Goal: Information Seeking & Learning: Learn about a topic

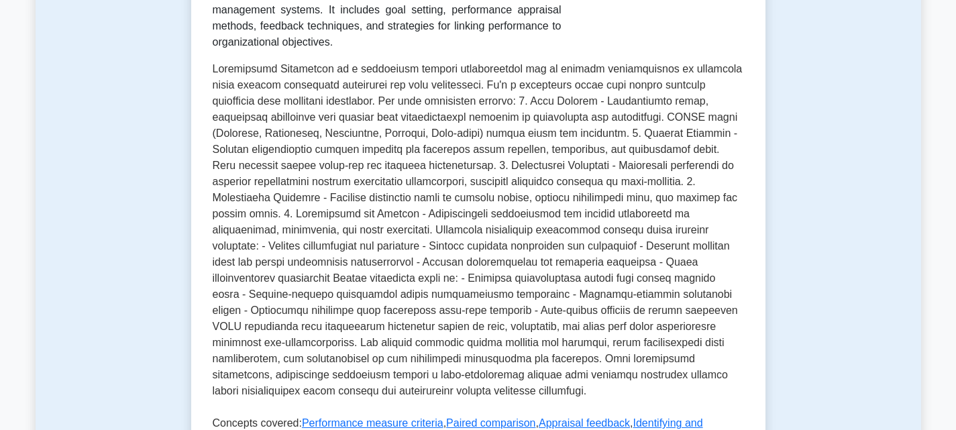
scroll to position [604, 0]
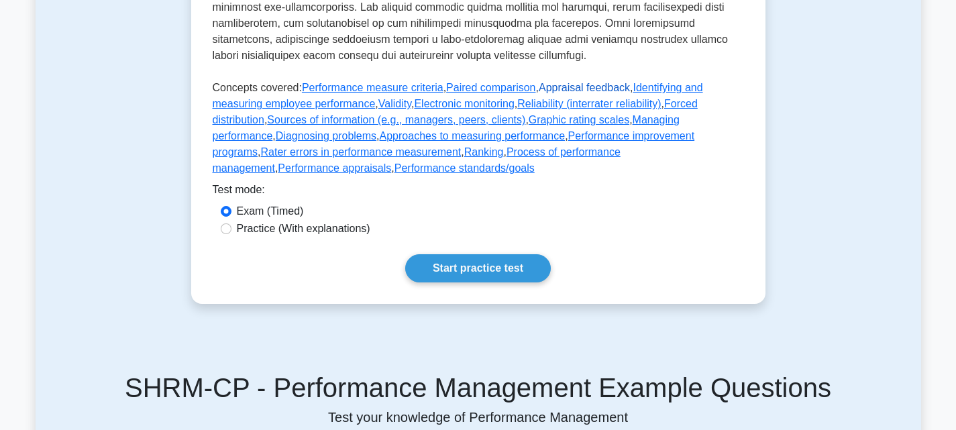
click at [555, 93] on link "Appraisal feedback" at bounding box center [584, 87] width 91 height 11
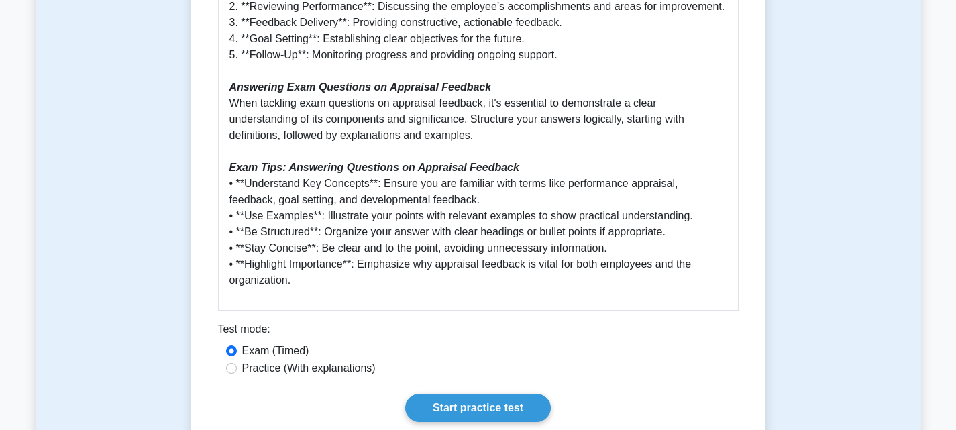
scroll to position [872, 0]
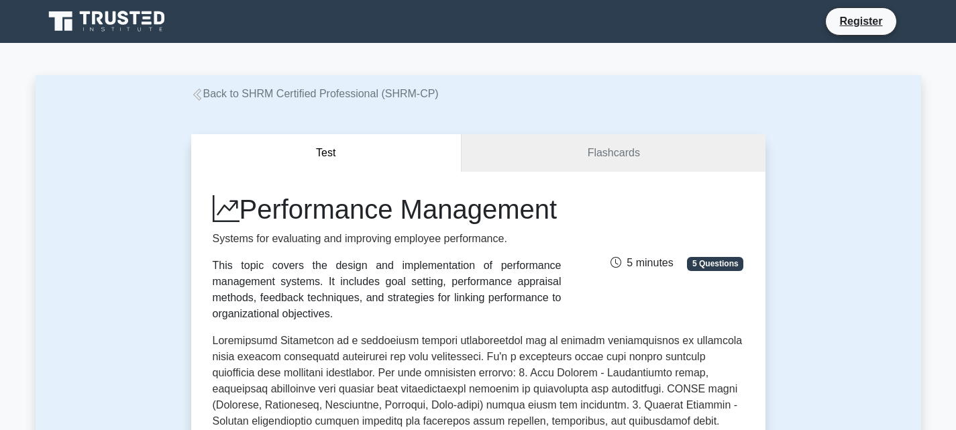
drag, startPoint x: 93, startPoint y: 15, endPoint x: 890, endPoint y: 142, distance: 806.5
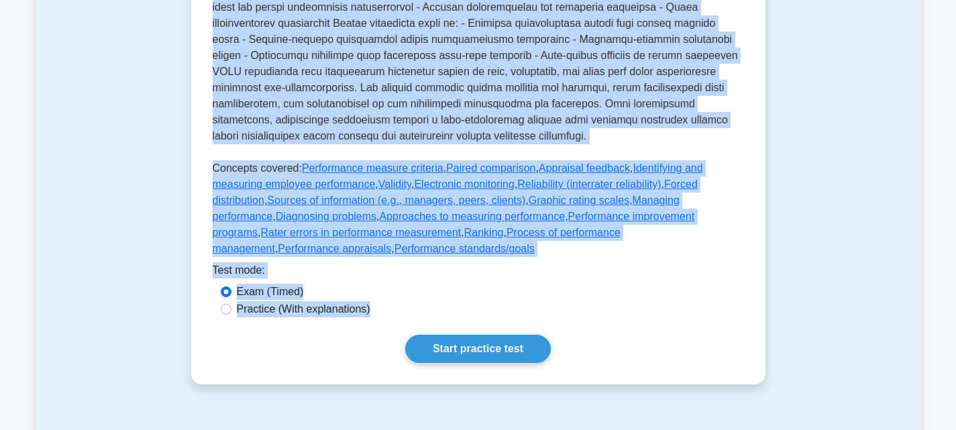
scroll to position [604, 0]
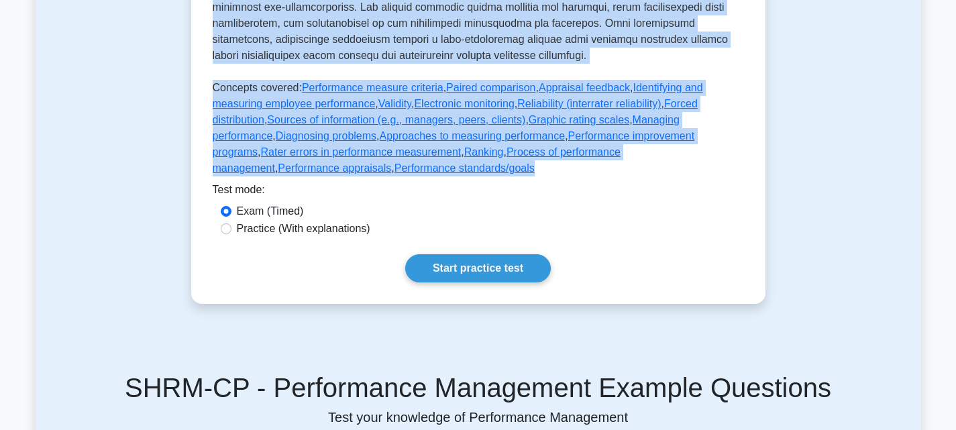
drag, startPoint x: 207, startPoint y: 49, endPoint x: 758, endPoint y: 190, distance: 568.7
click at [225, 234] on input "Practice (With explanations)" at bounding box center [226, 228] width 11 height 11
radio input "true"
copy div "Performance Management Systems for evaluating and improving employee performanc…"
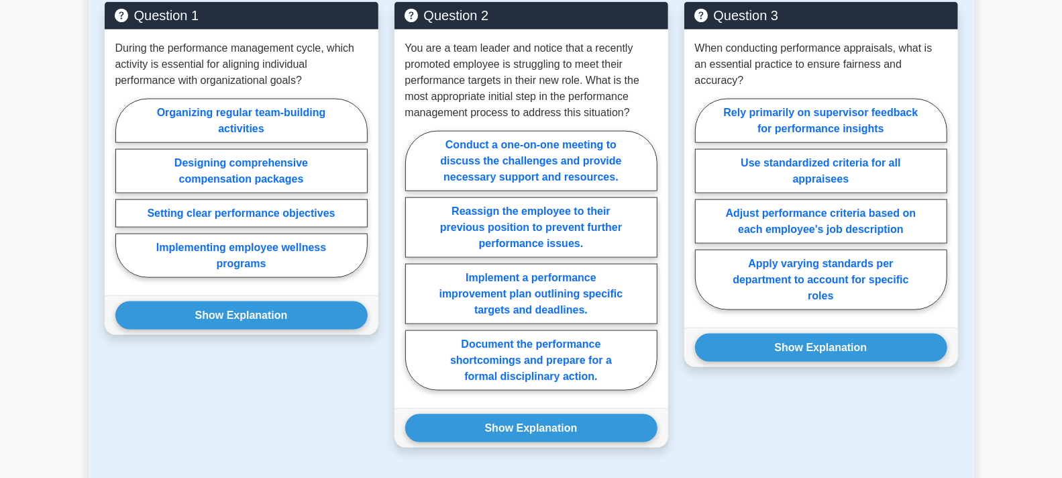
scroll to position [1061, 0]
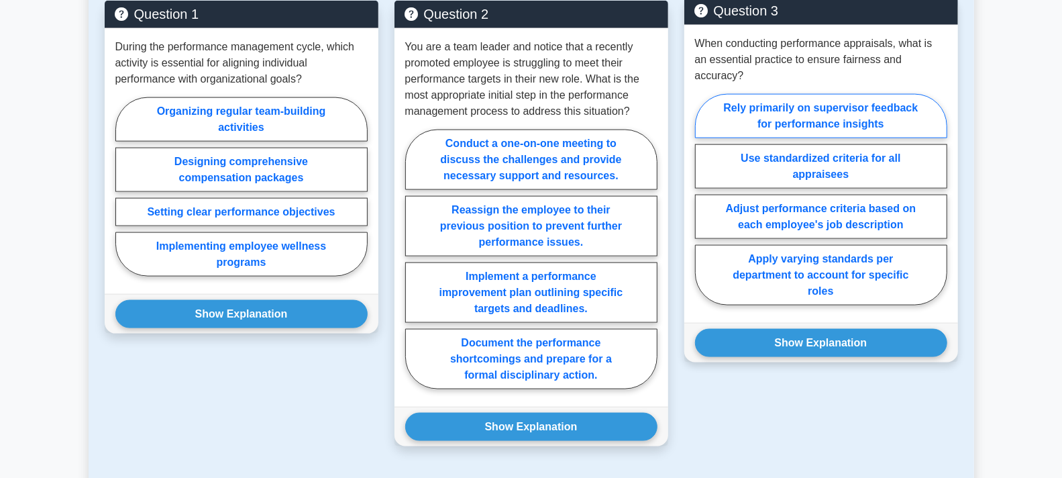
click at [797, 107] on label "Rely primarily on supervisor feedback for performance insights" at bounding box center [821, 116] width 252 height 44
click at [704, 199] on input "Rely primarily on supervisor feedback for performance insights" at bounding box center [699, 203] width 9 height 9
radio input "true"
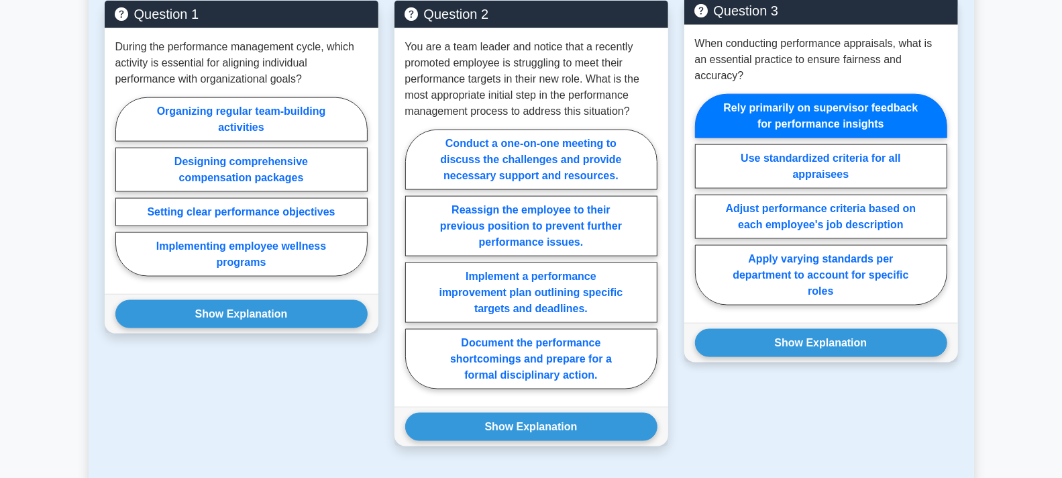
click at [794, 111] on label "Rely primarily on supervisor feedback for performance insights" at bounding box center [821, 116] width 252 height 44
click at [704, 199] on input "Rely primarily on supervisor feedback for performance insights" at bounding box center [699, 203] width 9 height 9
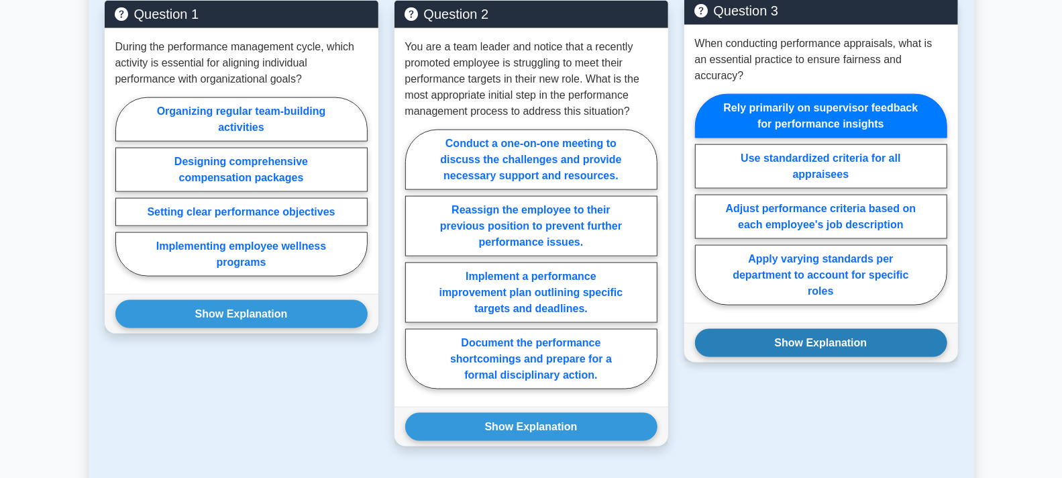
click at [821, 343] on button "Show Explanation" at bounding box center [821, 343] width 252 height 28
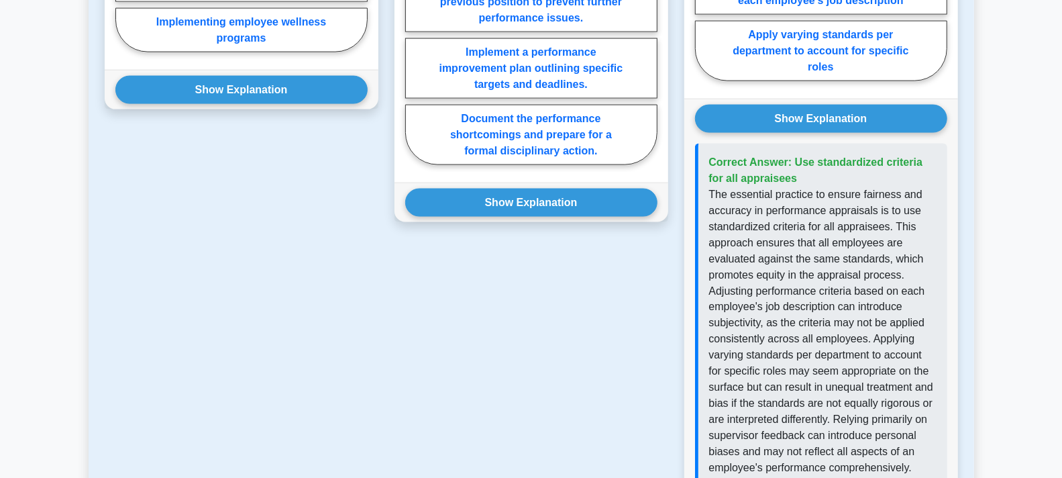
scroll to position [1360, 0]
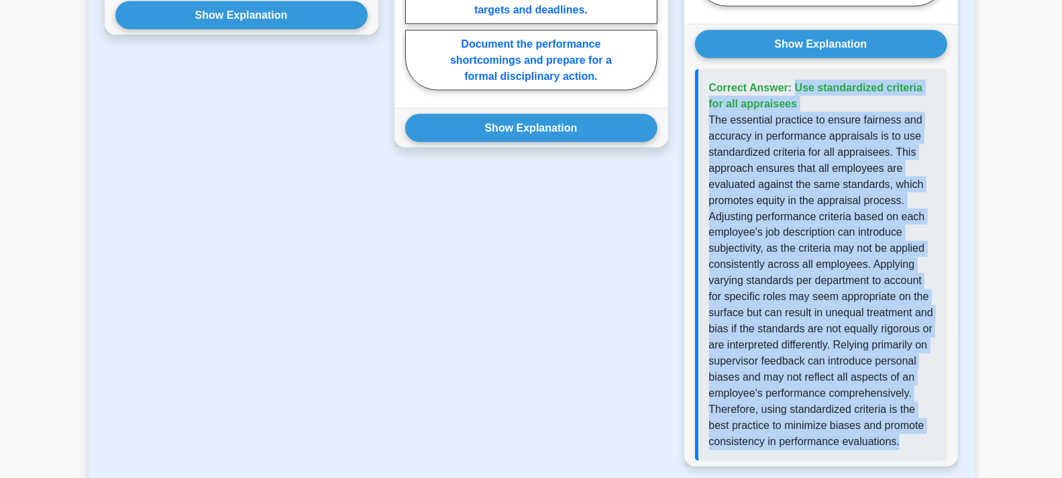
drag, startPoint x: 899, startPoint y: 440, endPoint x: 702, endPoint y: 83, distance: 407.9
click at [702, 83] on div "Correct Answer: Use standardized criteria for all appraisees" at bounding box center [821, 265] width 252 height 392
copy div "Correct Answer: Use standardized criteria for all appraisees The essential prac…"
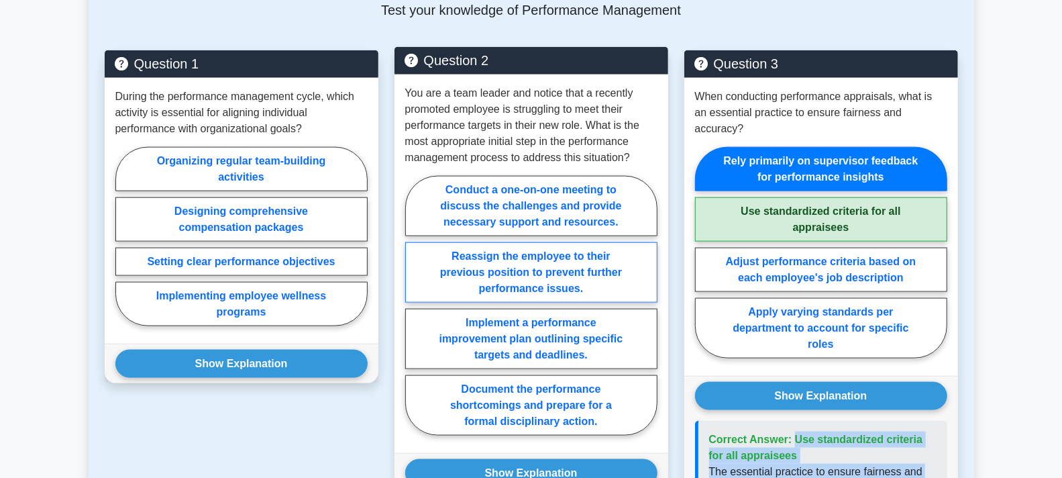
scroll to position [986, 0]
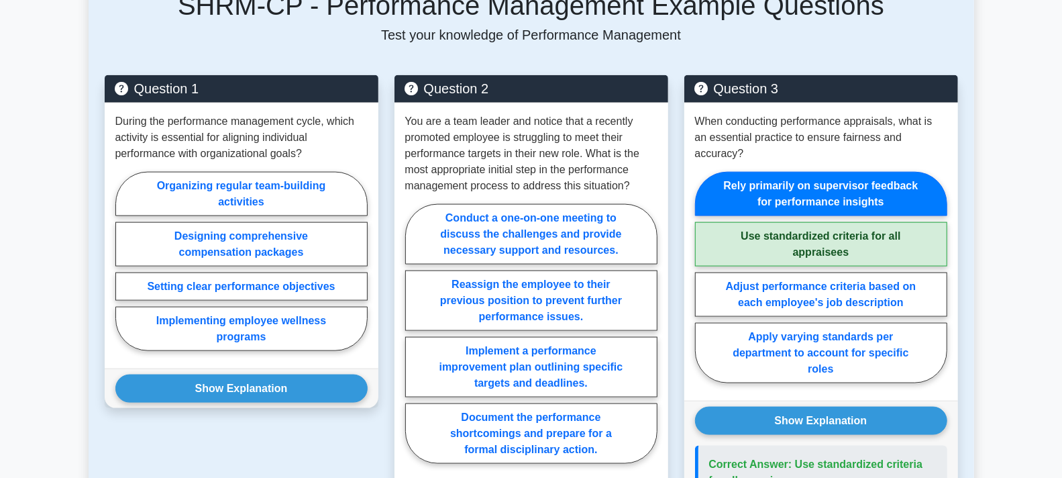
drag, startPoint x: 1007, startPoint y: 326, endPoint x: 991, endPoint y: 327, distance: 15.4
click at [956, 326] on main "Back to SHRM Certified Professional (SHRM-CP) Test Flashcards Performance Manag…" at bounding box center [531, 221] width 1062 height 2329
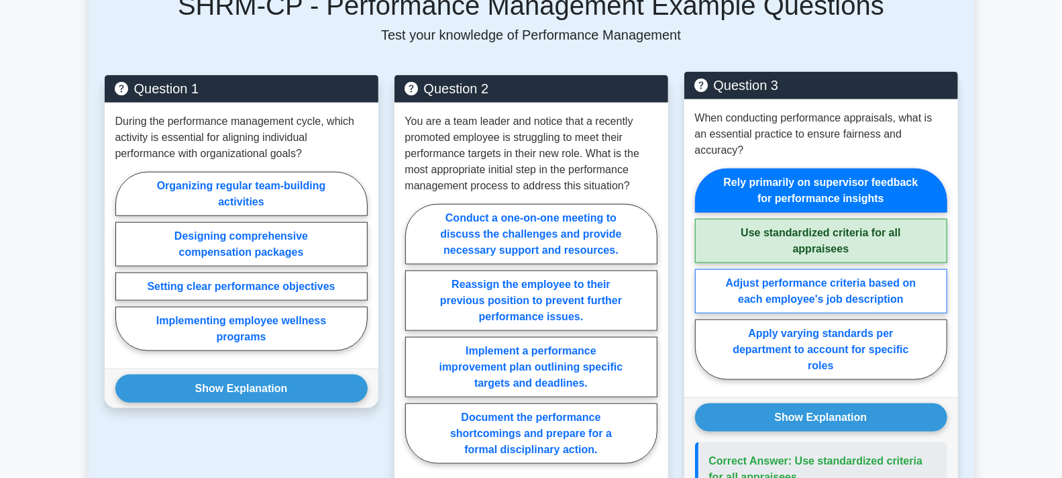
click at [815, 283] on label "Adjust performance criteria based on each employee's job description" at bounding box center [821, 291] width 252 height 44
click at [704, 283] on input "Adjust performance criteria based on each employee's job description" at bounding box center [699, 278] width 9 height 9
radio input "true"
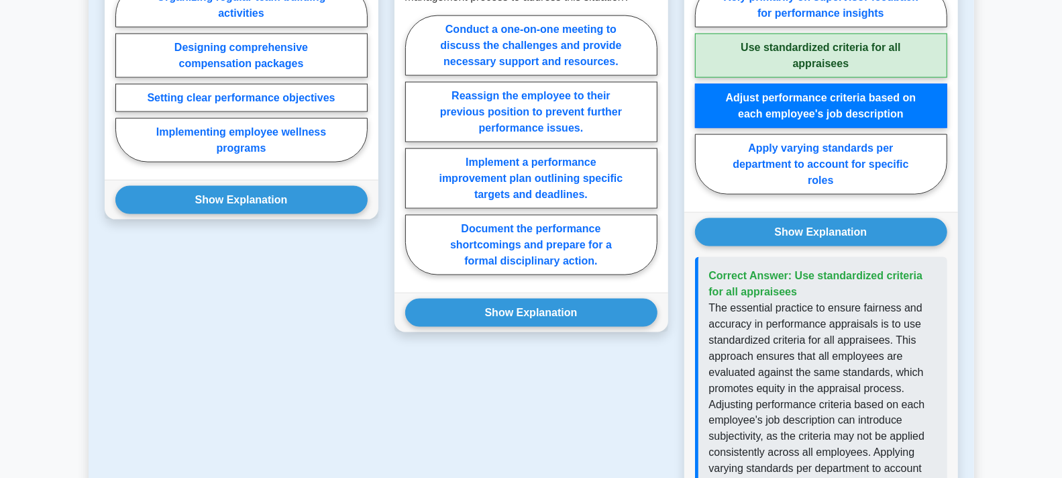
scroll to position [1210, 0]
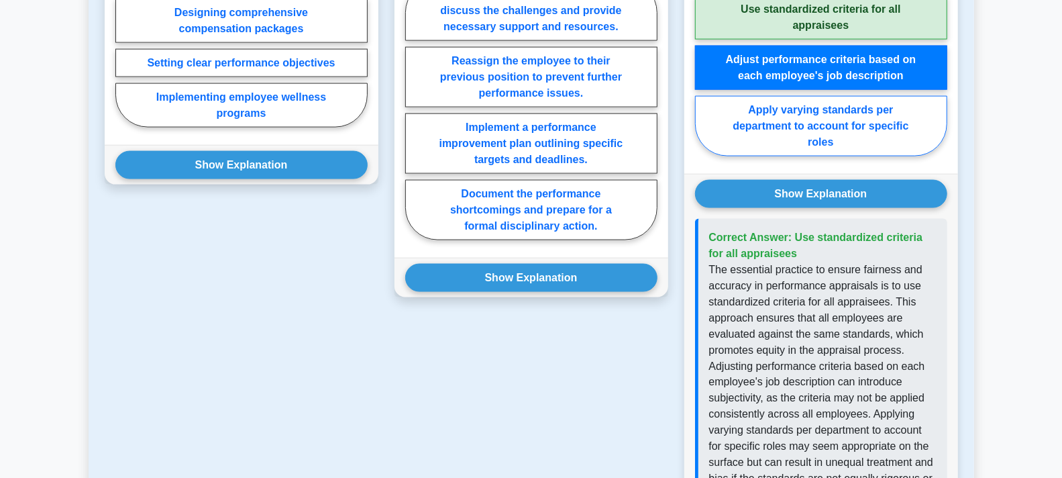
click at [810, 122] on label "Apply varying standards per department to account for specific roles" at bounding box center [821, 126] width 252 height 60
click at [704, 59] on input "Apply varying standards per department to account for specific roles" at bounding box center [699, 54] width 9 height 9
radio input "true"
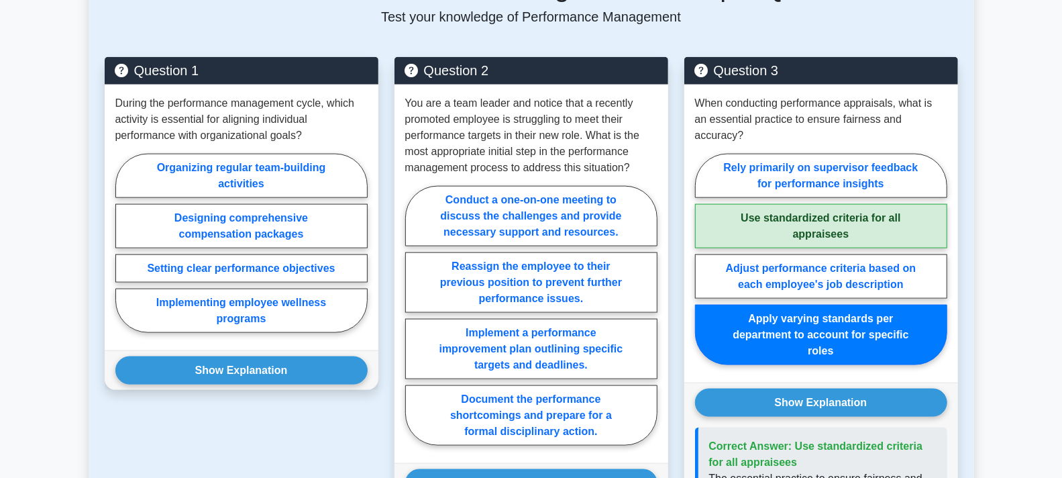
scroll to position [912, 0]
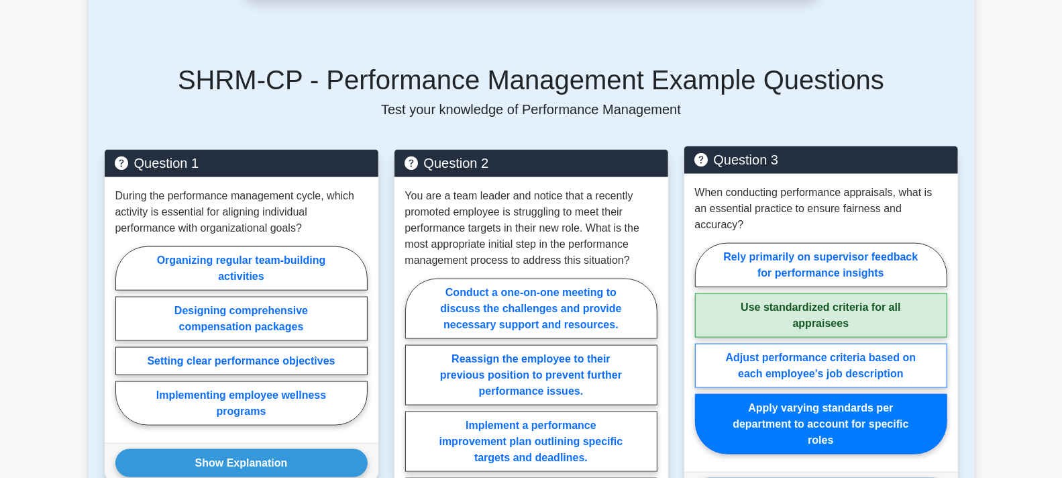
click at [841, 365] on label "Adjust performance criteria based on each employee's job description" at bounding box center [821, 366] width 252 height 44
click at [704, 357] on input "Adjust performance criteria based on each employee's job description" at bounding box center [699, 352] width 9 height 9
radio input "true"
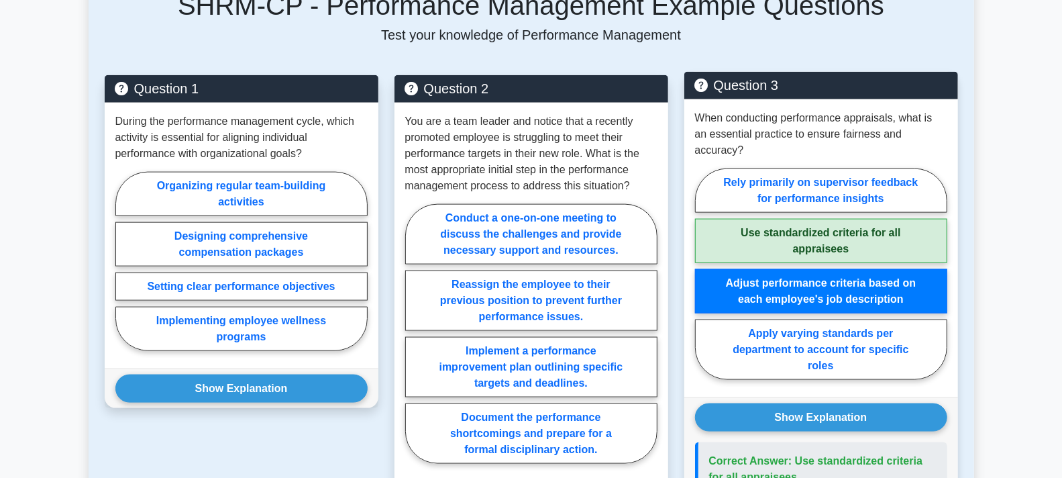
scroll to position [1061, 0]
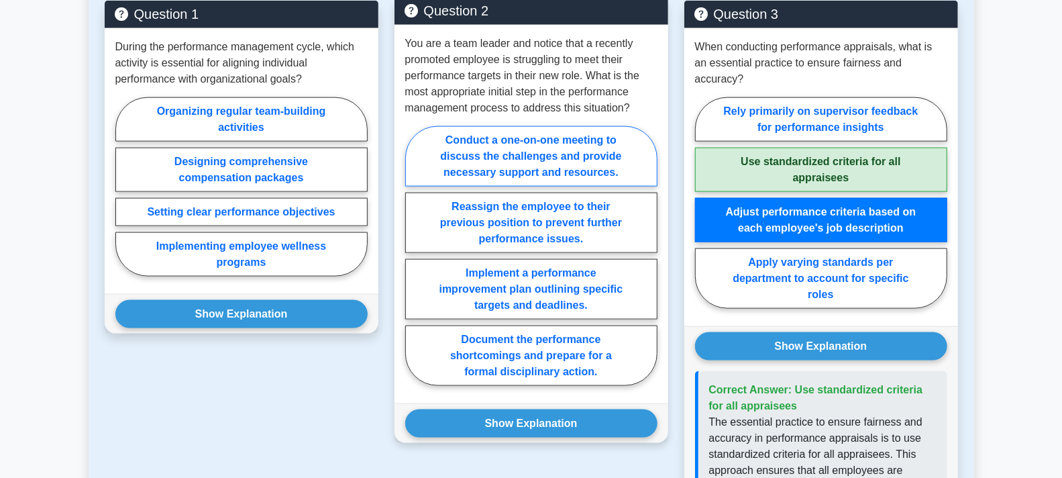
click at [559, 176] on label "Conduct a one-on-one meeting to discuss the challenges and provide necessary su…" at bounding box center [531, 156] width 252 height 60
click at [414, 256] on input "Conduct a one-on-one meeting to discuss the challenges and provide necessary su…" at bounding box center [409, 260] width 9 height 9
radio input "true"
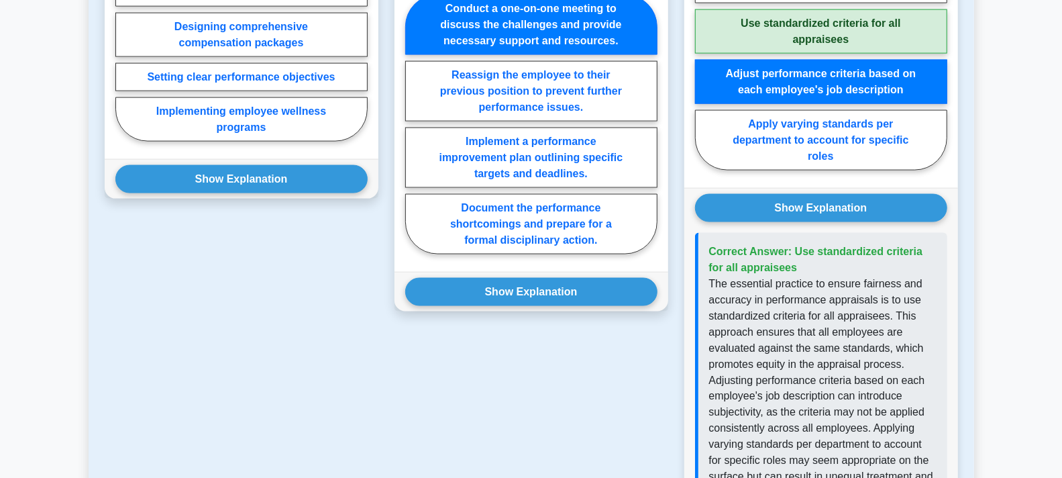
scroll to position [1210, 0]
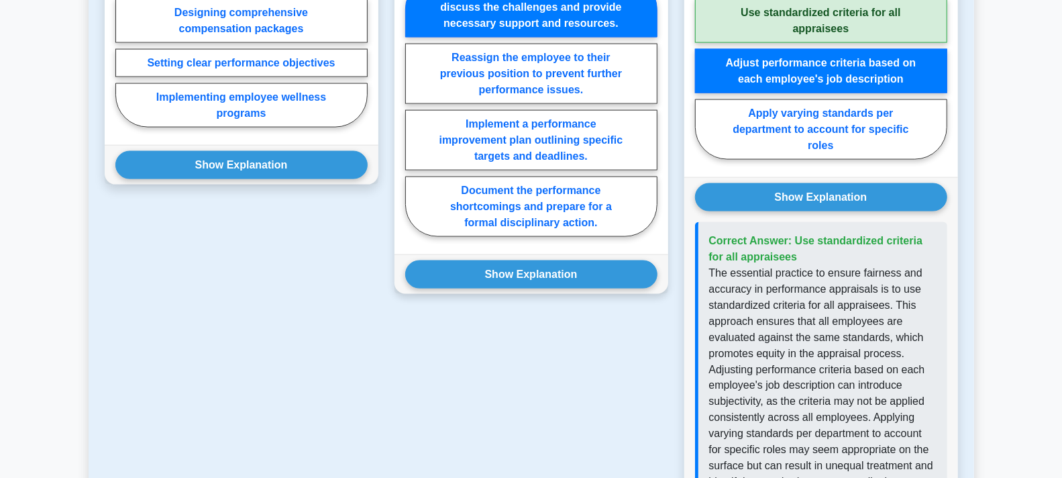
click at [538, 294] on div "Show Explanation Correct Answer: Conduct a one-on-one meeting to discuss the ch…" at bounding box center [532, 274] width 274 height 40
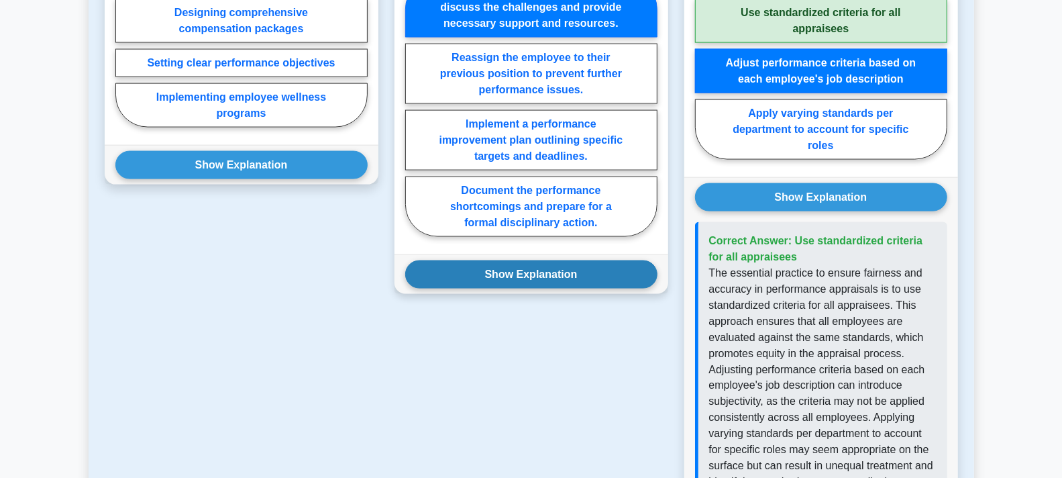
click at [546, 289] on button "Show Explanation" at bounding box center [531, 274] width 252 height 28
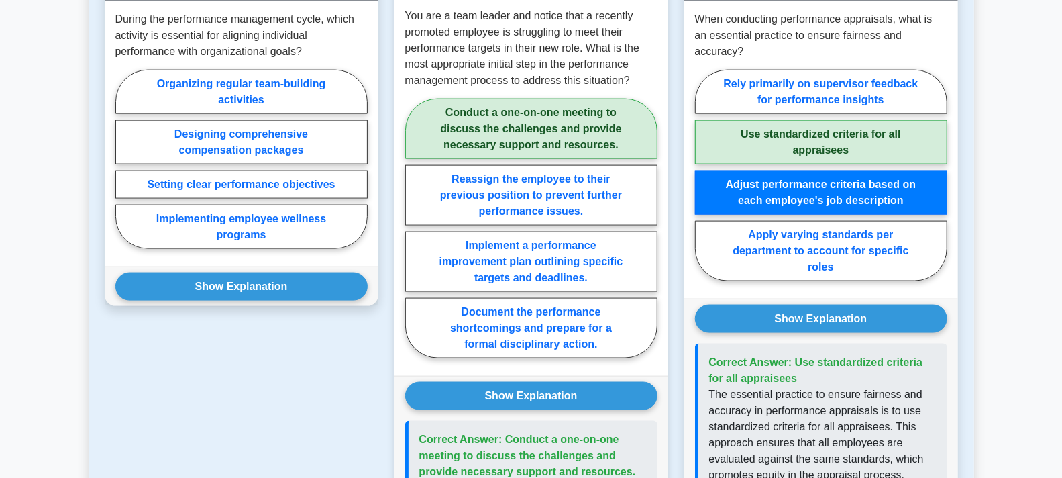
scroll to position [1061, 0]
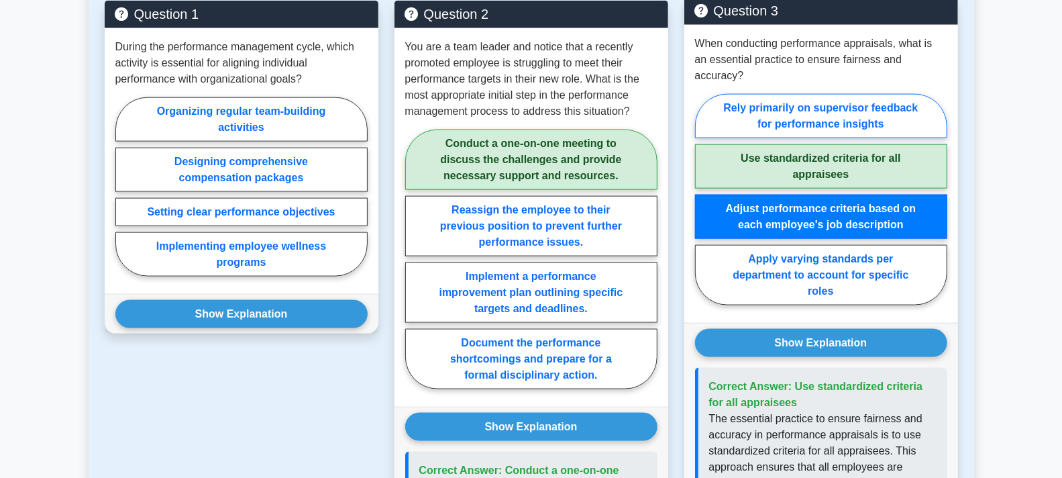
click at [799, 112] on label "Rely primarily on supervisor feedback for performance insights" at bounding box center [821, 116] width 252 height 44
click at [704, 199] on input "Rely primarily on supervisor feedback for performance insights" at bounding box center [699, 203] width 9 height 9
radio input "true"
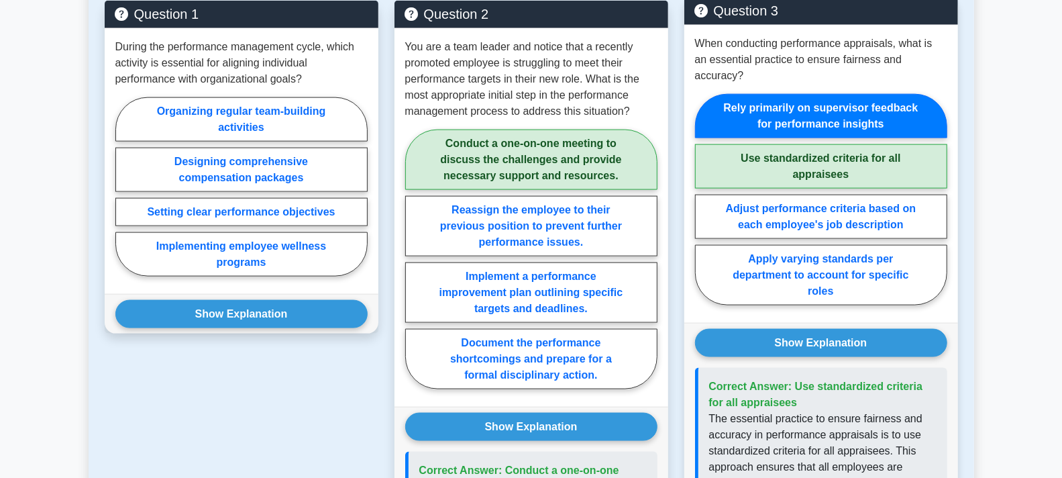
click at [815, 166] on label "Use standardized criteria for all appraisees" at bounding box center [821, 166] width 252 height 44
click at [704, 199] on input "Use standardized criteria for all appraisees" at bounding box center [699, 203] width 9 height 9
radio input "true"
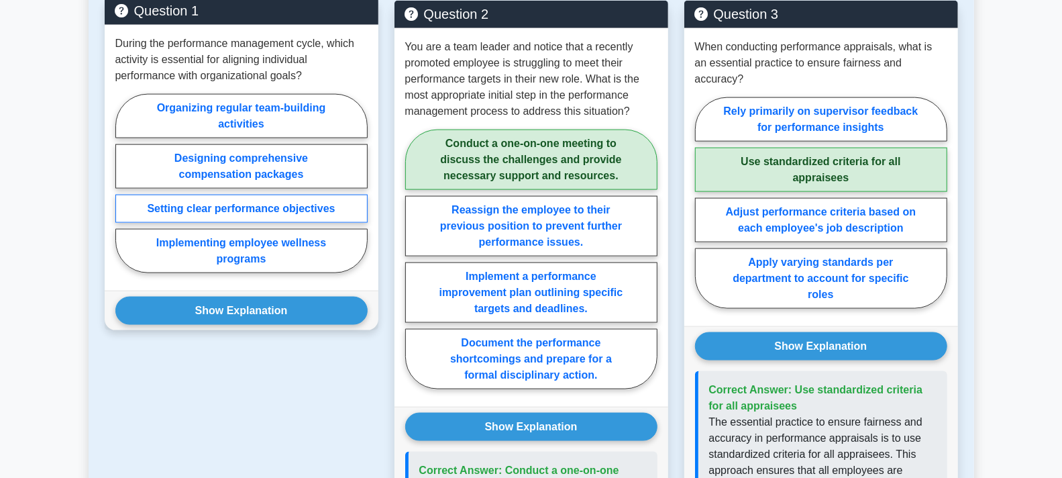
click at [244, 213] on label "Setting clear performance objectives" at bounding box center [241, 209] width 252 height 28
click at [124, 192] on input "Setting clear performance objectives" at bounding box center [119, 187] width 9 height 9
radio input "true"
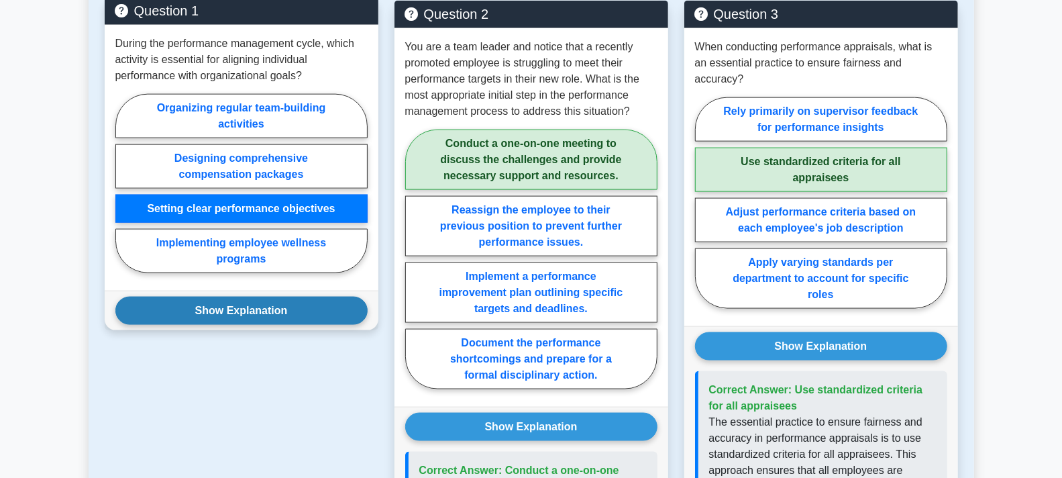
click at [248, 322] on button "Show Explanation" at bounding box center [241, 311] width 252 height 28
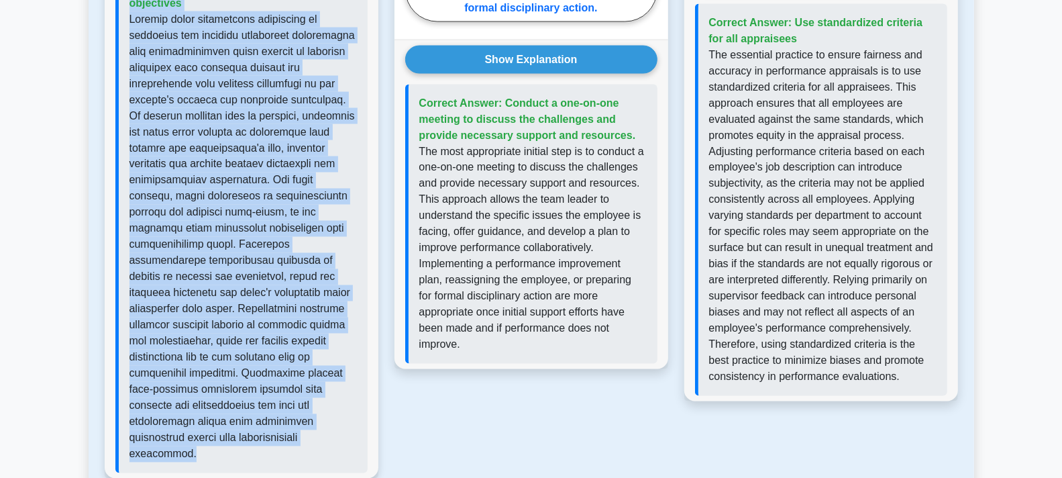
scroll to position [1331, 0]
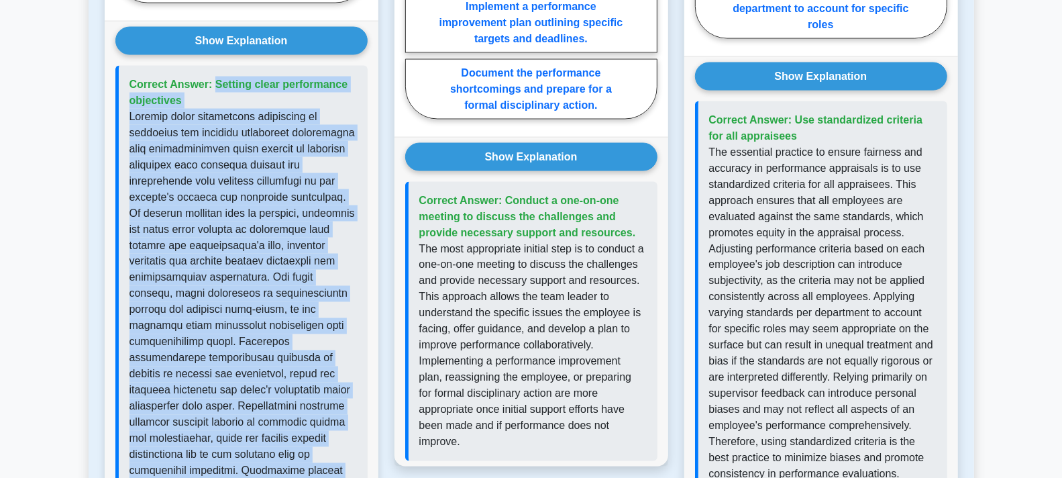
drag, startPoint x: 203, startPoint y: 303, endPoint x: 144, endPoint y: 119, distance: 193.1
click at [125, 95] on div "Correct Answer: Setting clear performance objectives" at bounding box center [241, 318] width 252 height 505
copy div "Correct Answer: Setting clear performance objectives Setting clear performance …"
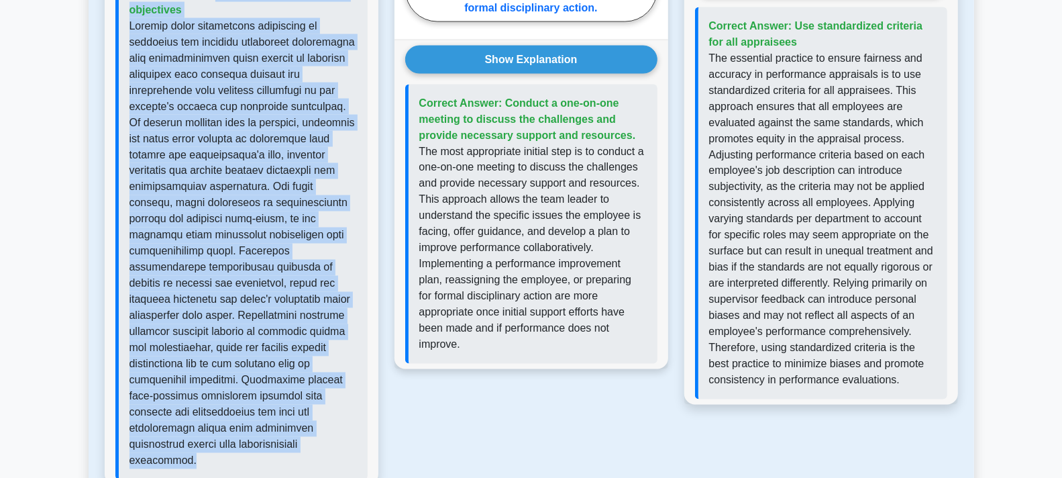
scroll to position [1480, 0]
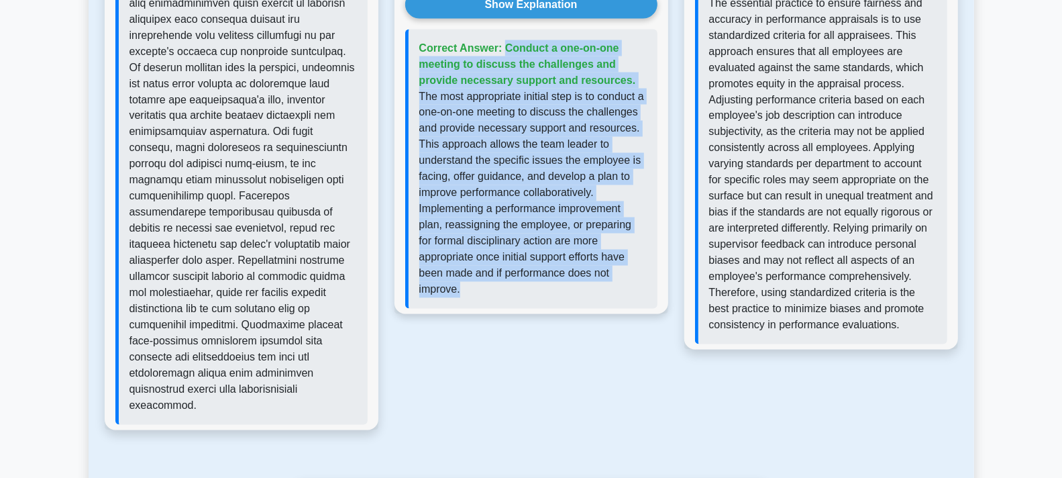
drag, startPoint x: 499, startPoint y: 306, endPoint x: 417, endPoint y: 70, distance: 249.4
click at [403, 52] on div "Show Explanation Correct Answer: Conduct a one-on-one meeting to discuss the ch…" at bounding box center [532, 149] width 274 height 329
copy div "Correct Answer: Conduct a one-on-one meeting to discuss the challenges and prov…"
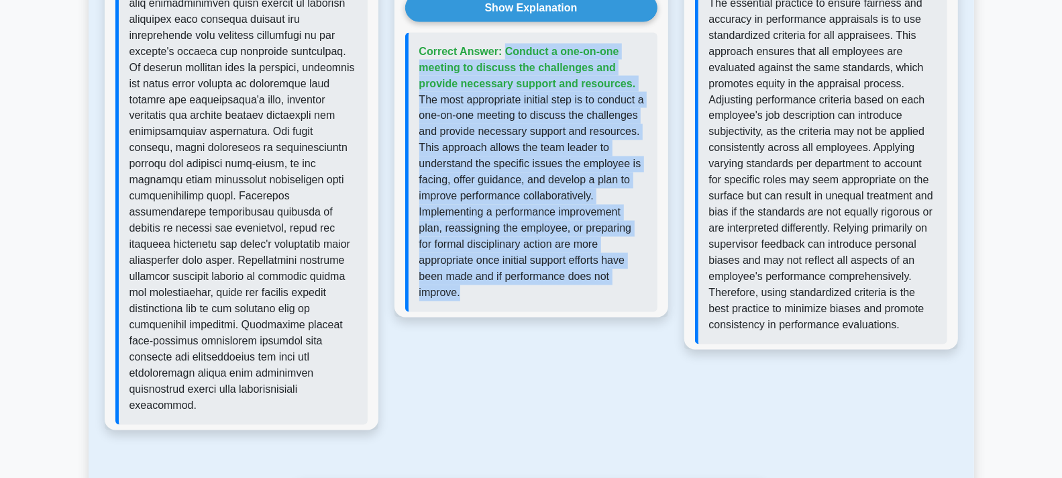
click at [633, 397] on div "Question 2 You are a team leader and notice that a recently promoted employee i…" at bounding box center [532, 14] width 290 height 864
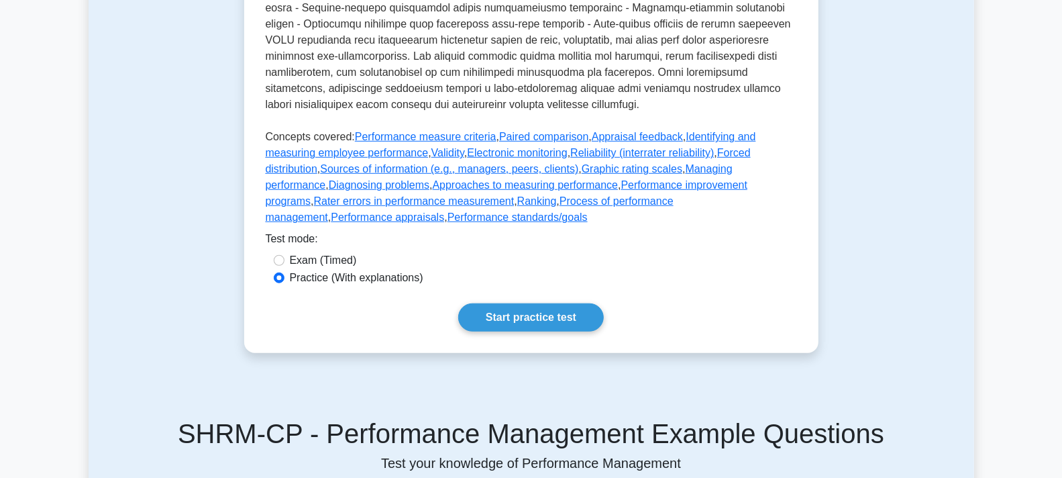
scroll to position [551, 0]
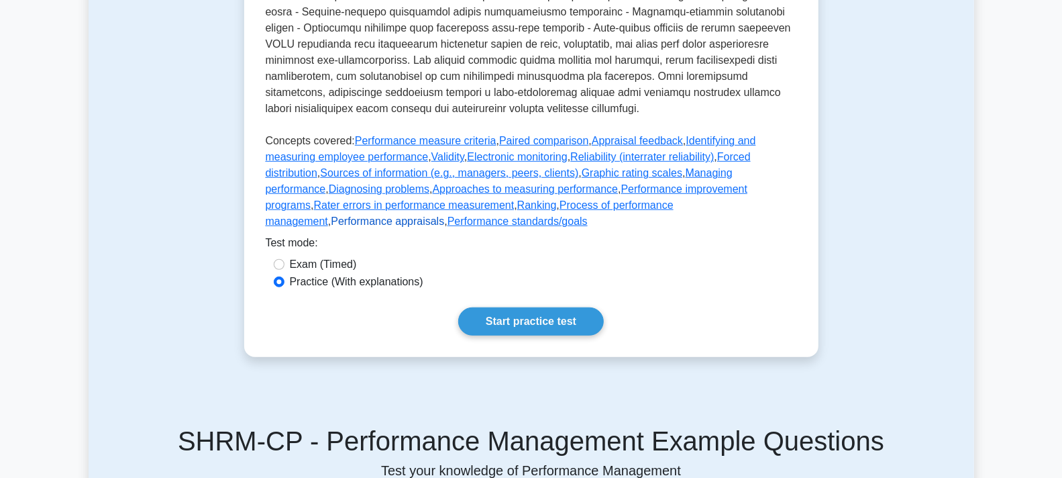
click at [444, 227] on link "Performance appraisals" at bounding box center [387, 220] width 113 height 11
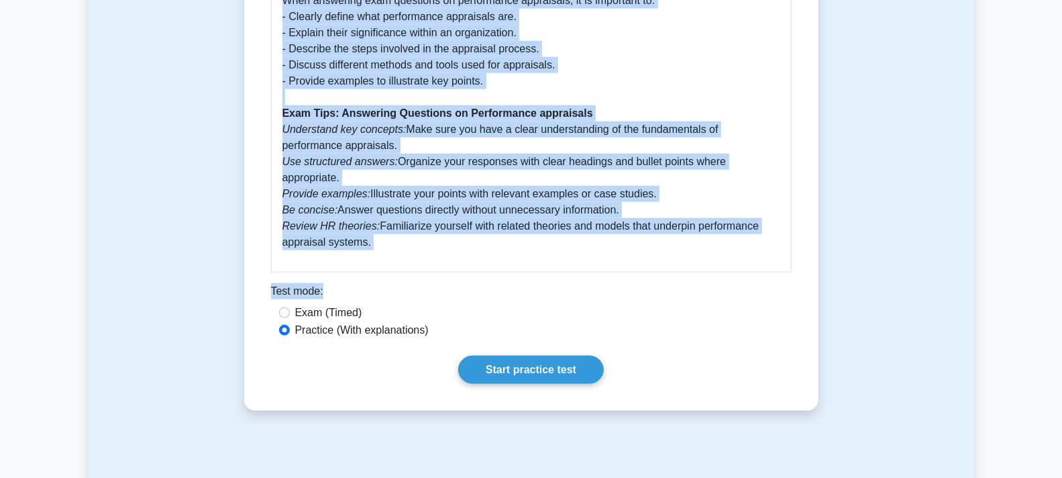
scroll to position [1043, 0]
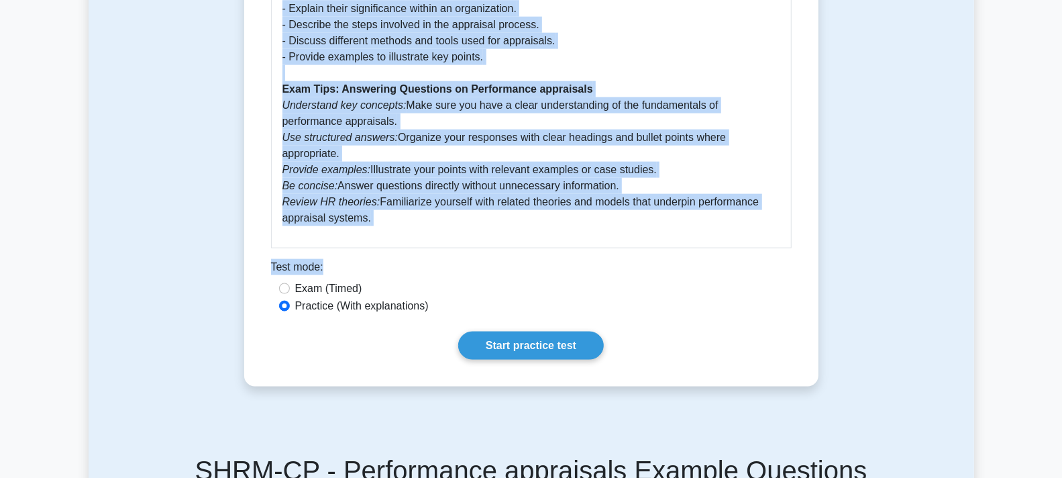
drag, startPoint x: 272, startPoint y: 168, endPoint x: 755, endPoint y: 189, distance: 483.6
copy div "Performance appraisals 5 minutes 5 Questions Performance appraisals are a criti…"
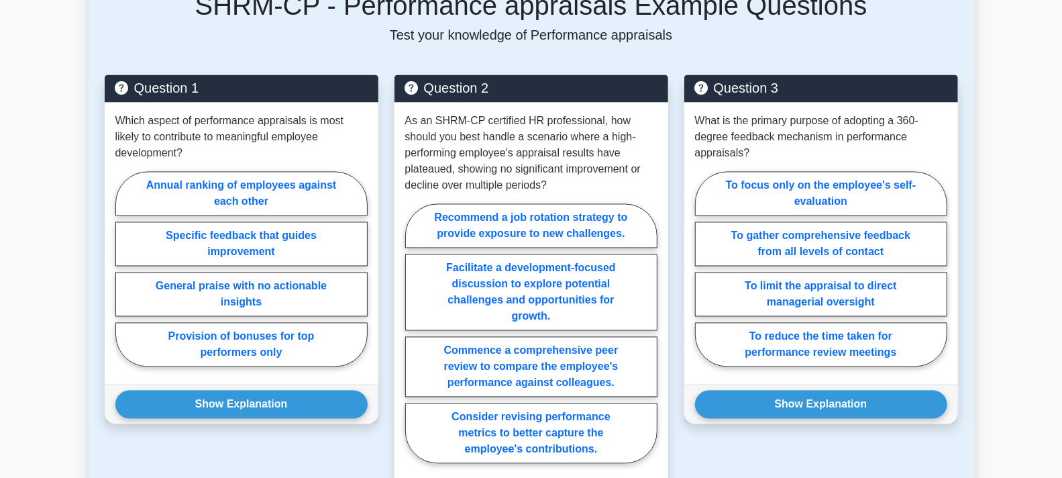
scroll to position [1491, 0]
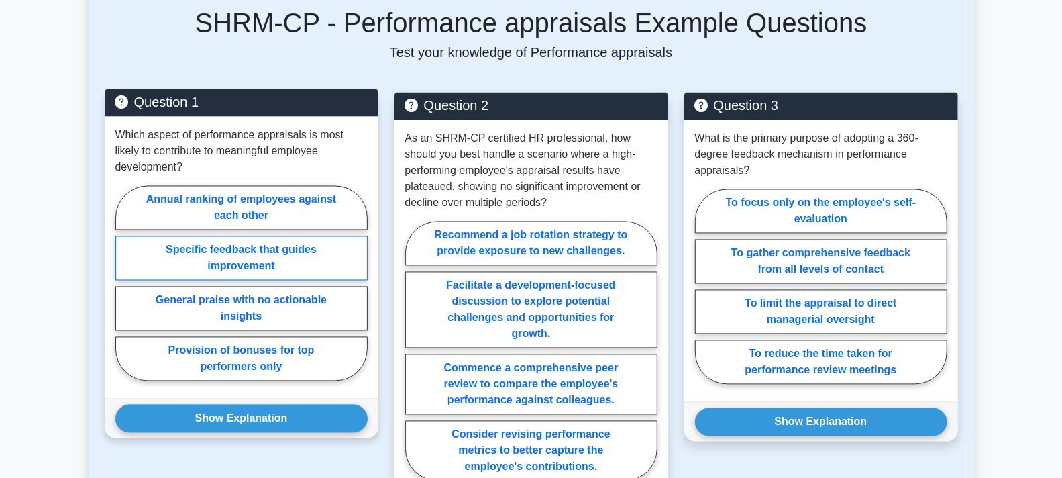
click at [250, 236] on label "Specific feedback that guides improvement" at bounding box center [241, 258] width 252 height 44
click at [124, 283] on input "Specific feedback that guides improvement" at bounding box center [119, 287] width 9 height 9
radio input "true"
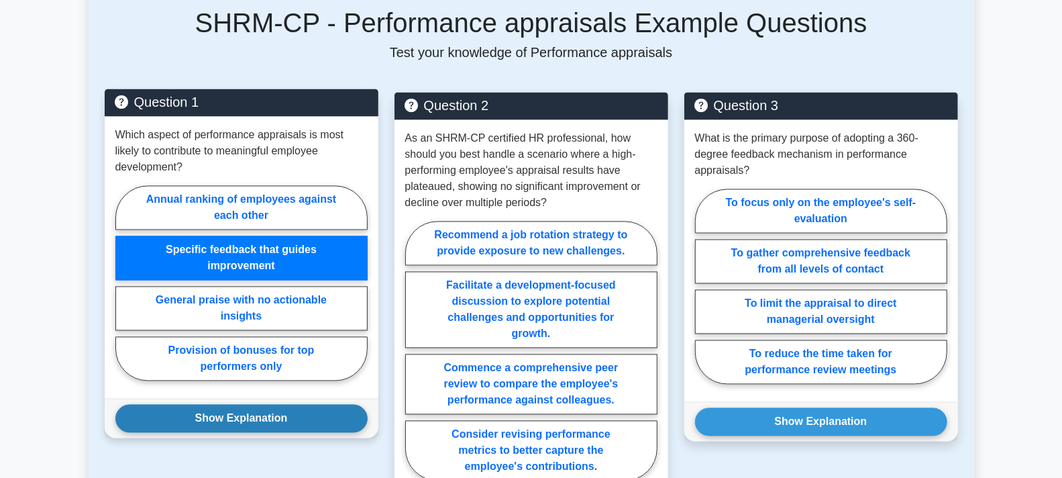
click at [274, 405] on button "Show Explanation" at bounding box center [241, 419] width 252 height 28
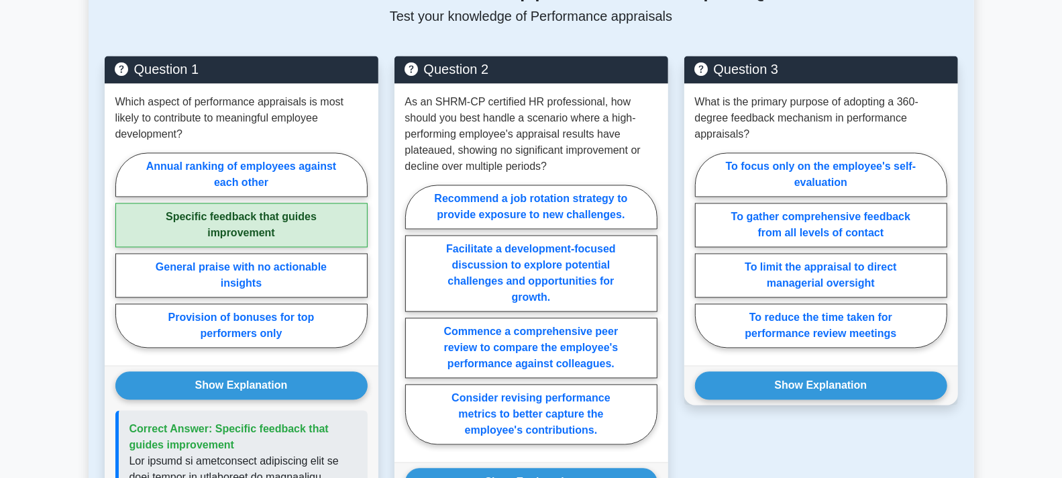
scroll to position [1522, 0]
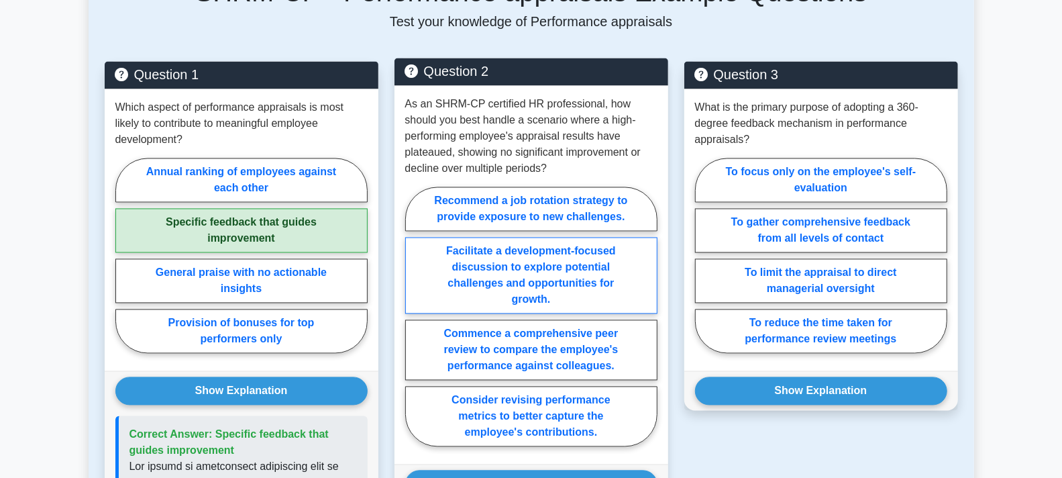
click at [554, 238] on label "Facilitate a development-focused discussion to explore potential challenges and…" at bounding box center [531, 276] width 252 height 76
click at [414, 317] on input "Facilitate a development-focused discussion to explore potential challenges and…" at bounding box center [409, 321] width 9 height 9
radio input "true"
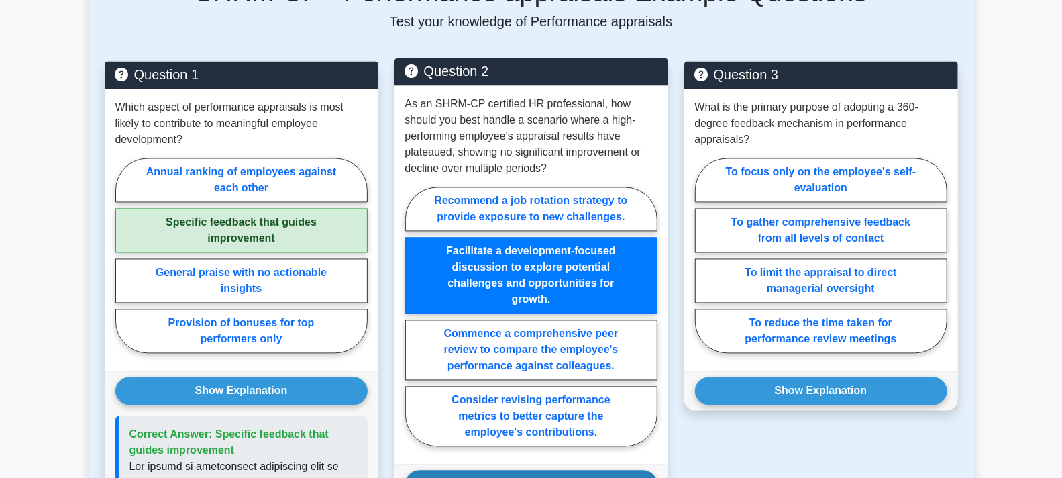
click at [544, 470] on button "Show Explanation" at bounding box center [531, 484] width 252 height 28
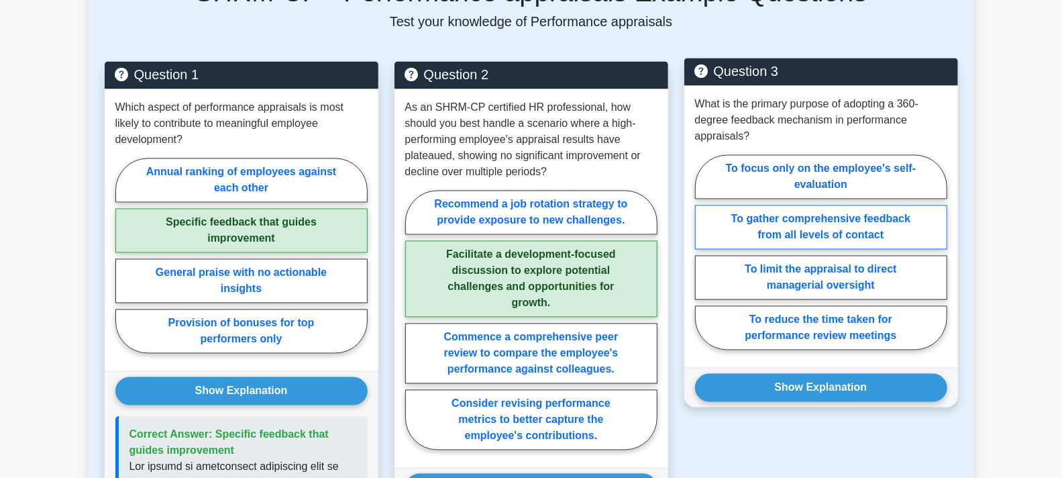
click at [768, 205] on label "To gather comprehensive feedback from all levels of contact" at bounding box center [821, 227] width 252 height 44
click at [704, 252] on input "To gather comprehensive feedback from all levels of contact" at bounding box center [699, 256] width 9 height 9
radio input "true"
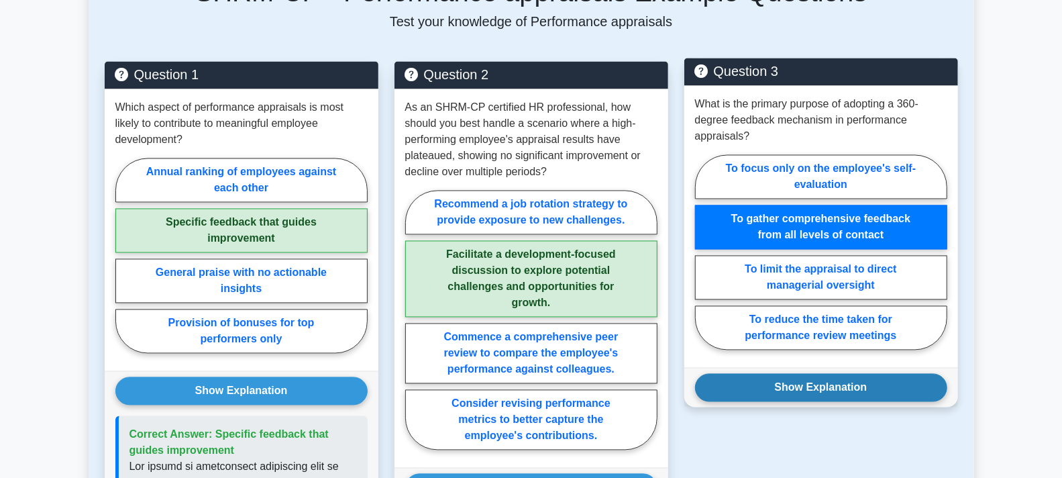
click at [814, 374] on button "Show Explanation" at bounding box center [821, 388] width 252 height 28
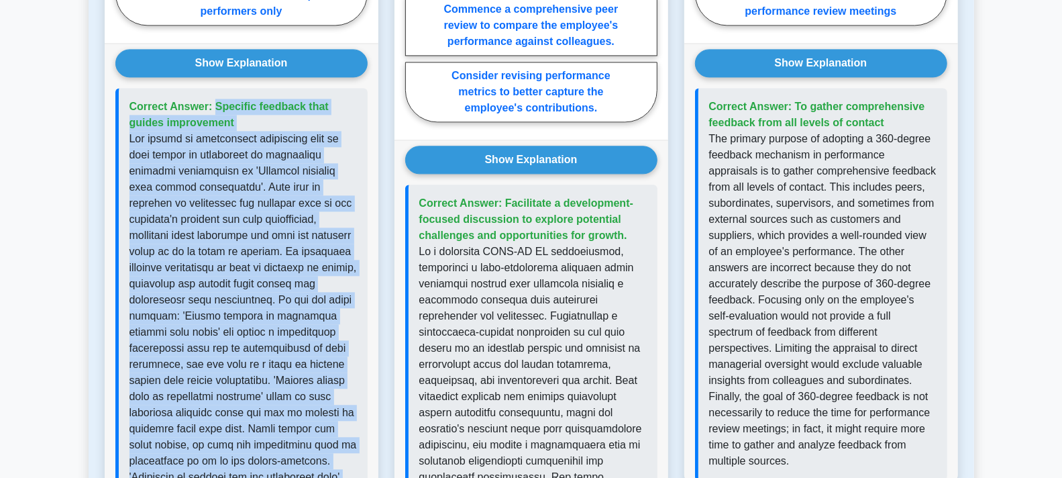
scroll to position [1474, 0]
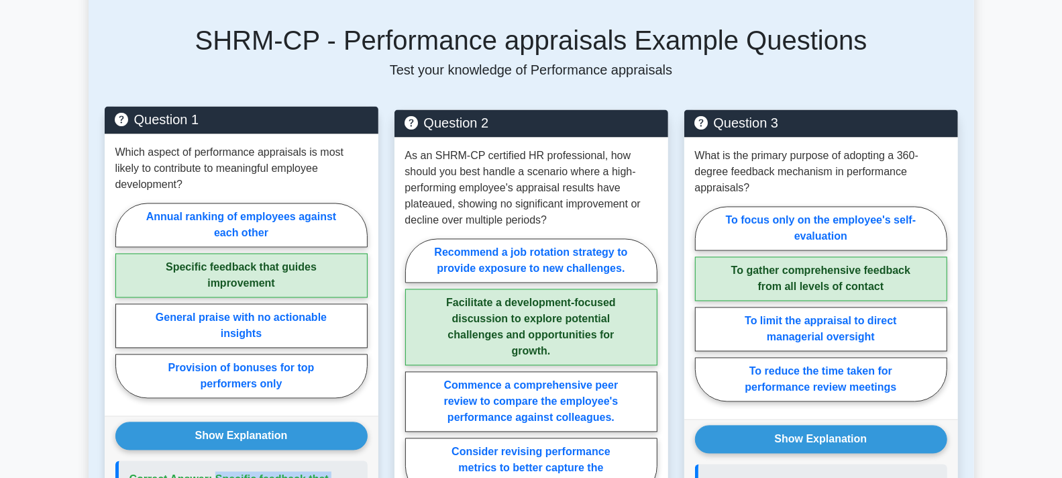
drag, startPoint x: 228, startPoint y: 203, endPoint x: 106, endPoint y: 443, distance: 268.9
copy div "Correct Answer: Specific feedback that guides improvement The aspect of perform…"
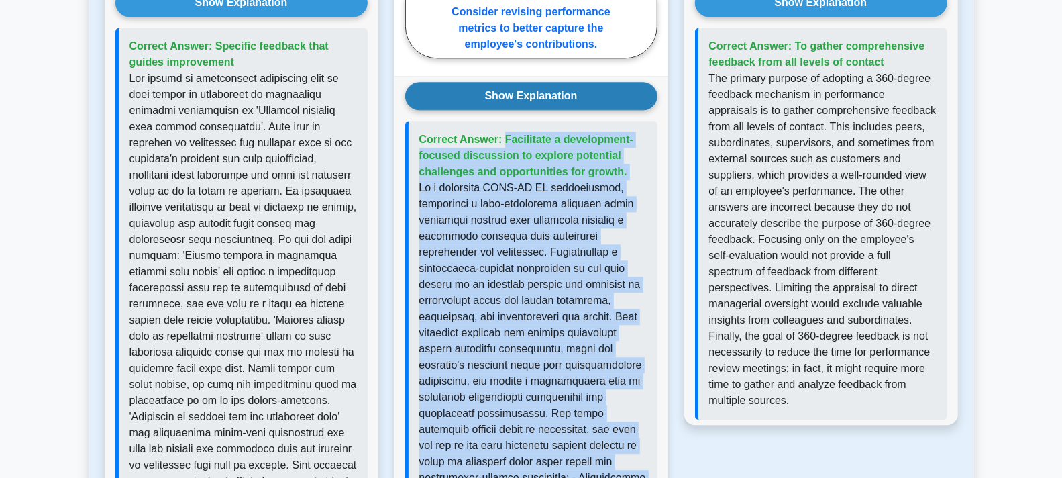
scroll to position [1904, 0]
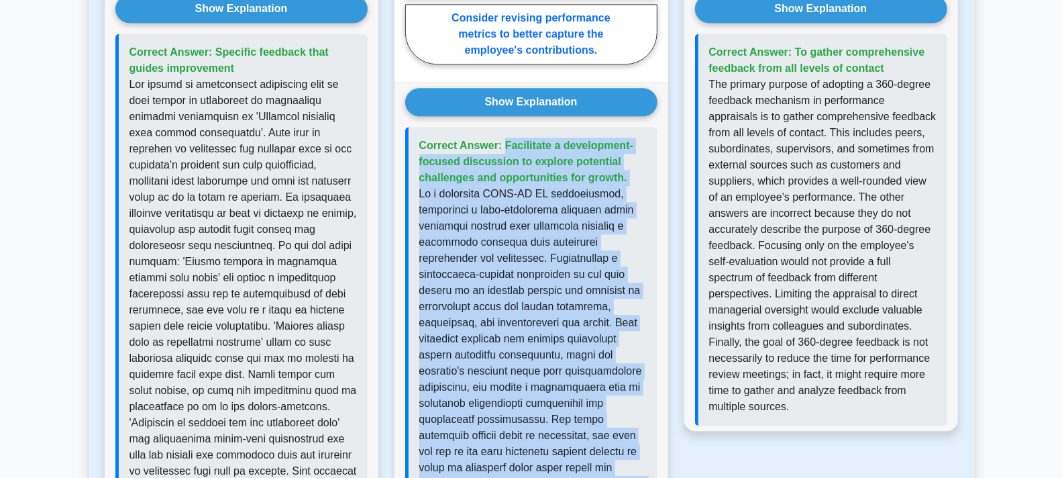
drag, startPoint x: 542, startPoint y: 303, endPoint x: 419, endPoint y: 104, distance: 233.7
click at [419, 127] on div "Correct Answer: Facilitate a development-focused discussion to explore potentia…" at bounding box center [531, 419] width 252 height 585
copy div "Correct Answer: Facilitate a development-focused discussion to explore potentia…"
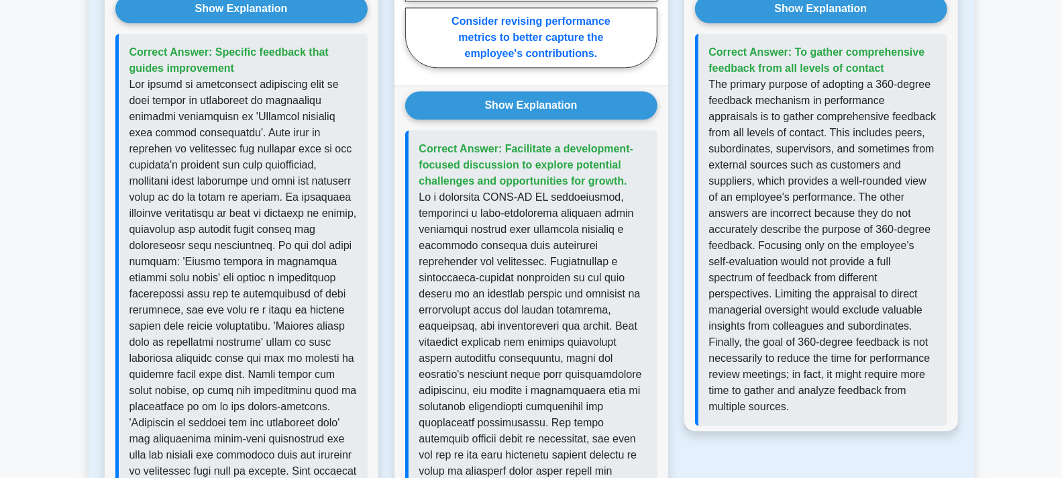
click at [910, 409] on div "Question 3 What is the primary purpose of adopting a 360-degree feedback mechan…" at bounding box center [821, 208] width 290 height 1058
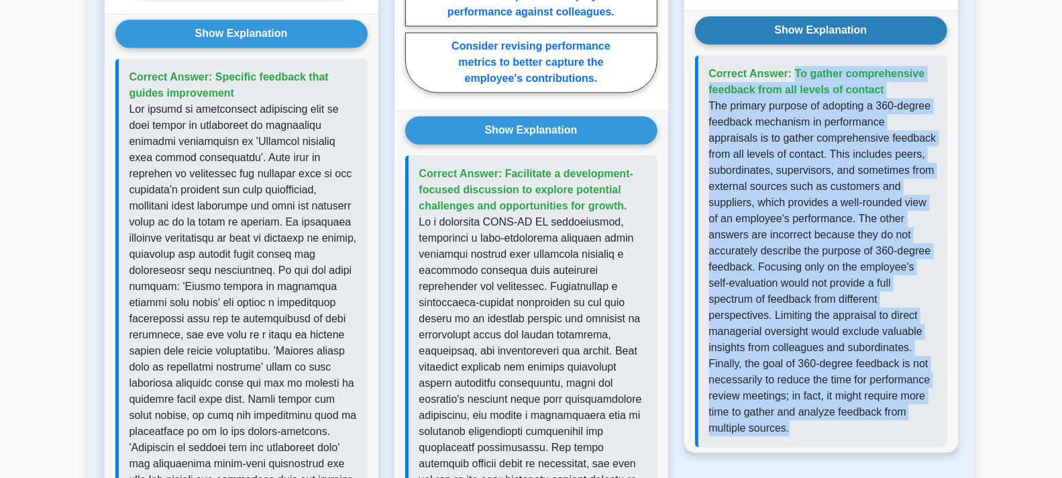
scroll to position [1877, 0]
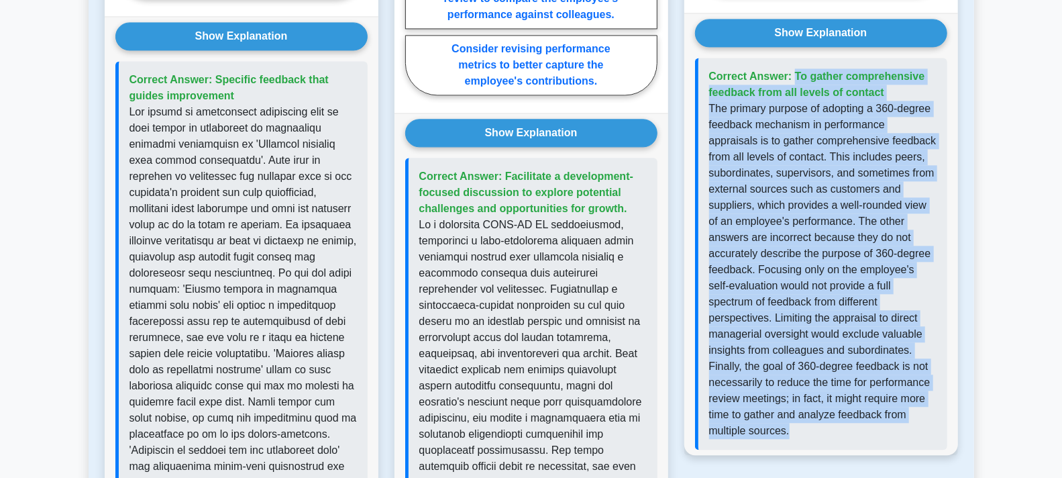
drag, startPoint x: 788, startPoint y: 377, endPoint x: 702, endPoint y: 17, distance: 370.0
click at [702, 17] on div "Show Explanation Correct Answer: To gather comprehensive feedback from all leve…" at bounding box center [821, 234] width 274 height 442
copy div "Correct Answer: To gather comprehensive feedback from all levels of contact The…"
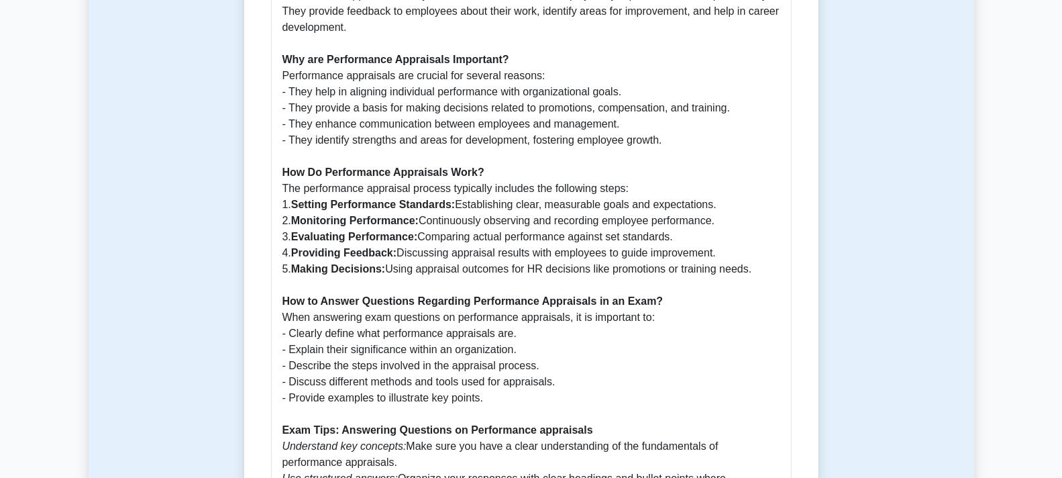
scroll to position [386, 0]
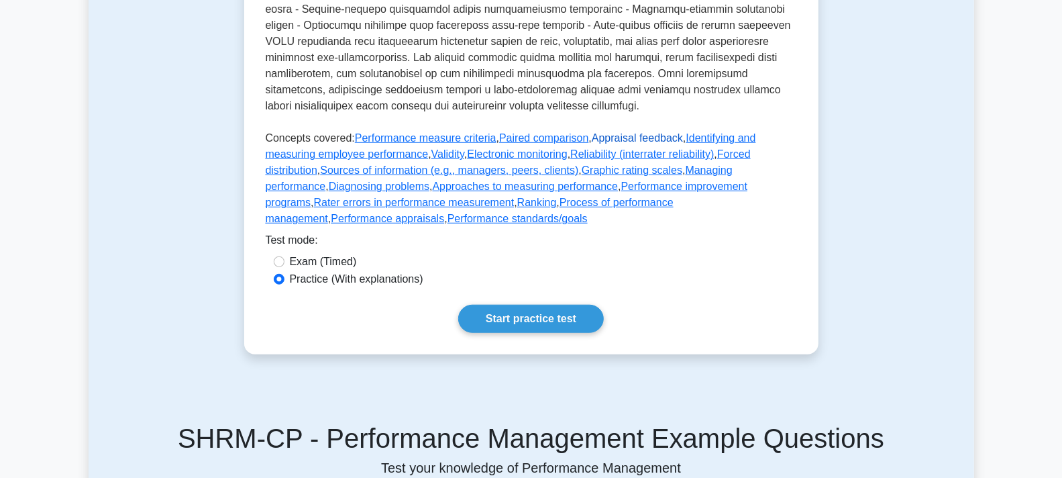
click at [599, 144] on link "Appraisal feedback" at bounding box center [637, 137] width 91 height 11
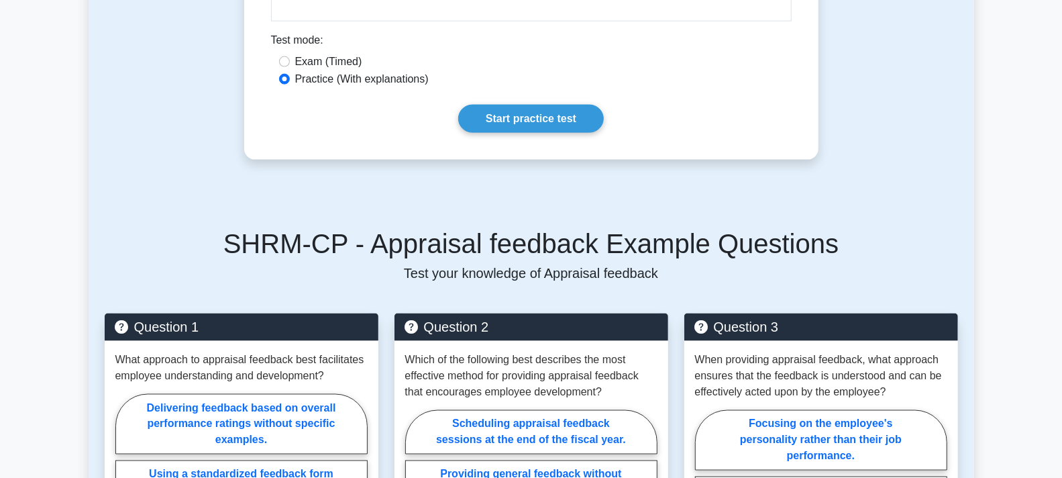
scroll to position [1145, 0]
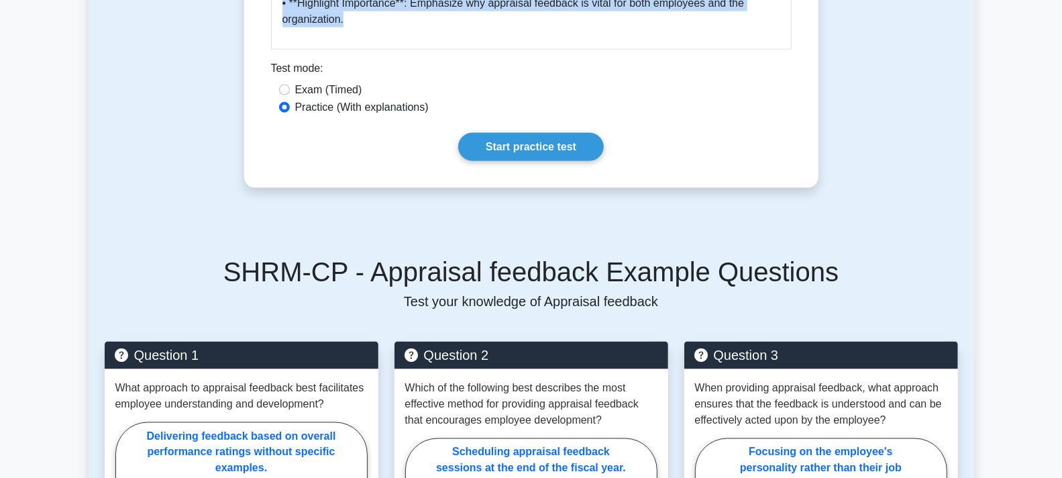
drag, startPoint x: 270, startPoint y: 171, endPoint x: 643, endPoint y: 16, distance: 404.0
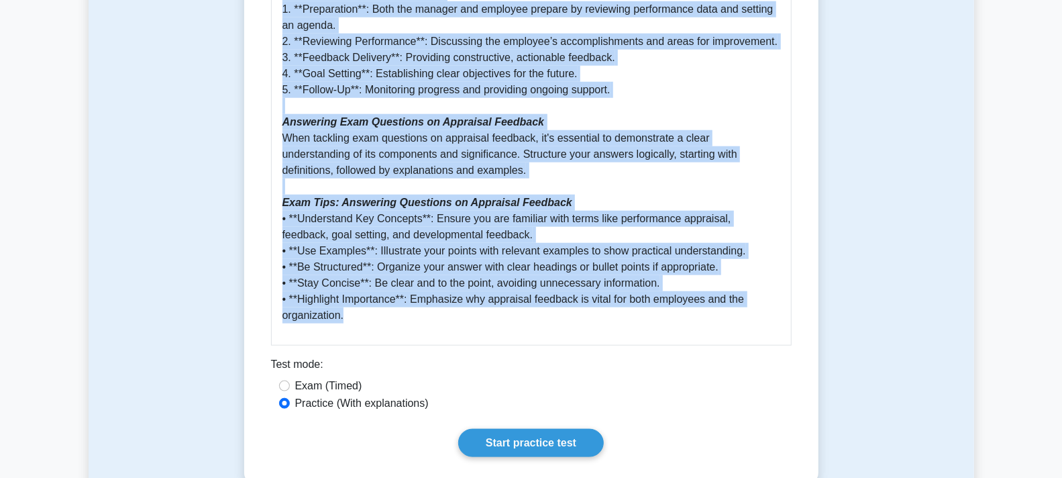
scroll to position [848, 0]
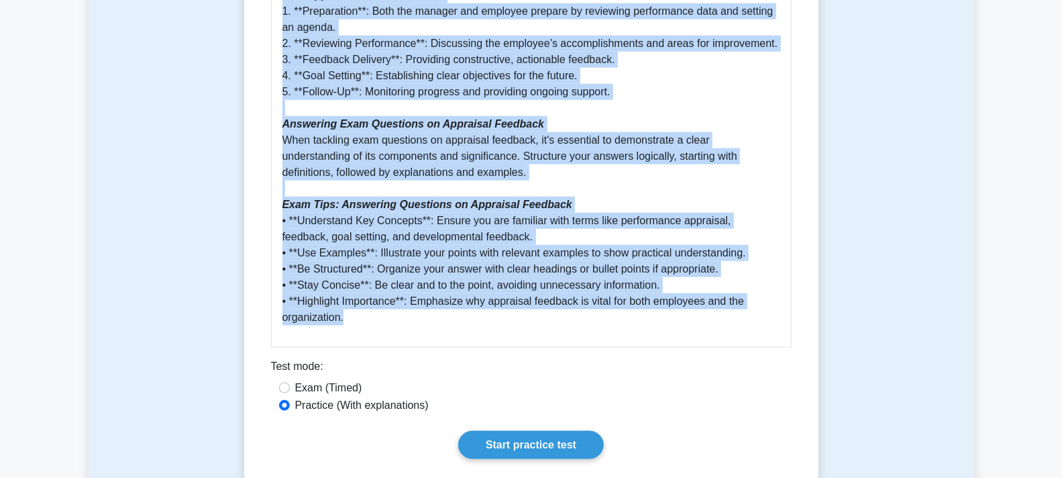
copy div "Appraisal feedback 5 minutes 5 Questions Appraisal feedback is a critical compo…"
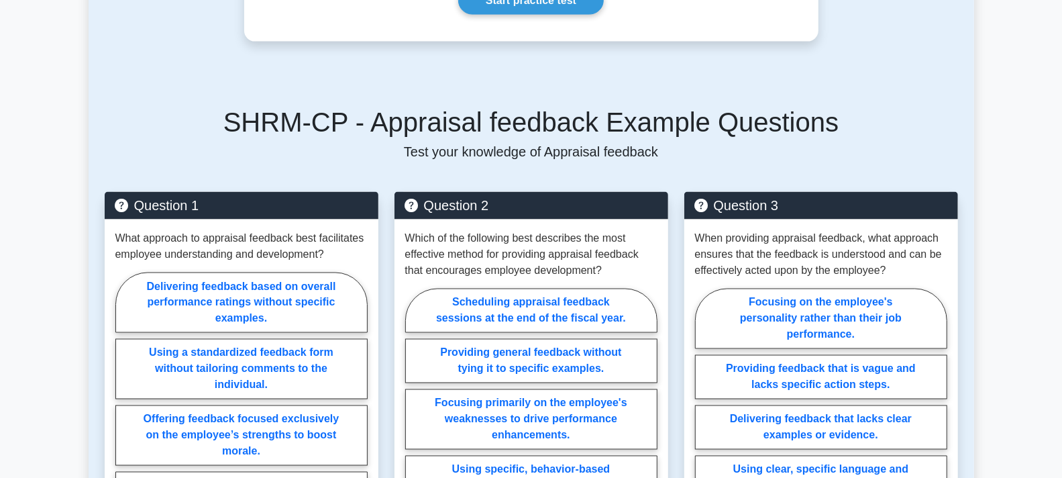
scroll to position [1370, 0]
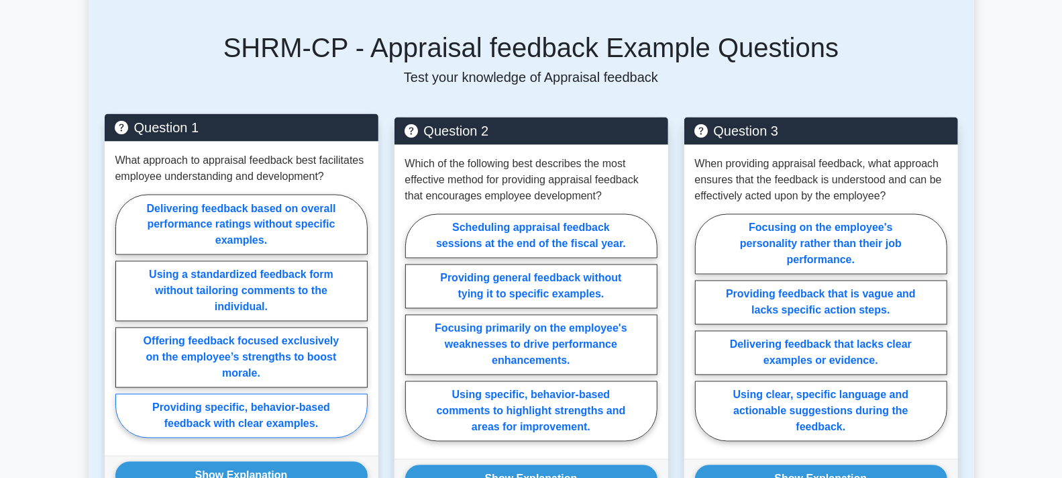
click at [276, 414] on label "Providing specific, behavior-based feedback with clear examples." at bounding box center [241, 416] width 252 height 44
click at [124, 325] on input "Providing specific, behavior-based feedback with clear examples." at bounding box center [119, 320] width 9 height 9
radio input "true"
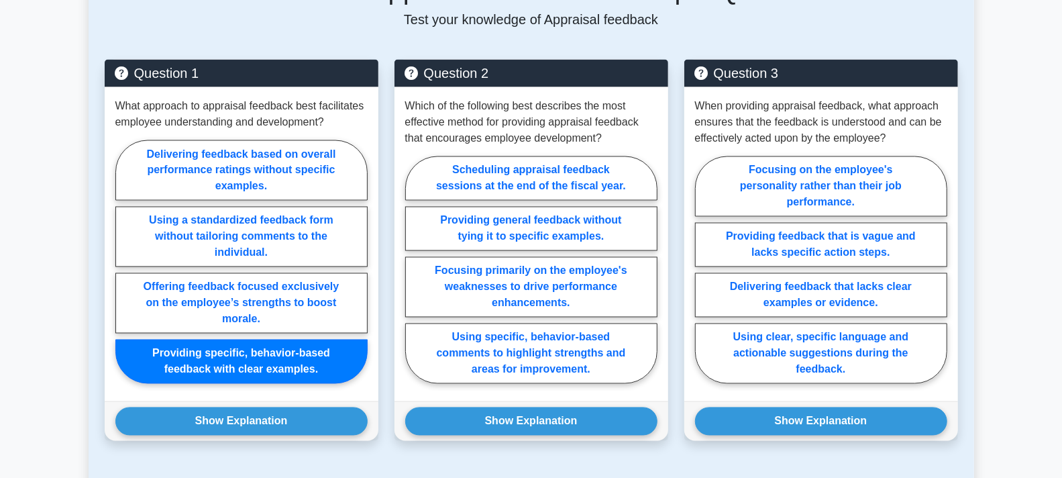
scroll to position [1444, 0]
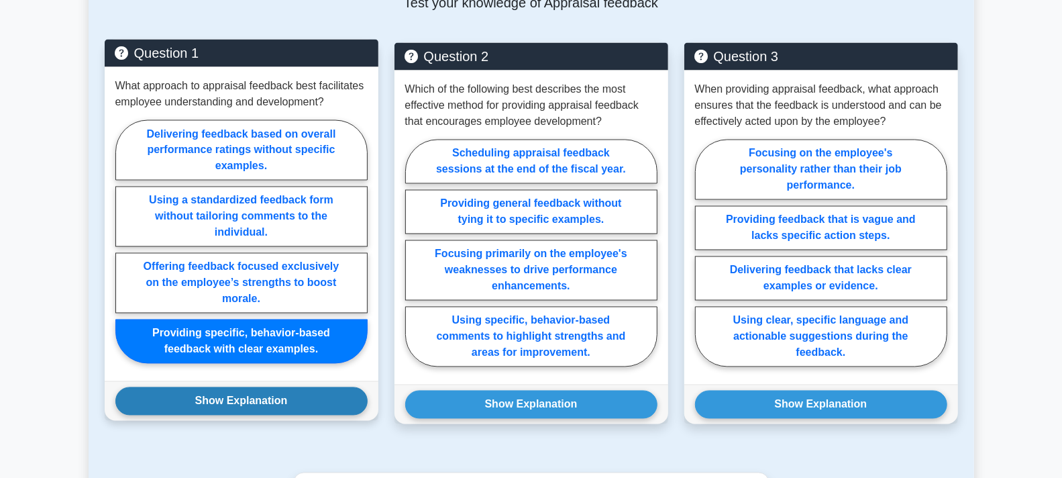
click at [207, 395] on button "Show Explanation" at bounding box center [241, 401] width 252 height 28
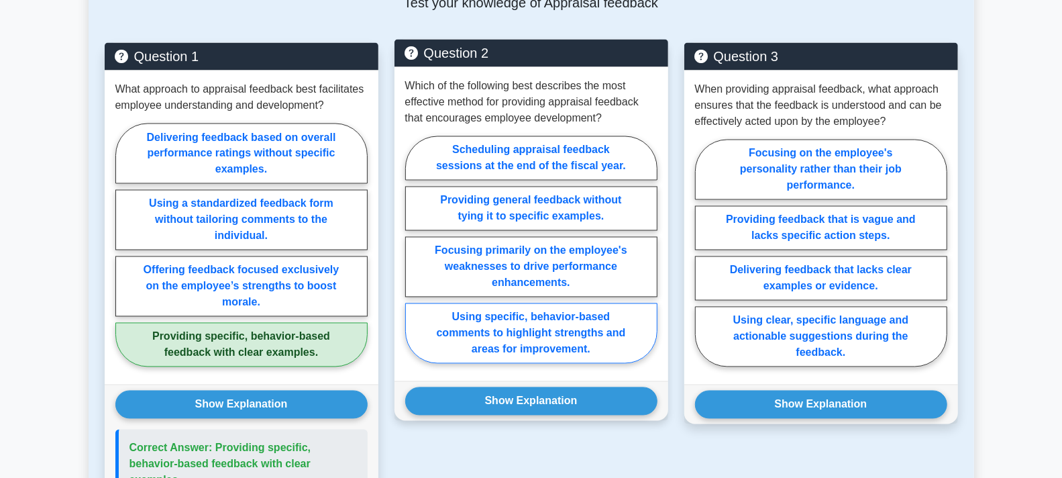
click at [544, 331] on label "Using specific, behavior-based comments to highlight strengths and areas for im…" at bounding box center [531, 333] width 252 height 60
click at [414, 258] on input "Using specific, behavior-based comments to highlight strengths and areas for im…" at bounding box center [409, 254] width 9 height 9
radio input "true"
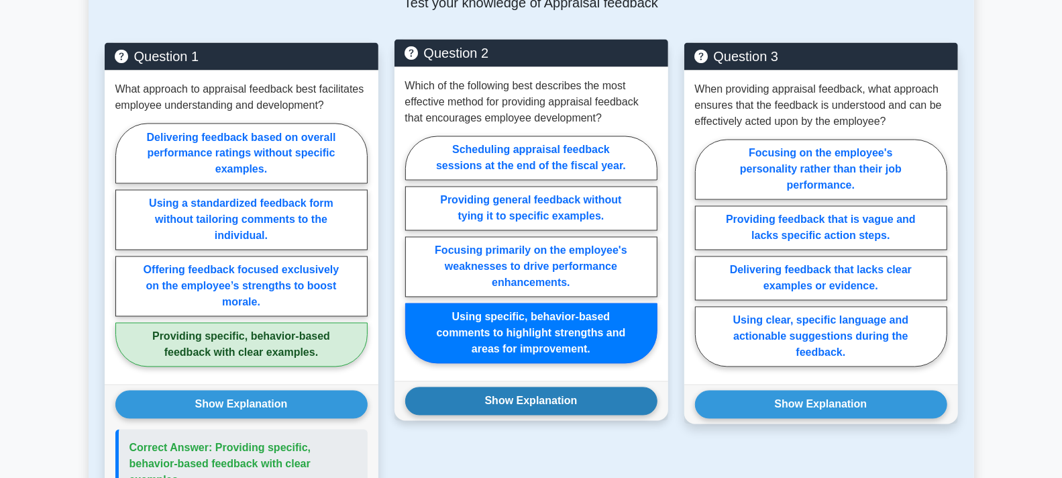
click at [572, 398] on button "Show Explanation" at bounding box center [531, 401] width 252 height 28
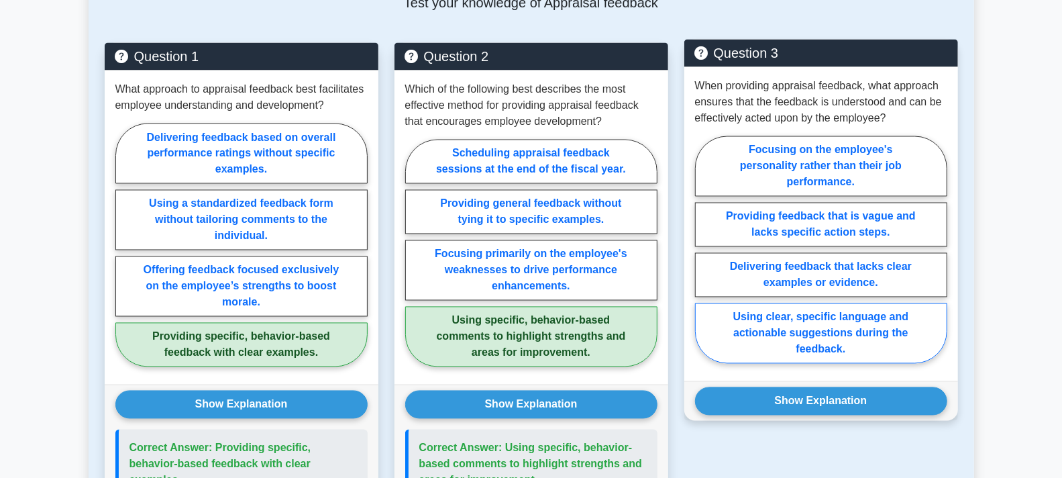
click at [813, 329] on label "Using clear, specific language and actionable suggestions during the feedback." at bounding box center [821, 333] width 252 height 60
click at [704, 258] on input "Using clear, specific language and actionable suggestions during the feedback." at bounding box center [699, 254] width 9 height 9
radio input "true"
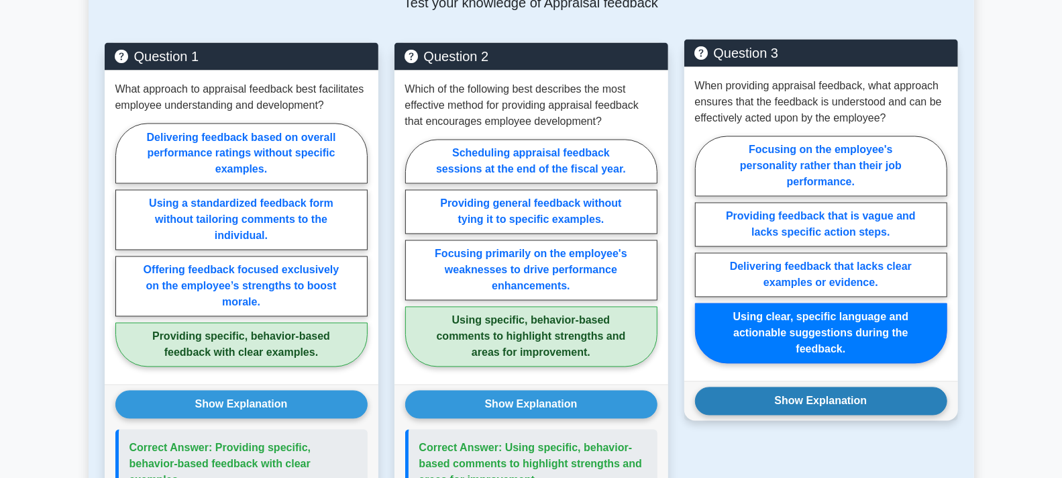
click at [829, 405] on button "Show Explanation" at bounding box center [821, 401] width 252 height 28
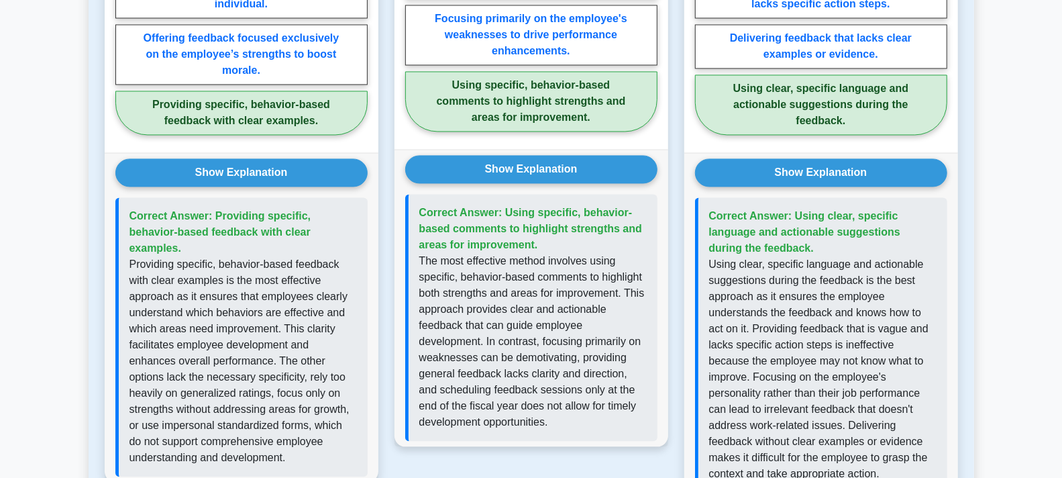
scroll to position [1742, 0]
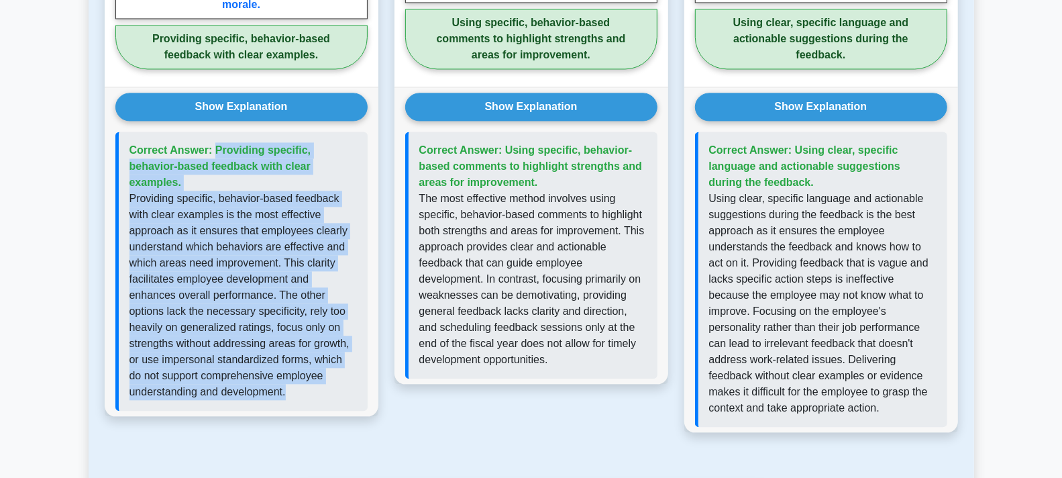
drag, startPoint x: 297, startPoint y: 370, endPoint x: 88, endPoint y: 138, distance: 312.6
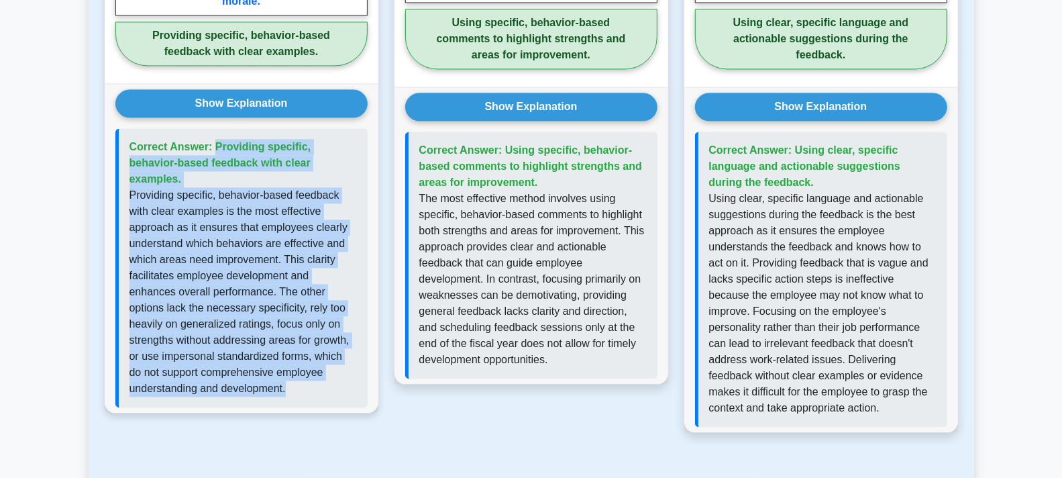
copy div "Correct Answer: Providing specific, behavior-based feedback with clear examples…"
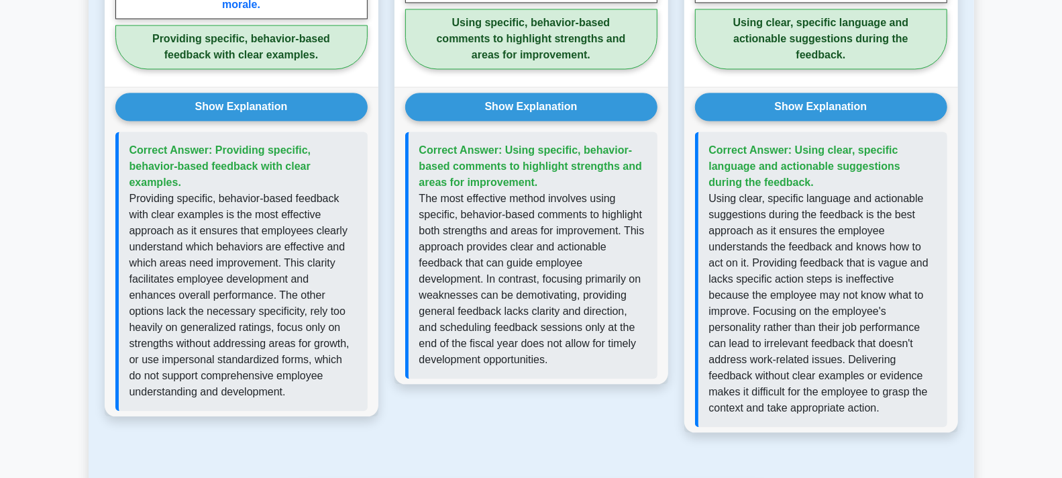
click at [582, 419] on div "Question 2 Which of the following best describes the most effective method for …" at bounding box center [532, 96] width 290 height 703
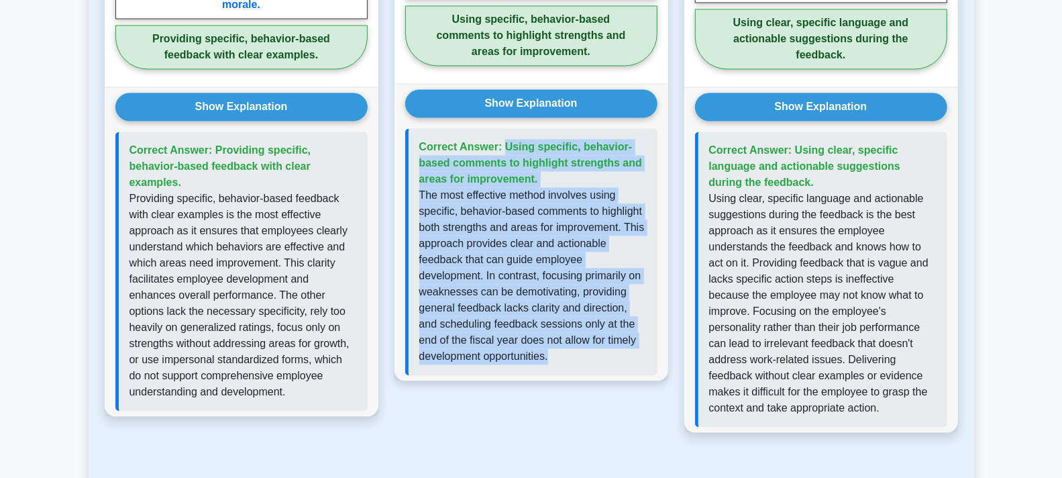
drag, startPoint x: 572, startPoint y: 356, endPoint x: 421, endPoint y: 144, distance: 261.2
click at [421, 144] on div "Correct Answer: Using specific, behavior-based comments to highlight strengths …" at bounding box center [531, 251] width 252 height 247
copy div "Correct Answer: Using specific, behavior-based comments to highlight strengths …"
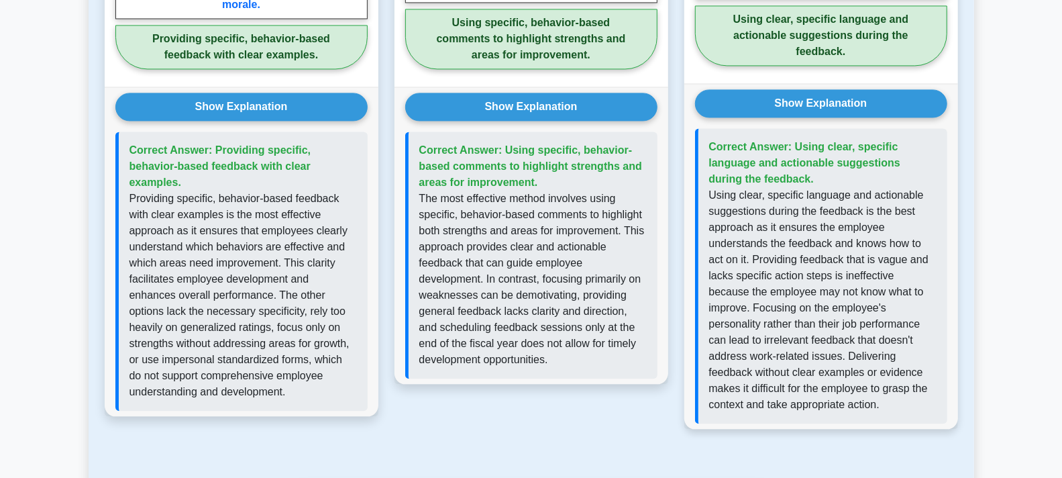
click at [809, 403] on p "Using clear, specific language and actionable suggestions during the feedback i…" at bounding box center [822, 299] width 227 height 225
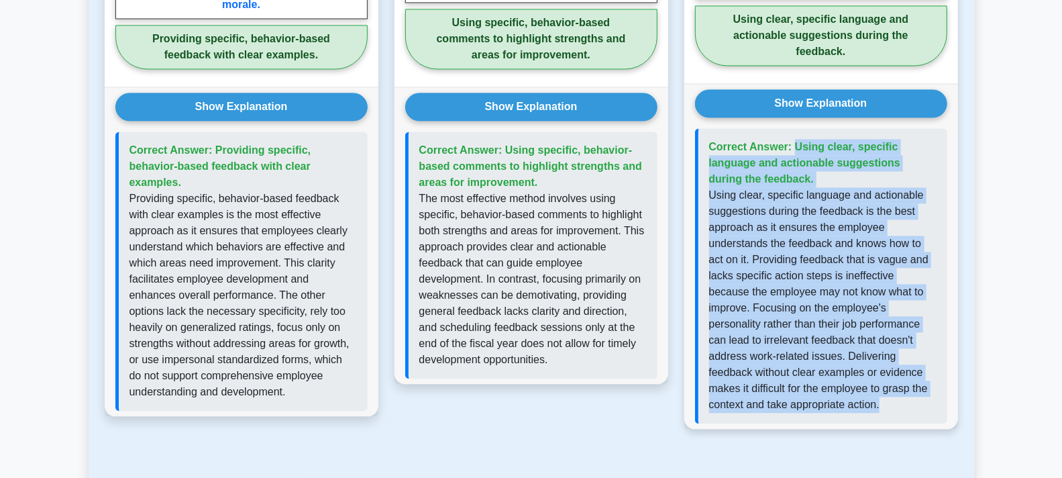
drag, startPoint x: 809, startPoint y: 403, endPoint x: 702, endPoint y: 144, distance: 279.5
click at [702, 144] on div "Correct Answer: Using clear, specific language and actionable suggestions durin…" at bounding box center [821, 275] width 252 height 295
copy div "Correct Answer: Using clear, specific language and actionable suggestions durin…"
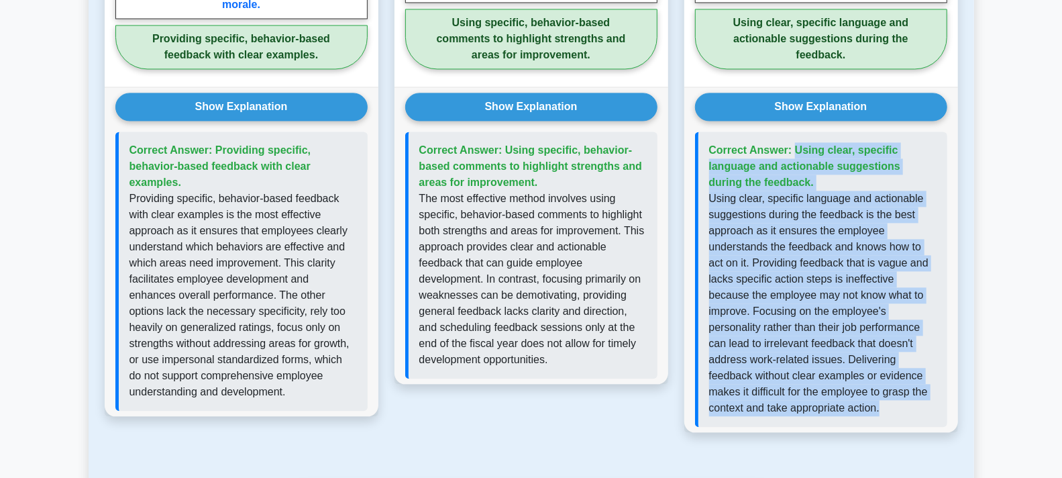
click at [676, 439] on div "Question 3 When providing appraisal feedback, what approach ensures that the fe…" at bounding box center [821, 96] width 290 height 703
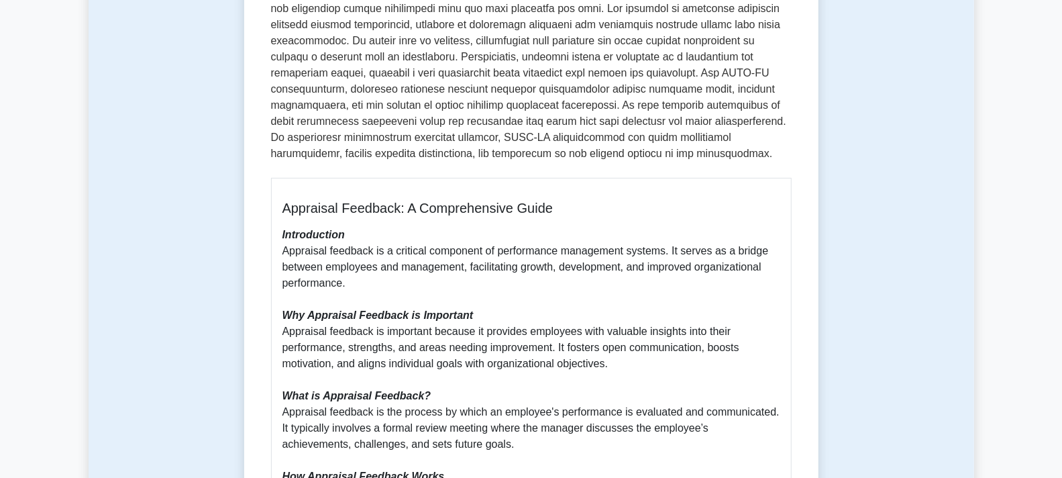
scroll to position [251, 0]
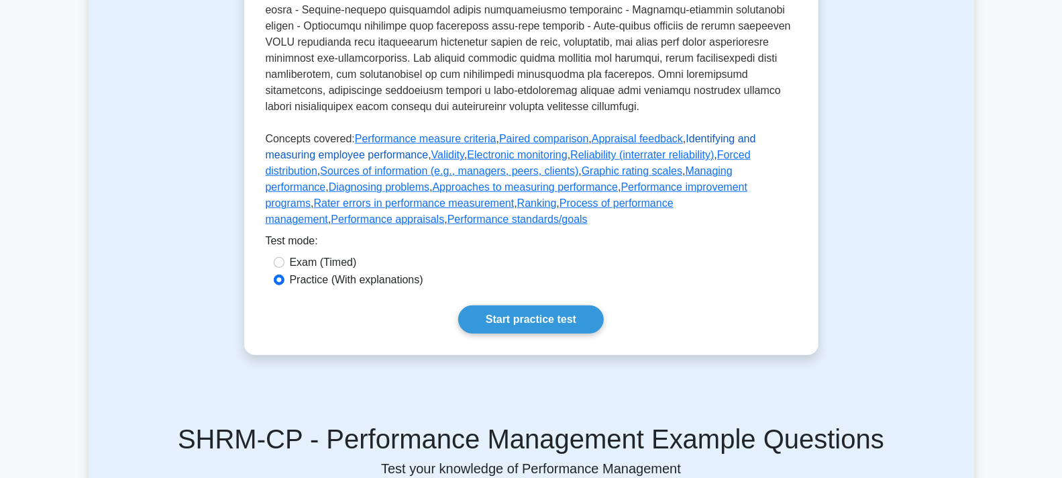
click at [690, 160] on link "Identifying and measuring employee performance" at bounding box center [511, 147] width 491 height 28
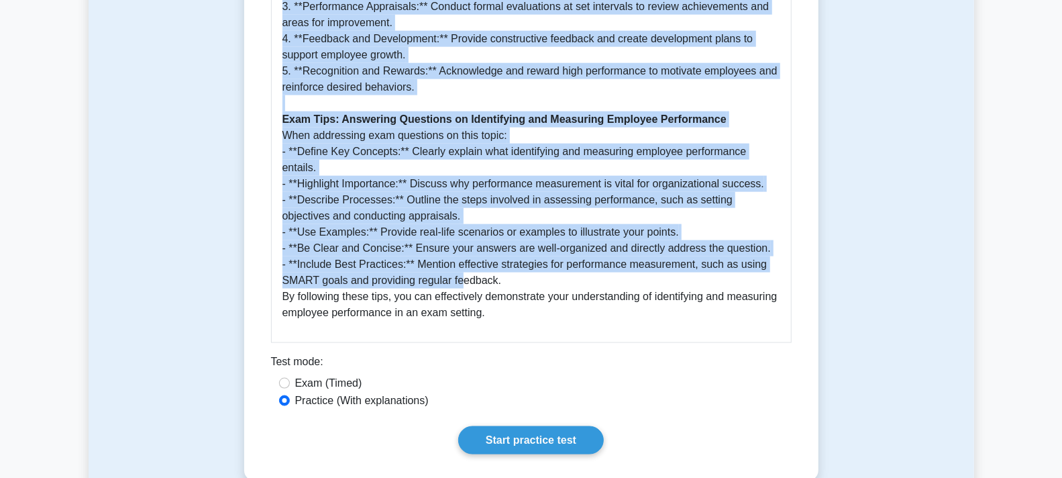
scroll to position [1118, 0]
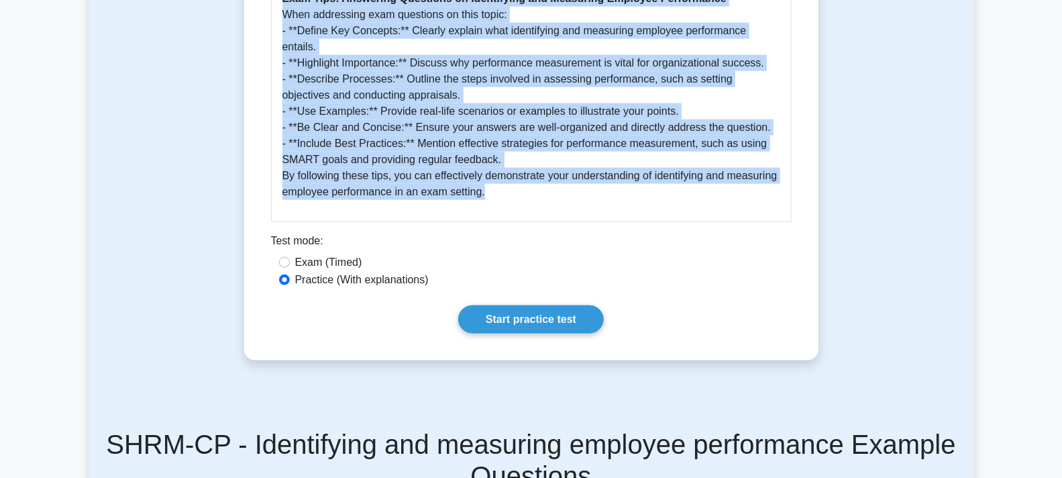
drag, startPoint x: 272, startPoint y: 176, endPoint x: 540, endPoint y: 211, distance: 270.1
copy div "Identifying and measuring employee performance 5 minutes 5 Questions Identifyin…"
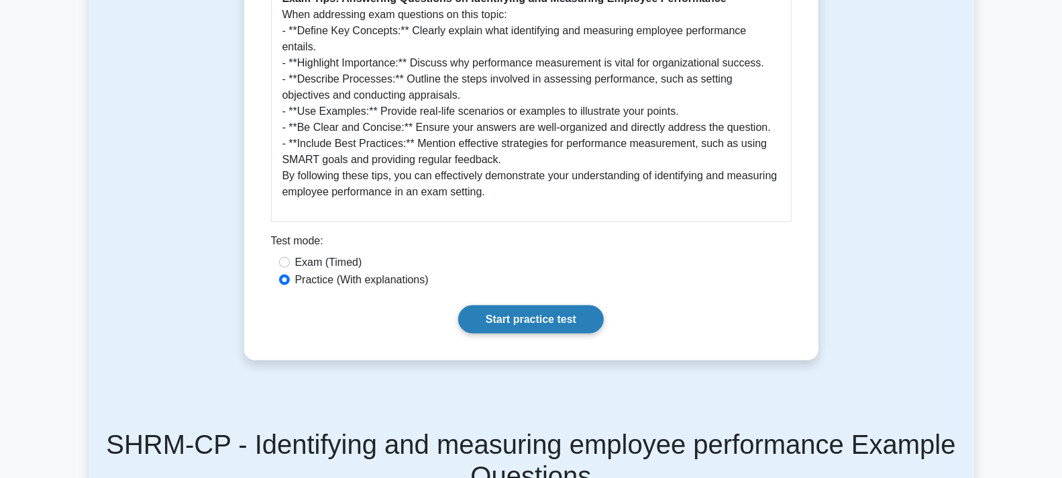
click at [552, 305] on link "Start practice test" at bounding box center [531, 319] width 146 height 28
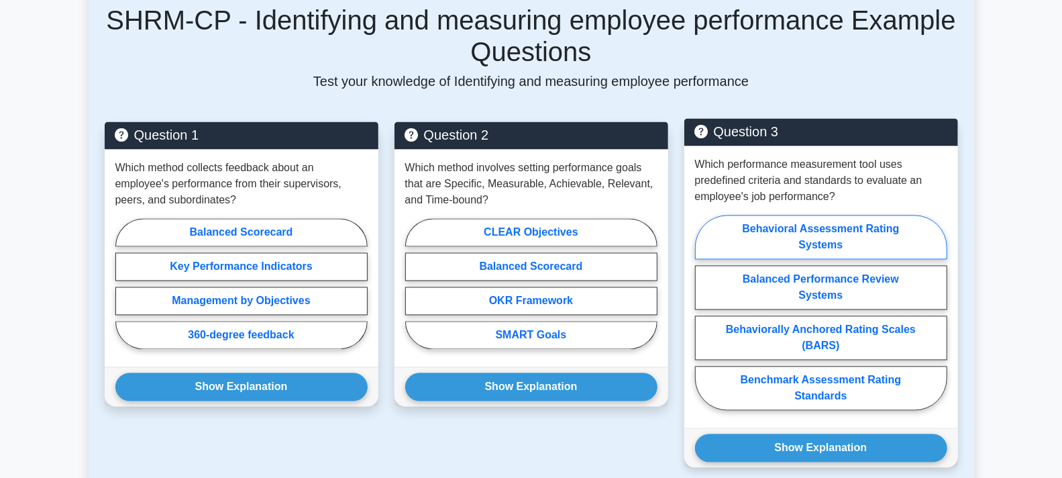
scroll to position [1569, 0]
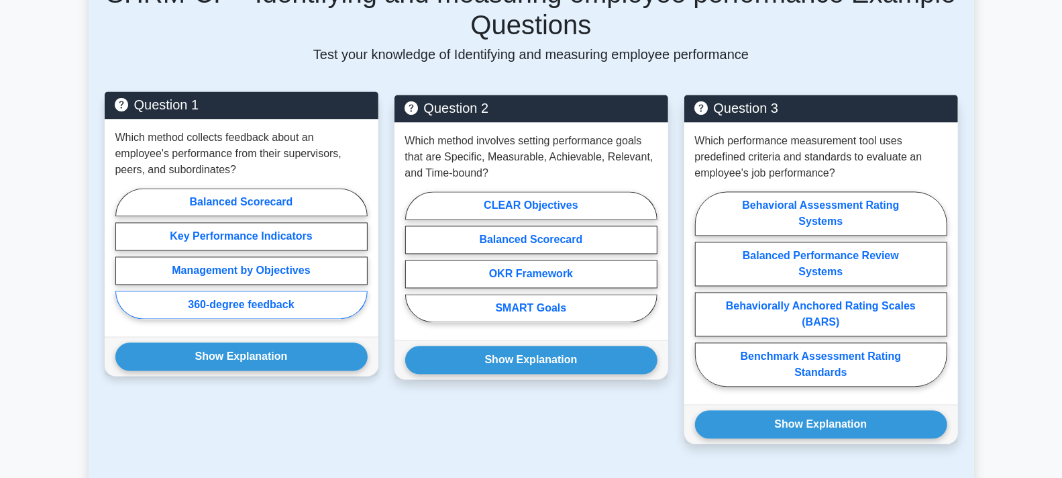
click at [225, 291] on label "360-degree feedback" at bounding box center [241, 305] width 252 height 28
click at [124, 262] on input "360-degree feedback" at bounding box center [119, 258] width 9 height 9
radio input "true"
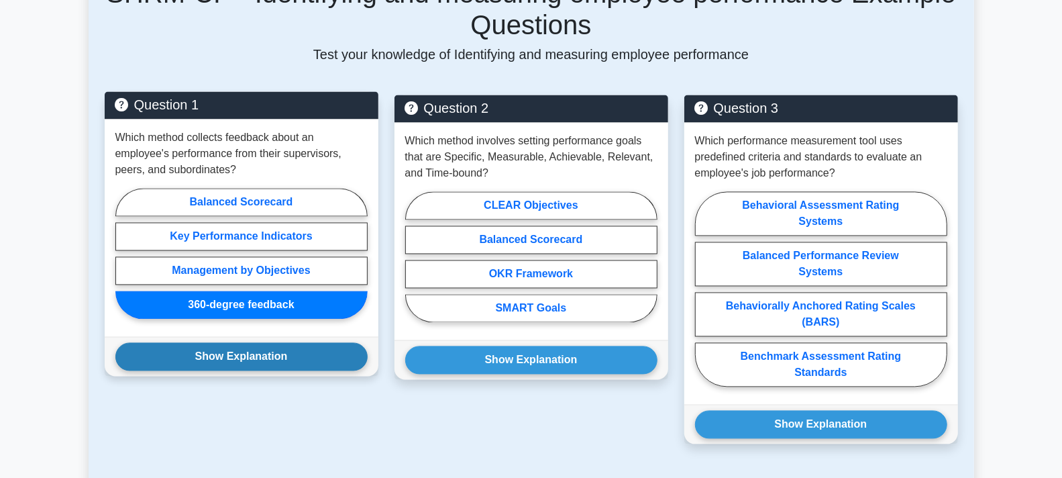
click at [263, 343] on button "Show Explanation" at bounding box center [241, 357] width 252 height 28
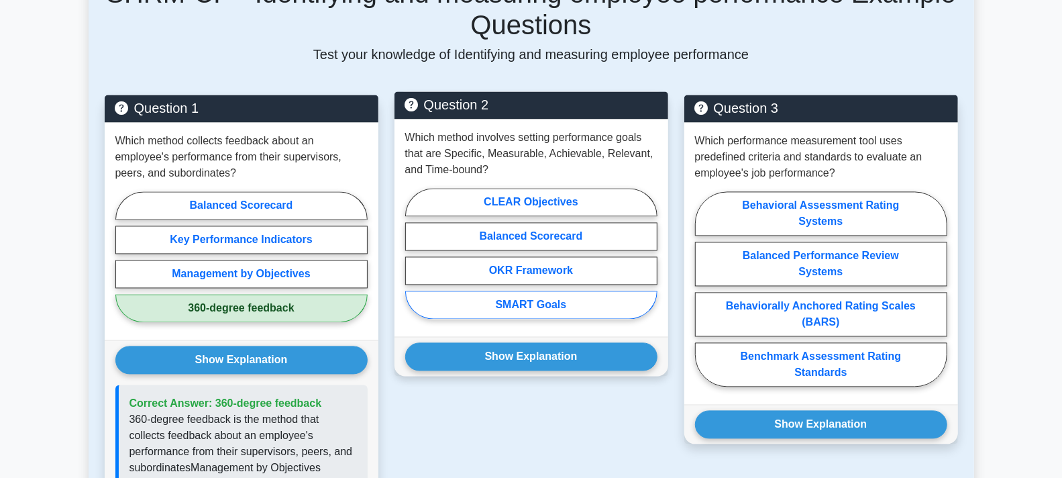
click at [521, 291] on label "SMART Goals" at bounding box center [531, 305] width 252 height 28
click at [414, 262] on input "SMART Goals" at bounding box center [409, 258] width 9 height 9
radio input "true"
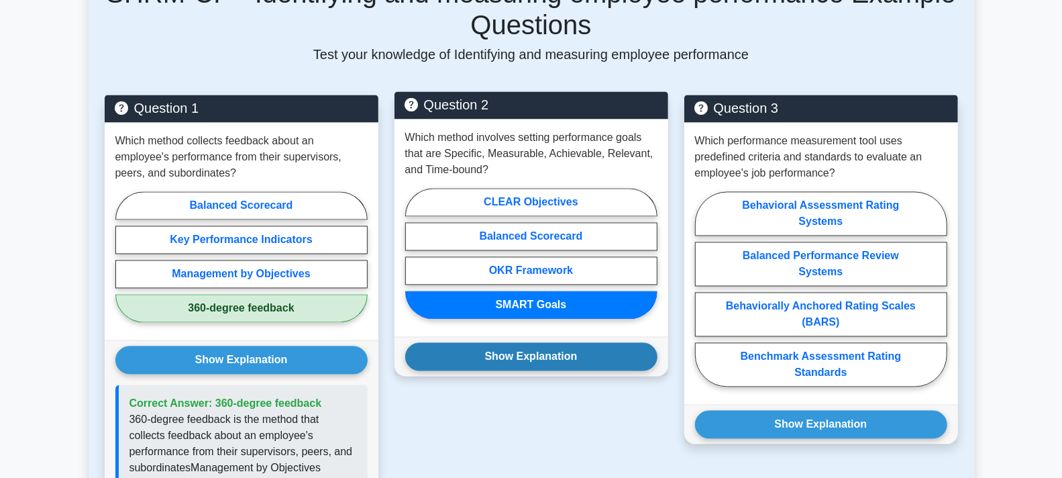
click at [540, 343] on button "Show Explanation" at bounding box center [531, 357] width 252 height 28
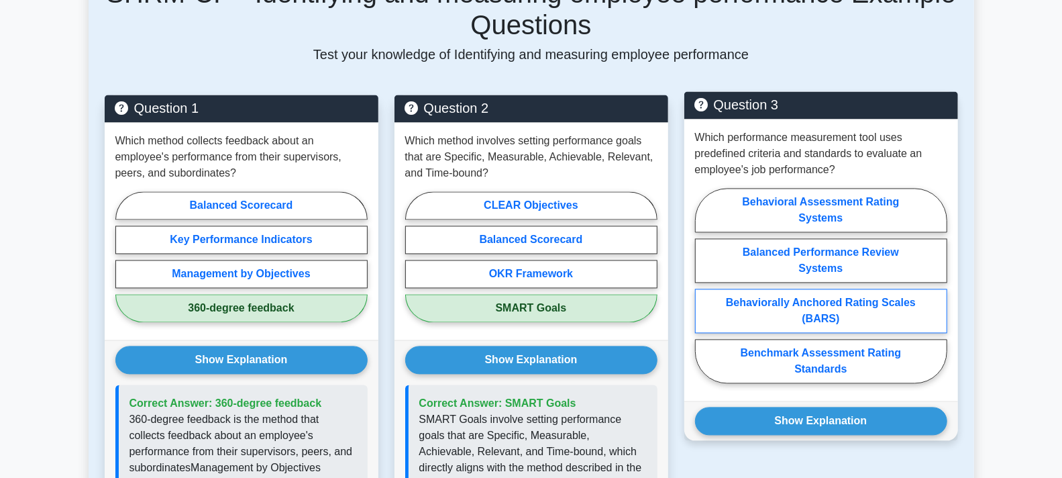
drag, startPoint x: 822, startPoint y: 285, endPoint x: 840, endPoint y: 321, distance: 40.5
click at [823, 289] on label "Behaviorally Anchored Rating Scales (BARS)" at bounding box center [821, 311] width 252 height 44
click at [704, 286] on input "Behaviorally Anchored Rating Scales (BARS)" at bounding box center [699, 290] width 9 height 9
radio input "true"
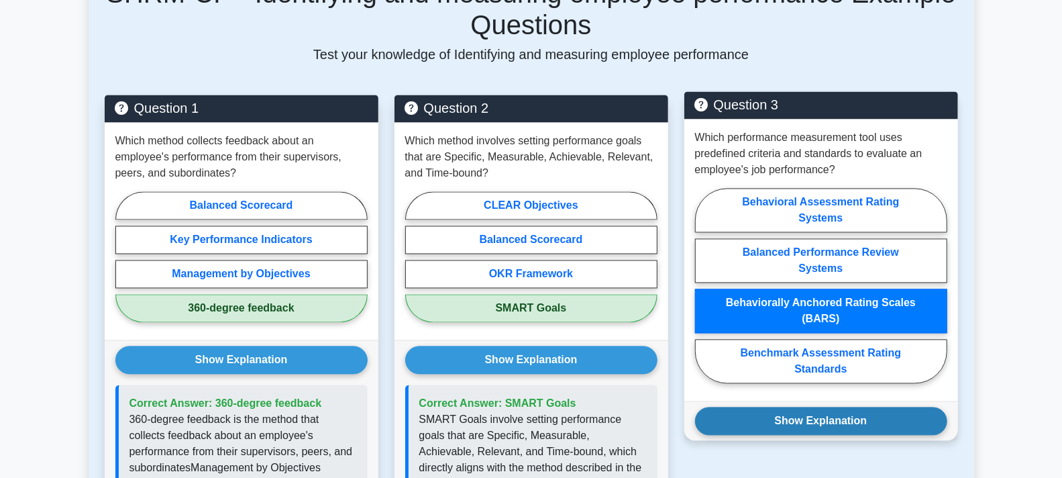
click at [835, 407] on button "Show Explanation" at bounding box center [821, 421] width 252 height 28
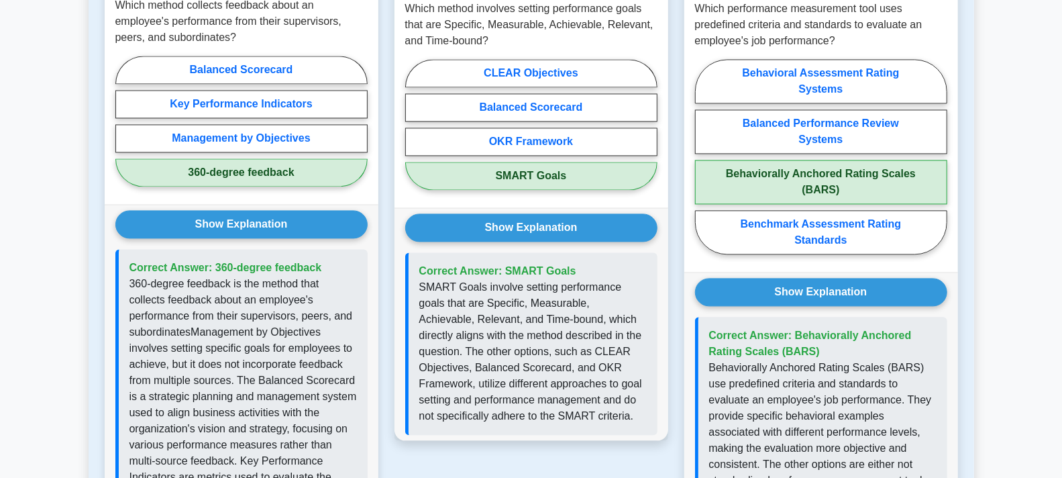
scroll to position [1792, 0]
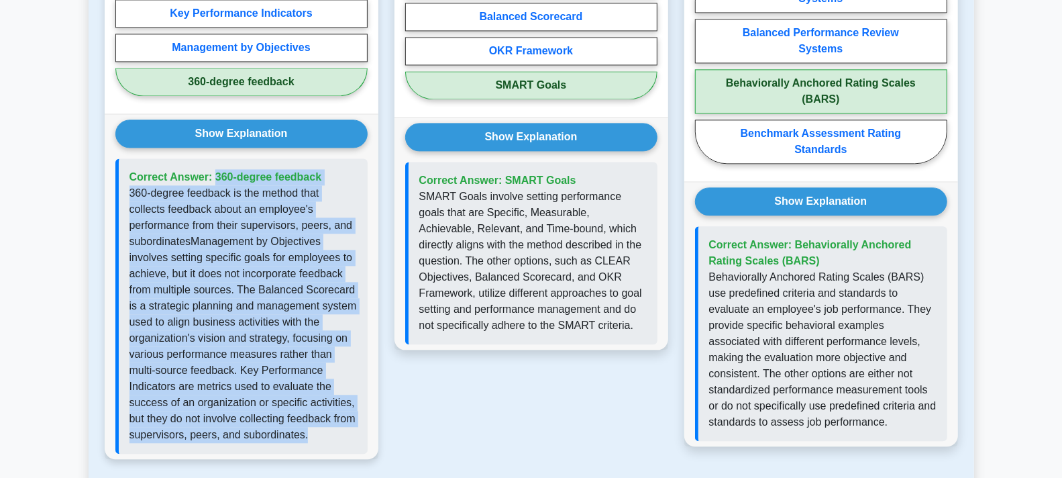
drag, startPoint x: 334, startPoint y: 413, endPoint x: 144, endPoint y: 168, distance: 309.9
click at [127, 158] on div "Correct Answer: 360-degree feedback" at bounding box center [241, 305] width 252 height 295
copy div "Correct Answer: 360-degree feedback 360-degree feedback is the method that coll…"
click at [374, 414] on div "Show Explanation Correct Answer: 360-degree feedback" at bounding box center [242, 286] width 274 height 346
click at [351, 307] on p "360-degree feedback is the method that collects feedback about an employee's pe…" at bounding box center [243, 314] width 227 height 258
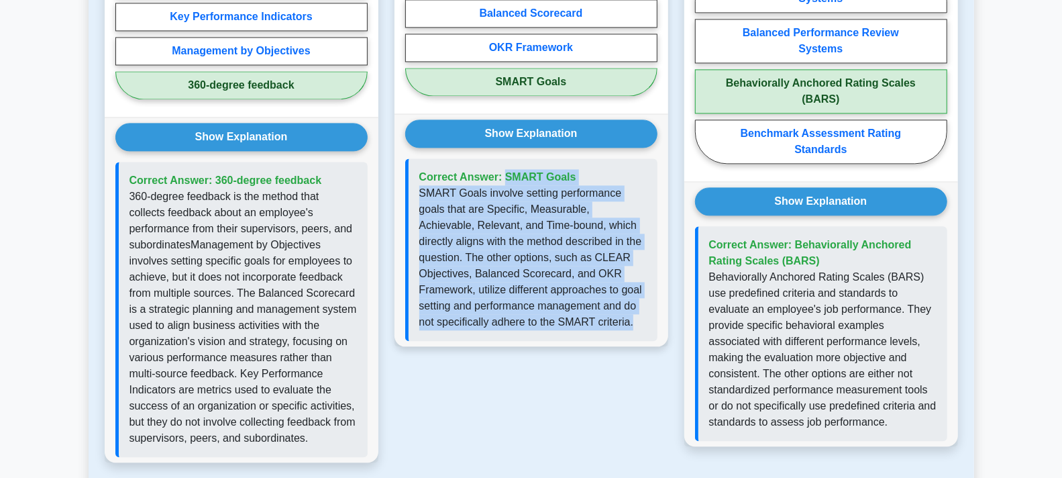
drag, startPoint x: 619, startPoint y: 304, endPoint x: 421, endPoint y: 158, distance: 246.1
click at [421, 158] on div "Correct Answer: SMART Goals" at bounding box center [531, 249] width 252 height 183
copy div "Correct Answer: SMART Goals SMART Goals involve setting performance goals that …"
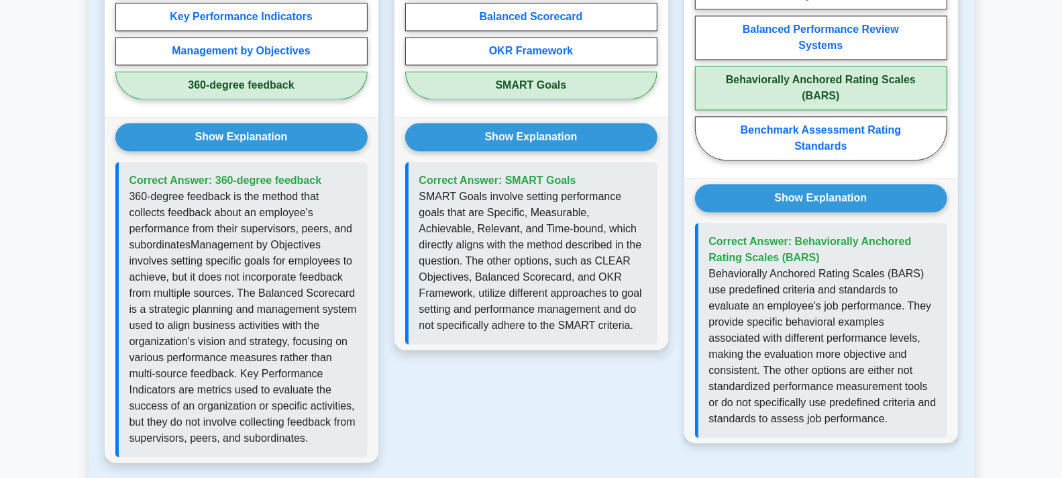
click at [890, 396] on p "Behaviorally Anchored Rating Scales (BARS) use predefined criteria and standard…" at bounding box center [822, 346] width 227 height 161
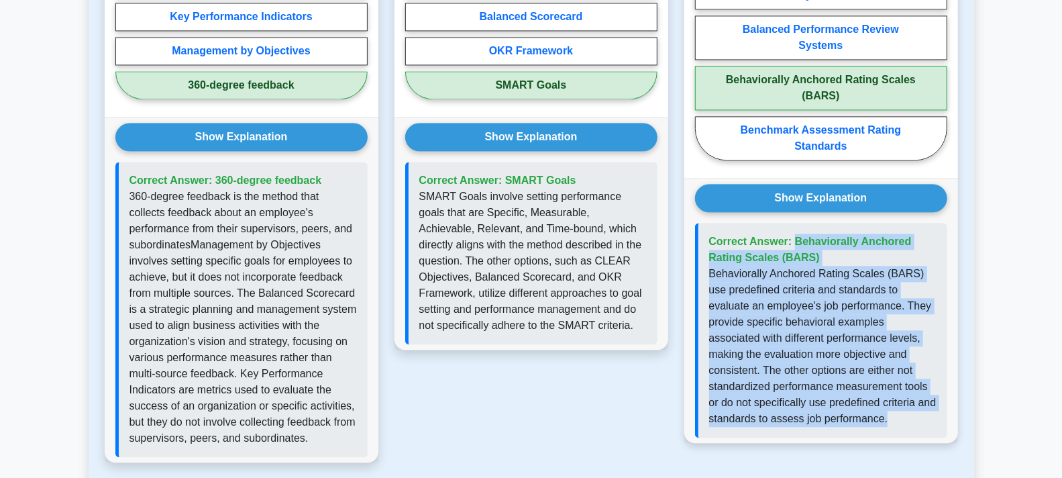
drag, startPoint x: 887, startPoint y: 401, endPoint x: 756, endPoint y: 260, distance: 192.3
click at [707, 223] on div "Correct Answer: Behaviorally Anchored Rating Scales (BARS)" at bounding box center [821, 330] width 252 height 215
copy div "Correct Answer: Behaviorally Anchored Rating Scales (BARS) Behaviorally Anchore…"
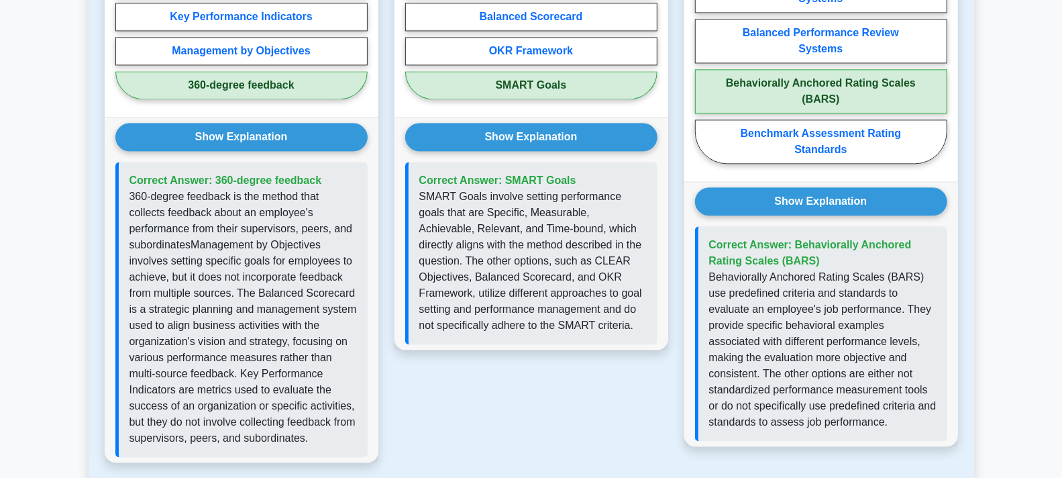
click at [559, 405] on div "Question 2 Which method involves setting performance goals that are Specific, M…" at bounding box center [532, 175] width 290 height 607
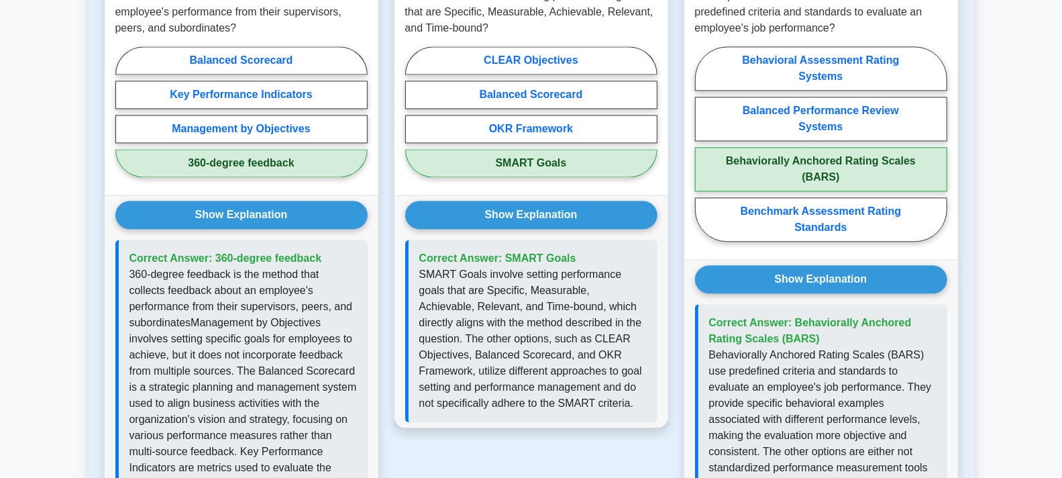
scroll to position [1569, 0]
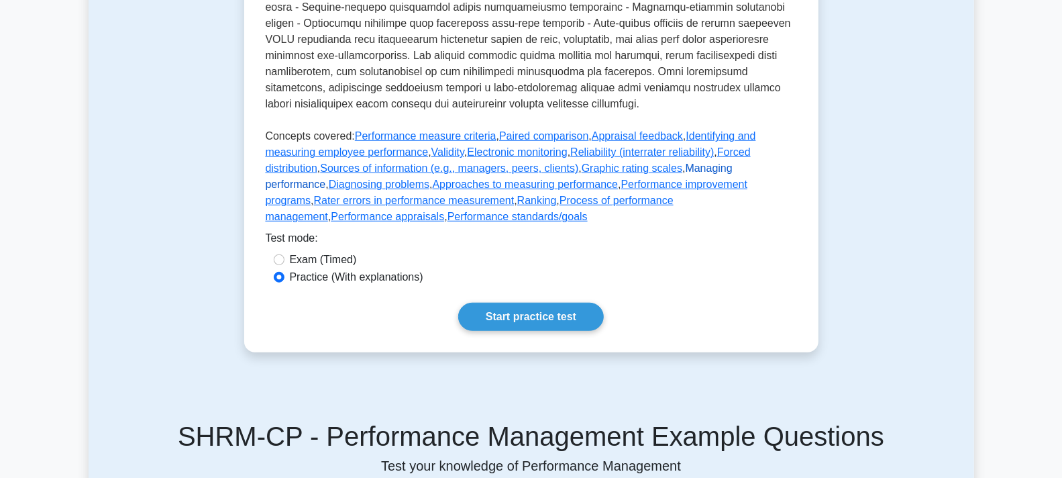
click at [594, 190] on link "Managing performance" at bounding box center [499, 176] width 467 height 28
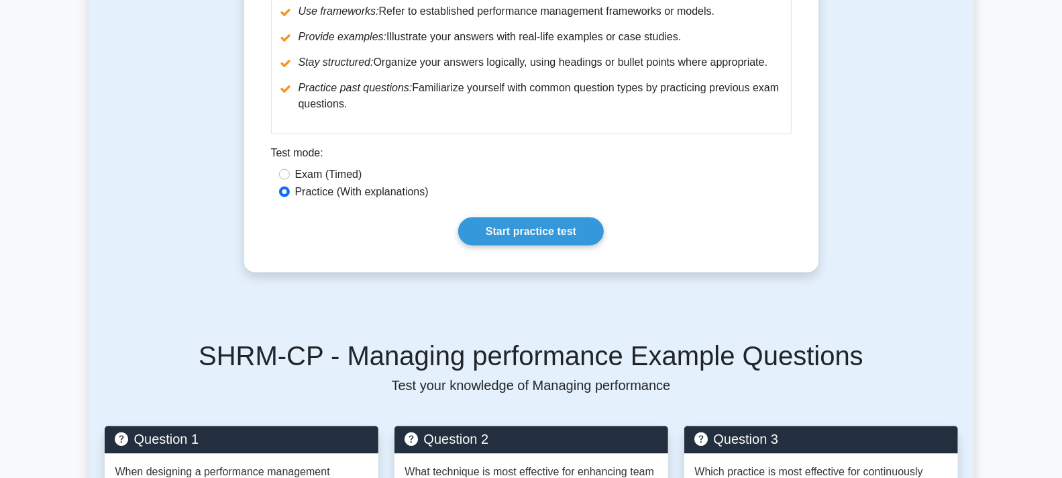
scroll to position [1145, 0]
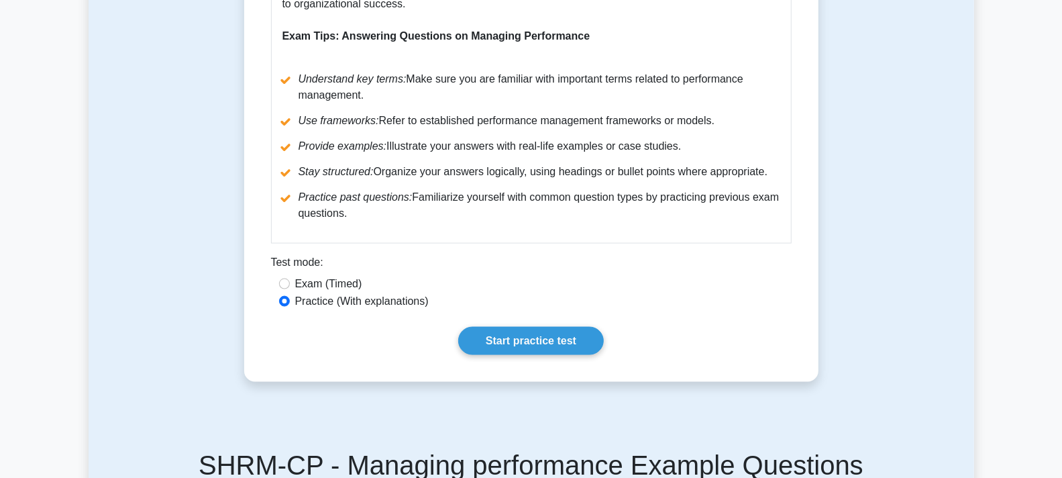
drag, startPoint x: 273, startPoint y: 174, endPoint x: 679, endPoint y: 237, distance: 410.8
copy div "Managing performance 5 minutes 5 Questions Managing performance is a critical c…"
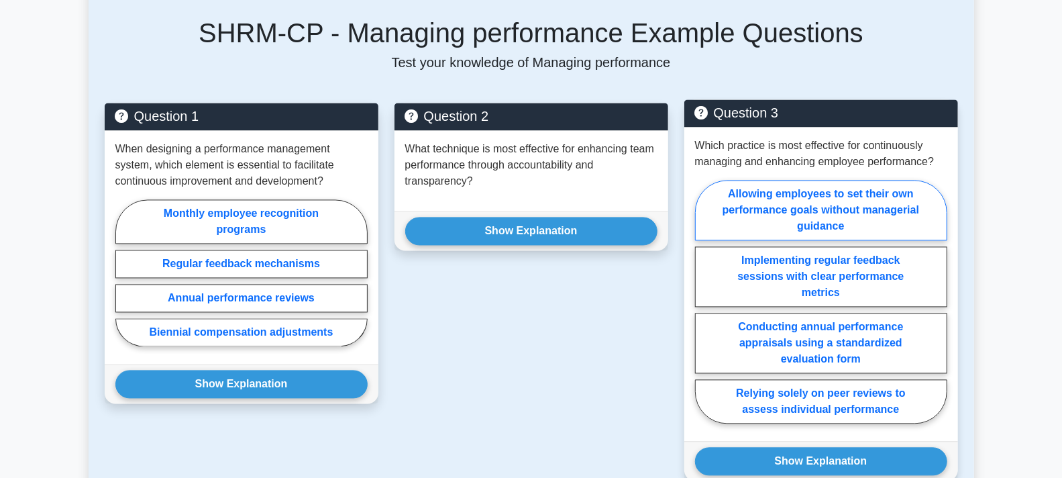
scroll to position [1592, 0]
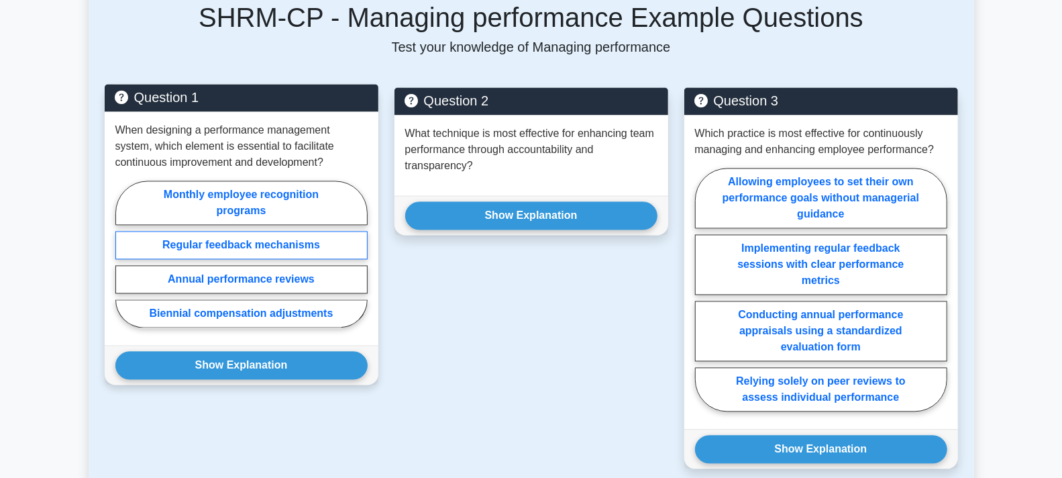
click at [258, 260] on label "Regular feedback mechanisms" at bounding box center [241, 246] width 252 height 28
click at [124, 261] on input "Regular feedback mechanisms" at bounding box center [119, 258] width 9 height 9
radio input "true"
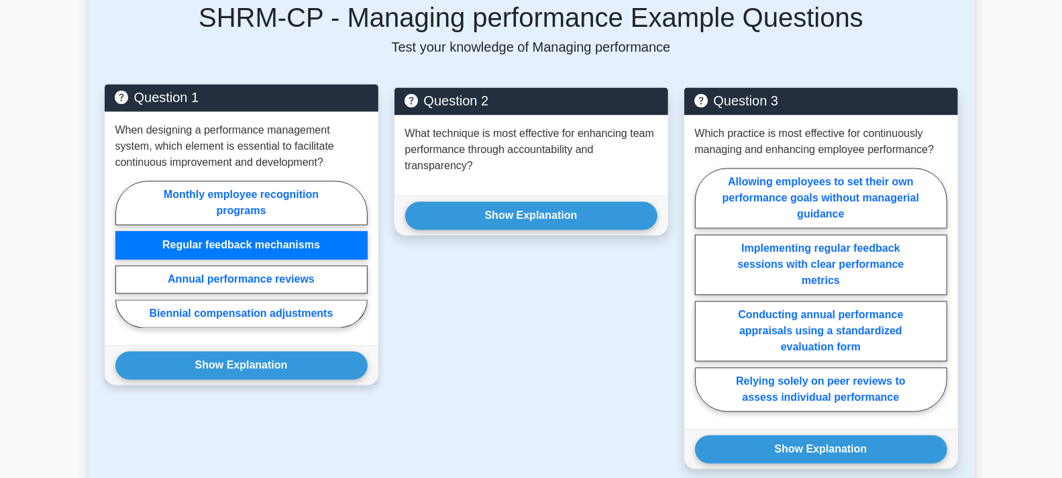
click at [303, 385] on div "Show Explanation Correct Answer: Regular feedback mechanisms" at bounding box center [242, 366] width 274 height 40
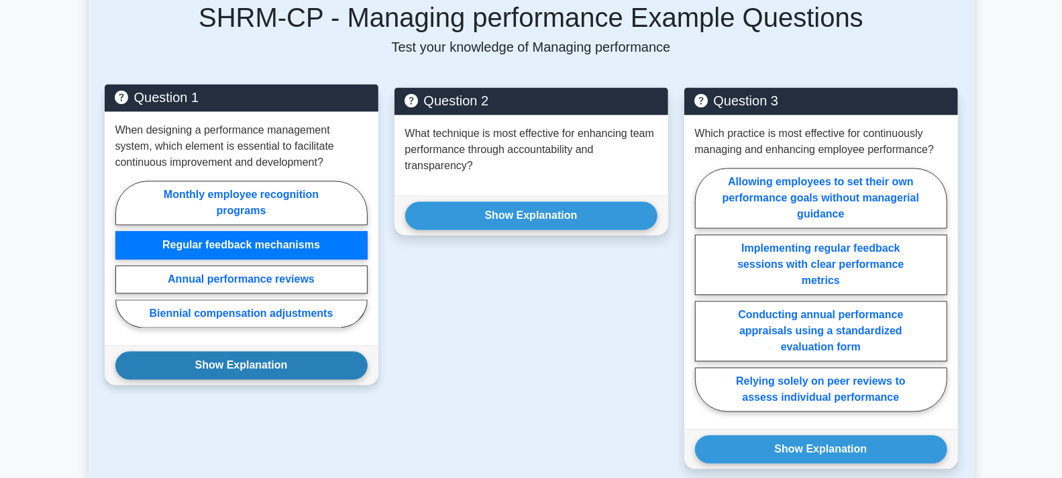
click at [260, 380] on button "Show Explanation" at bounding box center [241, 366] width 252 height 28
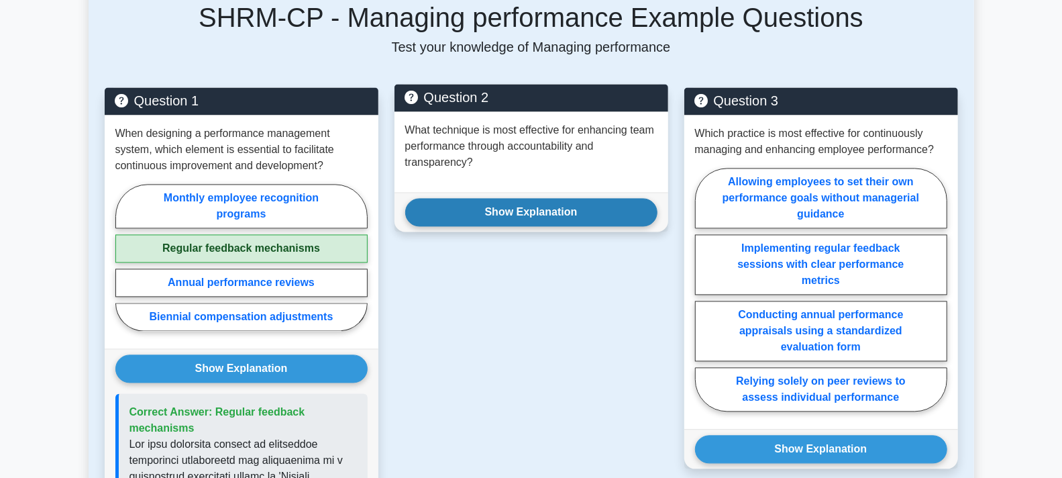
click at [521, 227] on button "Show Explanation" at bounding box center [531, 213] width 252 height 28
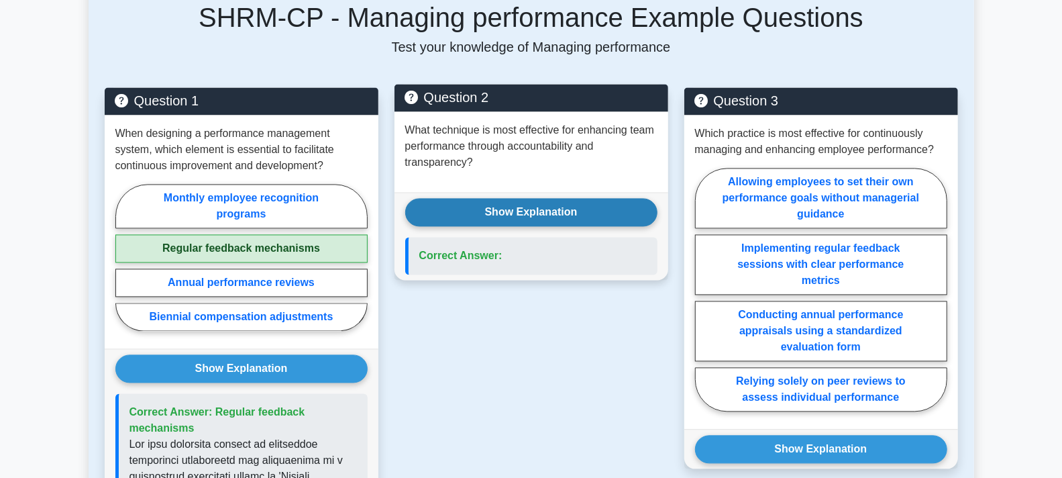
click at [526, 225] on button "Show Explanation" at bounding box center [531, 213] width 252 height 28
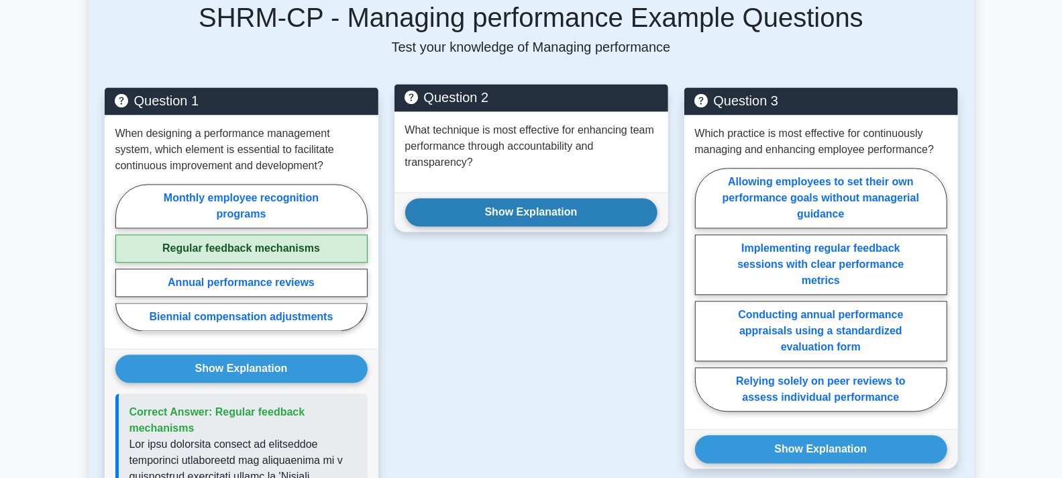
click at [526, 225] on button "Show Explanation" at bounding box center [531, 213] width 252 height 28
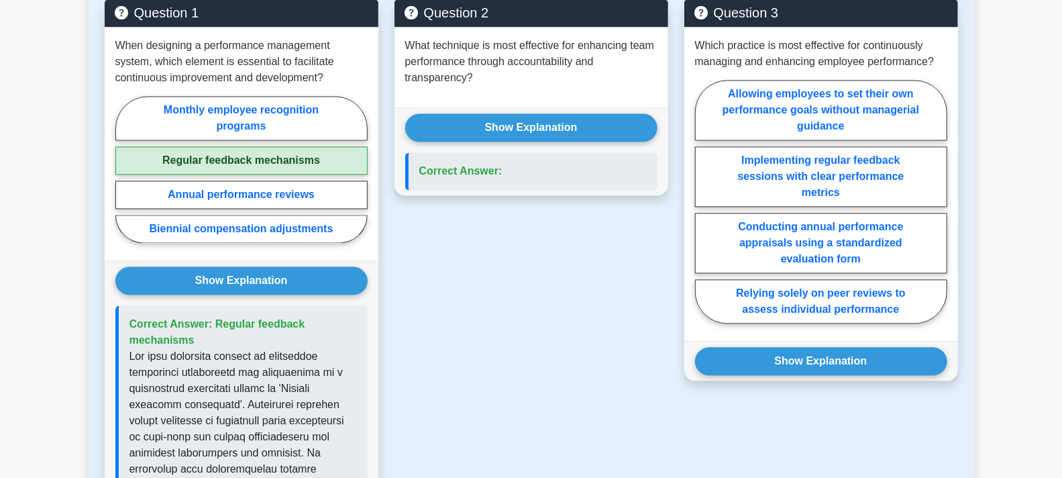
scroll to position [1741, 0]
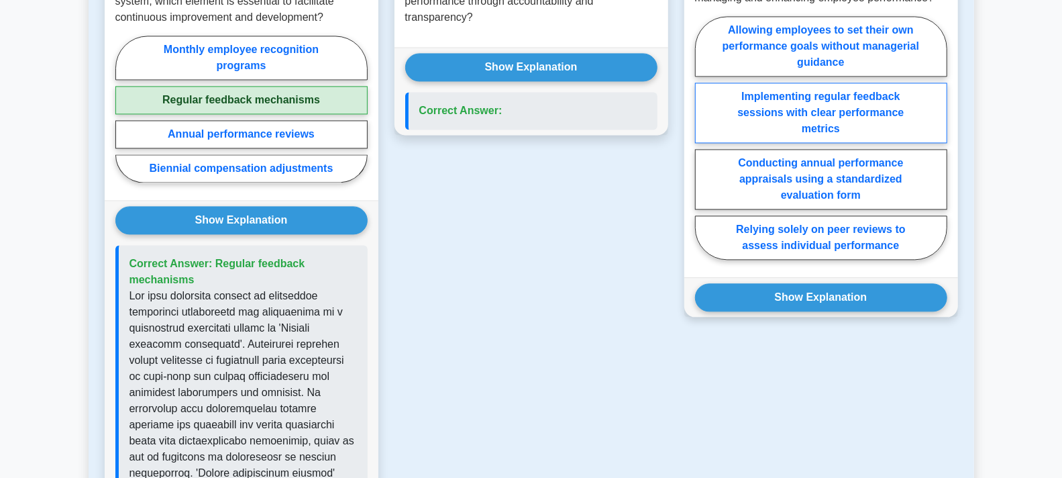
click at [770, 119] on label "Implementing regular feedback sessions with clear performance metrics" at bounding box center [821, 113] width 252 height 60
click at [704, 138] on input "Implementing regular feedback sessions with clear performance metrics" at bounding box center [699, 142] width 9 height 9
radio input "true"
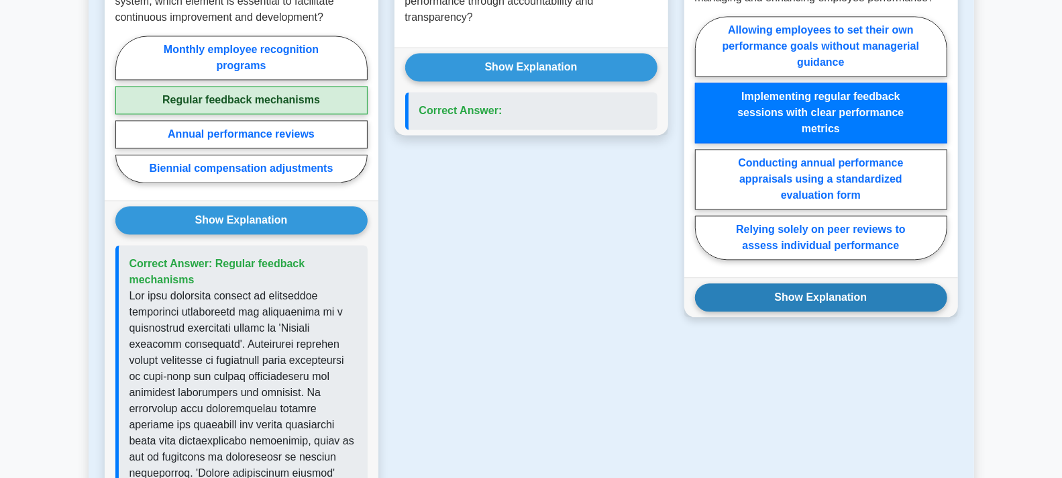
click at [806, 301] on button "Show Explanation" at bounding box center [821, 297] width 252 height 28
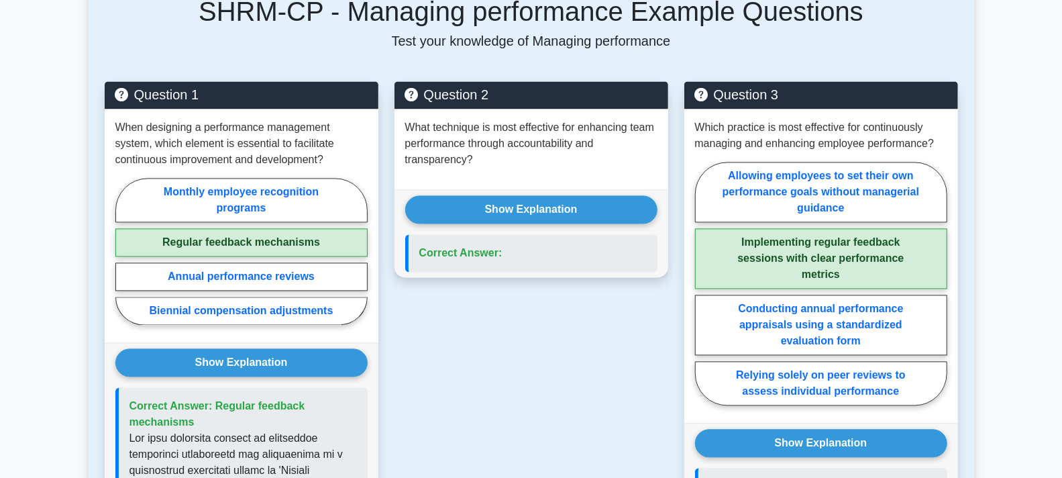
scroll to position [1592, 0]
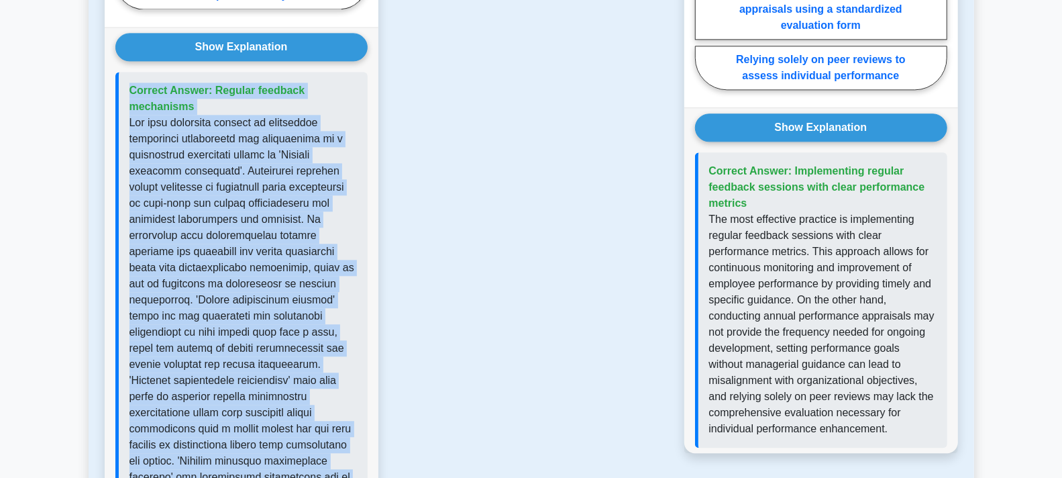
scroll to position [1808, 0]
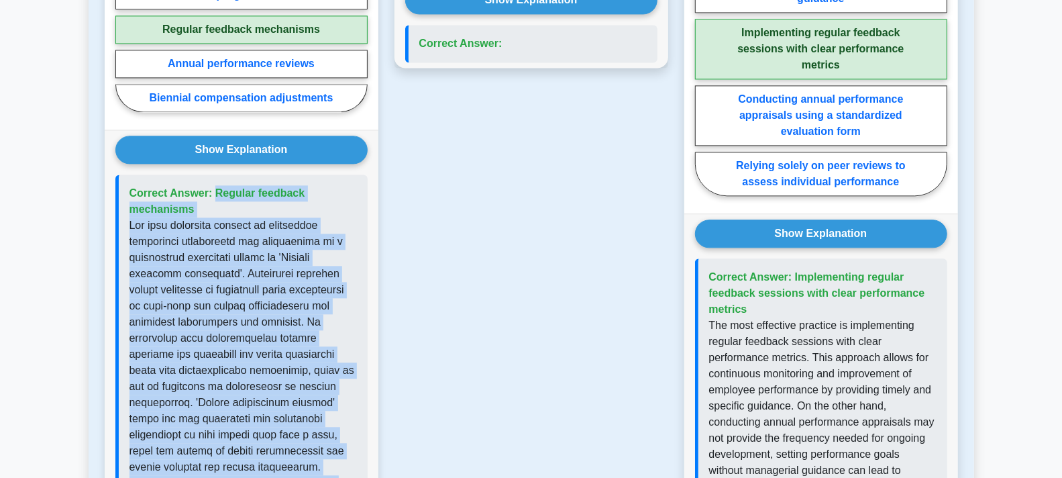
drag, startPoint x: 192, startPoint y: 219, endPoint x: 105, endPoint y: 187, distance: 92.6
click at [105, 187] on div "Show Explanation Correct Answer: Regular feedback mechanisms" at bounding box center [242, 399] width 274 height 539
copy div "Correct Answer: Regular feedback mechanisms The most essential element to facil…"
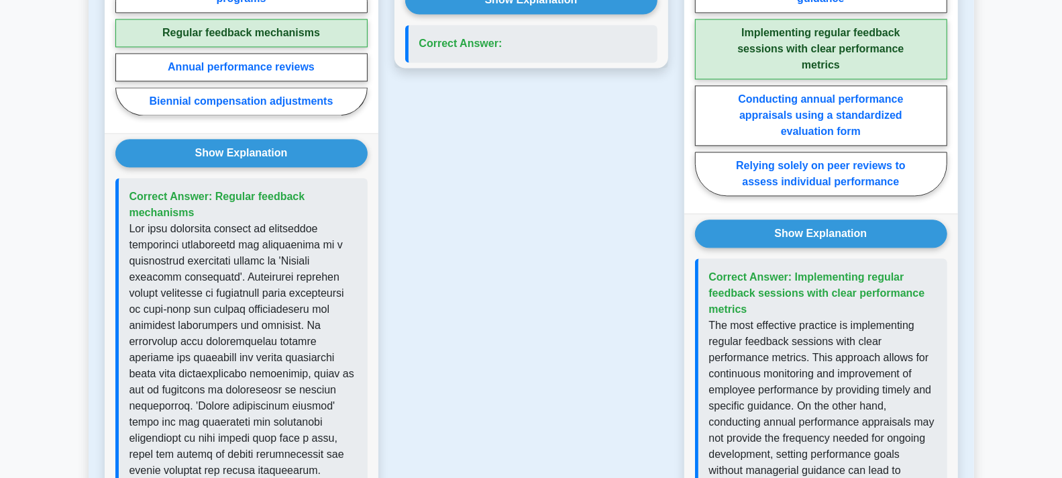
click at [613, 336] on div "Question 2 What technique is most effective for enhancing team performance thro…" at bounding box center [532, 280] width 290 height 816
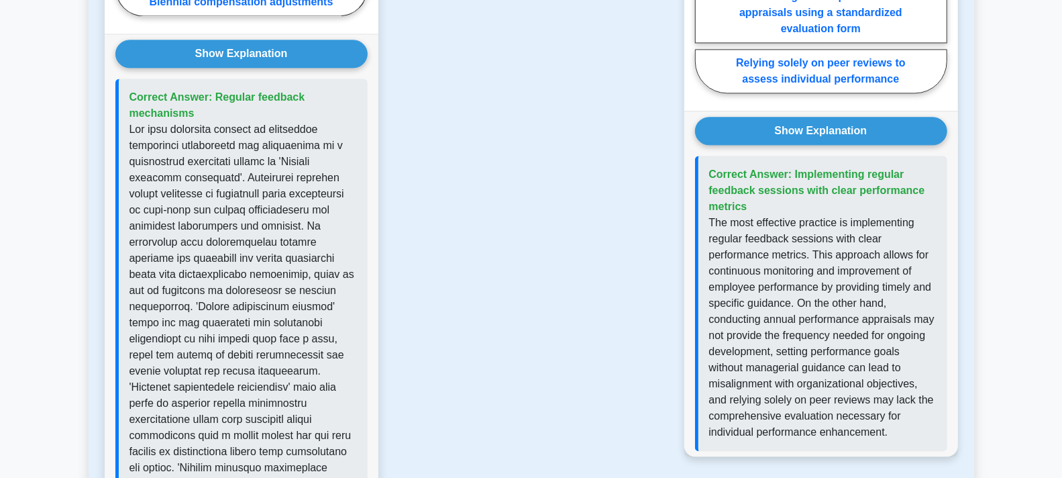
scroll to position [1957, 0]
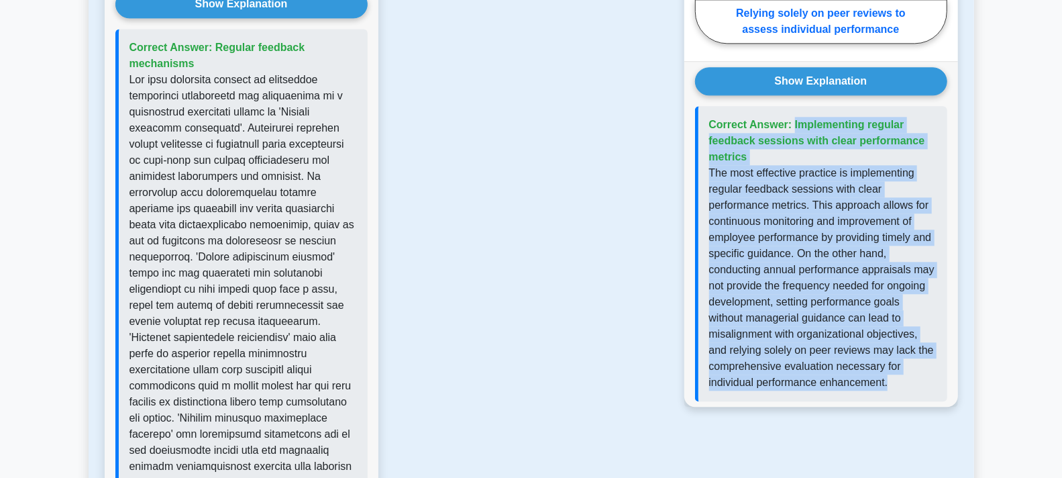
drag, startPoint x: 895, startPoint y: 395, endPoint x: 711, endPoint y: 132, distance: 320.6
click at [711, 132] on div "Correct Answer: Implementing regular feedback sessions with clear performance m…" at bounding box center [821, 253] width 252 height 295
copy div "Correct Answer: Implementing regular feedback sessions with clear performance m…"
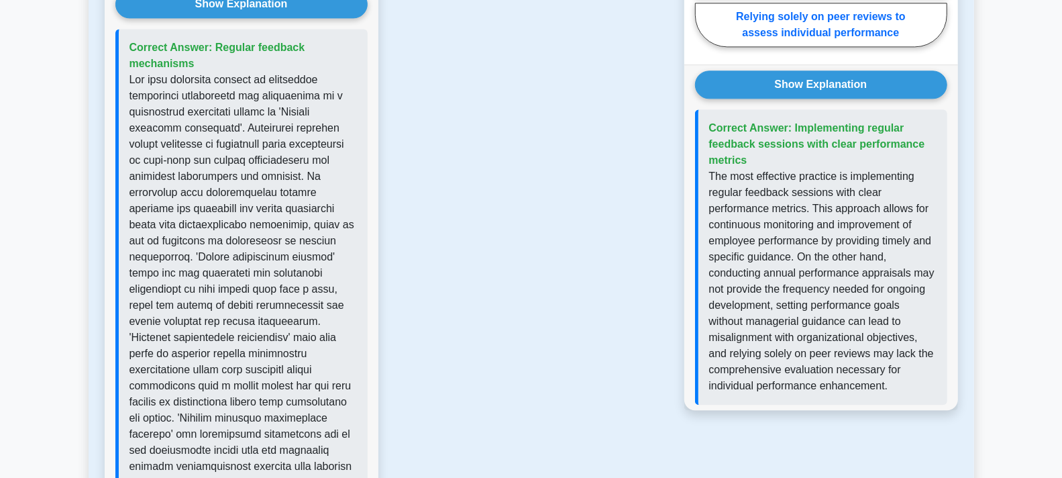
click at [675, 423] on div "Question 2 What technique is most effective for enhancing team performance thro…" at bounding box center [532, 131] width 290 height 816
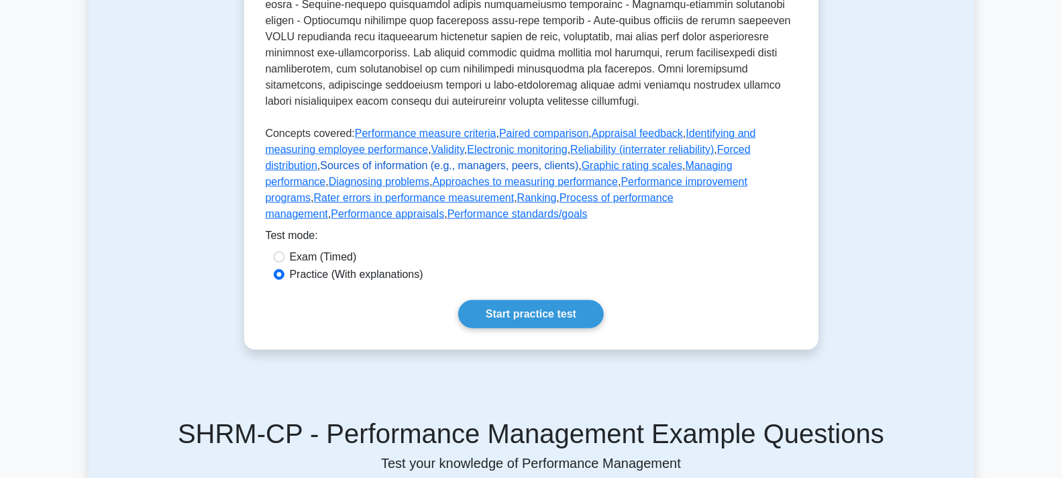
click at [578, 171] on link "Sources of information (e.g., managers, peers, clients)" at bounding box center [449, 165] width 258 height 11
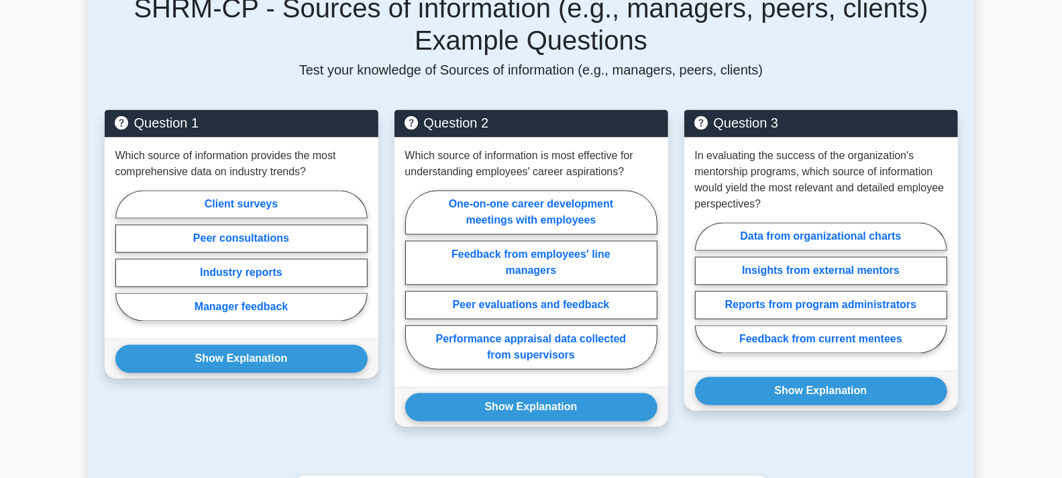
scroll to position [1491, 0]
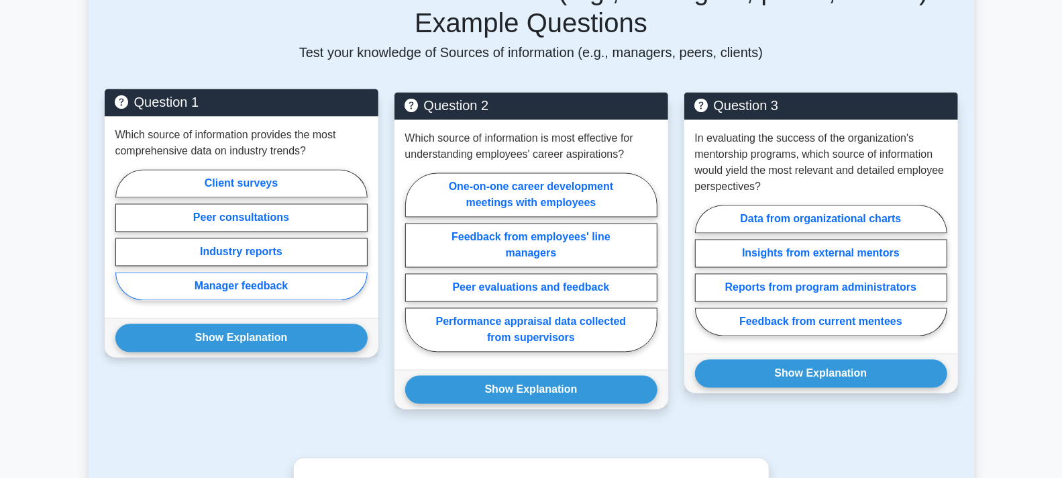
click at [238, 296] on label "Manager feedback" at bounding box center [241, 286] width 252 height 28
click at [124, 244] on input "Manager feedback" at bounding box center [119, 239] width 9 height 9
radio input "true"
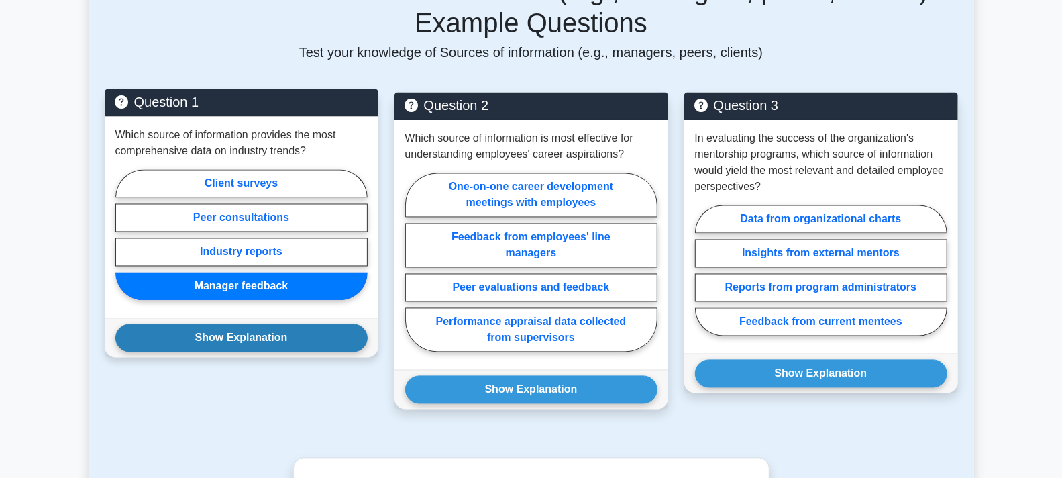
click at [250, 352] on button "Show Explanation" at bounding box center [241, 338] width 252 height 28
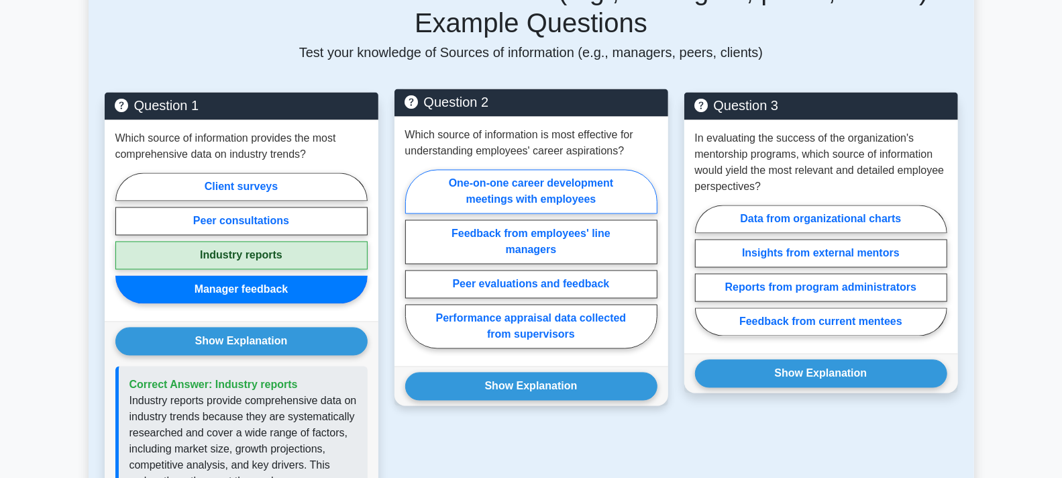
click at [554, 213] on label "One-on-one career development meetings with employees" at bounding box center [531, 192] width 252 height 44
click at [414, 259] on input "One-on-one career development meetings with employees" at bounding box center [409, 263] width 9 height 9
radio input "true"
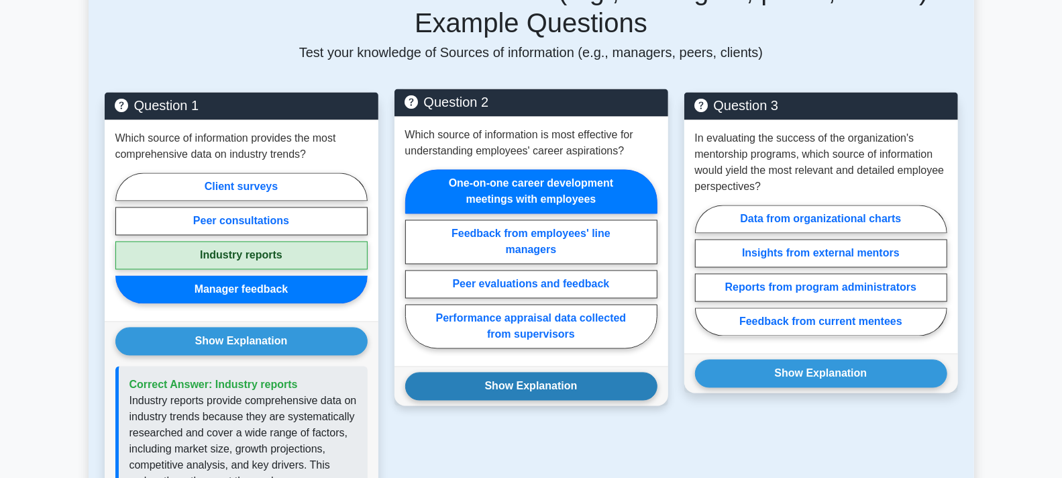
drag, startPoint x: 542, startPoint y: 405, endPoint x: 554, endPoint y: 403, distance: 11.5
click at [543, 401] on button "Show Explanation" at bounding box center [531, 386] width 252 height 28
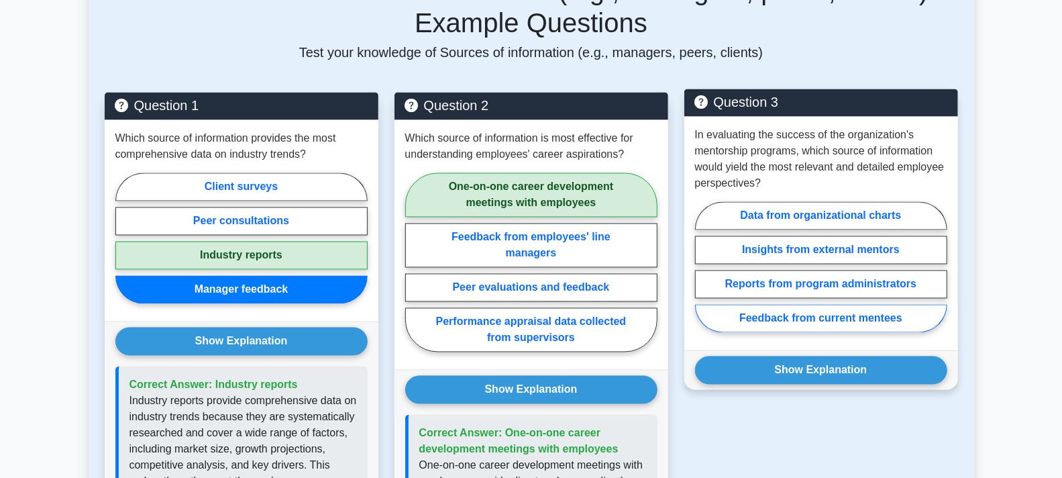
click at [884, 333] on label "Feedback from current mentees" at bounding box center [821, 319] width 252 height 28
click at [704, 276] on input "Feedback from current mentees" at bounding box center [699, 271] width 9 height 9
radio input "true"
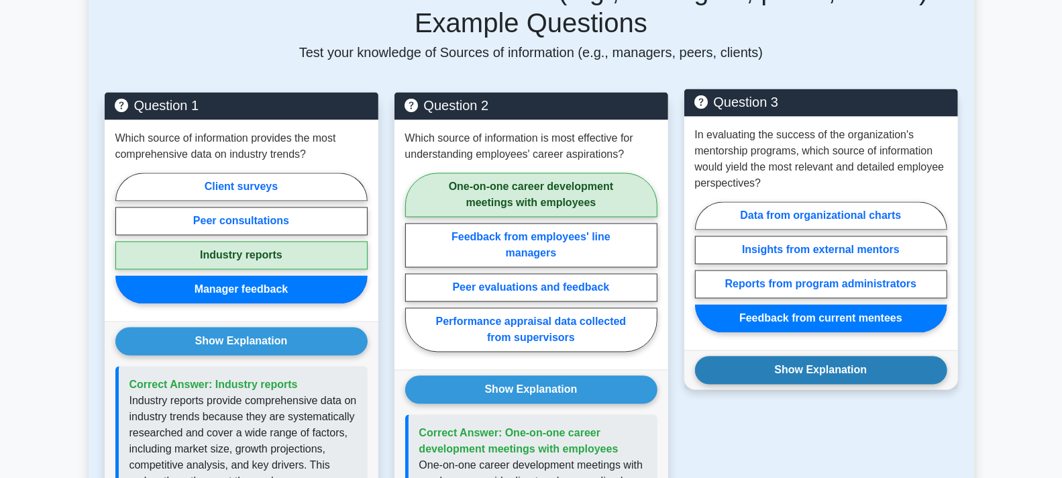
click at [850, 385] on button "Show Explanation" at bounding box center [821, 370] width 252 height 28
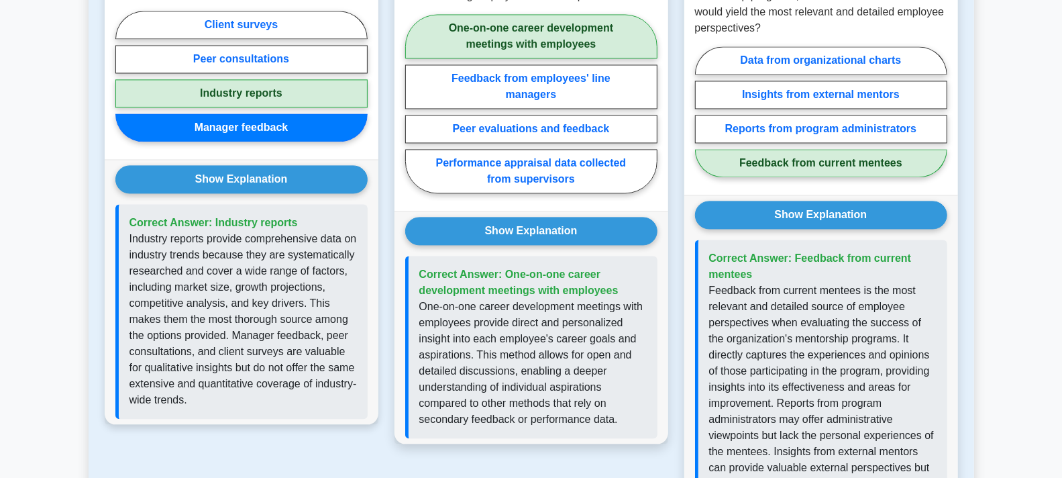
scroll to position [1640, 0]
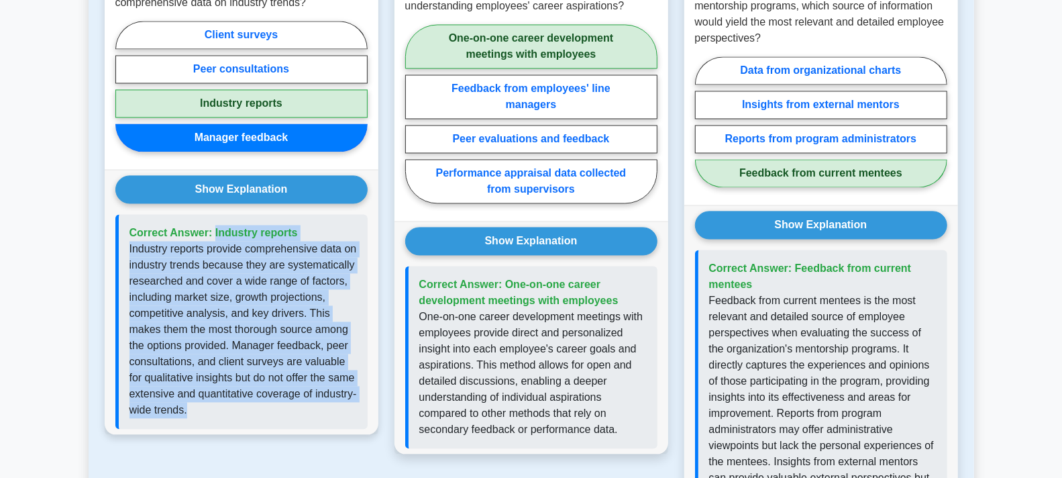
drag, startPoint x: 294, startPoint y: 421, endPoint x: 128, endPoint y: 221, distance: 259.7
click at [128, 221] on div "Show Explanation Correct Answer: Industry reports" at bounding box center [242, 301] width 274 height 265
copy div "Correct Answer: Industry reports Industry reports provide comprehensive data on…"
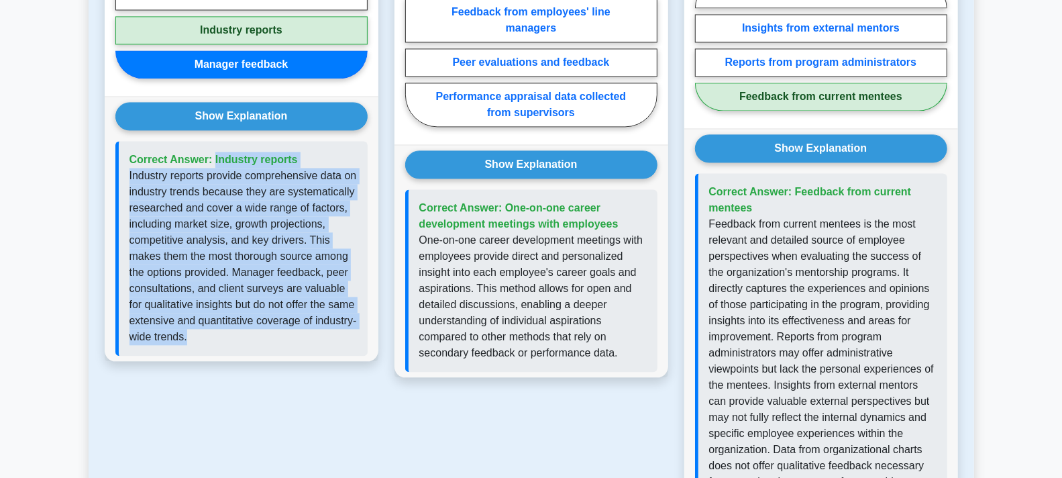
scroll to position [1789, 0]
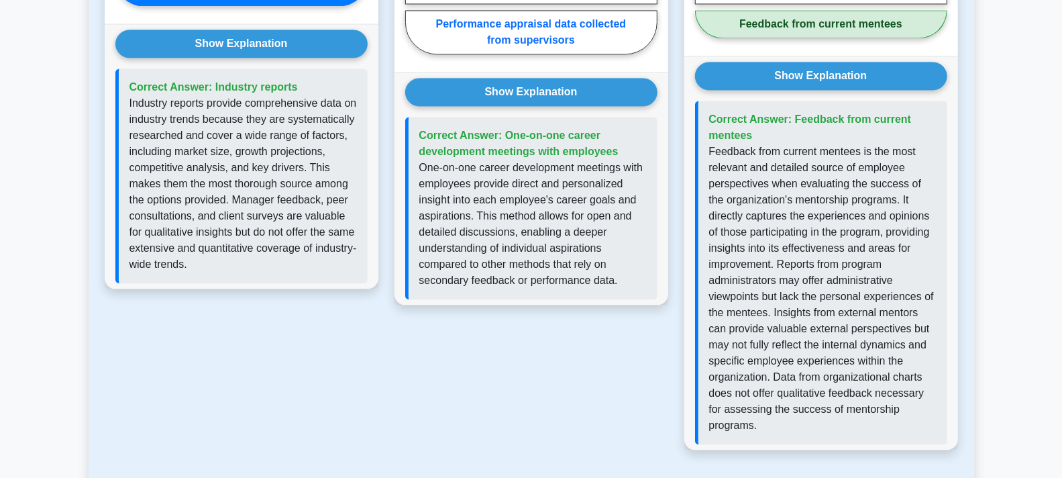
click at [546, 364] on div "Question 2 Which source of information is most effective for understanding empl…" at bounding box center [532, 130] width 290 height 671
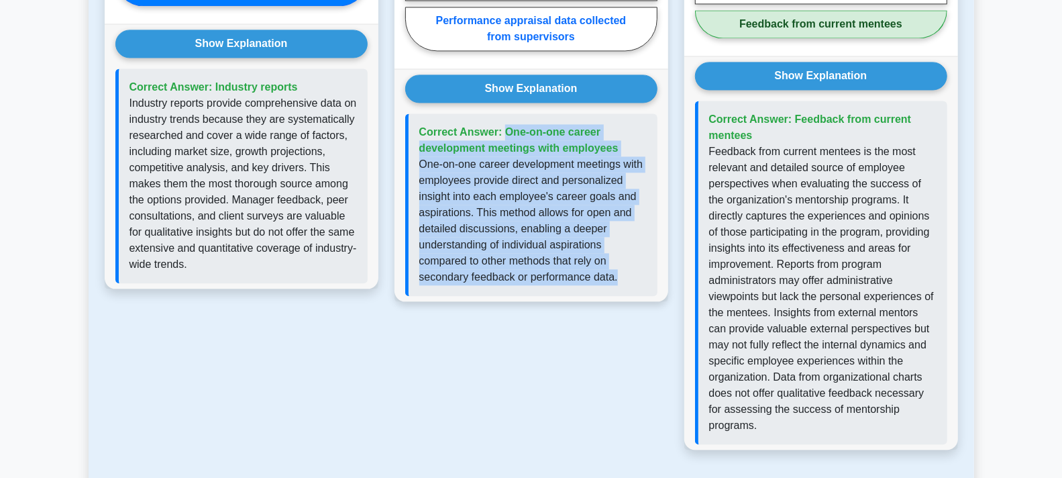
drag, startPoint x: 620, startPoint y: 289, endPoint x: 420, endPoint y: 142, distance: 248.2
click at [420, 142] on div "Correct Answer: One-on-one career development meetings with employees" at bounding box center [531, 204] width 252 height 183
copy div "Correct Answer: One-on-one career development meetings with employees One-on-on…"
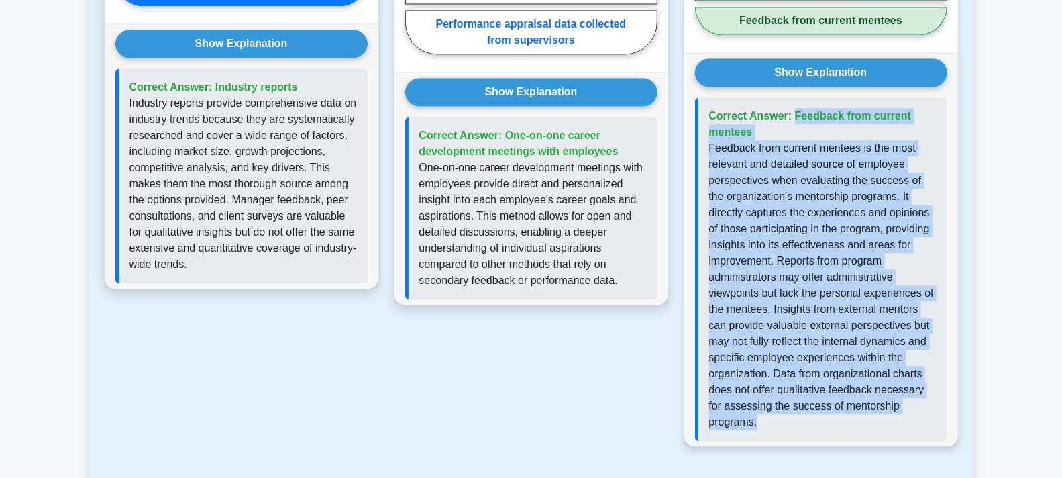
drag, startPoint x: 778, startPoint y: 438, endPoint x: 750, endPoint y: 188, distance: 251.3
click at [692, 133] on div "Show Explanation Correct Answer: Feedback from current mentees" at bounding box center [821, 249] width 274 height 394
copy div "Correct Answer: Feedback from current mentees Feedback from current mentees is …"
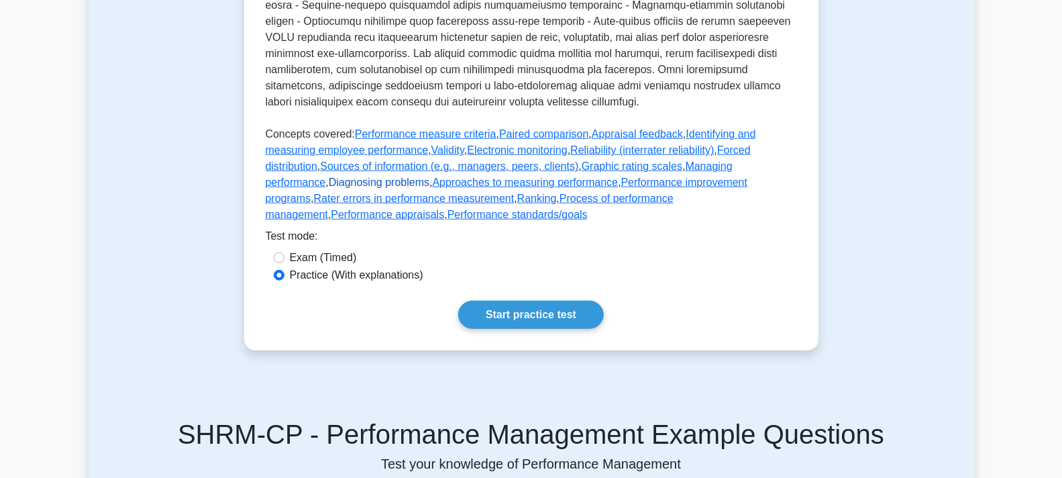
click at [429, 188] on link "Diagnosing problems" at bounding box center [379, 181] width 101 height 11
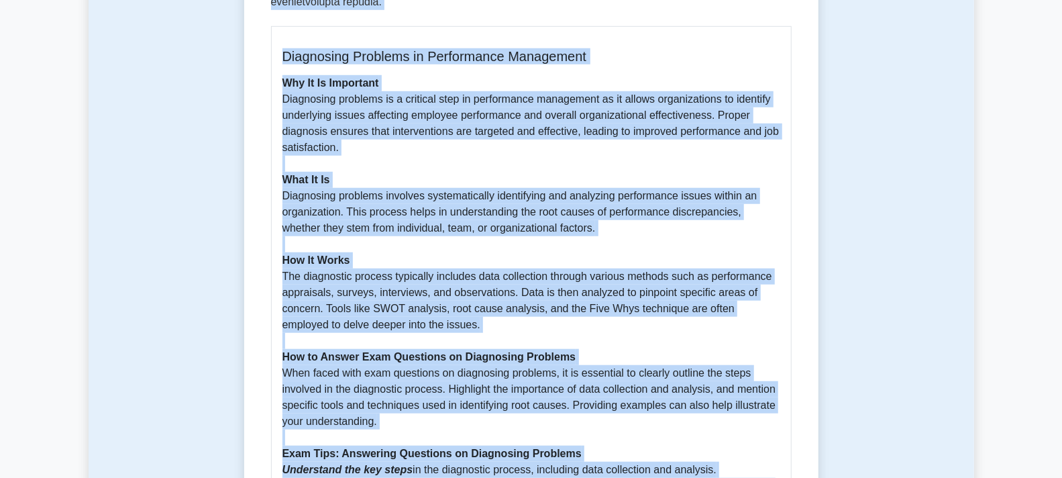
scroll to position [715, 0]
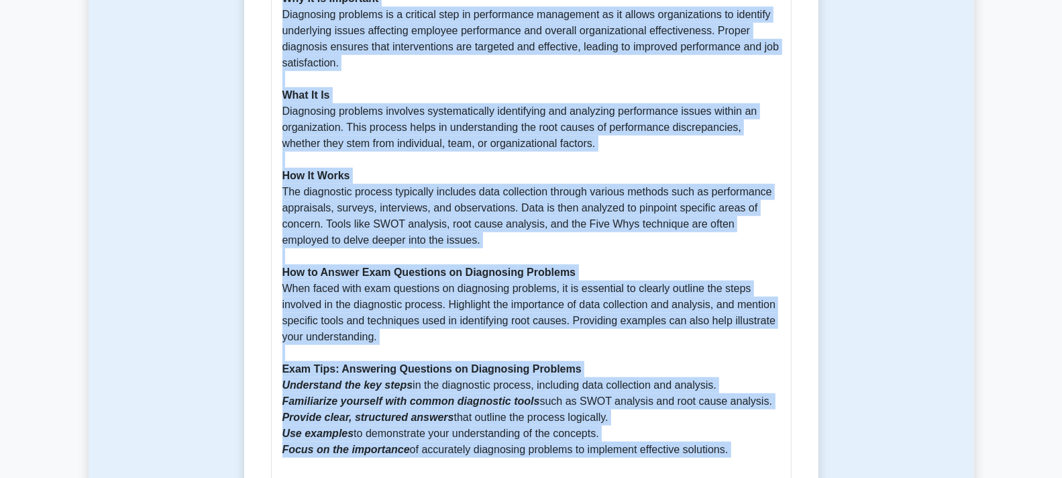
drag, startPoint x: 273, startPoint y: 175, endPoint x: 747, endPoint y: 428, distance: 537.1
click at [748, 428] on div "Diagnosing problems 5 minutes 5 Questions Diagnosing Problems in Performance Ma…" at bounding box center [532, 17] width 564 height 1192
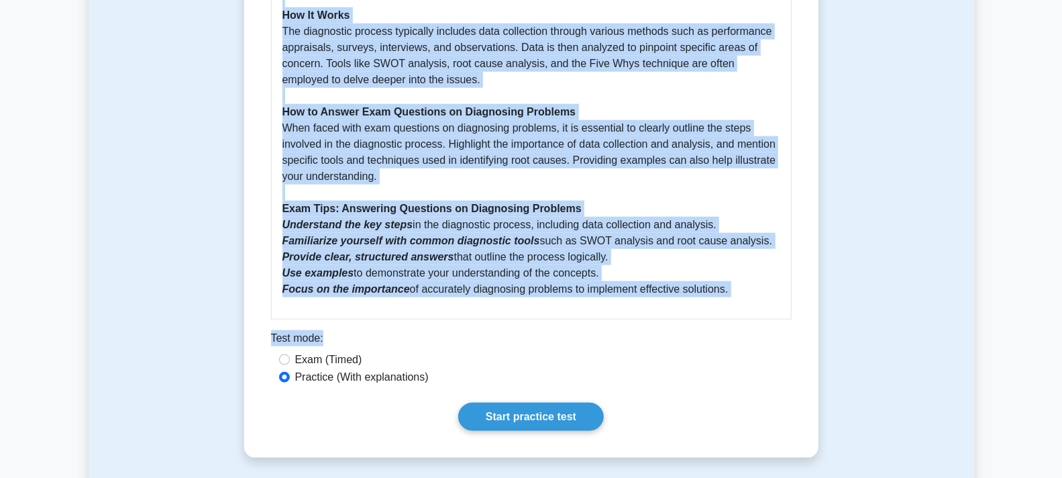
scroll to position [1014, 0]
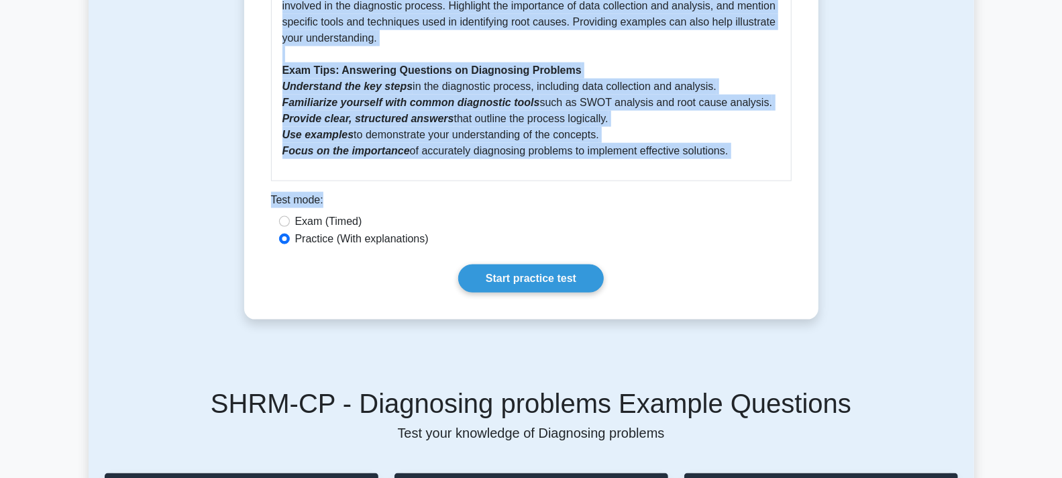
copy div "Diagnosing problems 5 minutes 5 Questions Diagnosing problems within the realm …"
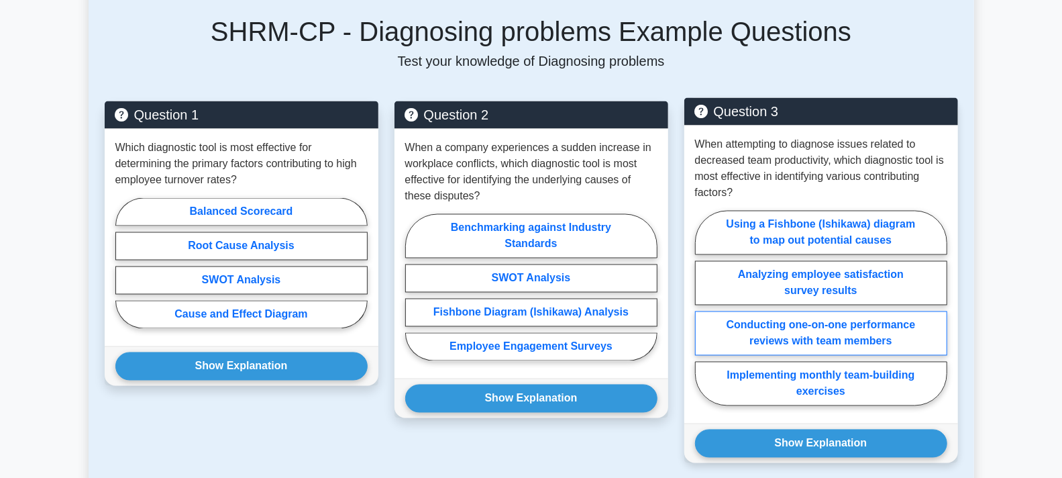
scroll to position [1386, 0]
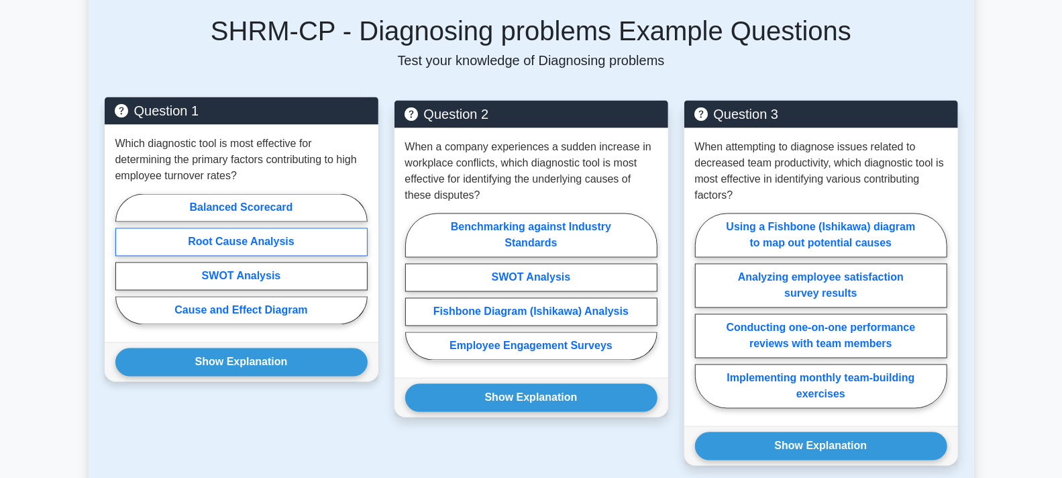
click at [265, 228] on label "Root Cause Analysis" at bounding box center [241, 242] width 252 height 28
click at [124, 259] on input "Root Cause Analysis" at bounding box center [119, 263] width 9 height 9
radio input "true"
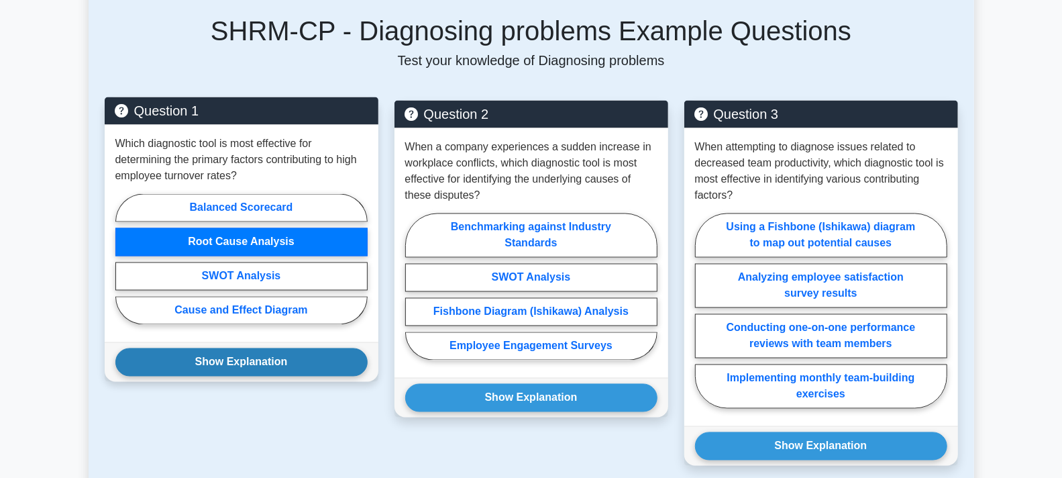
drag, startPoint x: 285, startPoint y: 342, endPoint x: 295, endPoint y: 336, distance: 11.4
click at [285, 348] on button "Show Explanation" at bounding box center [241, 362] width 252 height 28
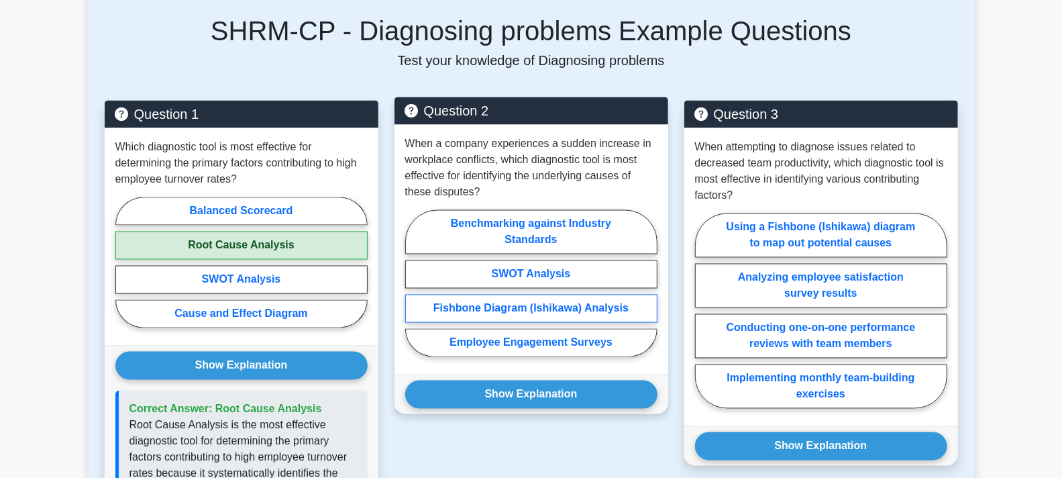
click at [478, 295] on label "Fishbone Diagram (Ishikawa) Analysis" at bounding box center [531, 309] width 252 height 28
click at [414, 291] on input "Fishbone Diagram (Ishikawa) Analysis" at bounding box center [409, 287] width 9 height 9
radio input "true"
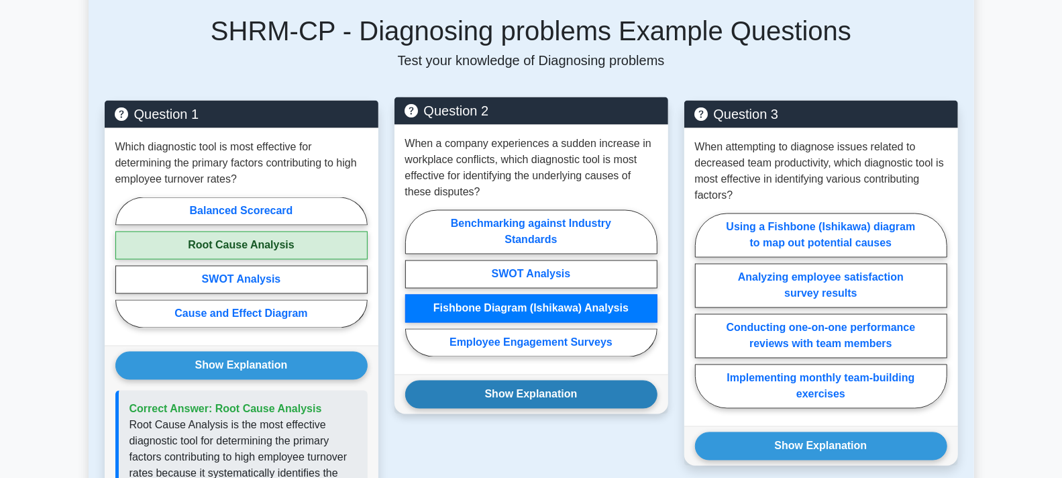
click at [503, 380] on button "Show Explanation" at bounding box center [531, 394] width 252 height 28
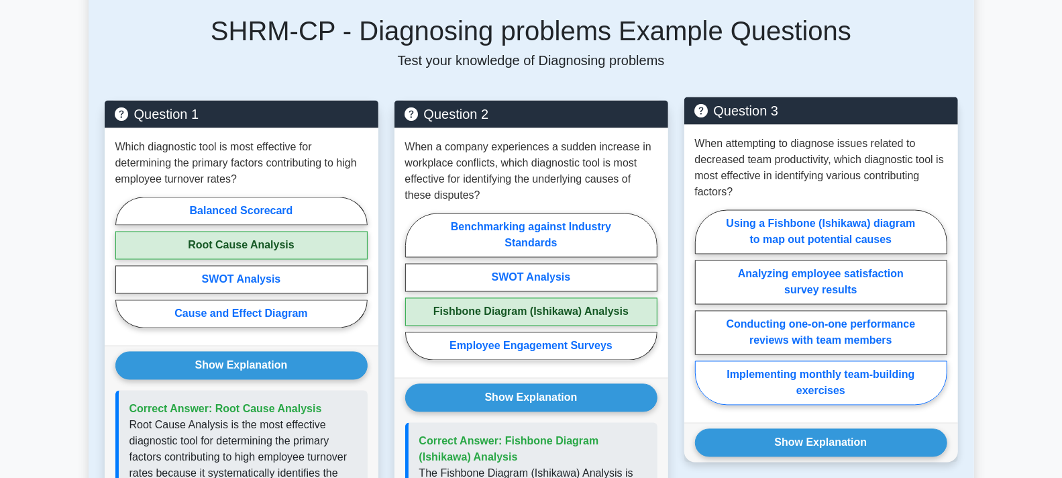
click at [814, 361] on label "Implementing monthly team-building exercises" at bounding box center [821, 383] width 252 height 44
click at [704, 316] on input "Implementing monthly team-building exercises" at bounding box center [699, 311] width 9 height 9
radio input "true"
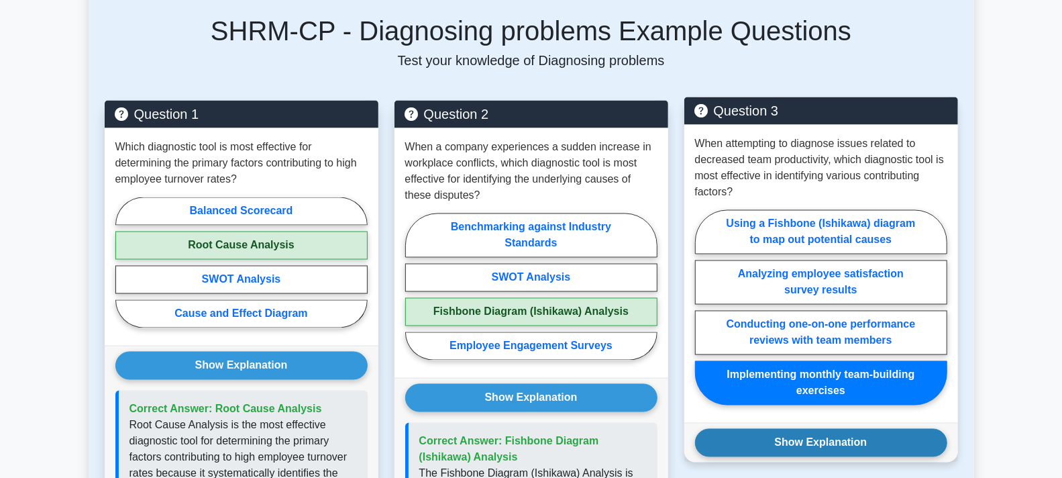
click at [819, 429] on button "Show Explanation" at bounding box center [821, 443] width 252 height 28
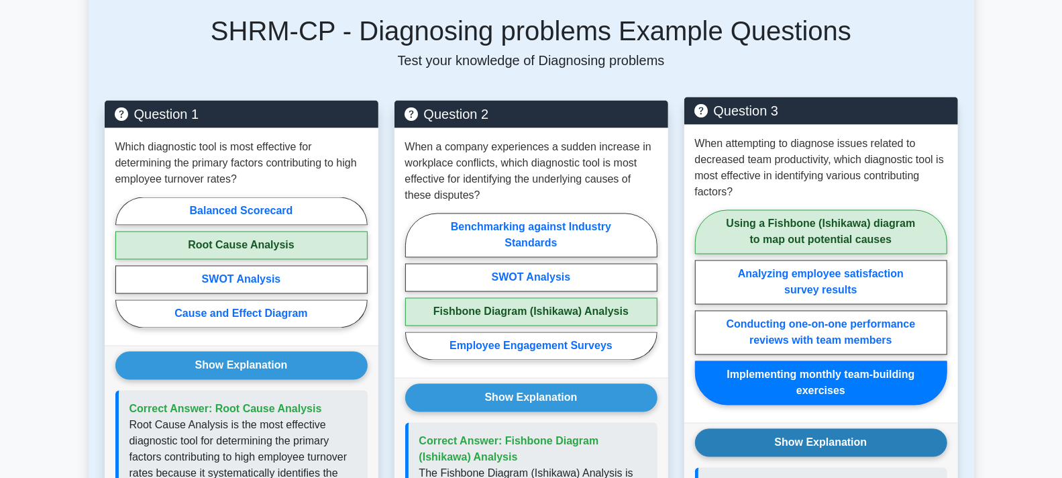
click at [807, 429] on button "Show Explanation" at bounding box center [821, 443] width 252 height 28
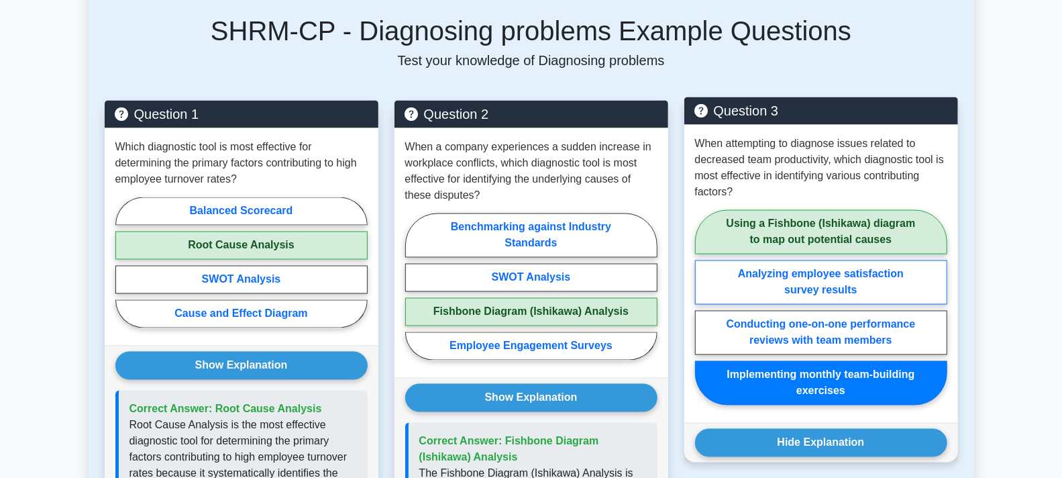
click at [823, 260] on label "Analyzing employee satisfaction survey results" at bounding box center [821, 282] width 252 height 44
click at [704, 307] on input "Analyzing employee satisfaction survey results" at bounding box center [699, 311] width 9 height 9
radio input "true"
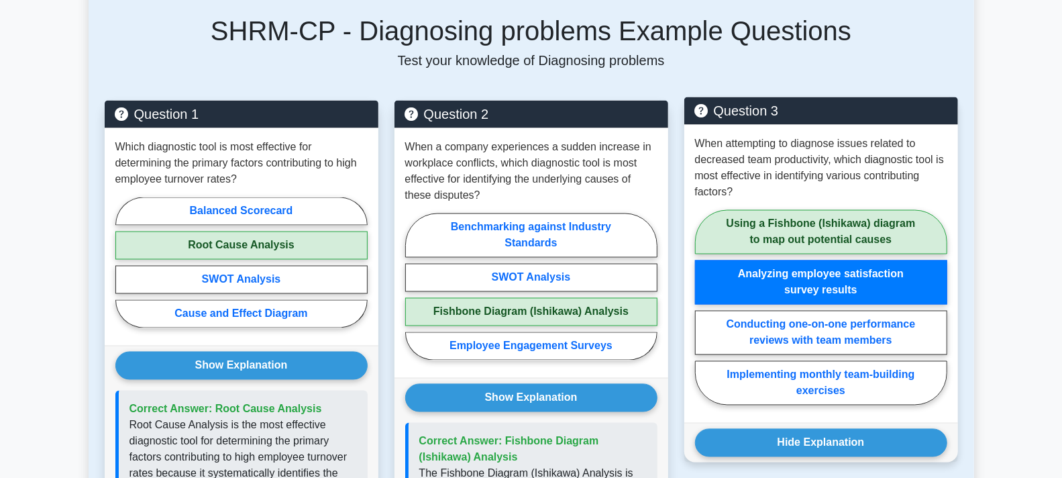
click at [816, 210] on label "Using a Fishbone (Ishikawa) diagram to map out potential causes" at bounding box center [821, 232] width 252 height 44
click at [704, 307] on input "Using a Fishbone (Ishikawa) diagram to map out potential causes" at bounding box center [699, 311] width 9 height 9
radio input "true"
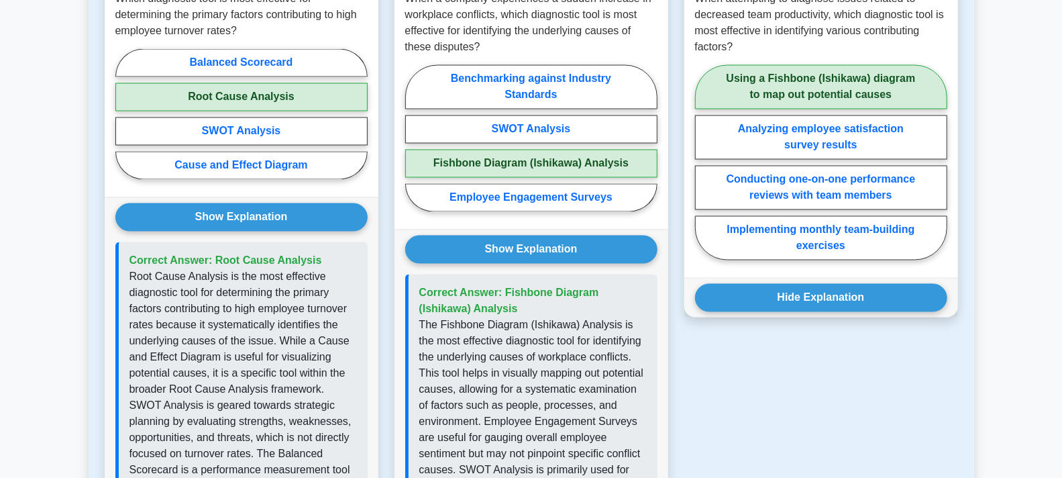
scroll to position [1535, 0]
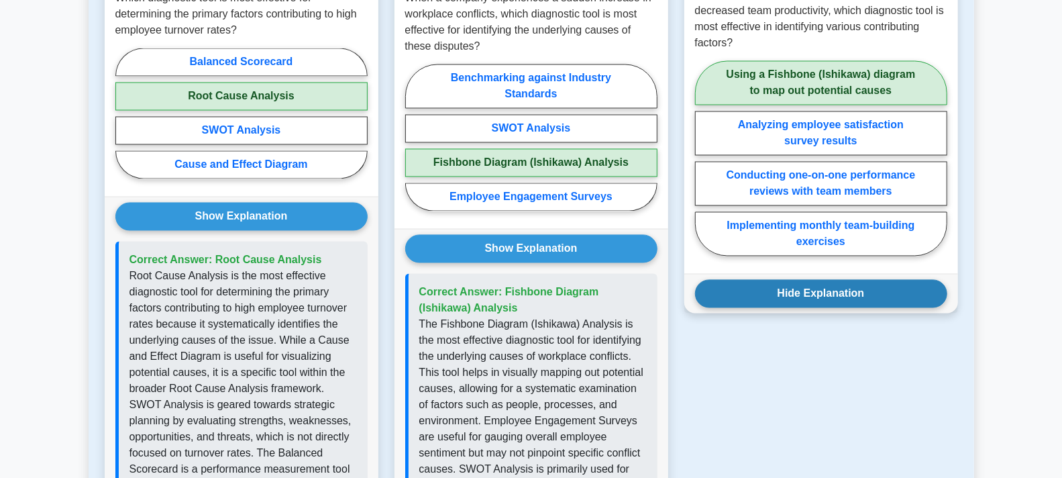
click at [813, 280] on button "Hide Explanation" at bounding box center [821, 294] width 252 height 28
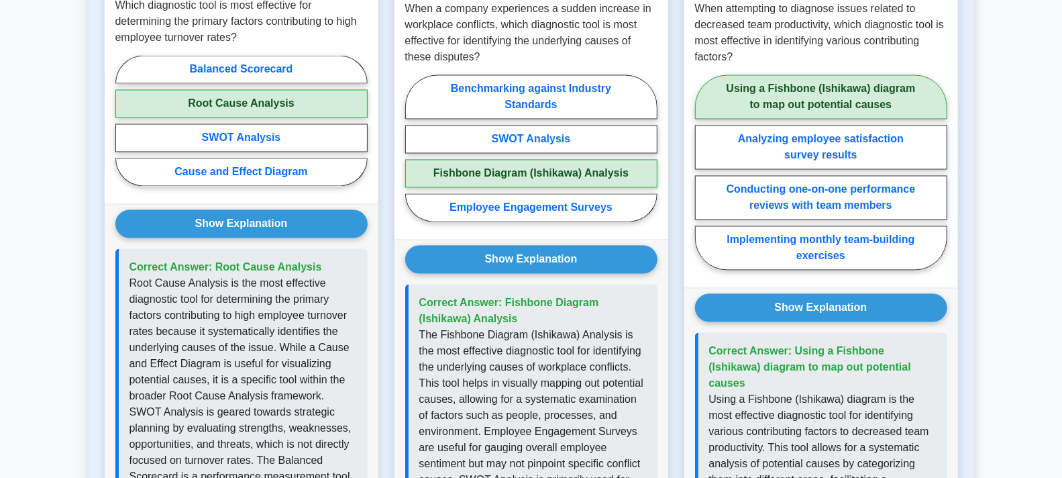
scroll to position [1611, 0]
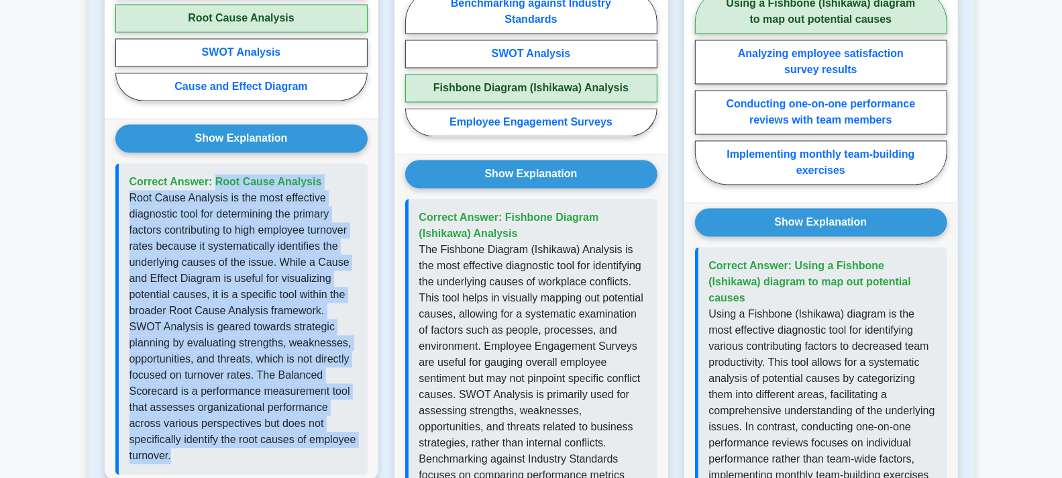
drag, startPoint x: 357, startPoint y: 420, endPoint x: 131, endPoint y: 164, distance: 341.8
click at [131, 164] on div "Correct Answer: Root Cause Analysis" at bounding box center [241, 318] width 252 height 311
copy div "Correct Answer: Root Cause Analysis Root Cause Analysis is the most effective d…"
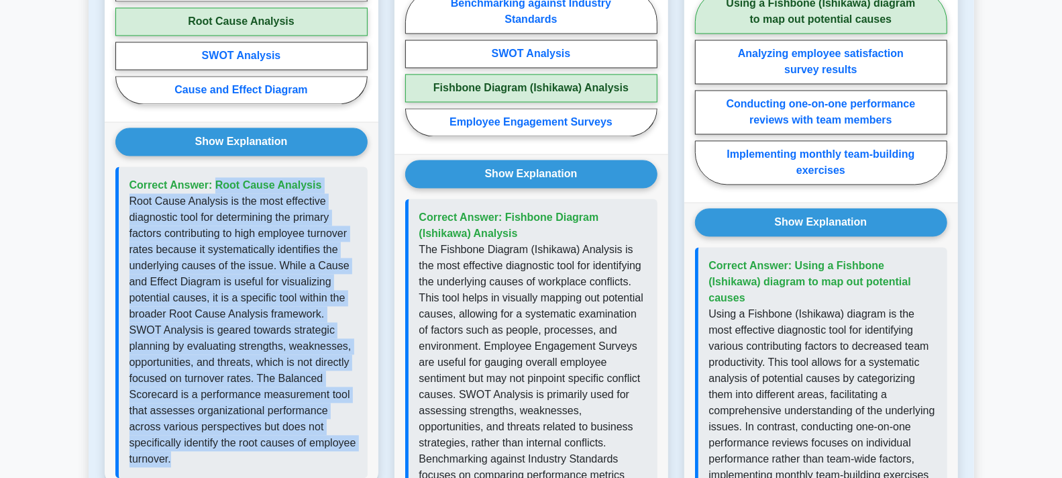
click at [350, 458] on div "Question 1 Which diagnostic tool is most effective for determining the primary …" at bounding box center [242, 236] width 290 height 719
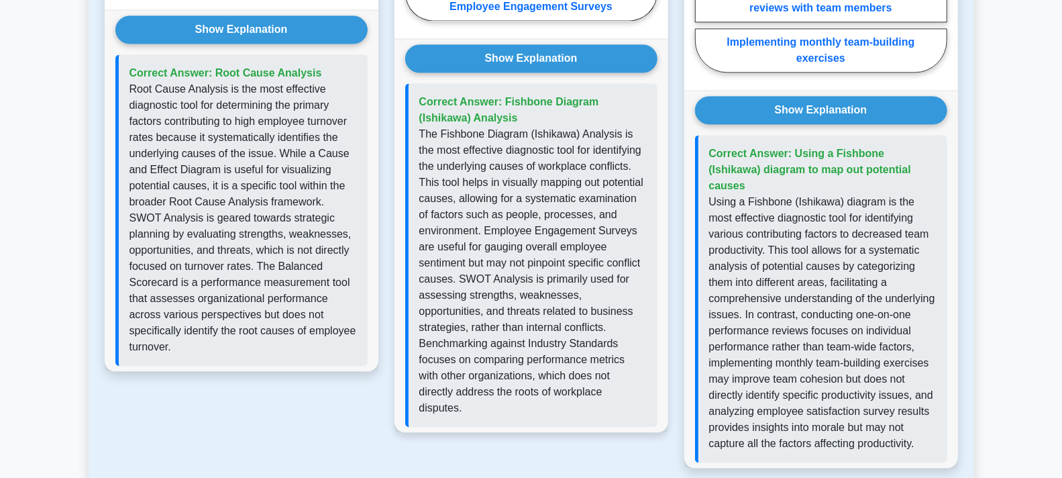
scroll to position [1685, 0]
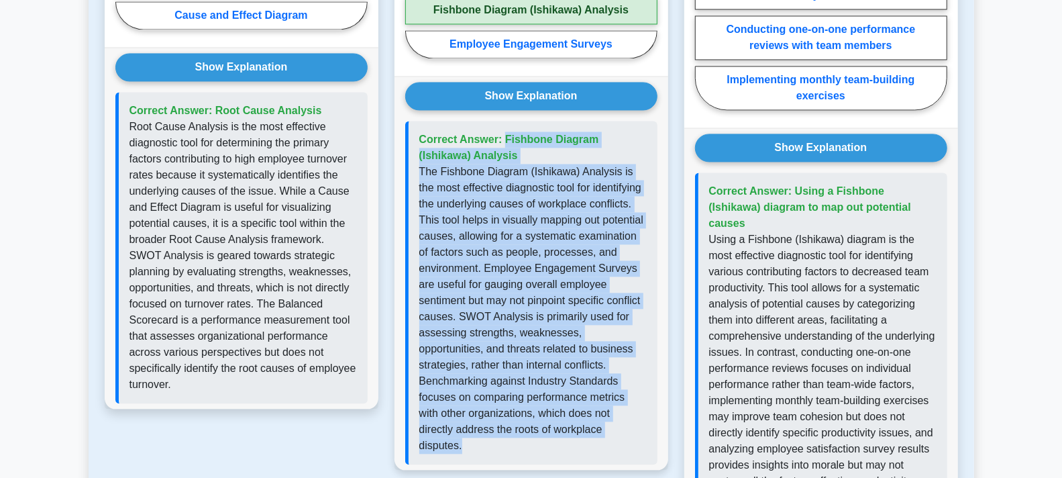
drag, startPoint x: 590, startPoint y: 415, endPoint x: 419, endPoint y: 119, distance: 341.5
click at [419, 121] on div "Correct Answer: Fishbone Diagram (Ishikawa) Analysis" at bounding box center [531, 293] width 252 height 344
copy div "Correct Answer: Fishbone Diagram (Ishikawa) Analysis The Fishbone Diagram (Ishi…"
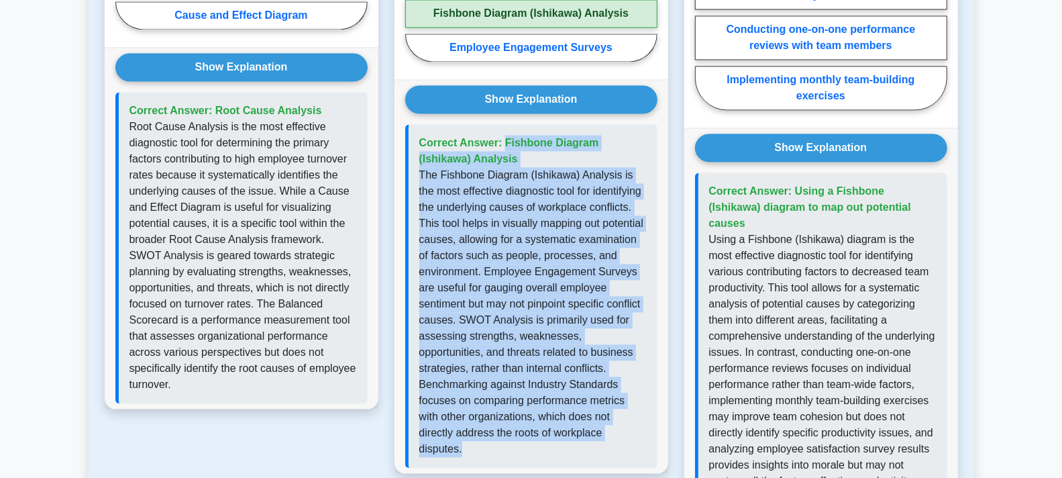
click at [615, 450] on div "Question 2 When a company experiences a sudden increase in workplace conflicts,…" at bounding box center [532, 161] width 290 height 719
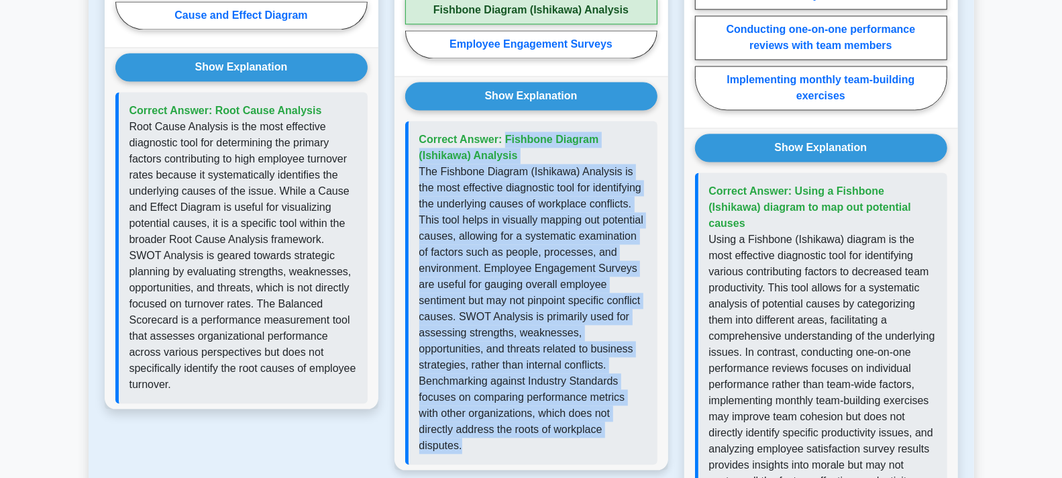
click at [623, 423] on div "Correct Answer: Fishbone Diagram (Ishikawa) Analysis" at bounding box center [531, 293] width 252 height 344
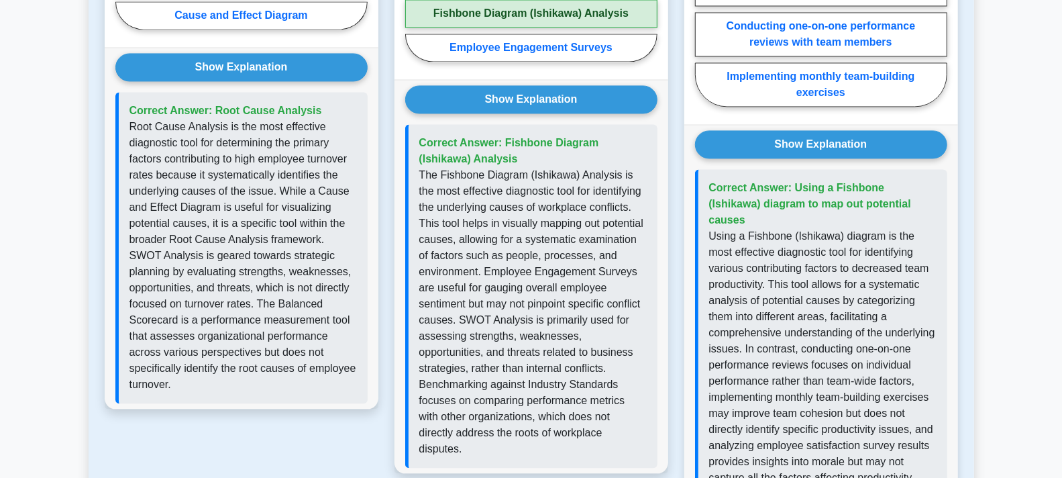
click at [709, 469] on div "Correct Answer: Using a Fishbone (Ishikawa) diagram to map out potential causes" at bounding box center [821, 332] width 252 height 327
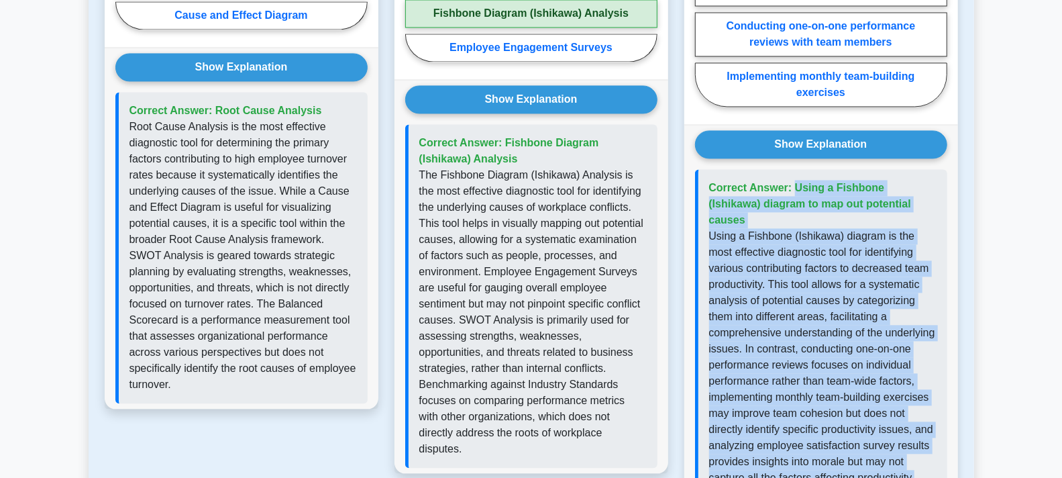
drag, startPoint x: 774, startPoint y: 463, endPoint x: 689, endPoint y: 168, distance: 306.5
click at [689, 168] on div "Show Explanation Correct Answer: Using a Fishbone (Ishikawa) diagram to map out…" at bounding box center [821, 313] width 274 height 378
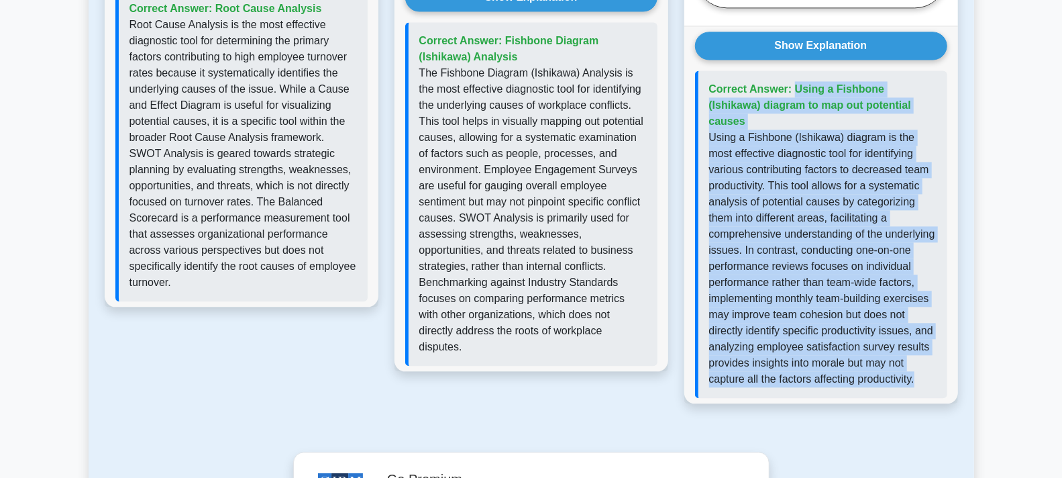
scroll to position [1908, 0]
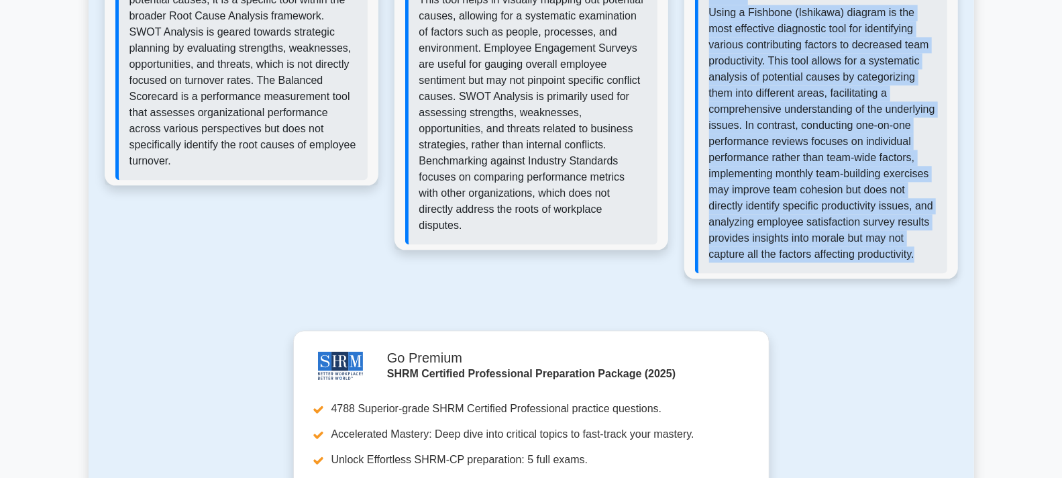
copy div "Correct Answer: Using a Fishbone (Ishikawa) diagram to map out potential causes…"
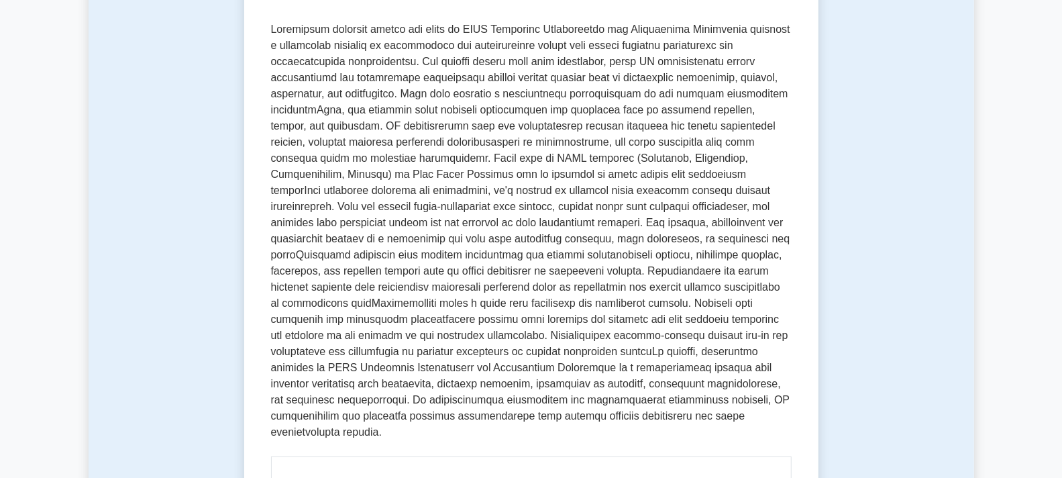
scroll to position [0, 0]
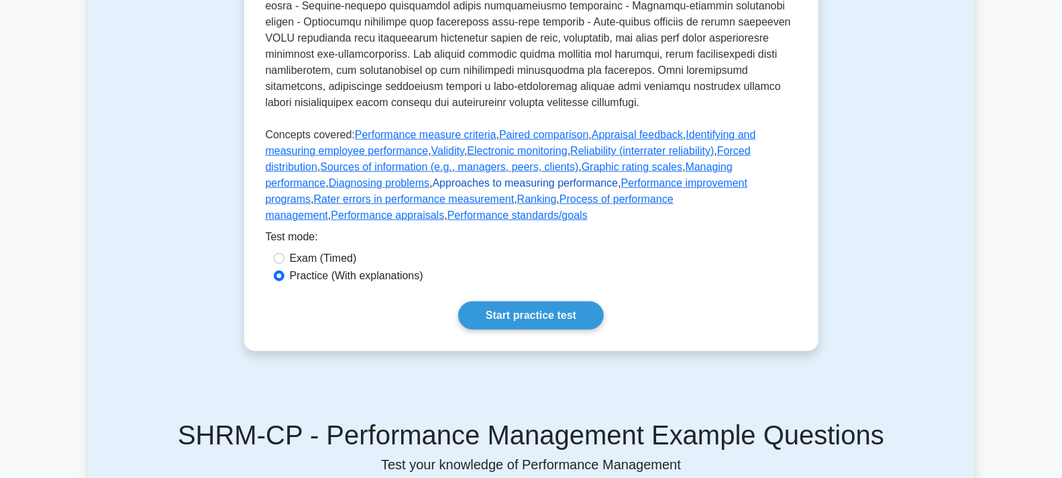
click at [433, 189] on link "Approaches to measuring performance" at bounding box center [526, 182] width 186 height 11
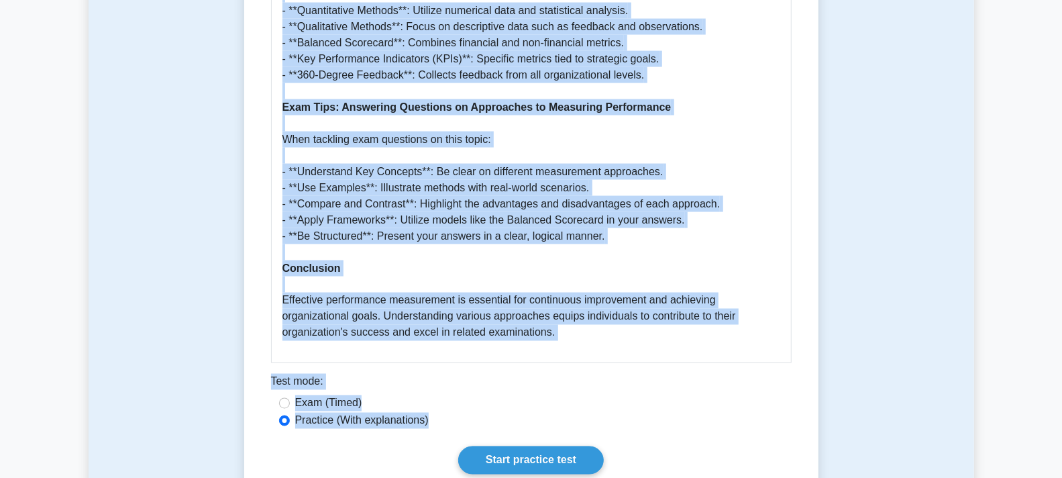
scroll to position [1346, 0]
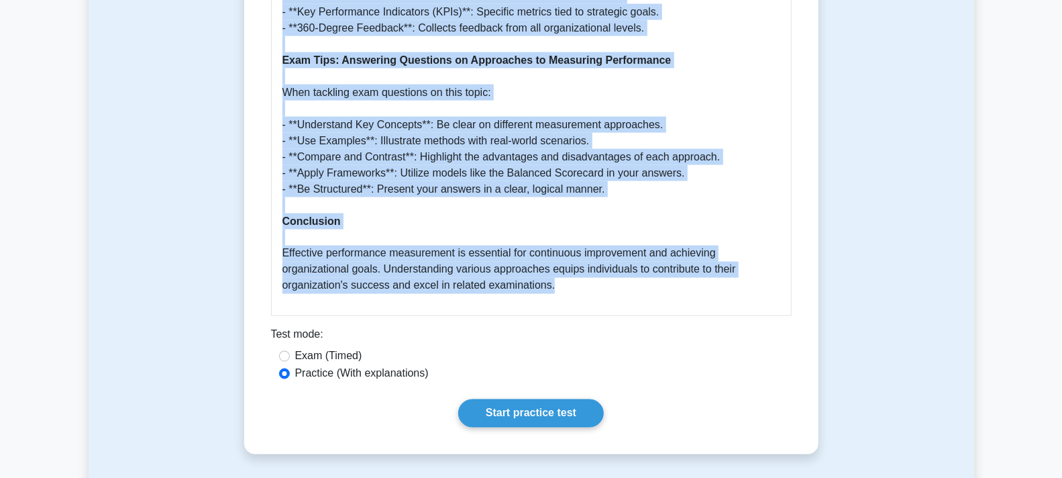
drag, startPoint x: 276, startPoint y: 176, endPoint x: 634, endPoint y: 294, distance: 377.1
copy div "Approaches to measuring performance 5 minutes 5 Questions In the realm of SHRM …"
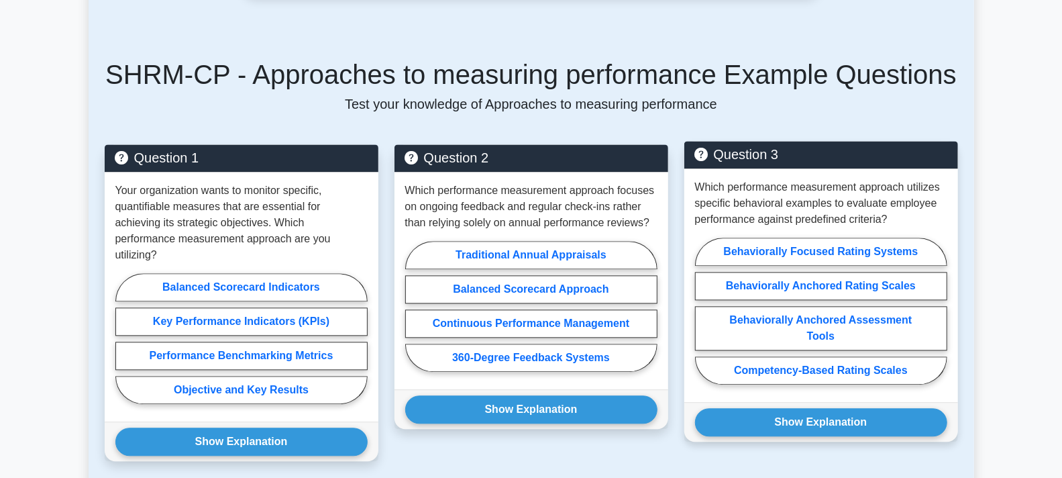
scroll to position [1868, 0]
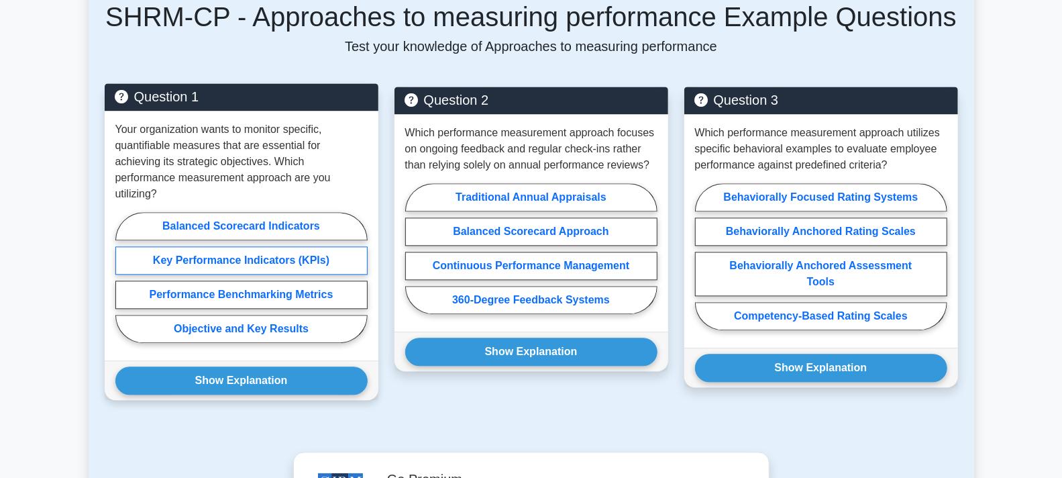
click at [234, 246] on label "Key Performance Indicators (KPIs)" at bounding box center [241, 260] width 252 height 28
click at [124, 277] on input "Key Performance Indicators (KPIs)" at bounding box center [119, 281] width 9 height 9
radio input "true"
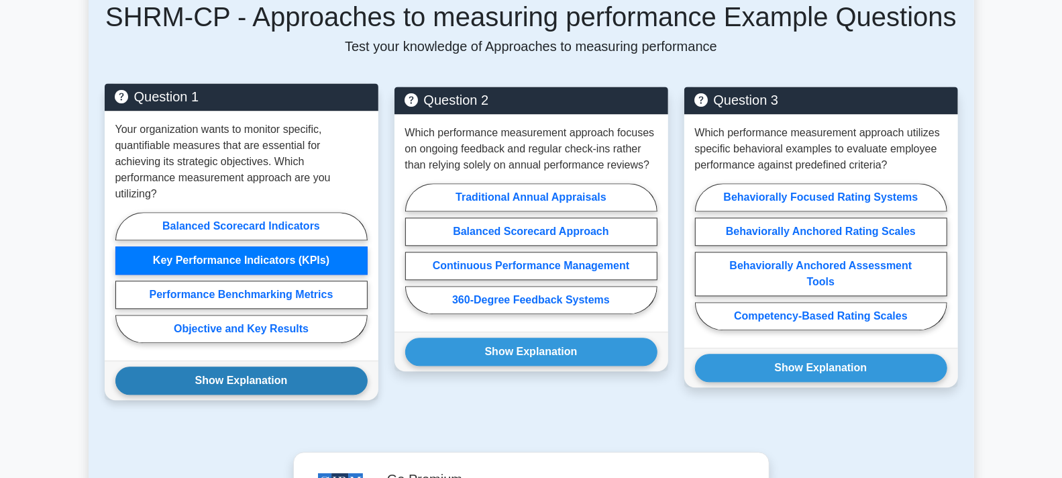
click at [229, 366] on button "Show Explanation" at bounding box center [241, 380] width 252 height 28
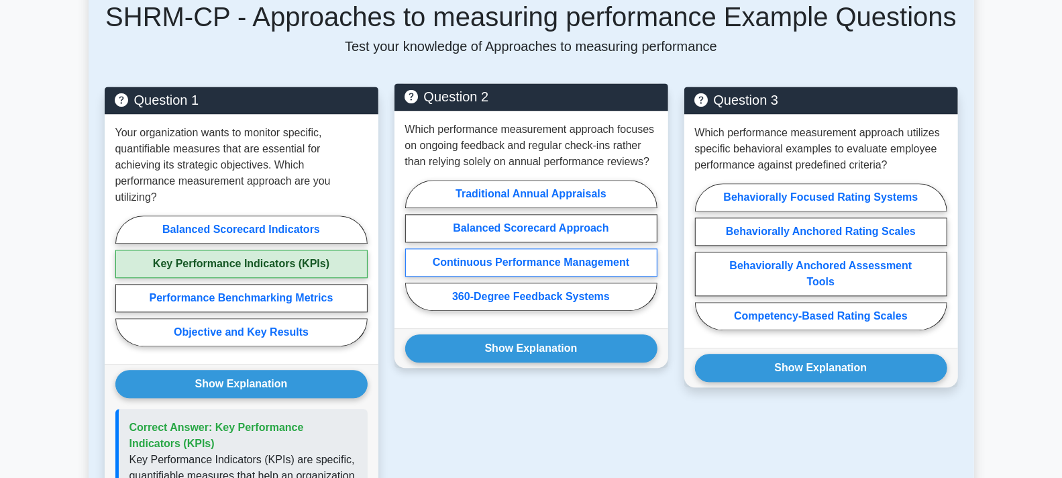
click at [538, 262] on label "Continuous Performance Management" at bounding box center [531, 262] width 252 height 28
click at [414, 254] on input "Continuous Performance Management" at bounding box center [409, 249] width 9 height 9
radio input "true"
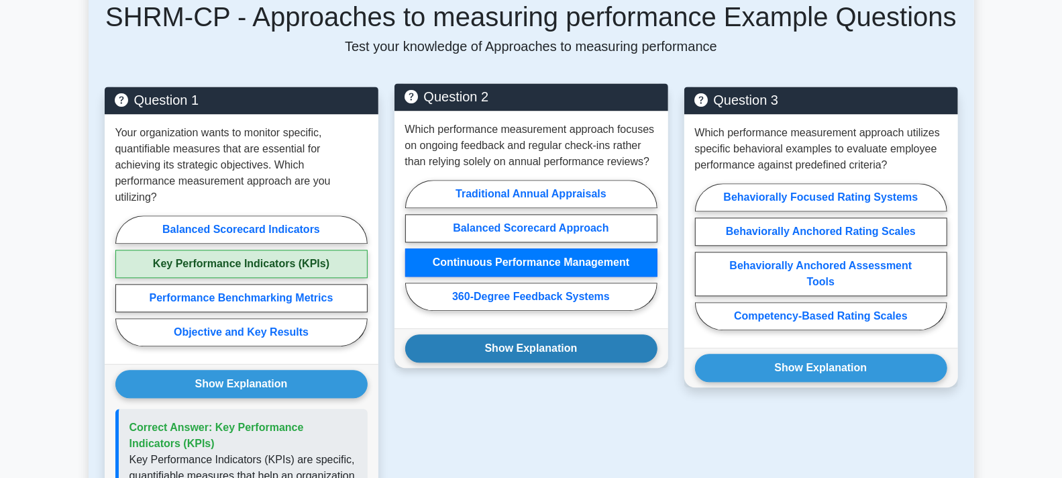
click at [552, 354] on button "Show Explanation" at bounding box center [531, 348] width 252 height 28
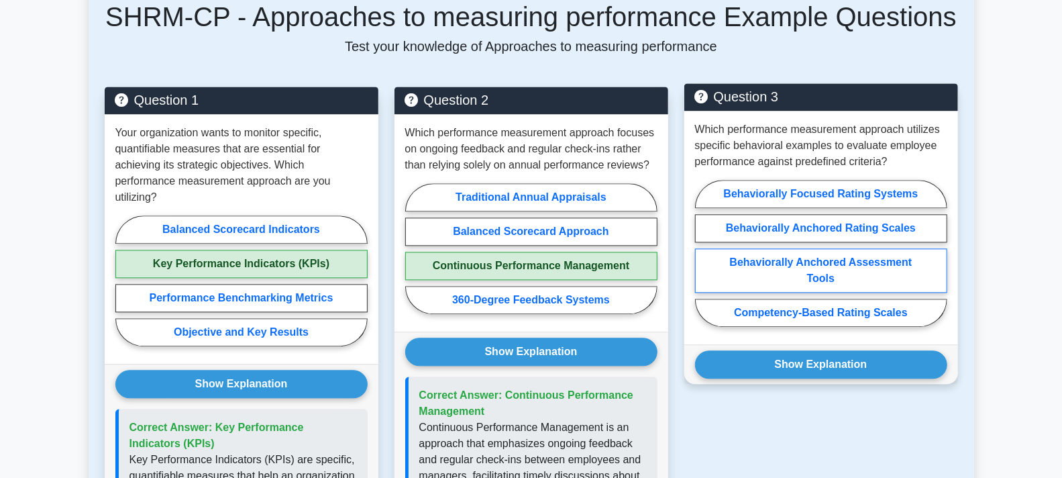
click at [812, 262] on label "Behaviorally Anchored Assessment Tools" at bounding box center [821, 270] width 252 height 44
click at [704, 262] on input "Behaviorally Anchored Assessment Tools" at bounding box center [699, 257] width 9 height 9
radio input "true"
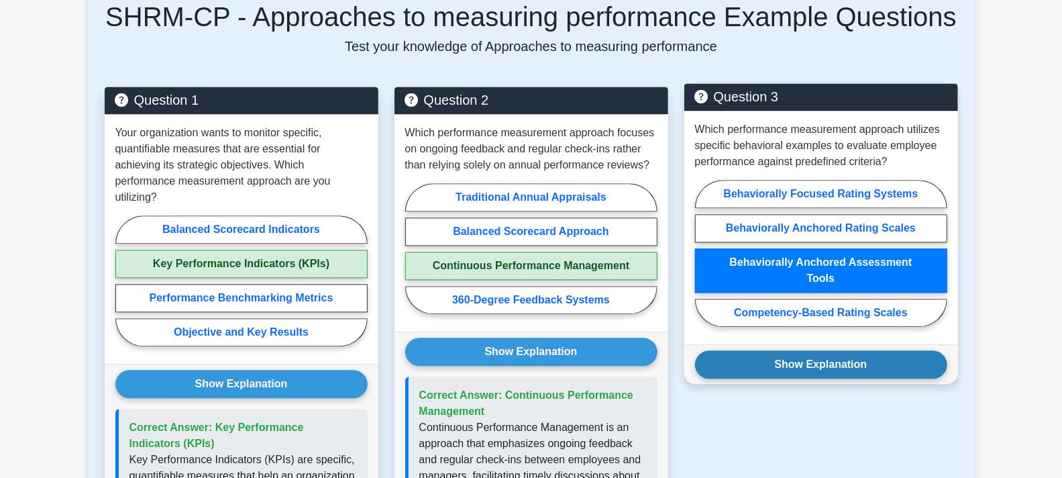
click at [823, 368] on button "Show Explanation" at bounding box center [821, 364] width 252 height 28
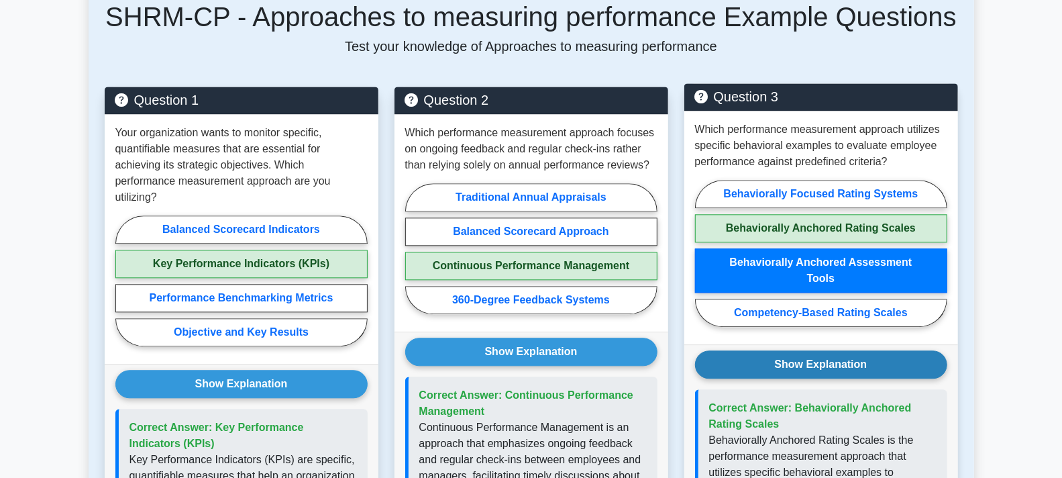
click at [822, 360] on button "Show Explanation" at bounding box center [821, 364] width 252 height 28
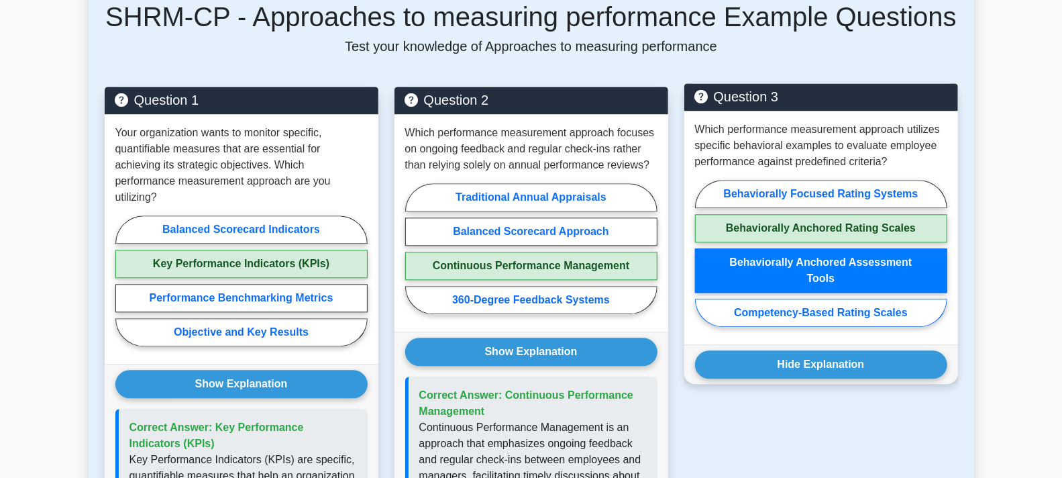
click at [817, 315] on label "Competency-Based Rating Scales" at bounding box center [821, 313] width 252 height 28
click at [704, 262] on input "Competency-Based Rating Scales" at bounding box center [699, 257] width 9 height 9
radio input "true"
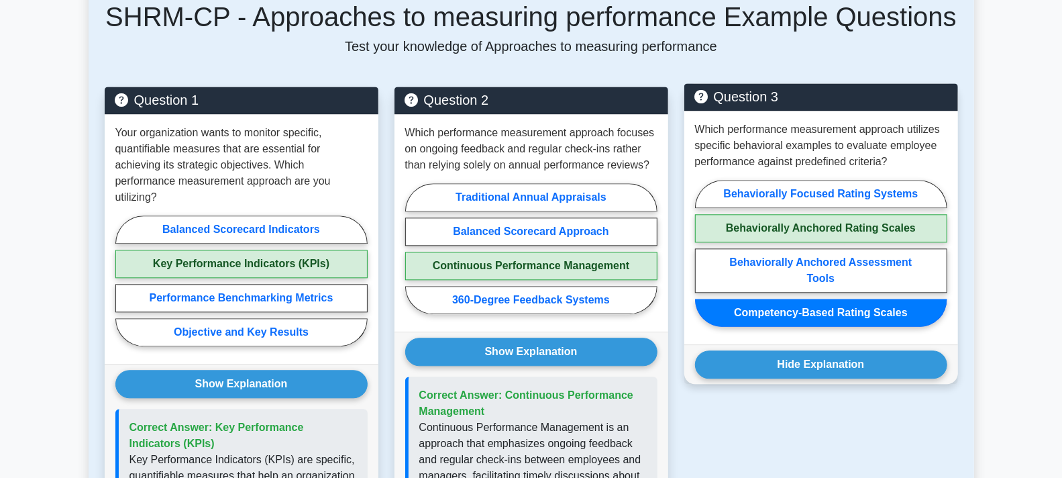
click at [947, 313] on div "Behaviorally Focused Rating Systems Behaviorally Anchored Rating Scales Behavio…" at bounding box center [821, 257] width 252 height 153
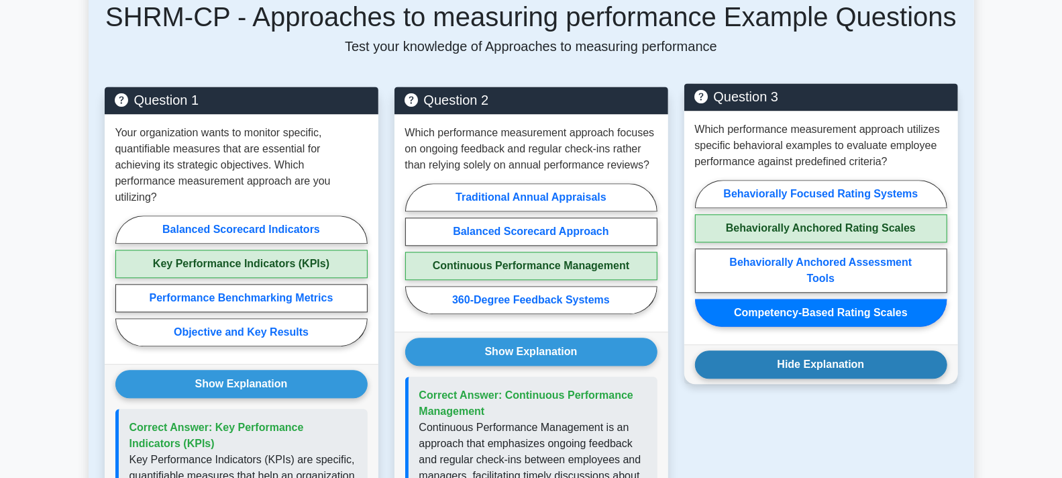
click at [821, 360] on button "Hide Explanation" at bounding box center [821, 364] width 252 height 28
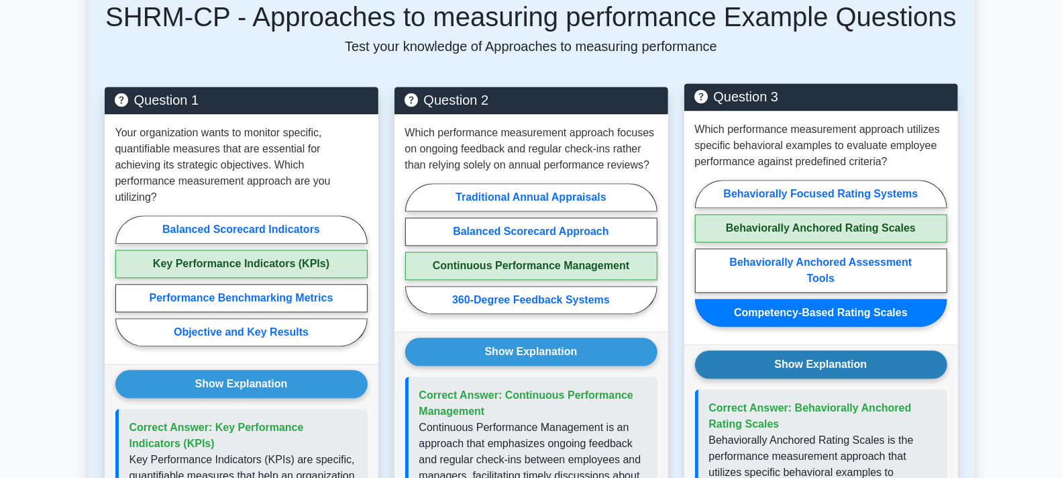
click at [821, 360] on button "Show Explanation" at bounding box center [821, 364] width 252 height 28
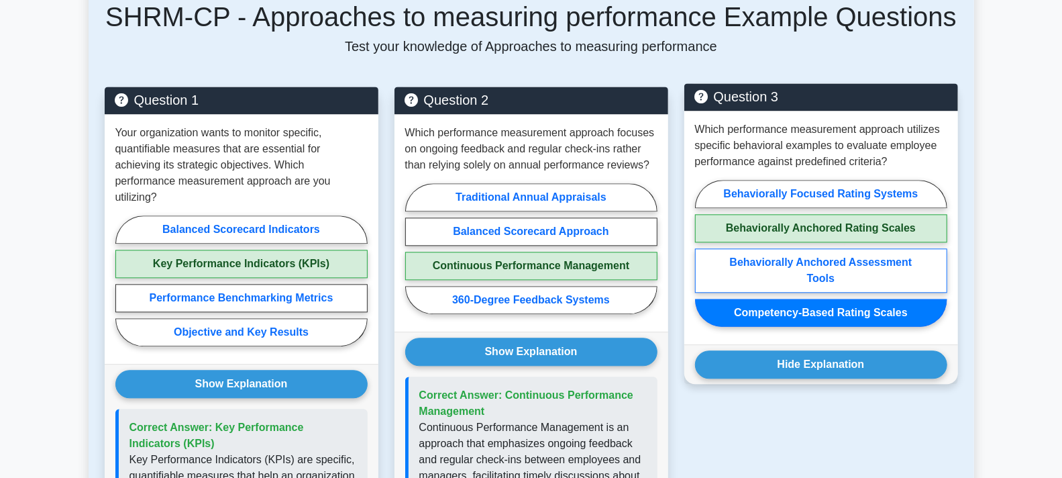
click at [779, 252] on label "Behaviorally Anchored Assessment Tools" at bounding box center [821, 270] width 252 height 44
click at [704, 253] on input "Behaviorally Anchored Assessment Tools" at bounding box center [699, 257] width 9 height 9
radio input "true"
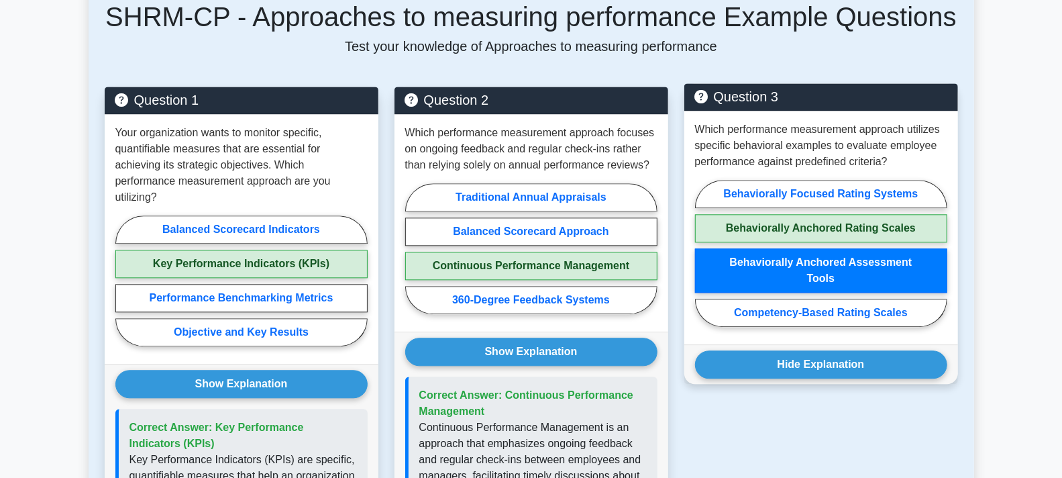
click at [831, 225] on label "Behaviorally Anchored Rating Scales" at bounding box center [821, 228] width 252 height 28
click at [704, 253] on input "Behaviorally Anchored Rating Scales" at bounding box center [699, 257] width 9 height 9
radio input "true"
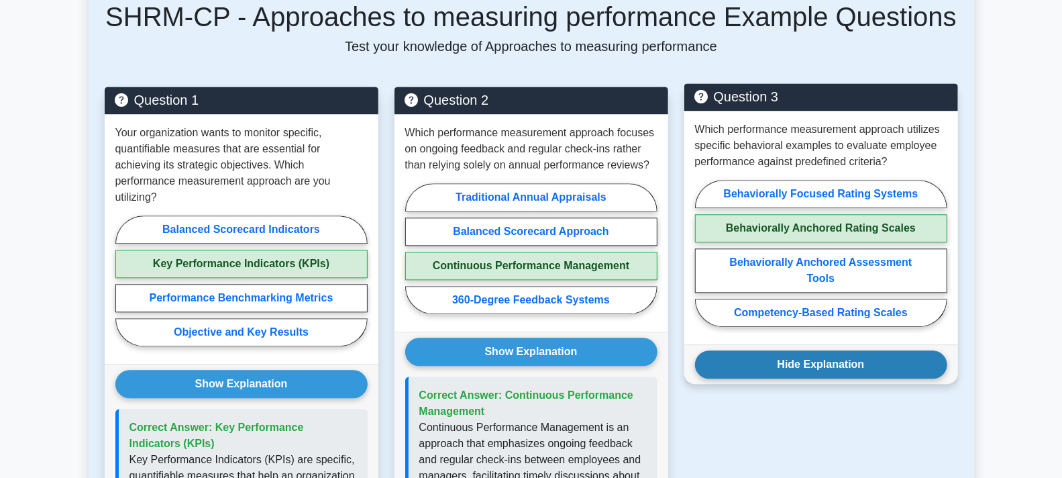
click at [825, 366] on button "Hide Explanation" at bounding box center [821, 364] width 252 height 28
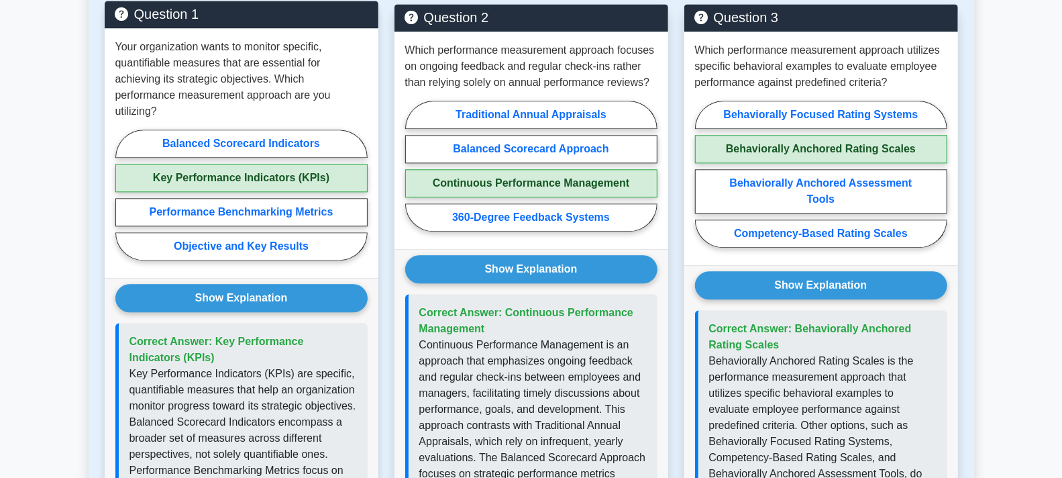
scroll to position [2092, 0]
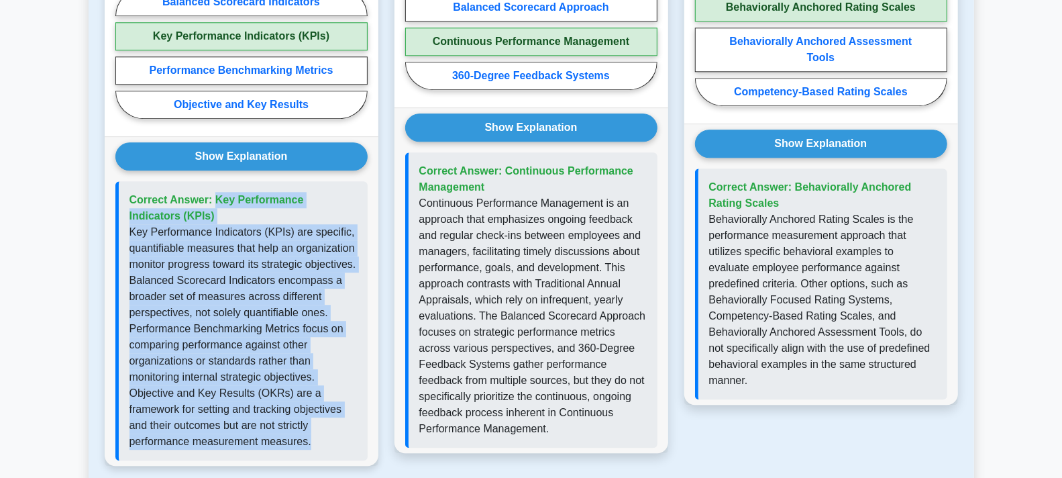
drag, startPoint x: 323, startPoint y: 422, endPoint x: 172, endPoint y: 203, distance: 265.8
click at [109, 172] on div "Show Explanation Correct Answer: Key Performance Indicators (KPIs)" at bounding box center [242, 300] width 274 height 329
copy div "Correct Answer: Key Performance Indicators (KPIs) Key Performance Indicators (K…"
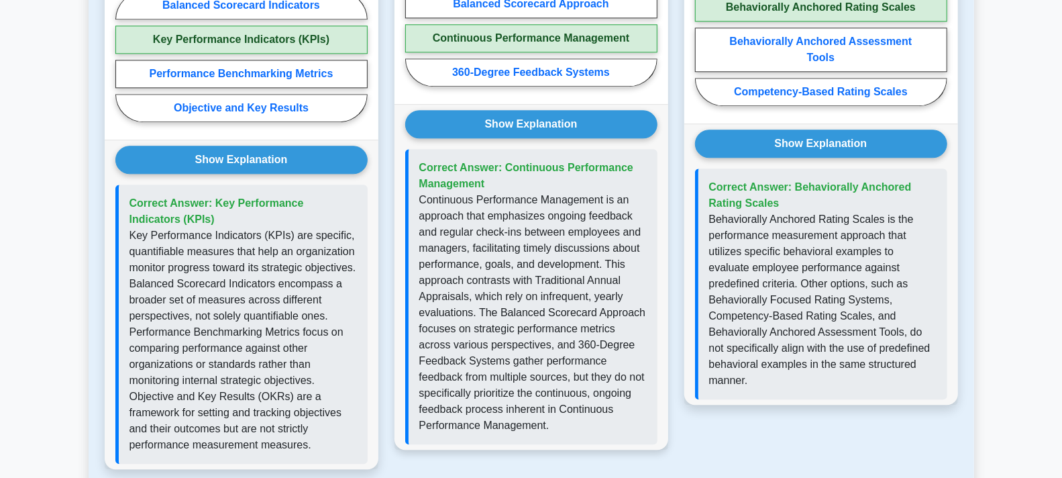
click at [490, 423] on p "Continuous Performance Management is an approach that emphasizes ongoing feedba…" at bounding box center [532, 313] width 227 height 242
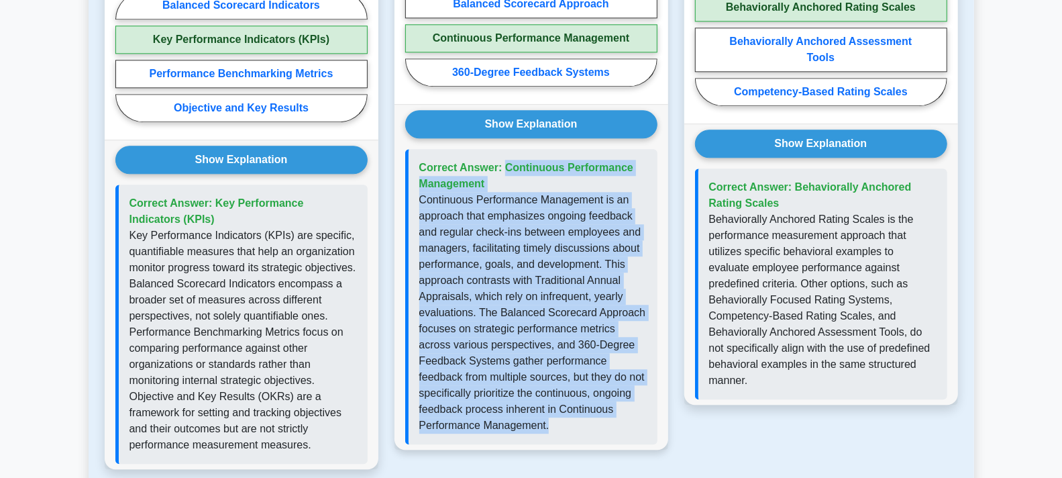
drag, startPoint x: 495, startPoint y: 423, endPoint x: 460, endPoint y: 198, distance: 228.1
click at [411, 159] on div "Correct Answer: Continuous Performance Management" at bounding box center [531, 296] width 252 height 295
copy div "Correct Answer: Continuous Performance Management Continuous Performance Manage…"
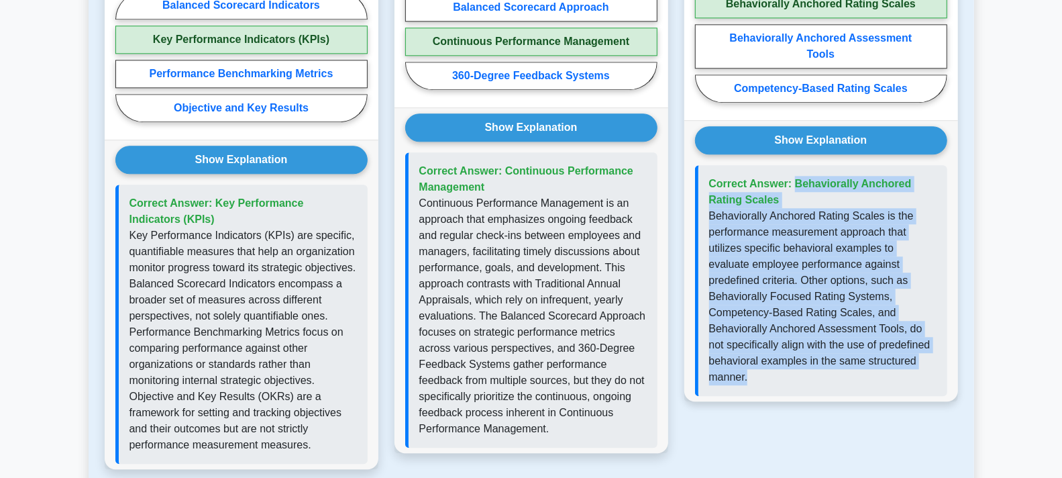
drag, startPoint x: 854, startPoint y: 359, endPoint x: 705, endPoint y: 171, distance: 239.8
click at [705, 171] on div "Correct Answer: Behaviorally Anchored Rating Scales" at bounding box center [821, 280] width 252 height 231
copy div "Correct Answer: Behaviorally Anchored Rating Scales Behaviorally Anchored Ratin…"
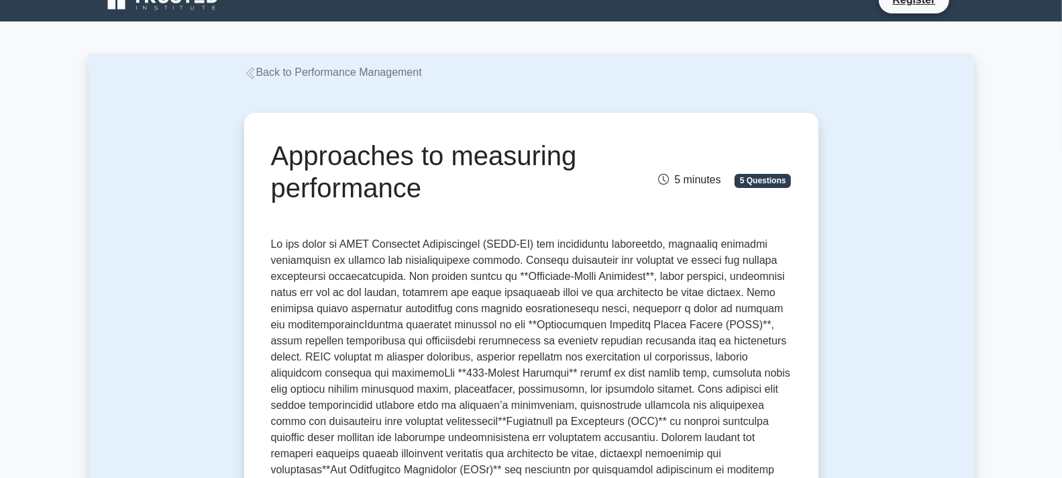
scroll to position [4, 0]
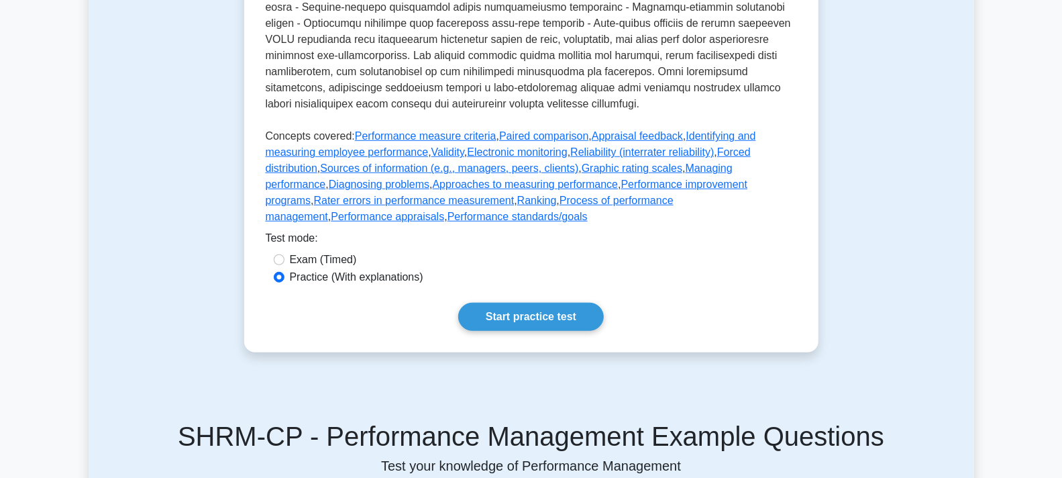
scroll to position [552, 0]
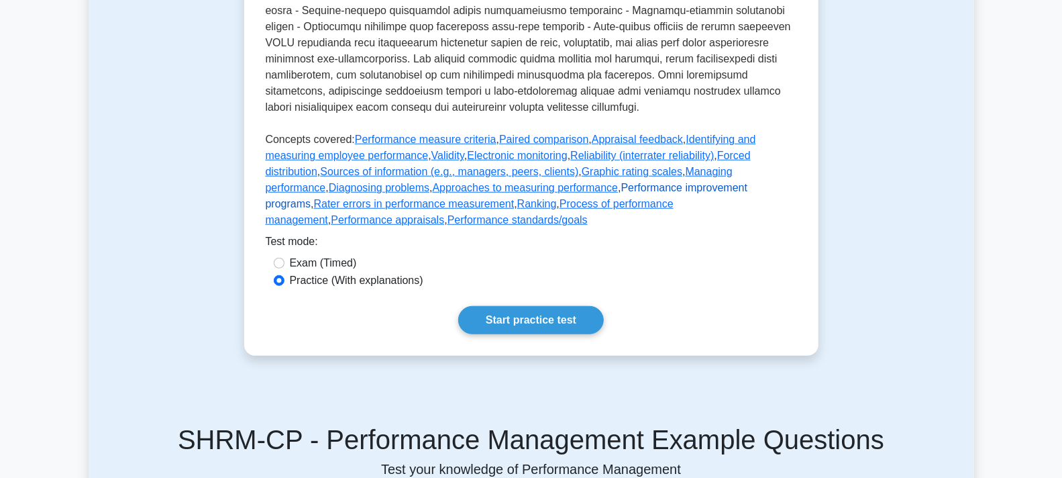
click at [493, 209] on link "Performance improvement programs" at bounding box center [507, 196] width 482 height 28
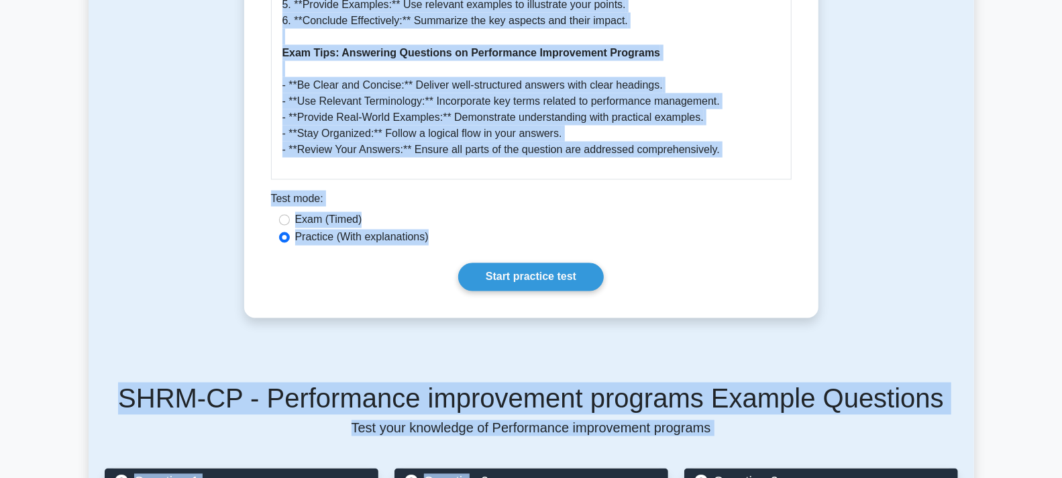
scroll to position [1390, 0]
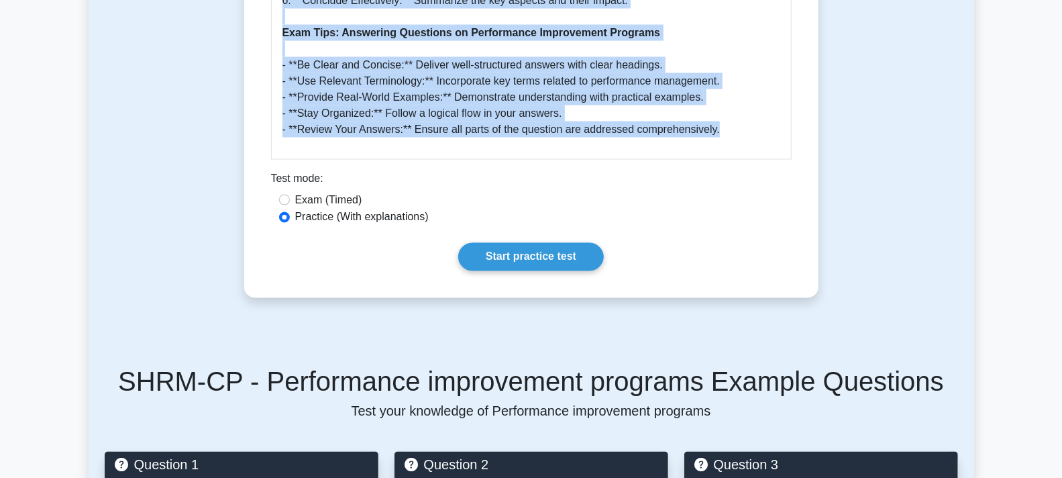
drag, startPoint x: 274, startPoint y: 178, endPoint x: 748, endPoint y: 115, distance: 478.6
copy div "Performance improvement programs 5 minutes 5 Questions Performance Improvement …"
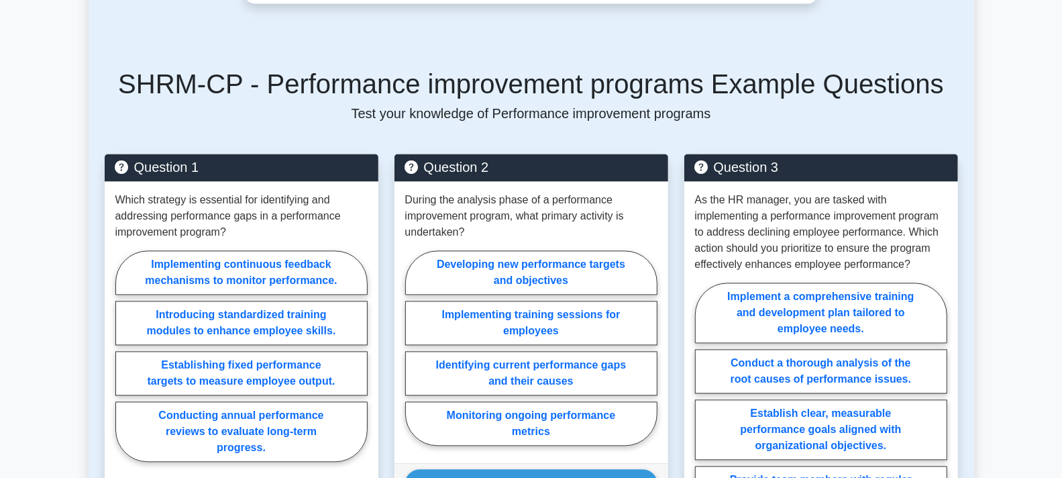
scroll to position [1762, 0]
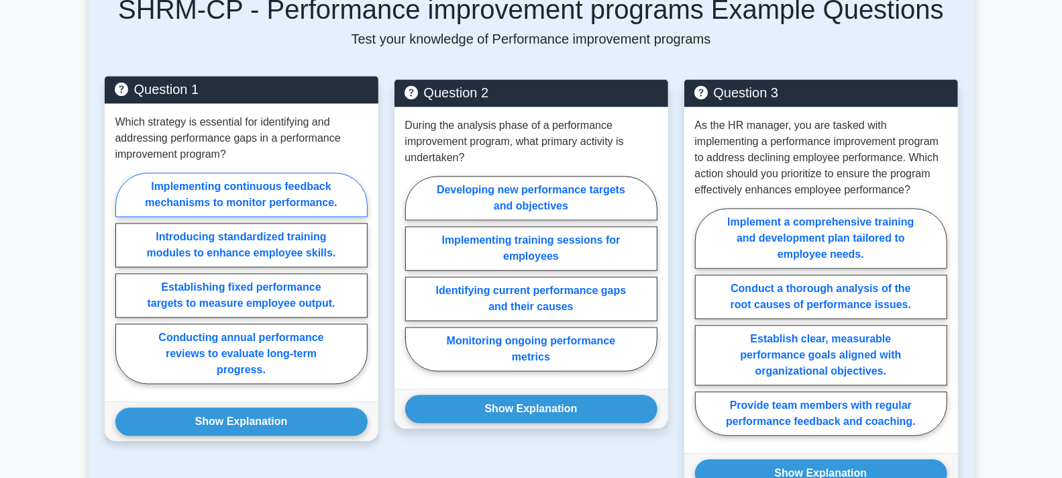
click at [237, 176] on label "Implementing continuous feedback mechanisms to monitor performance." at bounding box center [241, 194] width 252 height 44
click at [124, 278] on input "Implementing continuous feedback mechanisms to monitor performance." at bounding box center [119, 282] width 9 height 9
radio input "true"
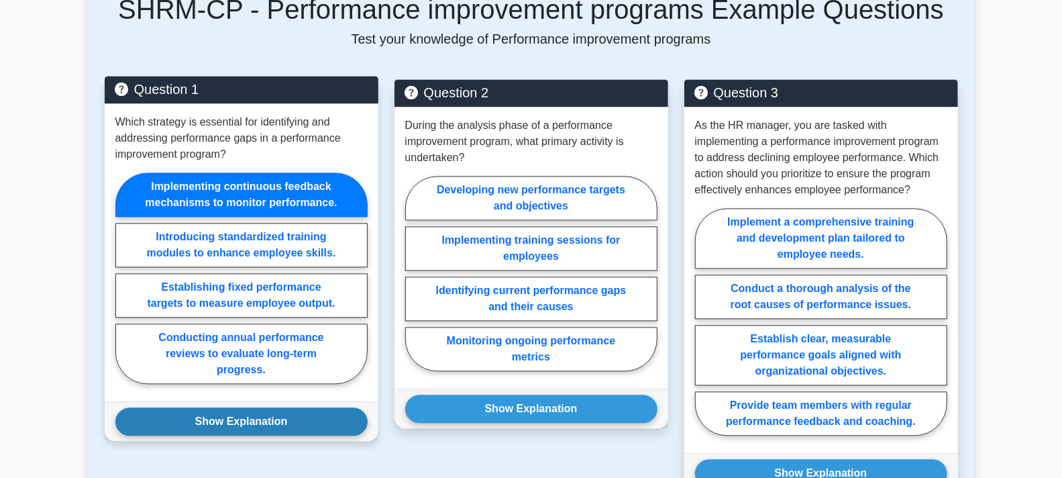
click at [282, 413] on button "Show Explanation" at bounding box center [241, 421] width 252 height 28
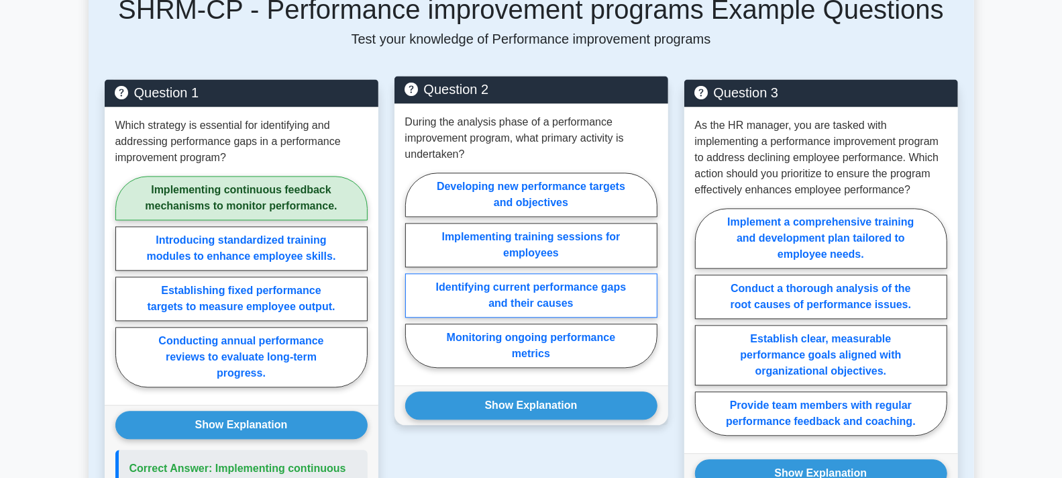
click at [483, 273] on label "Identifying current performance gaps and their causes" at bounding box center [531, 295] width 252 height 44
click at [414, 272] on input "Identifying current performance gaps and their causes" at bounding box center [409, 274] width 9 height 9
radio input "true"
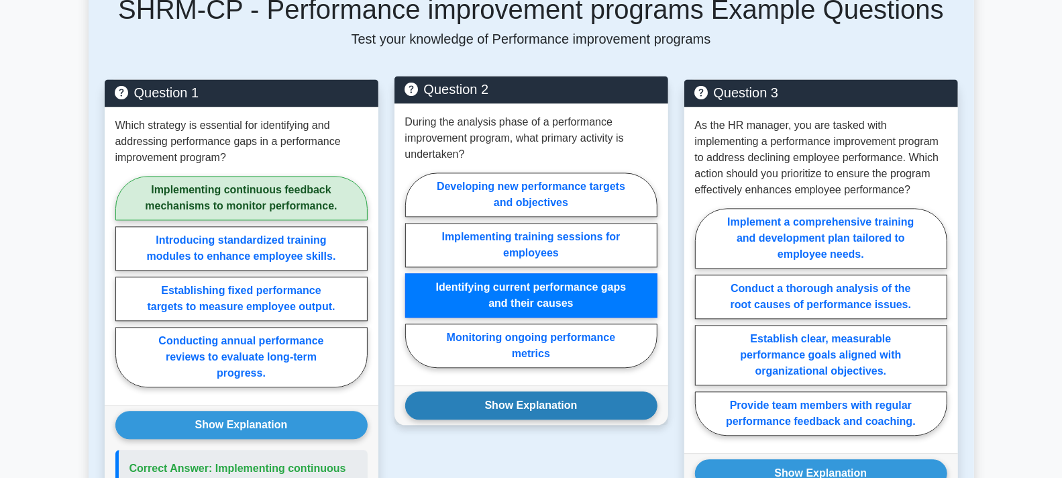
click at [495, 391] on button "Show Explanation" at bounding box center [531, 405] width 252 height 28
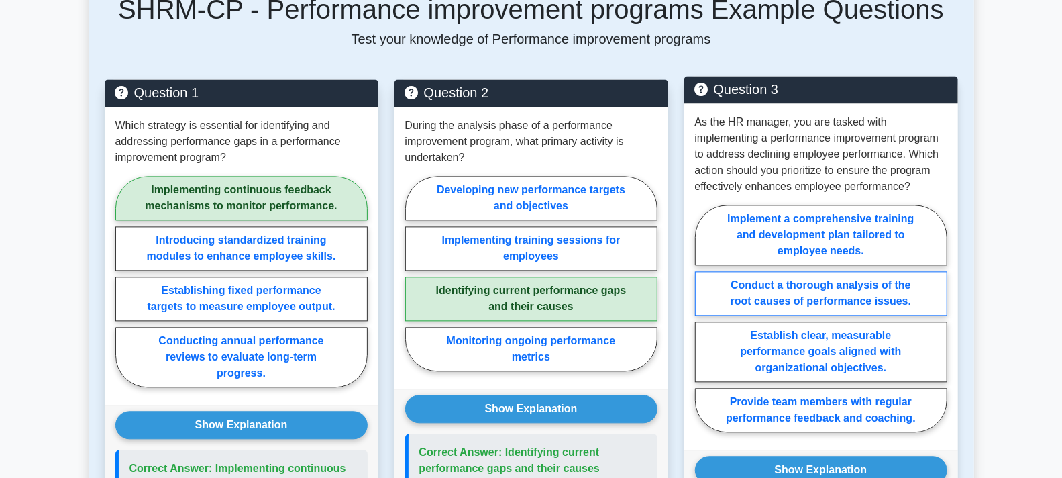
click at [855, 271] on label "Conduct a thorough analysis of the root causes of performance issues." at bounding box center [821, 293] width 252 height 44
click at [704, 318] on input "Conduct a thorough analysis of the root causes of performance issues." at bounding box center [699, 322] width 9 height 9
radio input "true"
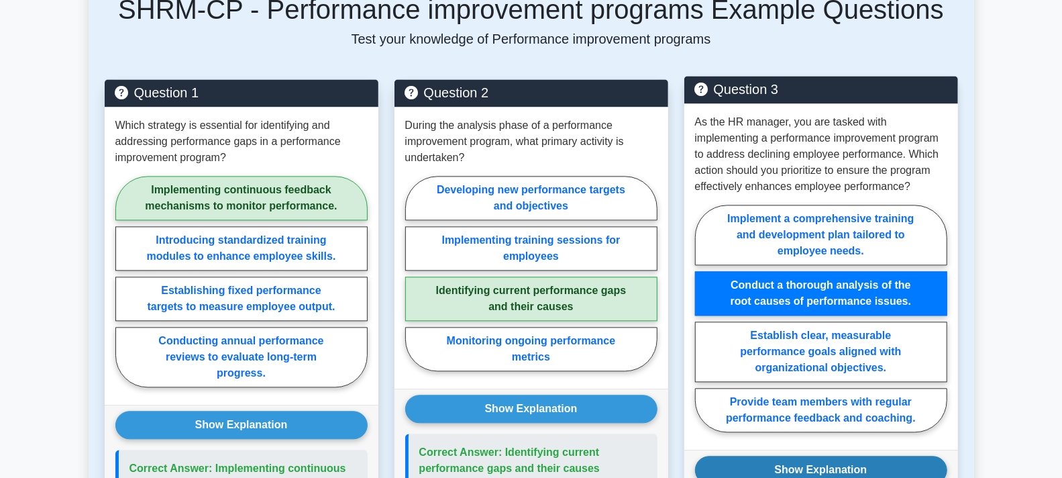
click at [856, 456] on button "Show Explanation" at bounding box center [821, 470] width 252 height 28
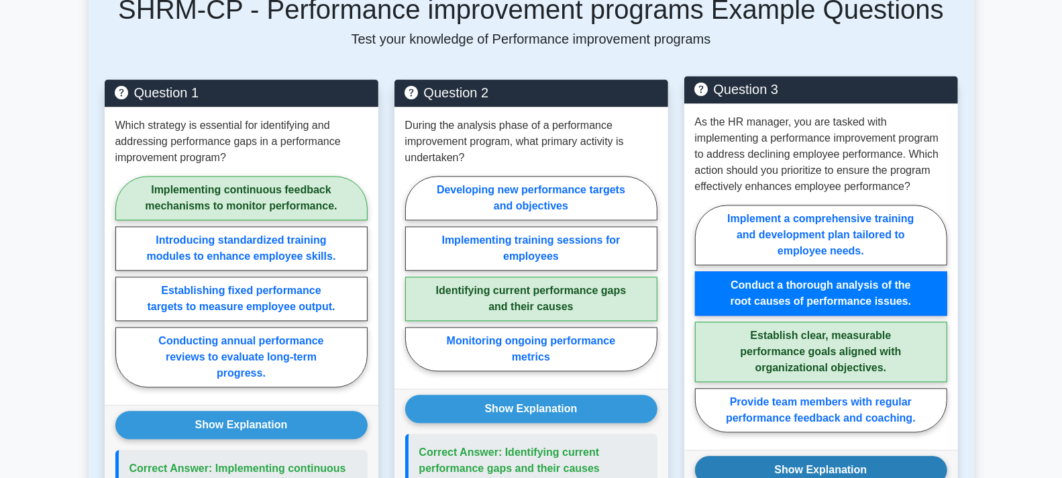
click at [816, 456] on button "Show Explanation" at bounding box center [821, 470] width 252 height 28
click at [803, 329] on label "Establish clear, measurable performance goals aligned with organizational objec…" at bounding box center [821, 351] width 252 height 60
click at [704, 327] on input "Establish clear, measurable performance goals aligned with organizational objec…" at bounding box center [699, 322] width 9 height 9
radio input "true"
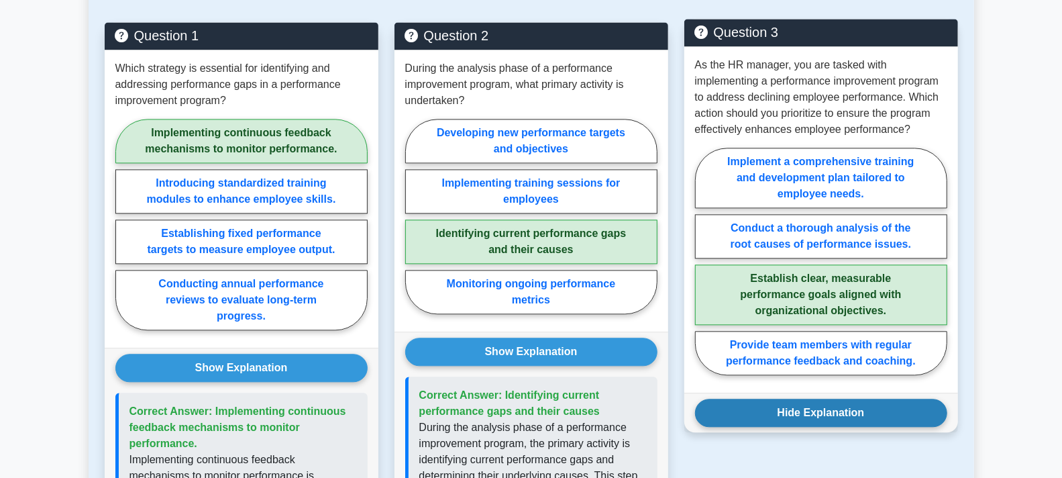
scroll to position [1837, 0]
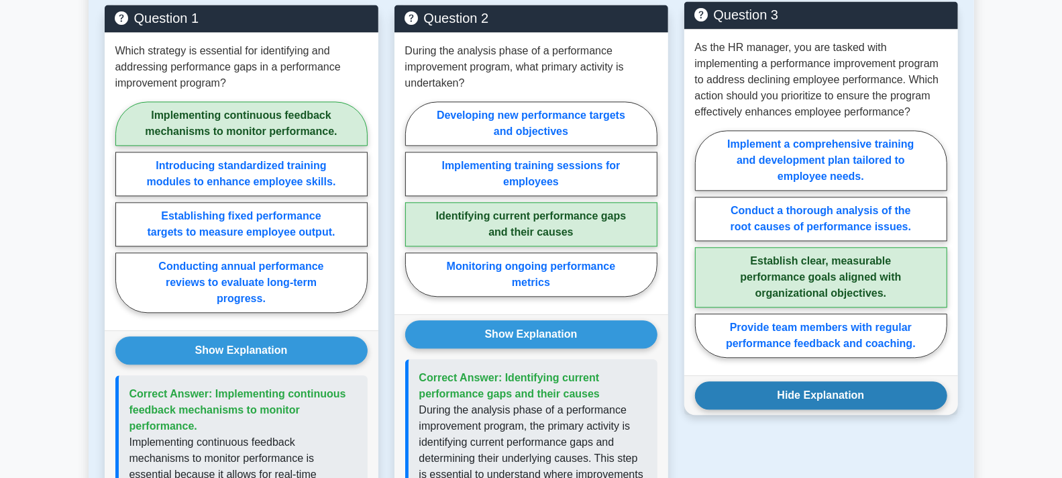
click at [834, 381] on button "Hide Explanation" at bounding box center [821, 395] width 252 height 28
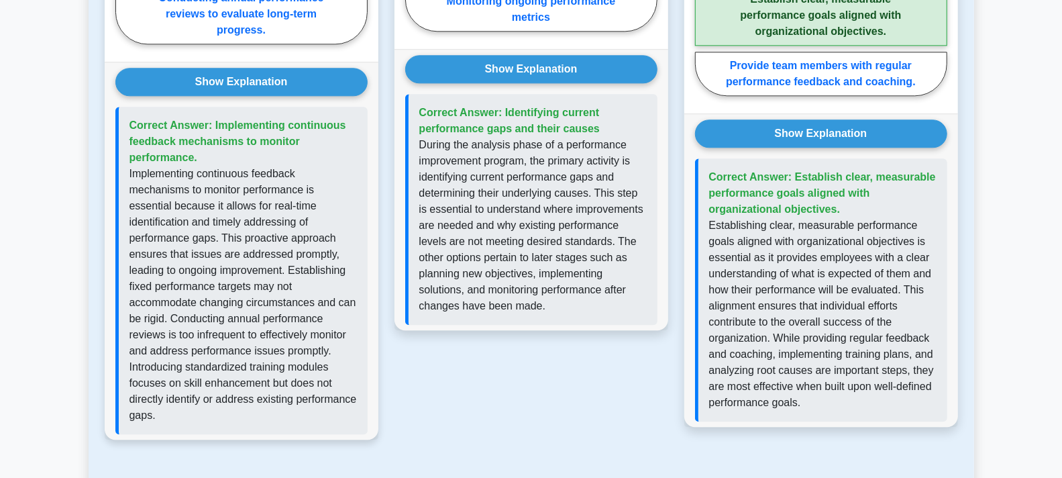
scroll to position [2135, 0]
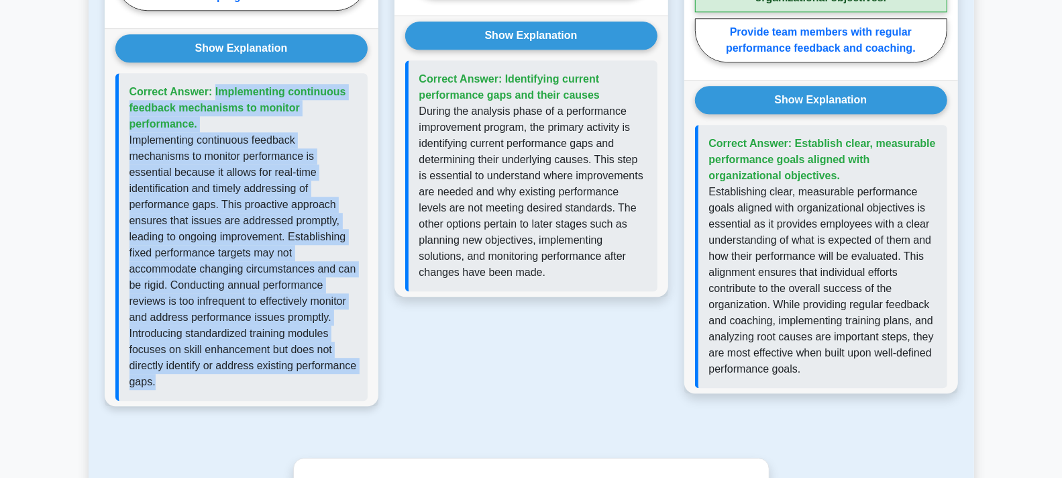
drag, startPoint x: 260, startPoint y: 366, endPoint x: 130, endPoint y: 74, distance: 320.5
click at [130, 74] on div "Correct Answer: Implementing continuous feedback mechanisms to monitor performa…" at bounding box center [241, 236] width 252 height 327
copy div "Correct Answer: Implementing continuous feedback mechanisms to monitor performa…"
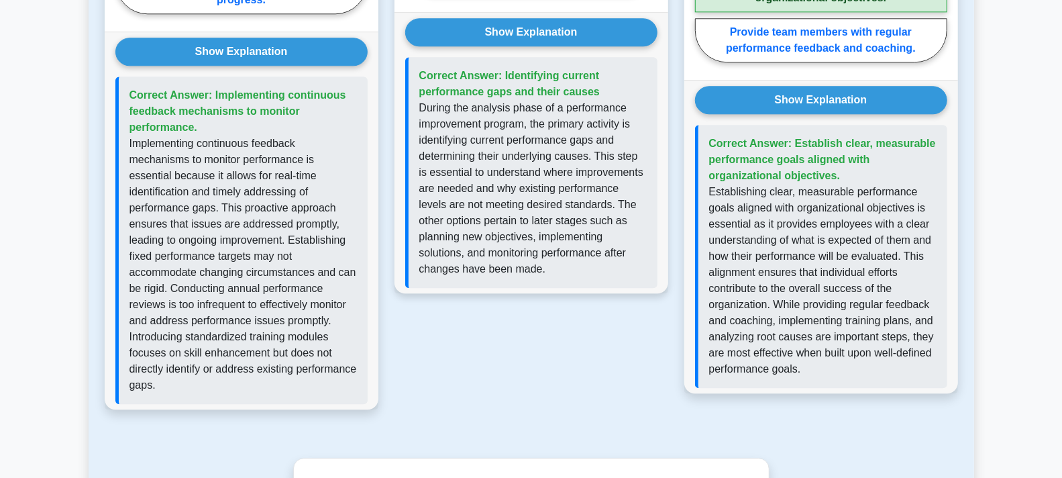
click at [554, 249] on p "During the analysis phase of a performance improvement program, the primary act…" at bounding box center [532, 188] width 227 height 177
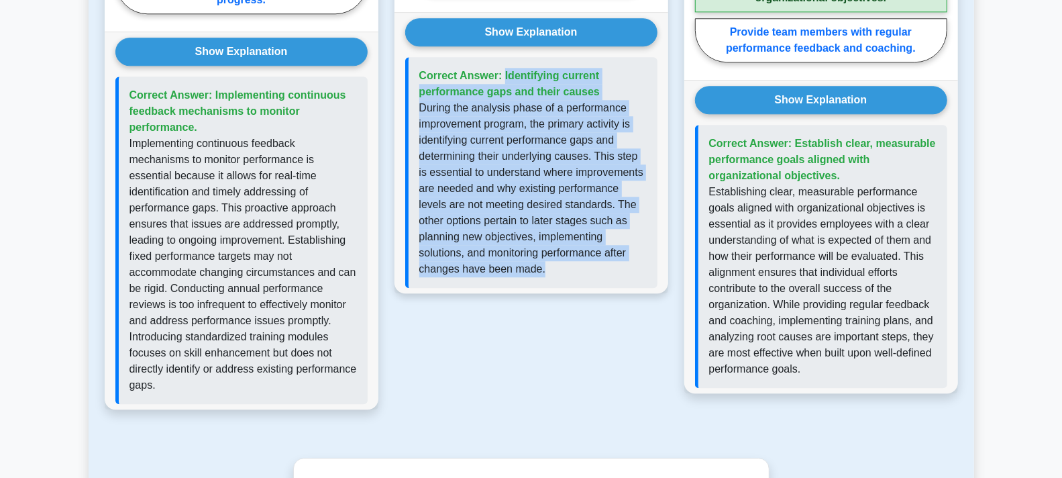
drag, startPoint x: 554, startPoint y: 249, endPoint x: 417, endPoint y: 59, distance: 234.5
click at [417, 59] on div "Correct Answer: Identifying current performance gaps and their causes" at bounding box center [531, 172] width 252 height 231
copy div "Correct Answer: Identifying current performance gaps and their causes During th…"
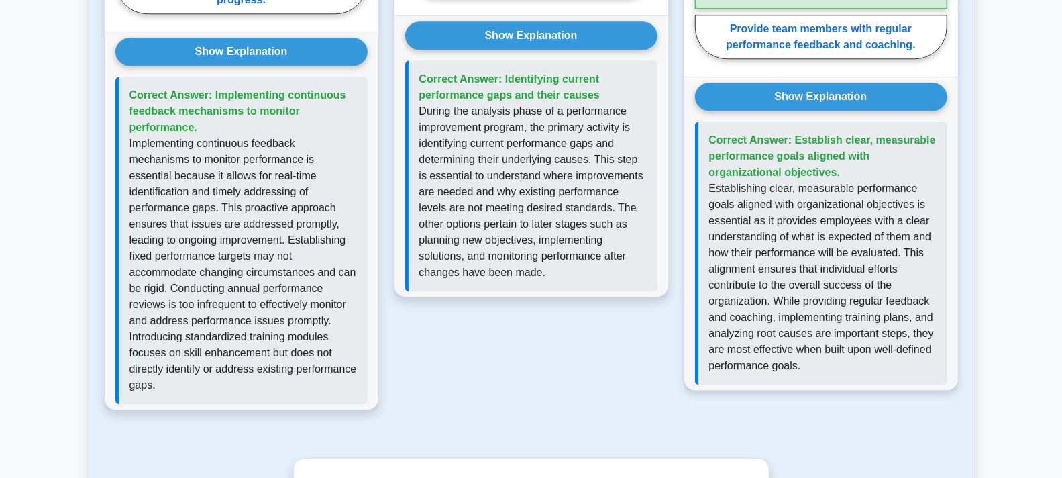
click at [837, 353] on div "Correct Answer: Establish clear, measurable performance goals aligned with orga…" at bounding box center [821, 252] width 252 height 263
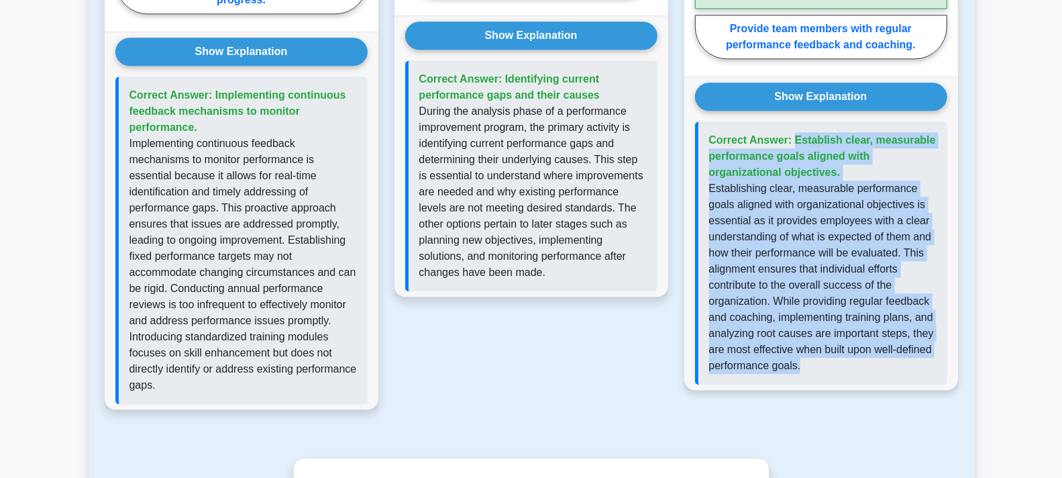
drag, startPoint x: 825, startPoint y: 351, endPoint x: 689, endPoint y: 121, distance: 266.5
click at [689, 121] on div "Show Explanation Correct Answer: Establish clear, measurable performance goals …" at bounding box center [821, 232] width 274 height 313
copy div "Correct Answer: Establish clear, measurable performance goals aligned with orga…"
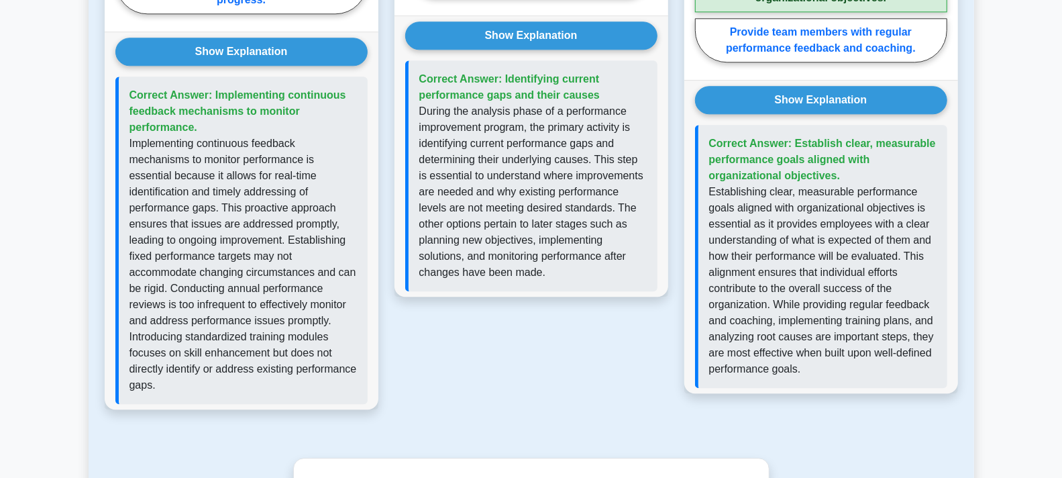
click at [519, 393] on div "Question 2 During the analysis phase of a performance improvement program, what…" at bounding box center [532, 65] width 290 height 719
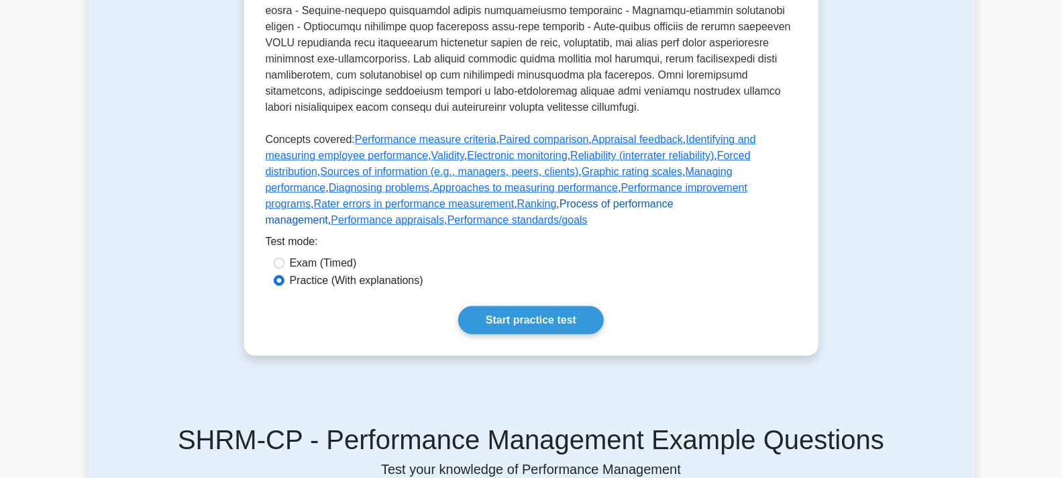
click at [450, 225] on link "Process of performance management" at bounding box center [470, 212] width 408 height 28
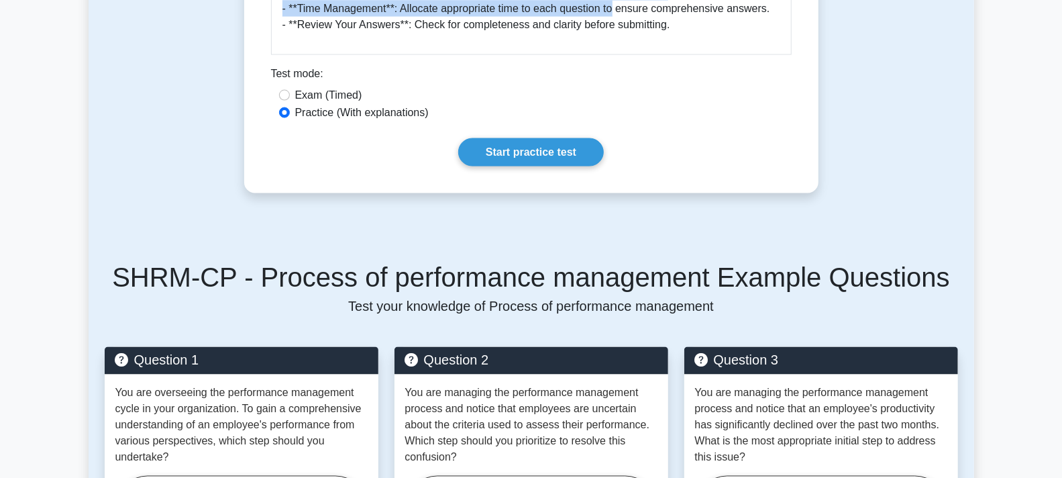
scroll to position [1277, 0]
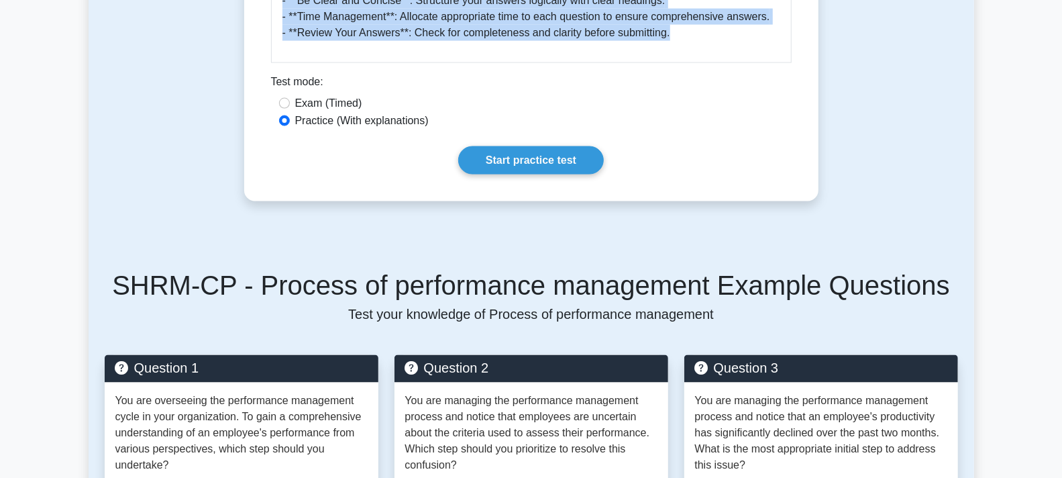
drag, startPoint x: 273, startPoint y: 170, endPoint x: 675, endPoint y: 38, distance: 423.1
copy div "Process of performance management 5 minutes 5 Questions The process of performa…"
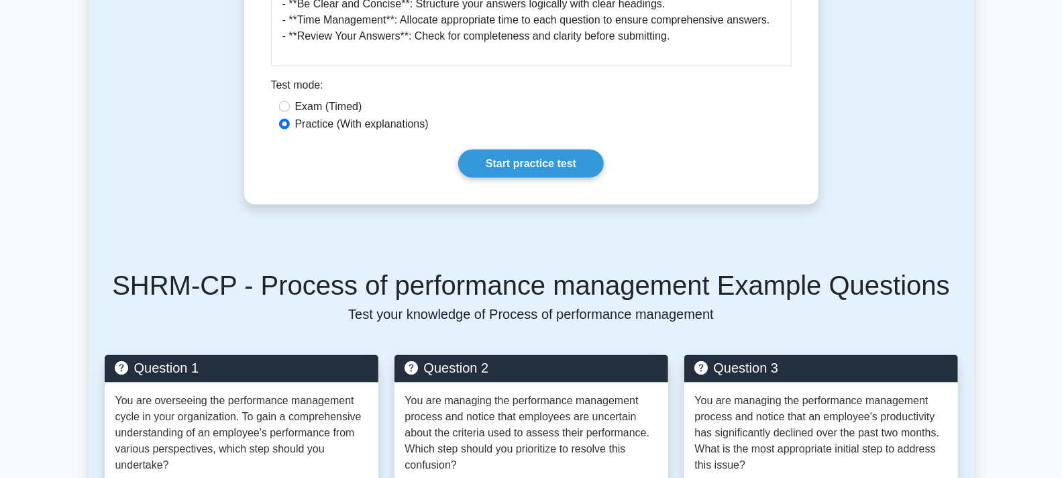
drag, startPoint x: 967, startPoint y: 260, endPoint x: 881, endPoint y: 296, distance: 93.2
click at [967, 260] on div "Back to Performance Management Process of performance management 5 minutes 5 Qu…" at bounding box center [532, 78] width 886 height 2561
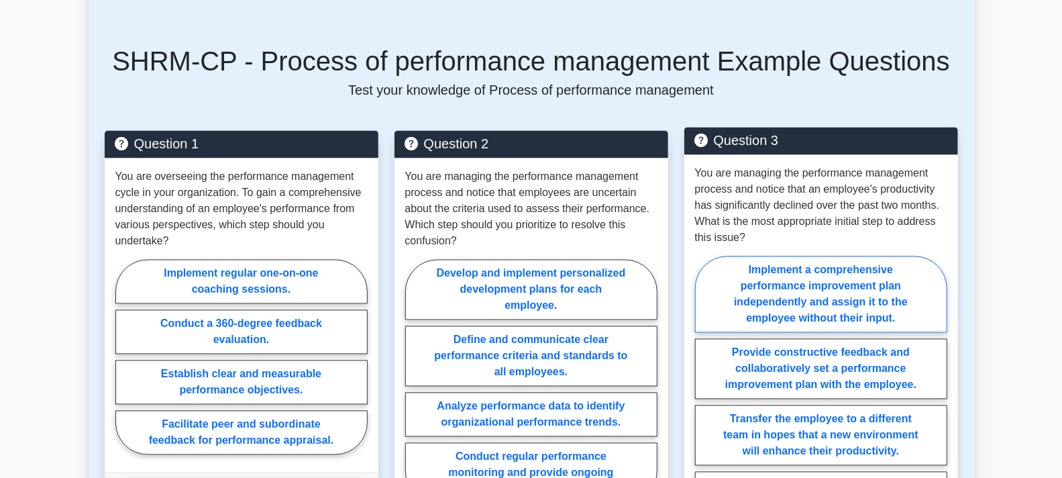
scroll to position [1576, 0]
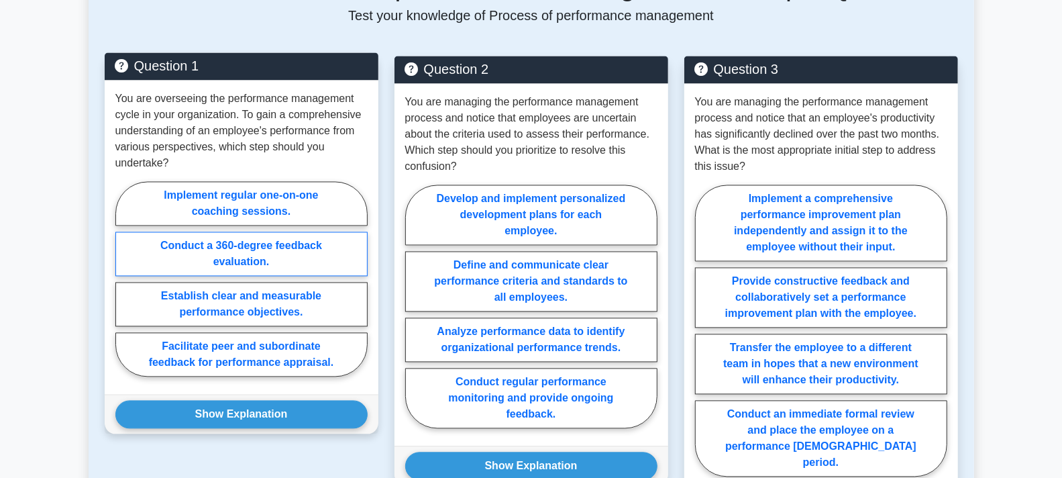
click at [250, 256] on label "Conduct a 360-degree feedback evaluation." at bounding box center [241, 254] width 252 height 44
click at [124, 279] on input "Conduct a 360-degree feedback evaluation." at bounding box center [119, 283] width 9 height 9
radio input "true"
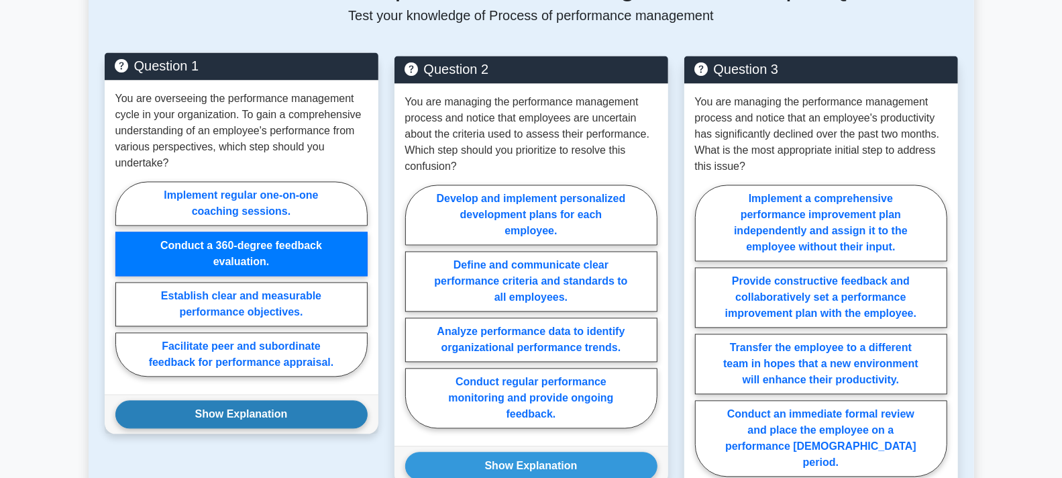
click at [259, 411] on button "Show Explanation" at bounding box center [241, 415] width 252 height 28
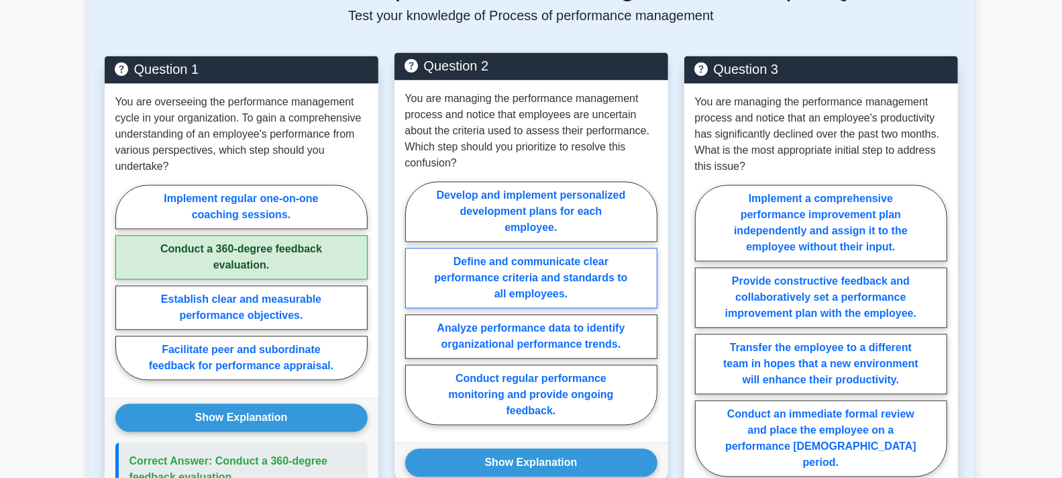
click at [555, 260] on label "Define and communicate clear performance criteria and standards to all employee…" at bounding box center [531, 278] width 252 height 60
click at [414, 303] on input "Define and communicate clear performance criteria and standards to all employee…" at bounding box center [409, 307] width 9 height 9
radio input "true"
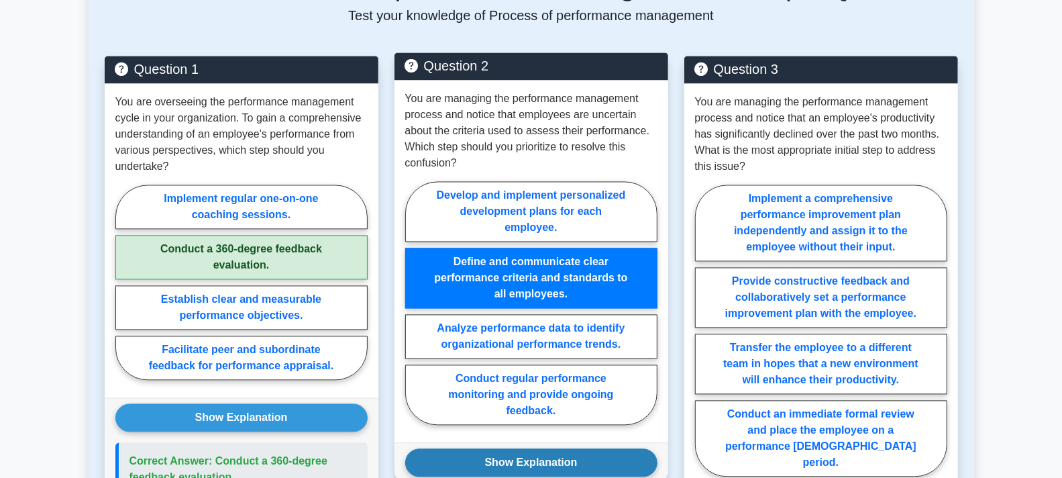
click at [543, 449] on button "Show Explanation" at bounding box center [531, 463] width 252 height 28
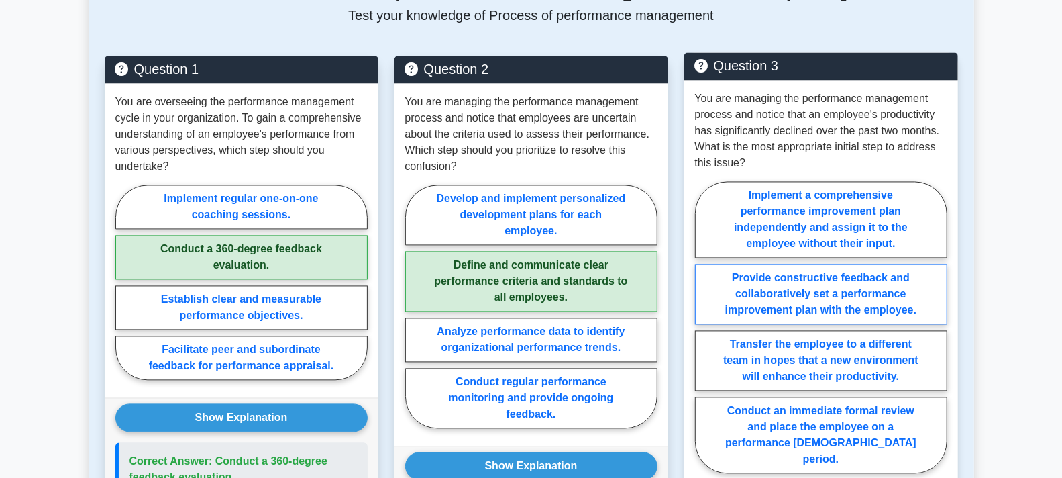
click at [849, 293] on label "Provide constructive feedback and collaboratively set a performance improvement…" at bounding box center [821, 294] width 252 height 60
click at [704, 327] on input "Provide constructive feedback and collaboratively set a performance improvement…" at bounding box center [699, 331] width 9 height 9
radio input "true"
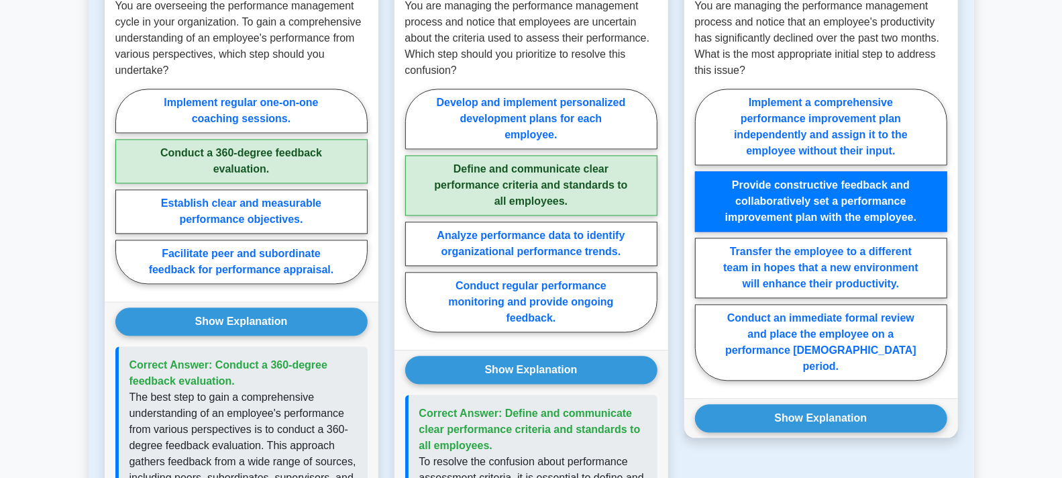
scroll to position [1799, 0]
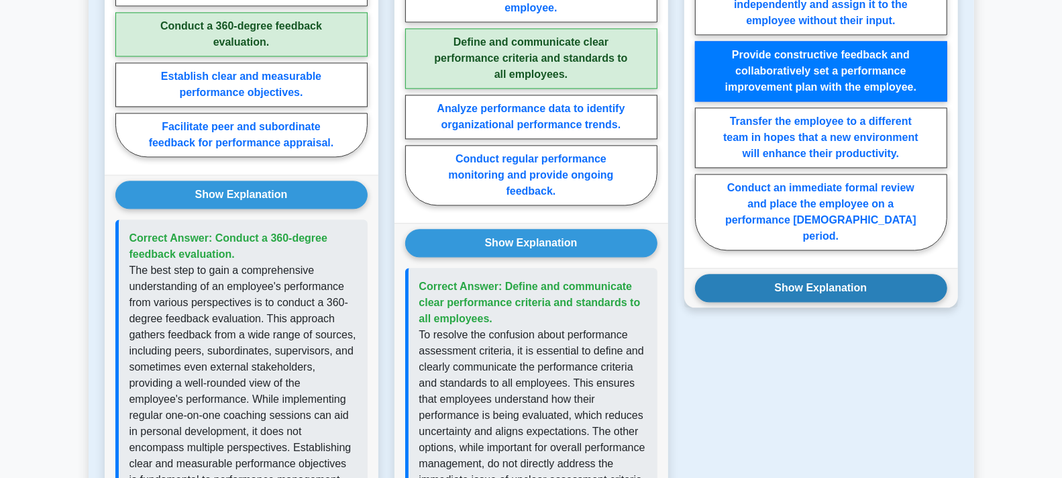
click at [827, 274] on button "Show Explanation" at bounding box center [821, 288] width 252 height 28
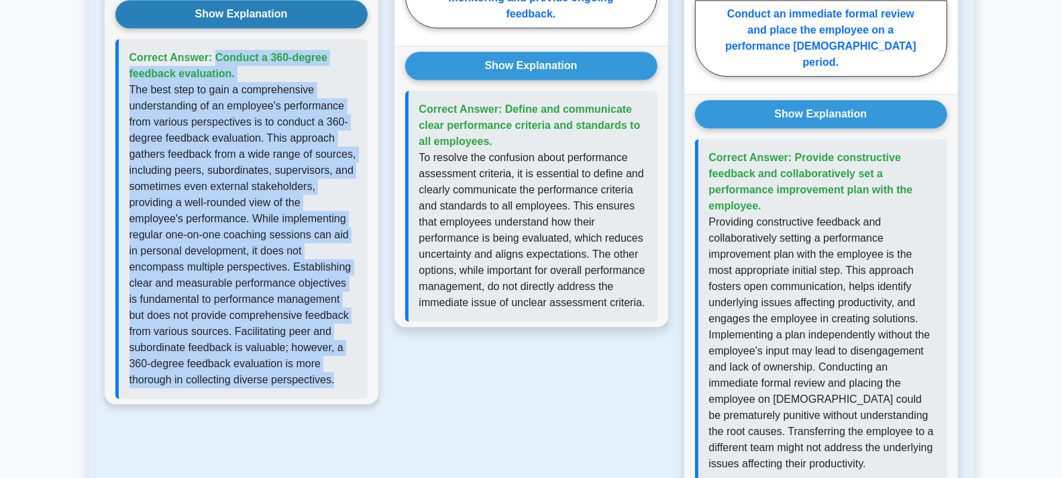
scroll to position [1968, 0]
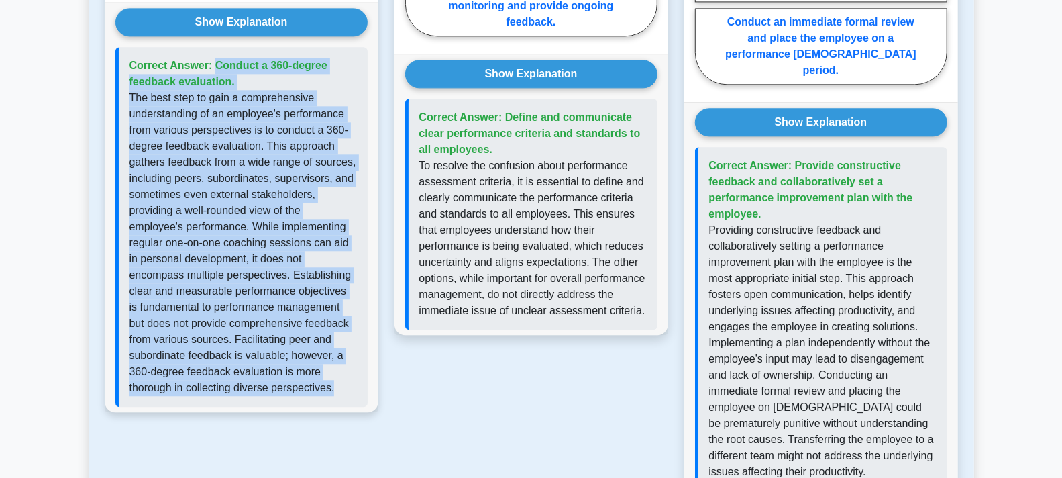
drag, startPoint x: 342, startPoint y: 331, endPoint x: 122, endPoint y: 54, distance: 354.0
click at [122, 54] on div "Correct Answer: Conduct a 360-degree feedback evaluation." at bounding box center [241, 227] width 252 height 360
copy div "Correct Answer: Conduct a 360-degree feedback evaluation. The best step to gain…"
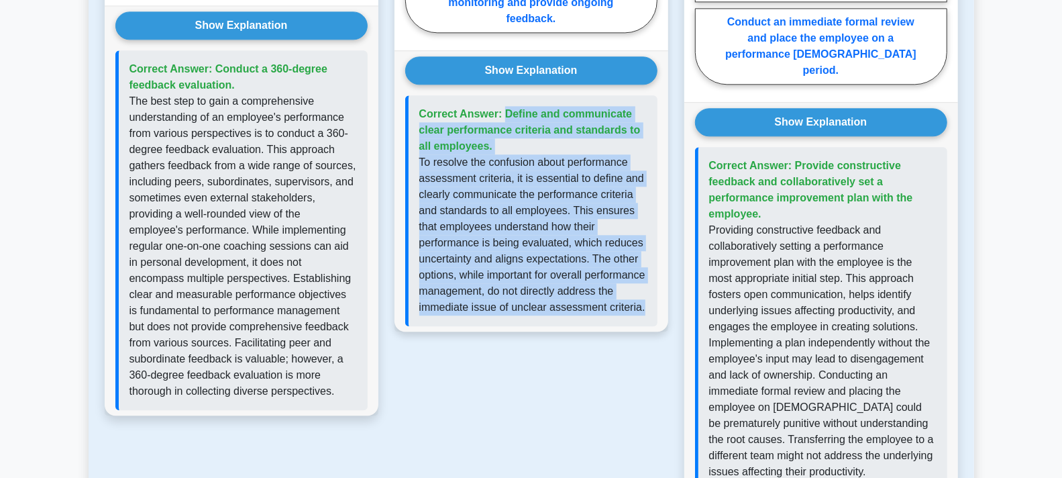
drag, startPoint x: 527, startPoint y: 307, endPoint x: 420, endPoint y: 98, distance: 234.4
click at [420, 98] on div "Correct Answer: Define and communicate clear performance criteria and standards…" at bounding box center [531, 210] width 252 height 231
copy div "Correct Answer: Define and communicate clear performance criteria and standards…"
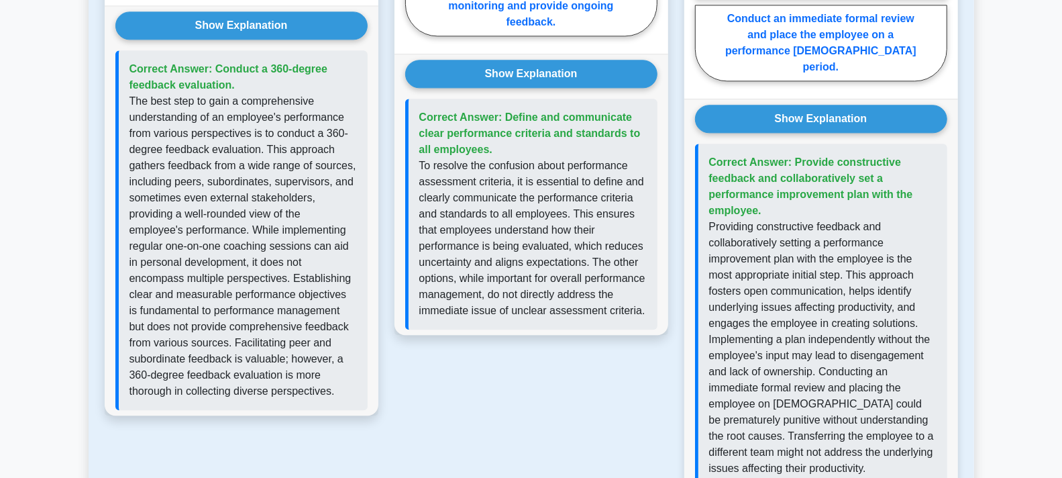
click at [843, 448] on p "Providing constructive feedback and collaboratively setting a performance impro…" at bounding box center [822, 348] width 227 height 258
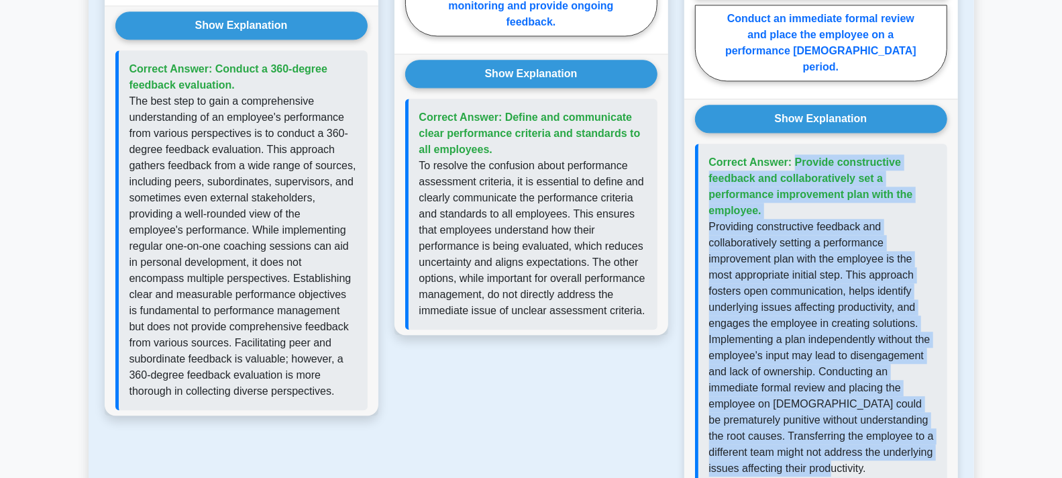
drag, startPoint x: 843, startPoint y: 448, endPoint x: 698, endPoint y: 148, distance: 333.1
click at [695, 144] on div "Correct Answer: Provide constructive feedback and collaboratively set a perform…" at bounding box center [821, 316] width 252 height 344
copy div "Correct Answer: Provide constructive feedback and collaboratively set a perform…"
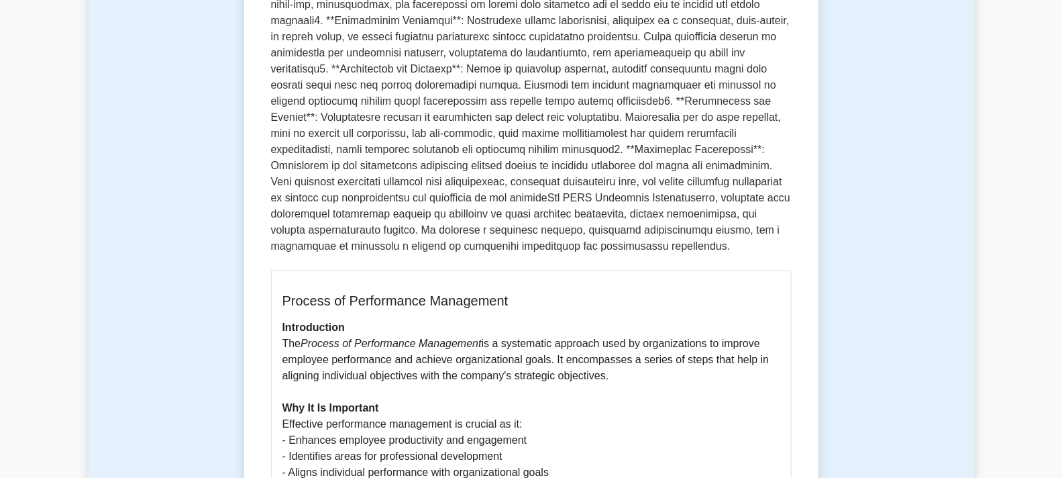
scroll to position [0, 0]
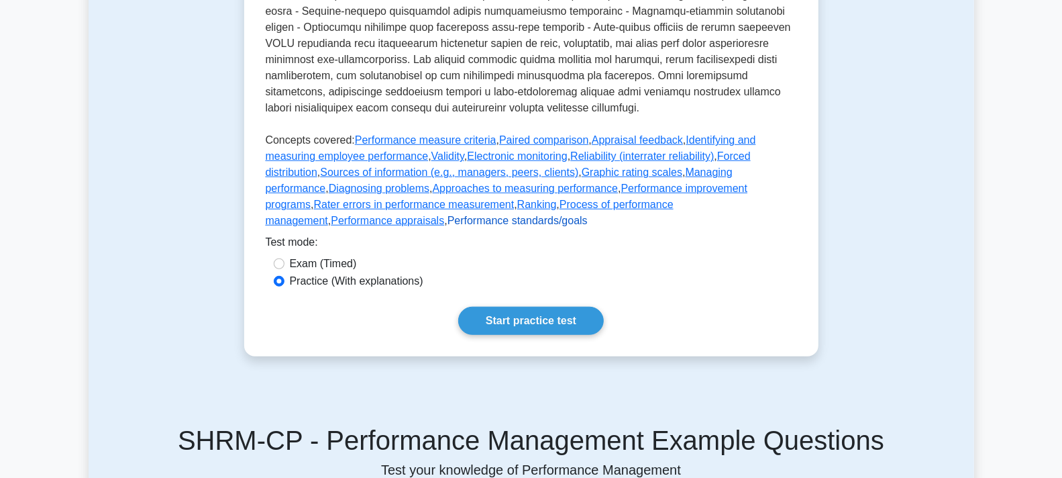
click at [588, 226] on link "Performance standards/goals" at bounding box center [518, 220] width 140 height 11
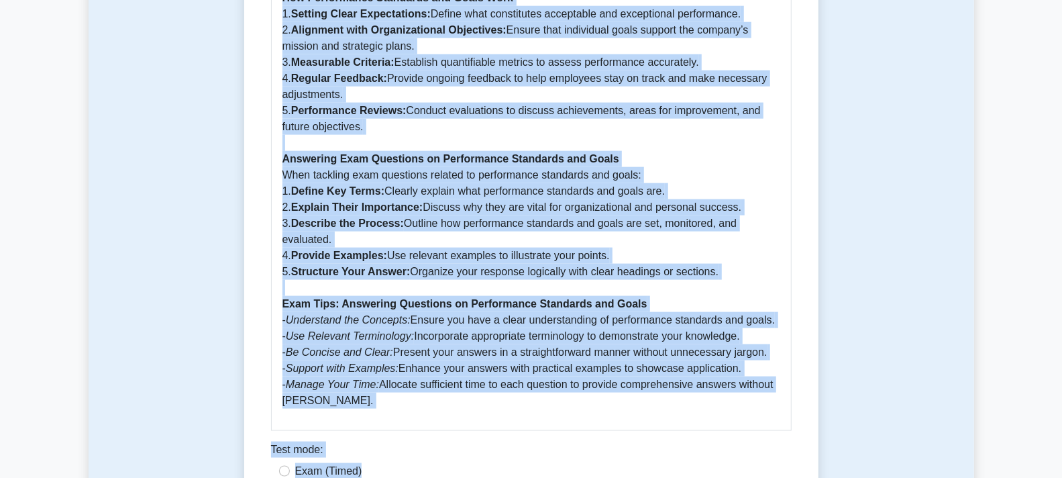
scroll to position [1143, 0]
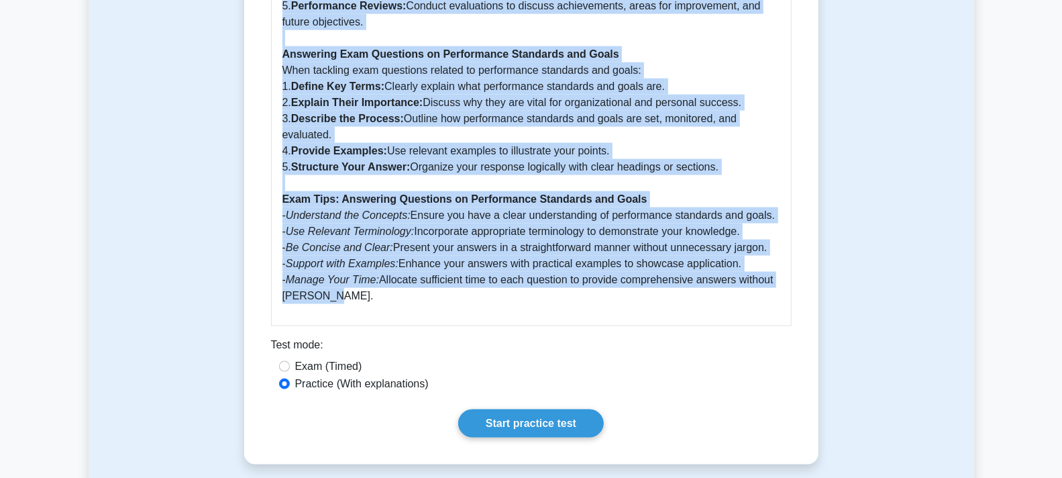
drag, startPoint x: 275, startPoint y: 177, endPoint x: 501, endPoint y: 216, distance: 228.8
copy div "Loremipsumd sitametco/adipi 5 elitsed 4 Doeiusmod Temporincid utlaboree dol mag…"
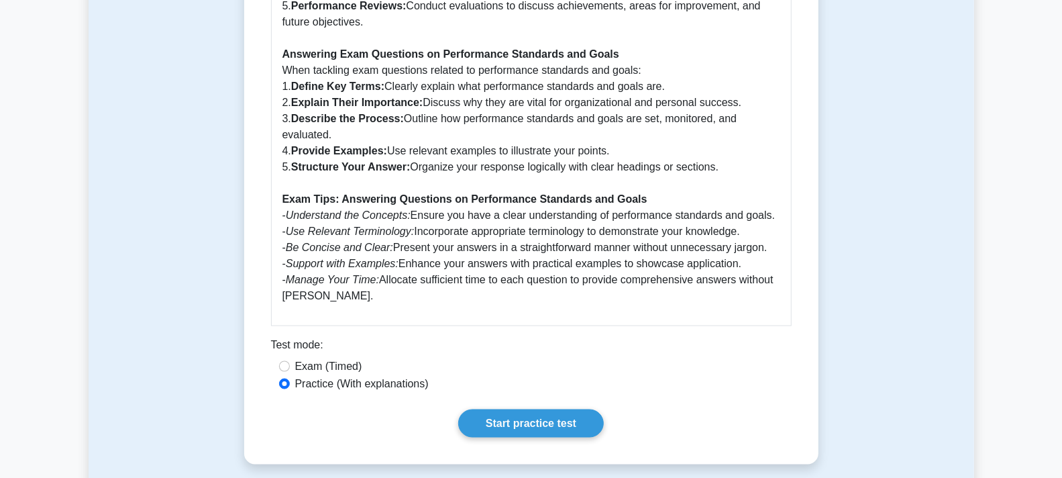
click at [758, 376] on div "Practice (With explanations)" at bounding box center [531, 384] width 505 height 16
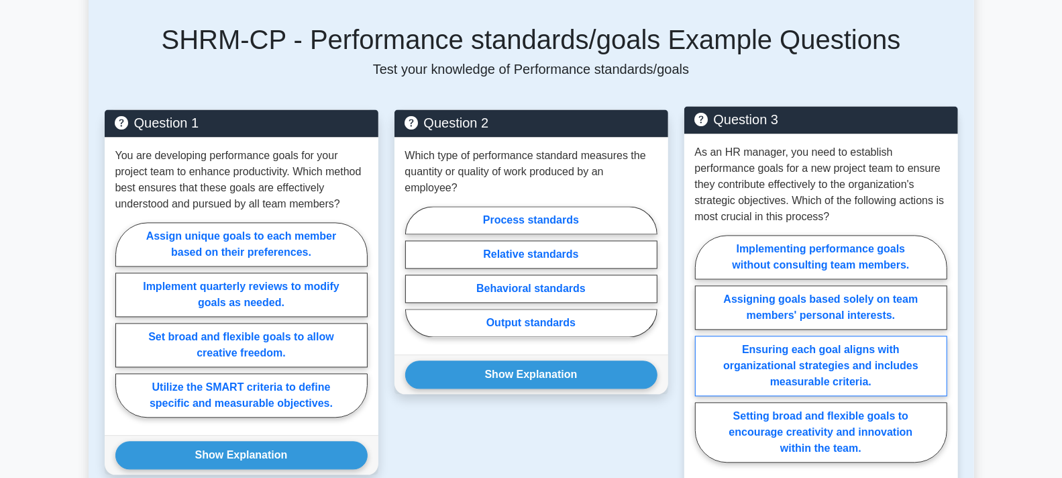
scroll to position [1665, 0]
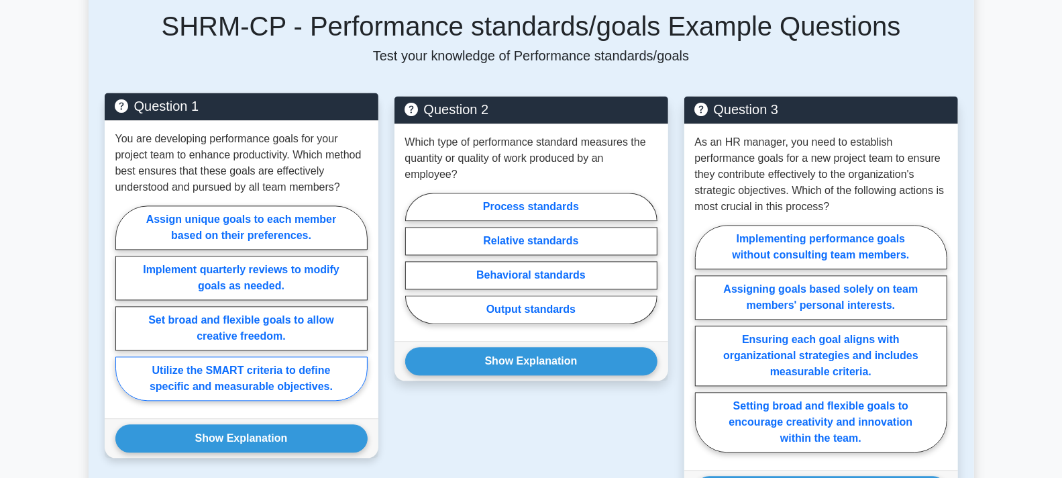
click at [202, 366] on label "Utilize the SMART criteria to define specific and measurable objectives." at bounding box center [241, 378] width 252 height 44
click at [124, 311] on input "Utilize the SMART criteria to define specific and measurable objectives." at bounding box center [119, 307] width 9 height 9
radio input "true"
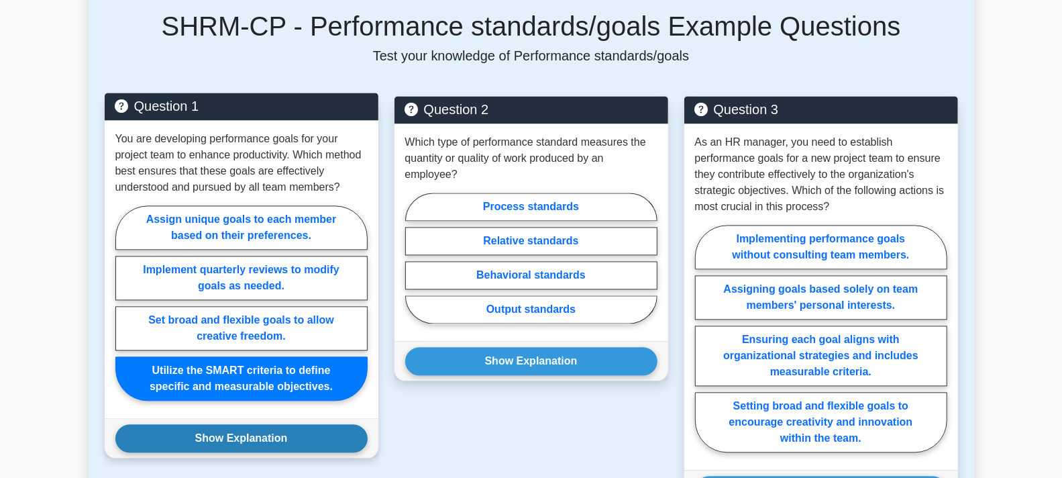
click at [237, 424] on button "Show Explanation" at bounding box center [241, 438] width 252 height 28
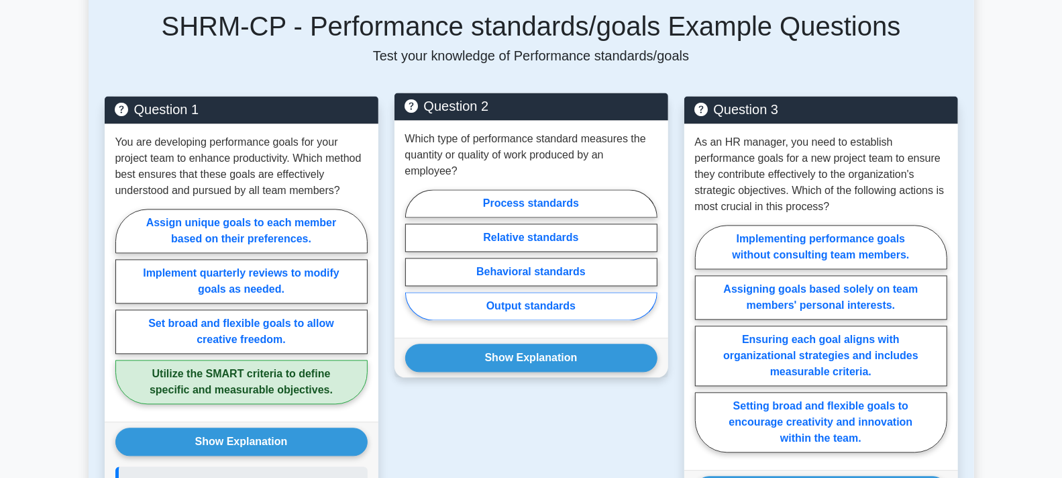
click at [522, 292] on label "Output standards" at bounding box center [531, 306] width 252 height 28
click at [414, 263] on input "Output standards" at bounding box center [409, 258] width 9 height 9
radio input "true"
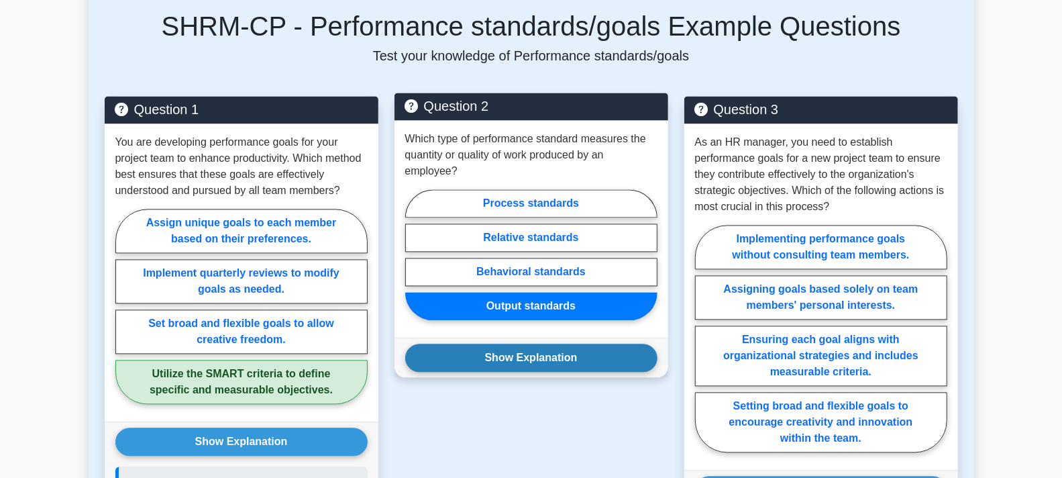
click at [550, 344] on button "Show Explanation" at bounding box center [531, 358] width 252 height 28
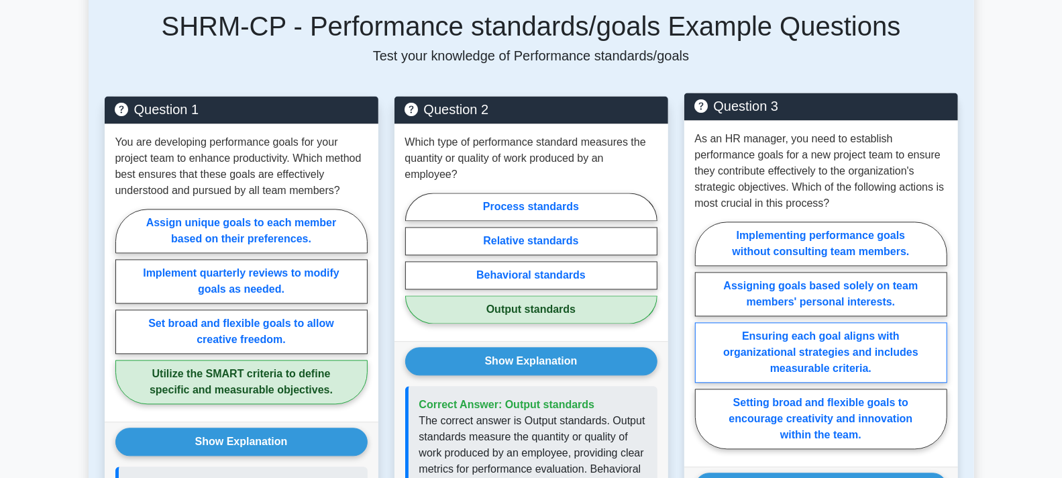
click at [799, 337] on label "Ensuring each goal aligns with organizational strategies and includes measurabl…" at bounding box center [821, 352] width 252 height 60
click at [704, 337] on input "Ensuring each goal aligns with organizational strategies and includes measurabl…" at bounding box center [699, 339] width 9 height 9
radio input "true"
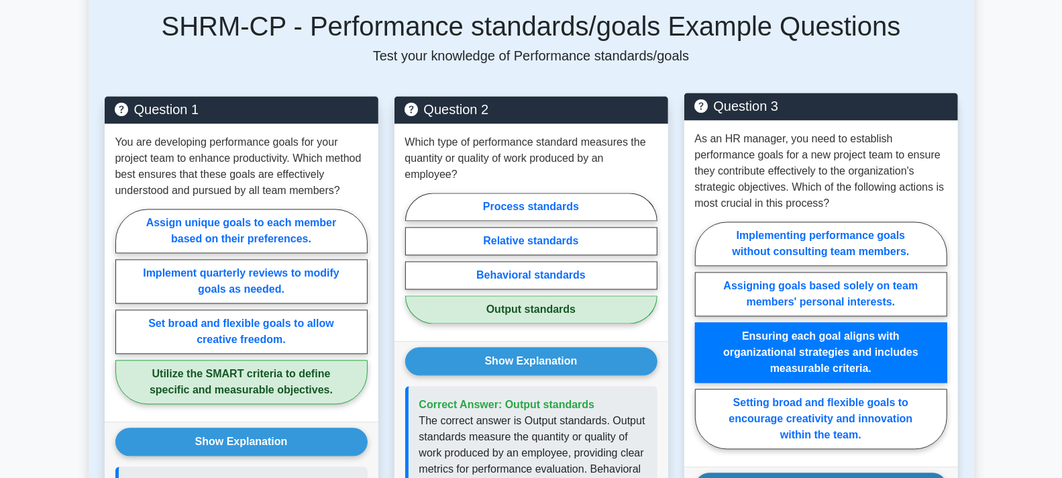
drag, startPoint x: 826, startPoint y: 467, endPoint x: 865, endPoint y: 454, distance: 41.0
click at [826, 472] on button "Show Explanation" at bounding box center [821, 486] width 252 height 28
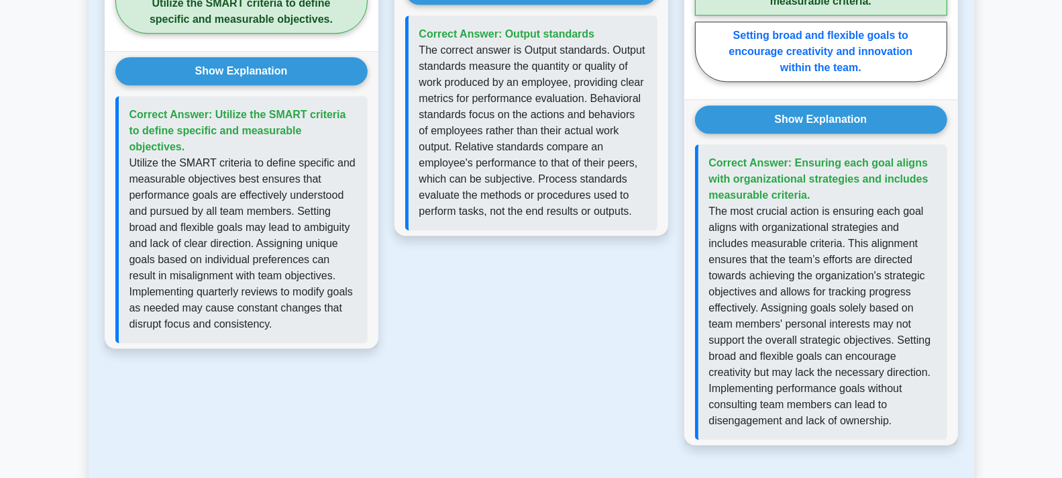
scroll to position [2038, 0]
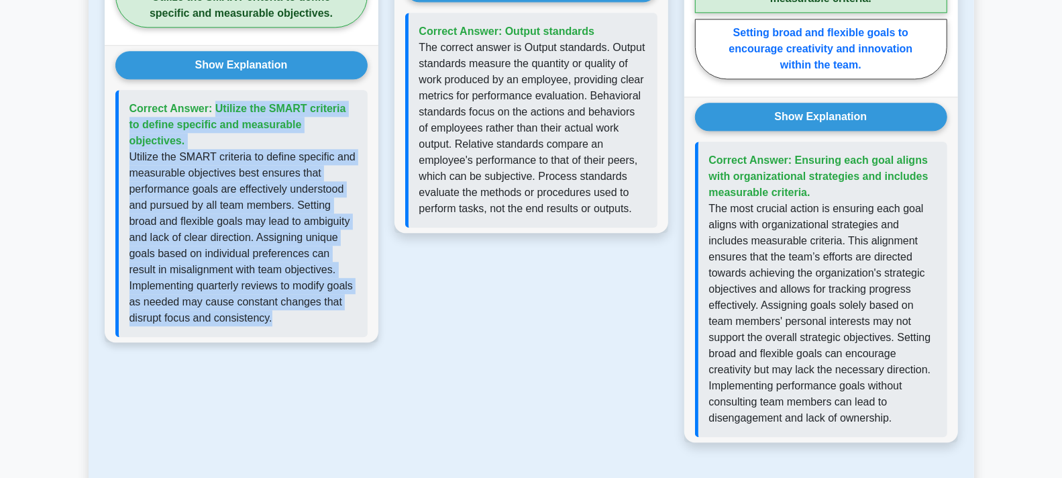
drag, startPoint x: 273, startPoint y: 284, endPoint x: 132, endPoint y: 88, distance: 241.8
click at [132, 90] on div "Correct Answer: Utilize the SMART criteria to define specific and measurable ob…" at bounding box center [241, 213] width 252 height 247
copy div "Correct Answer: Utilize the SMART criteria to define specific and measurable ob…"
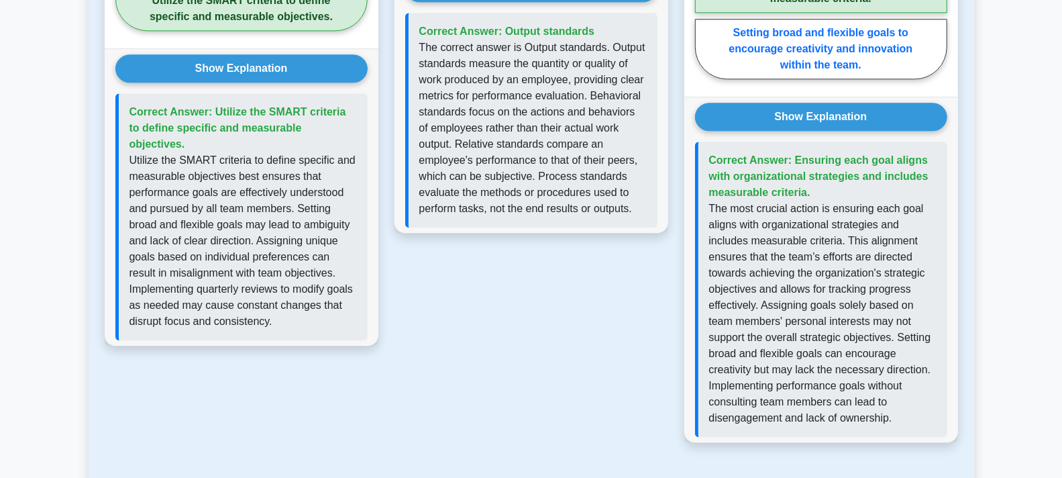
click at [564, 325] on div "Question 2 Which type of performance standard measures the quantity or quality …" at bounding box center [532, 90] width 290 height 735
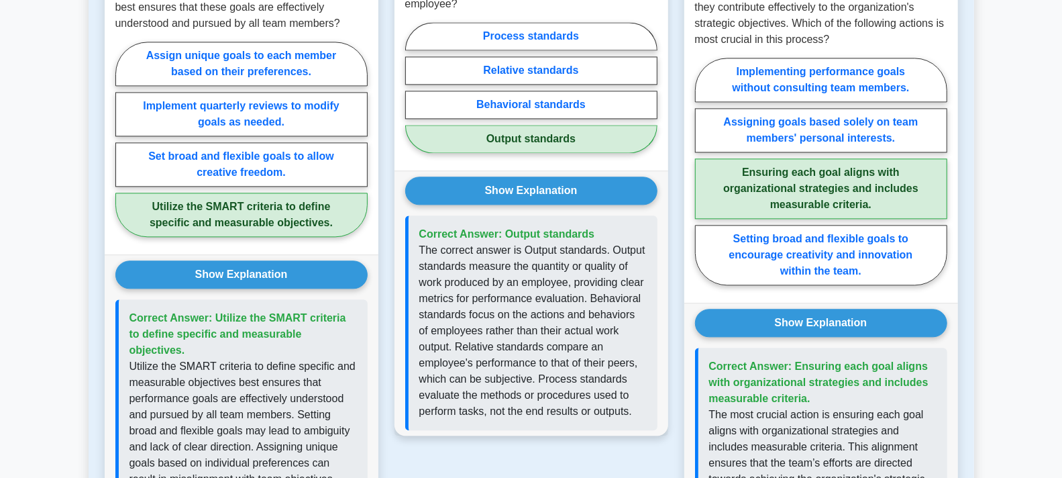
scroll to position [1814, 0]
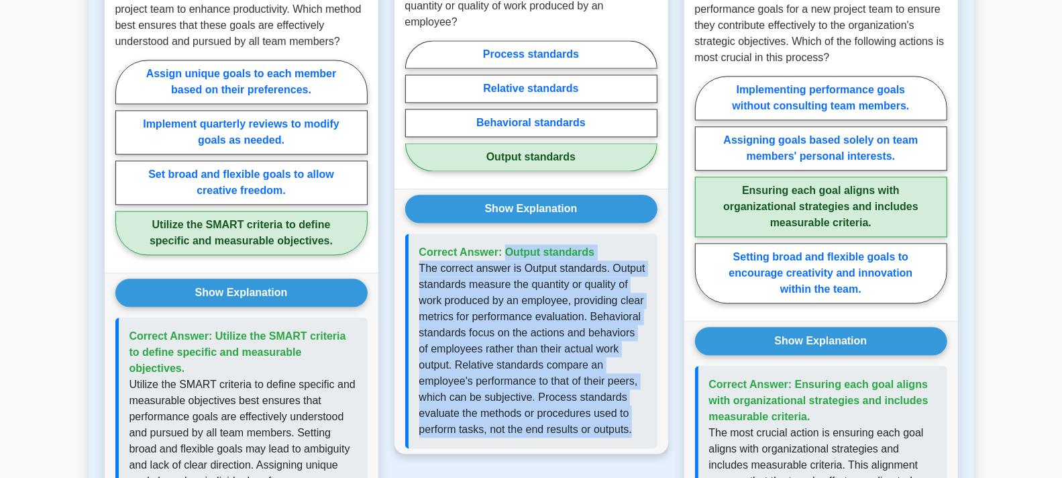
drag, startPoint x: 570, startPoint y: 414, endPoint x: 421, endPoint y: 232, distance: 235.5
click at [421, 234] on div "Correct Answer: Output standards" at bounding box center [531, 341] width 252 height 215
copy div "Correct Answer: Output standards The correct answer is Output standards. Output…"
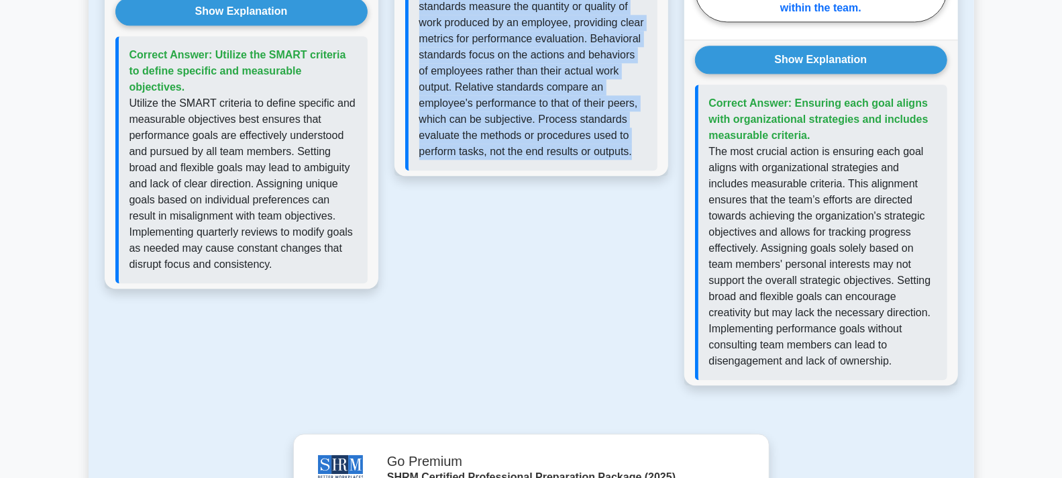
scroll to position [2038, 0]
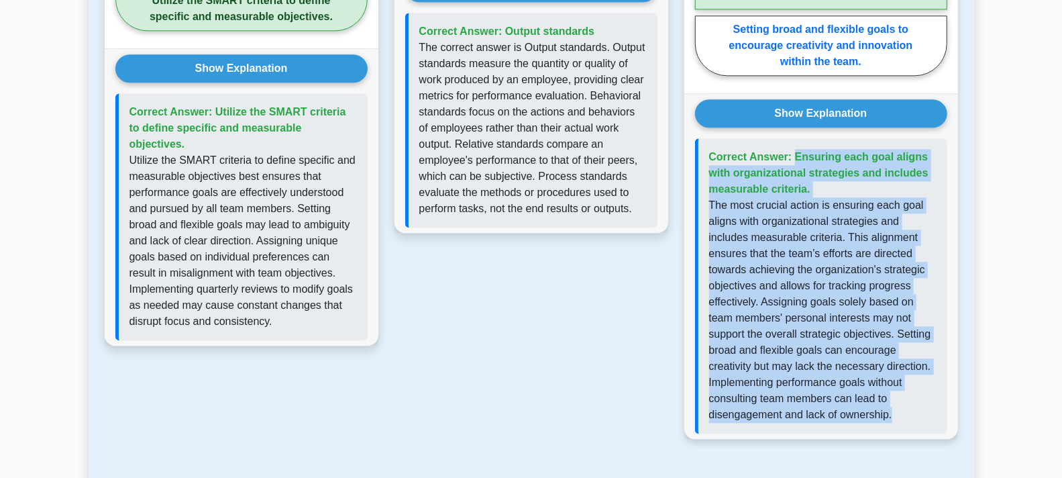
drag, startPoint x: 903, startPoint y: 395, endPoint x: 696, endPoint y: 133, distance: 333.5
click at [696, 138] on div "Correct Answer: Ensuring each goal aligns with organizational strategies and in…" at bounding box center [821, 285] width 252 height 295
copy div "Correct Answer: Ensuring each goal aligns with organizational strategies and in…"
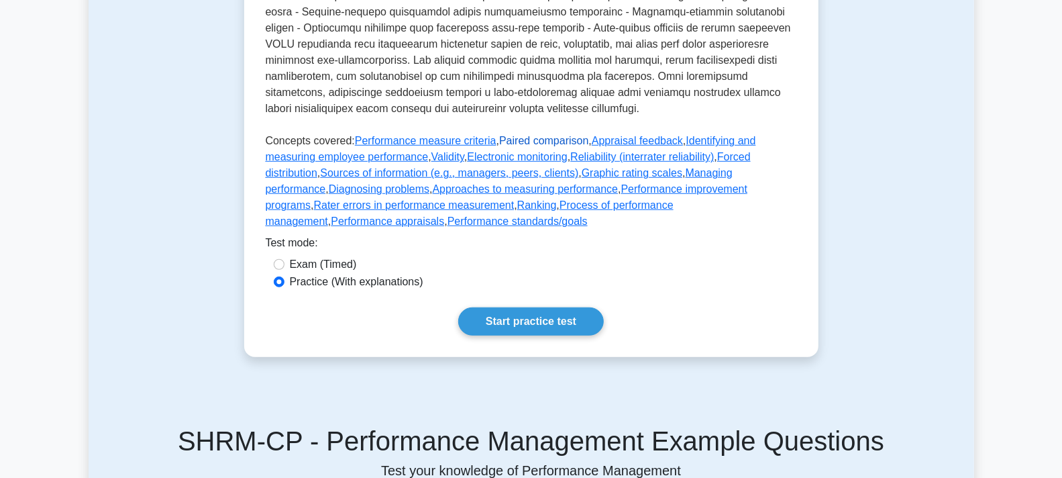
click at [544, 146] on link "Paired comparison" at bounding box center [543, 140] width 89 height 11
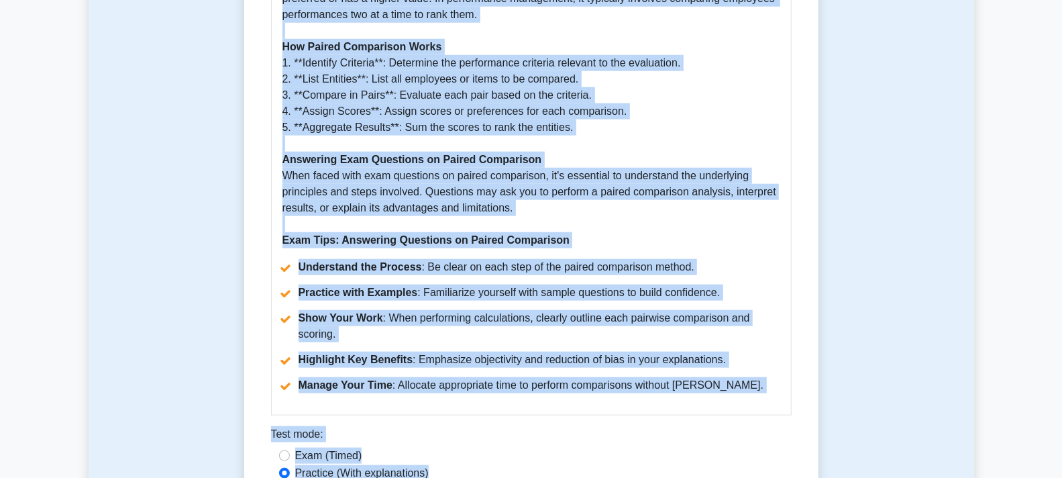
scroll to position [986, 0]
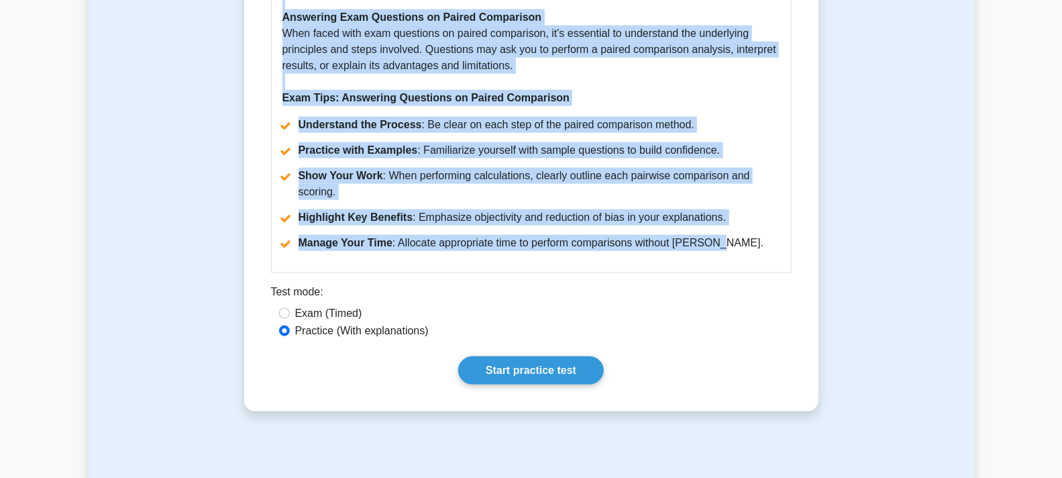
drag, startPoint x: 276, startPoint y: 174, endPoint x: 734, endPoint y: 252, distance: 465.0
copy div "Paired comparison 5 minutes 5 Questions Paired comparison is a performance mana…"
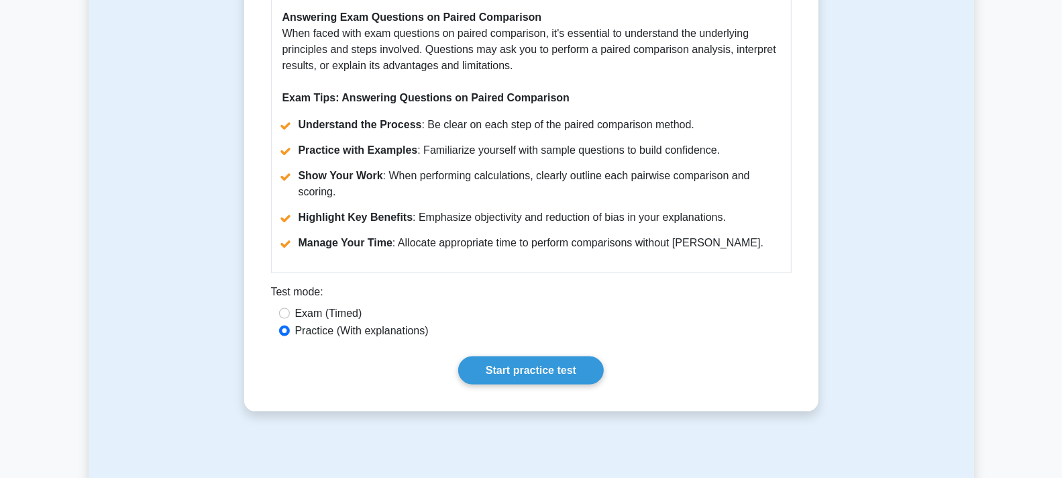
click at [542, 299] on div "Test mode:" at bounding box center [531, 294] width 521 height 21
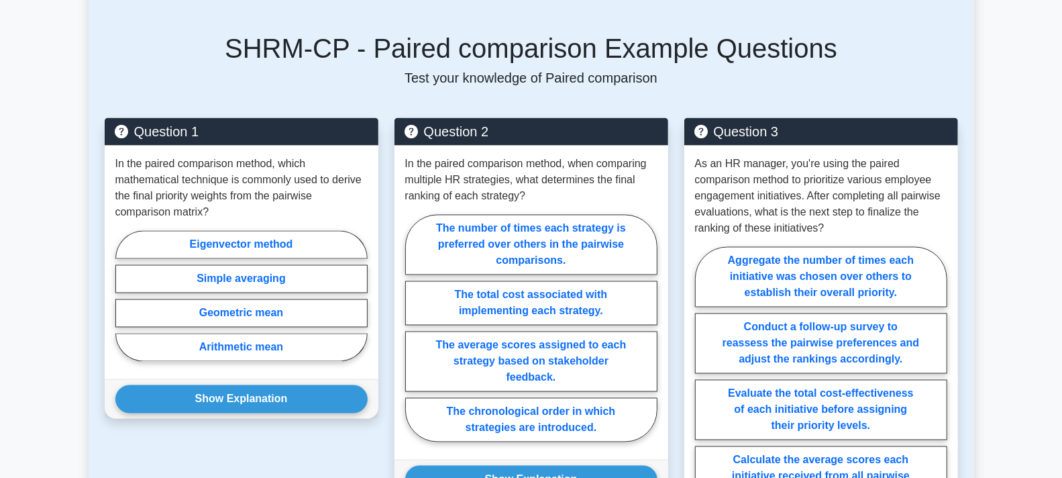
scroll to position [1508, 0]
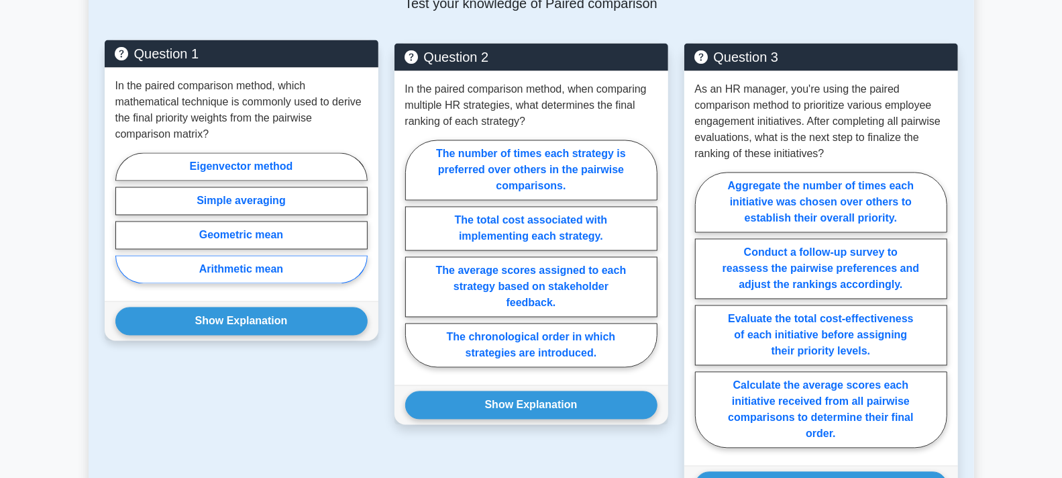
click at [250, 264] on label "Arithmetic mean" at bounding box center [241, 270] width 252 height 28
click at [124, 227] on input "Arithmetic mean" at bounding box center [119, 222] width 9 height 9
radio input "true"
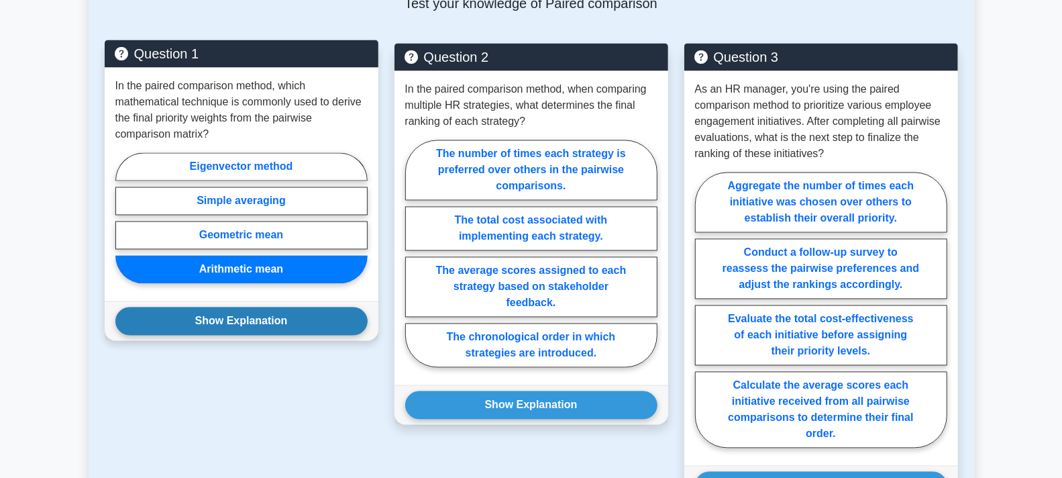
click at [248, 322] on button "Show Explanation" at bounding box center [241, 321] width 252 height 28
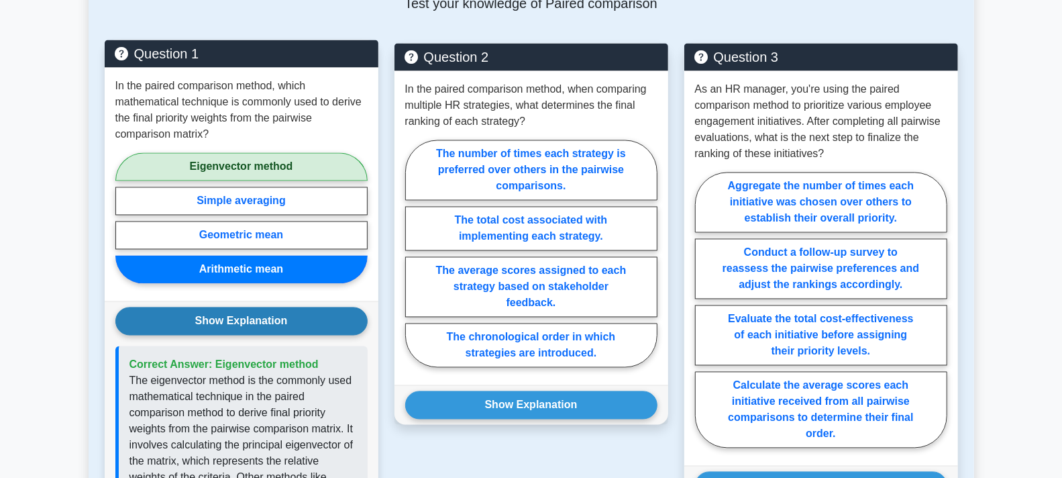
click at [245, 321] on button "Show Explanation" at bounding box center [241, 321] width 252 height 28
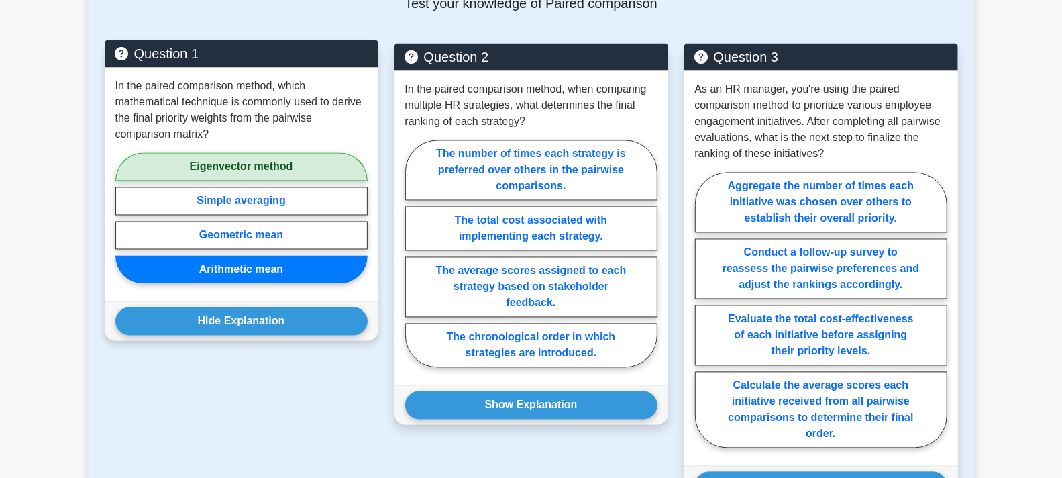
click at [241, 160] on label "Eigenvector method" at bounding box center [241, 167] width 252 height 28
click at [124, 218] on input "Eigenvector method" at bounding box center [119, 222] width 9 height 9
radio input "true"
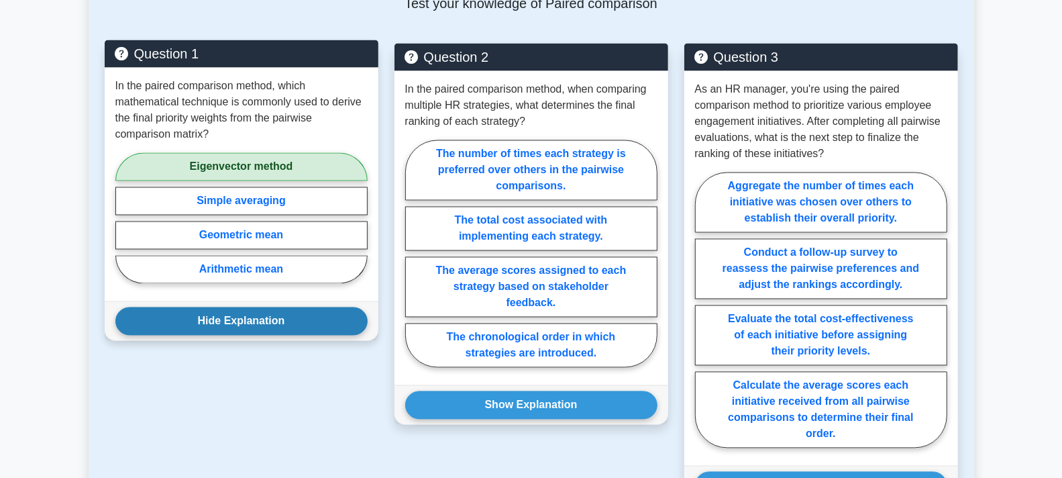
click at [246, 321] on button "Hide Explanation" at bounding box center [241, 321] width 252 height 28
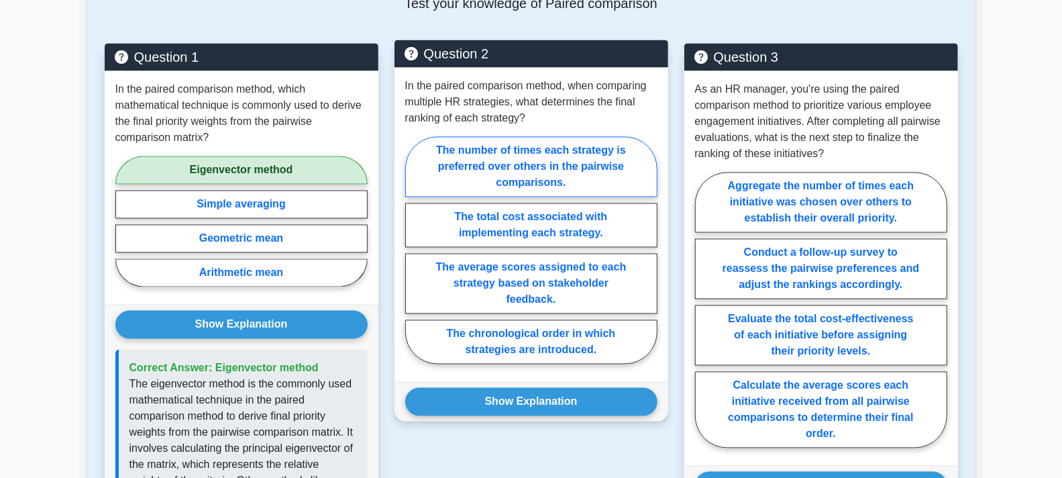
click at [511, 170] on label "The number of times each strategy is preferred over others in the pairwise comp…" at bounding box center [531, 167] width 252 height 60
click at [414, 250] on input "The number of times each strategy is preferred over others in the pairwise comp…" at bounding box center [409, 254] width 9 height 9
radio input "true"
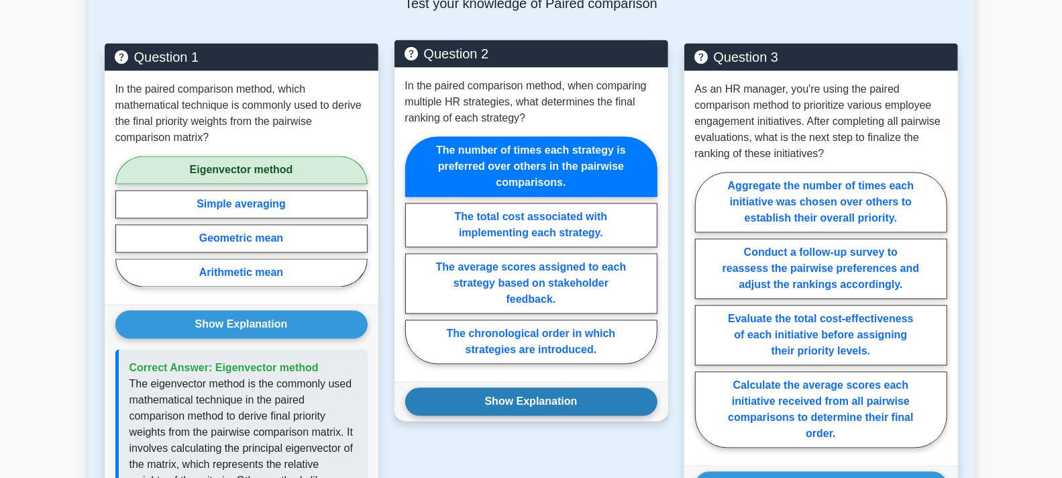
click at [538, 405] on button "Show Explanation" at bounding box center [531, 402] width 252 height 28
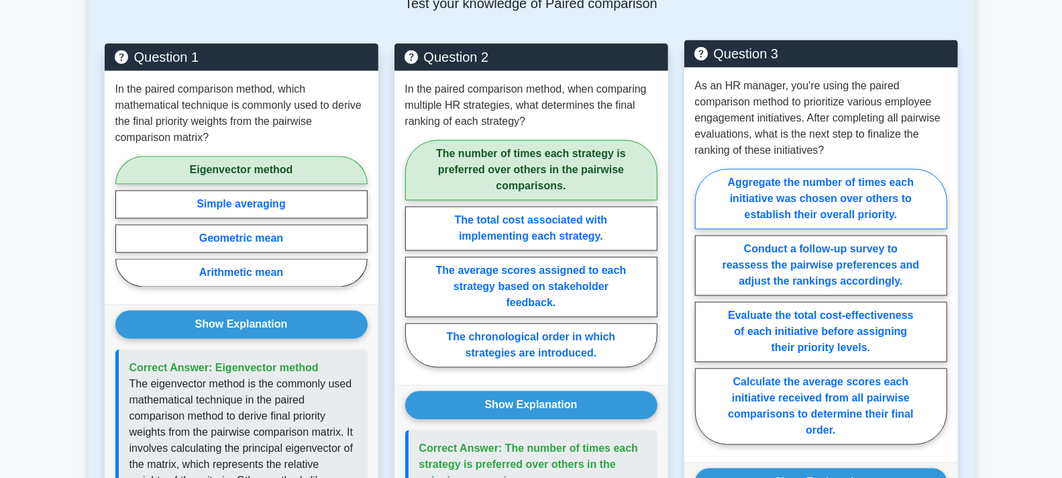
click at [773, 187] on label "Aggregate the number of times each initiative was chosen over others to establi…" at bounding box center [821, 199] width 252 height 60
click at [704, 307] on input "Aggregate the number of times each initiative was chosen over others to establi…" at bounding box center [699, 311] width 9 height 9
radio input "true"
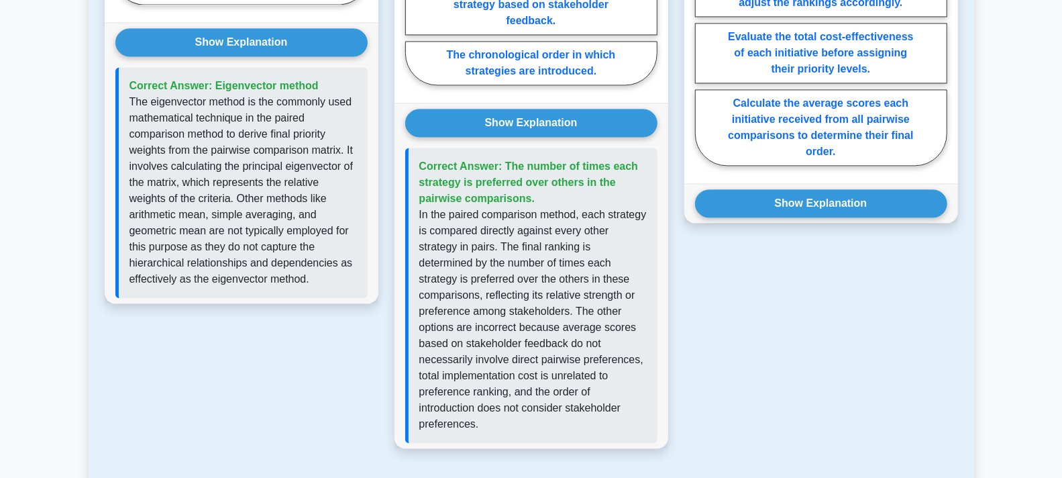
scroll to position [1806, 0]
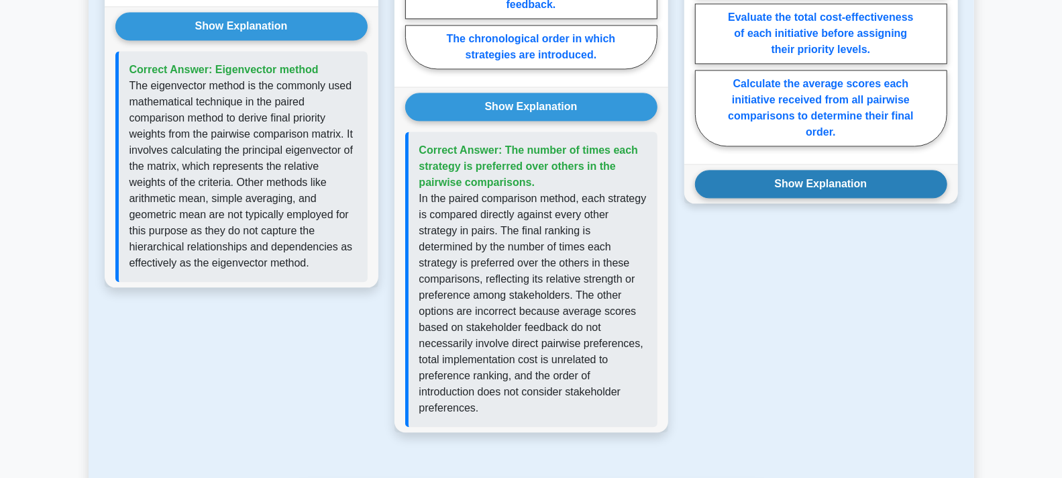
click at [820, 178] on button "Show Explanation" at bounding box center [821, 184] width 252 height 28
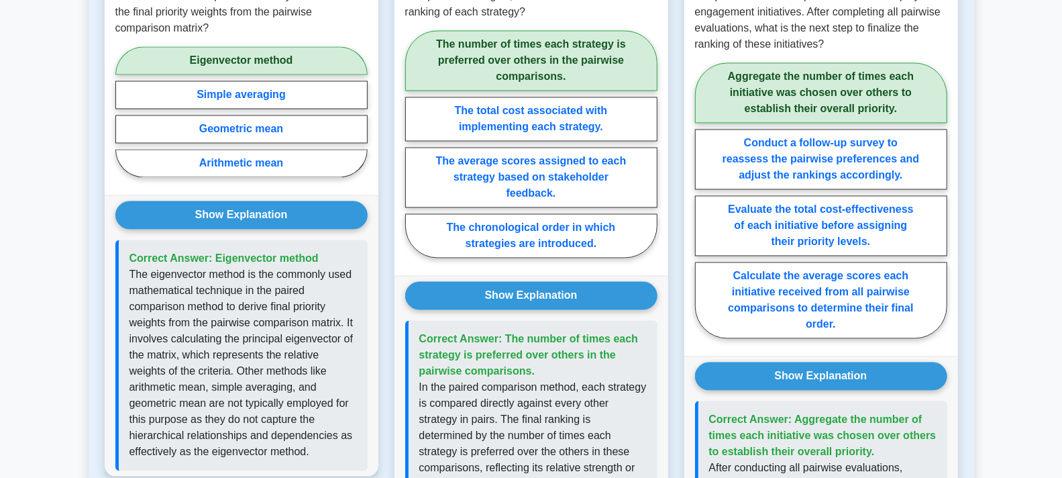
scroll to position [1732, 0]
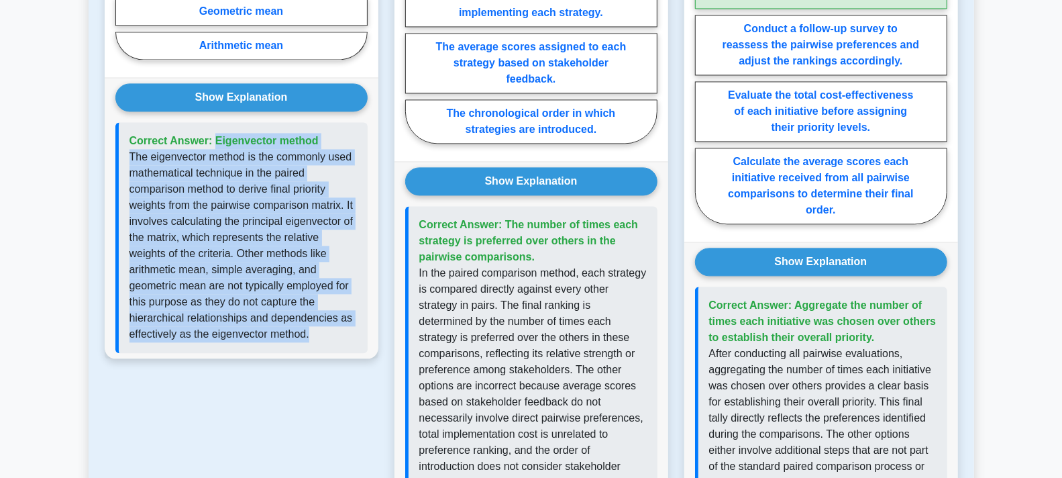
drag, startPoint x: 319, startPoint y: 327, endPoint x: 129, endPoint y: 138, distance: 268.1
click at [128, 138] on div "Correct Answer: Eigenvector method" at bounding box center [241, 237] width 252 height 231
copy div "Correct Answer: Eigenvector method The eigenvector method is the commonly used …"
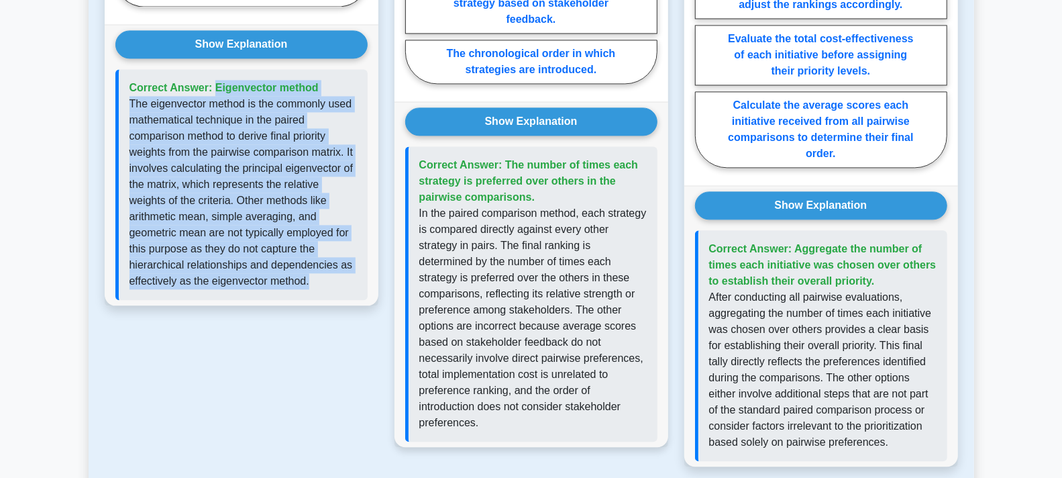
scroll to position [1806, 0]
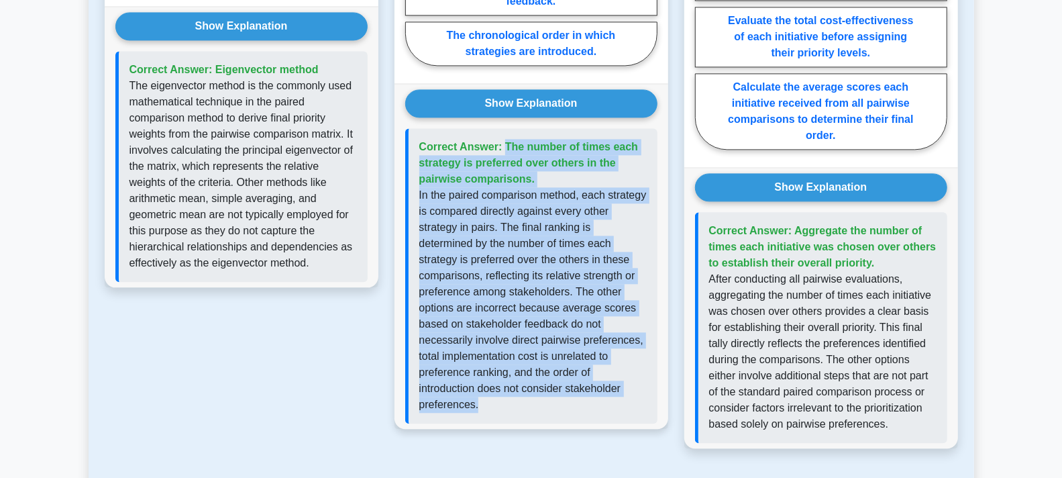
drag, startPoint x: 591, startPoint y: 387, endPoint x: 478, endPoint y: 218, distance: 202.7
click at [405, 144] on div "Correct Answer: The number of times each strategy is preferred over others in t…" at bounding box center [531, 275] width 252 height 295
copy div "Correct Answer: The number of times each strategy is preferred over others in t…"
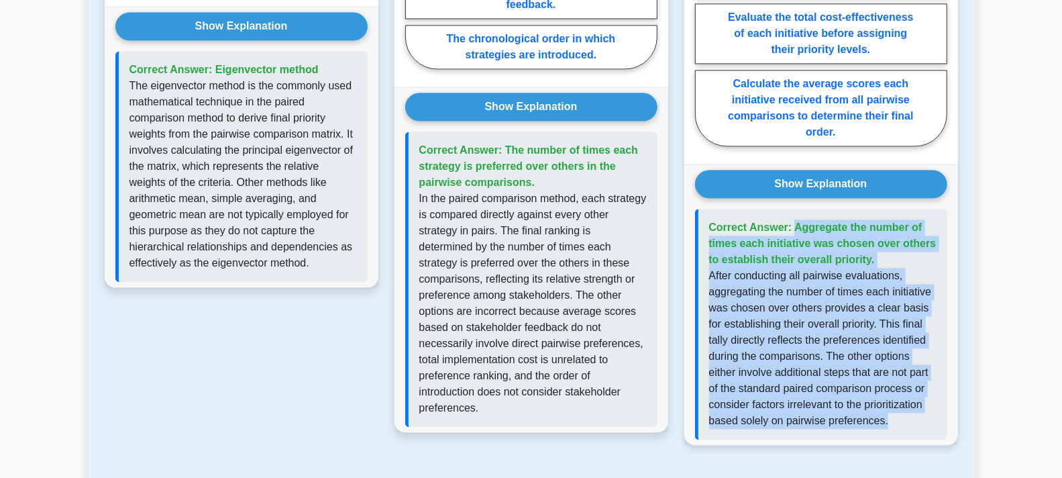
drag, startPoint x: 892, startPoint y: 416, endPoint x: 709, endPoint y: 225, distance: 264.8
click at [709, 225] on div "Correct Answer: Aggregate the number of times each initiative was chosen over o…" at bounding box center [821, 324] width 252 height 231
copy div "Correct Answer: Aggregate the number of times each initiative was chosen over o…"
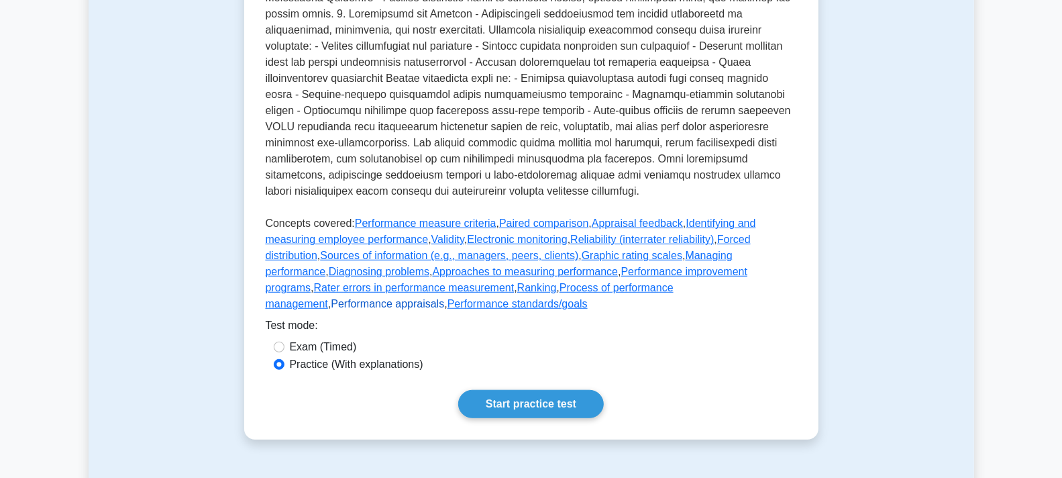
scroll to position [476, 0]
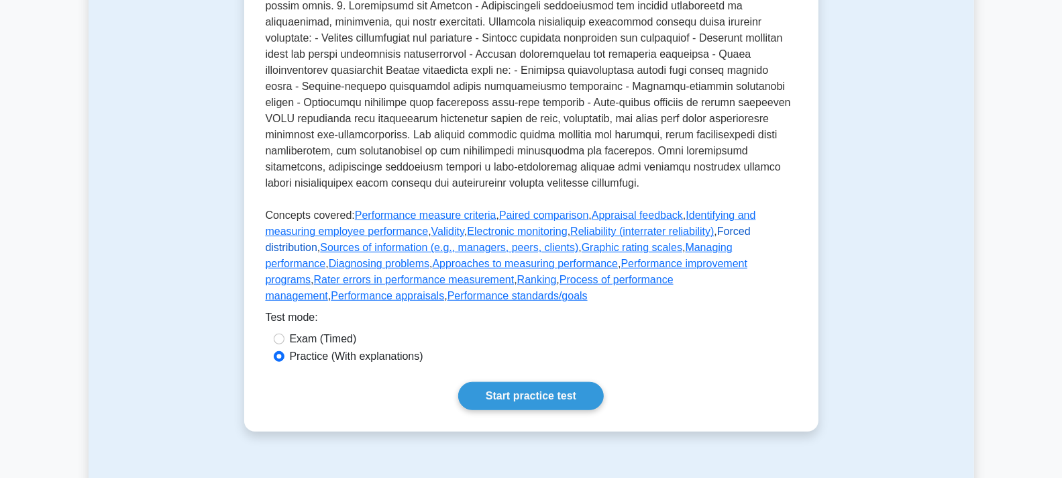
click at [703, 253] on link "Forced distribution" at bounding box center [508, 239] width 485 height 28
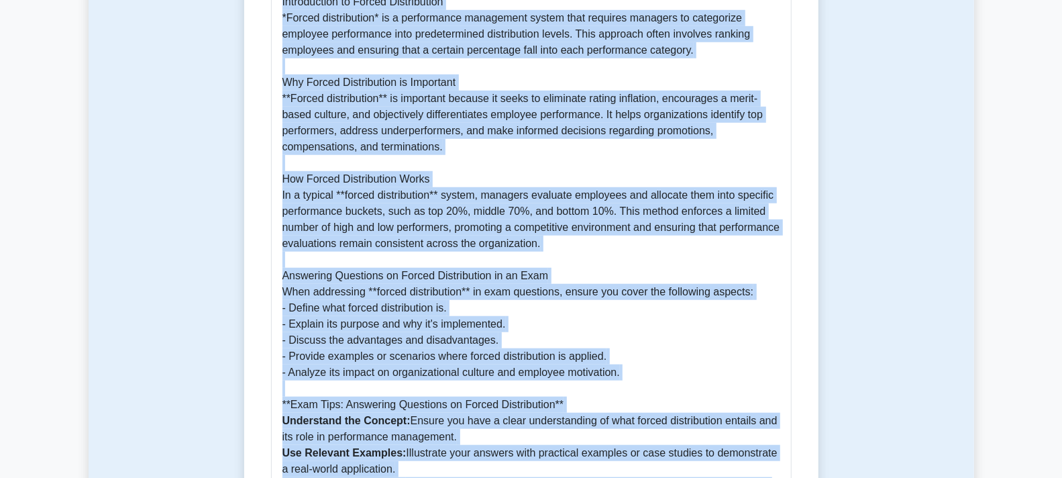
scroll to position [1102, 0]
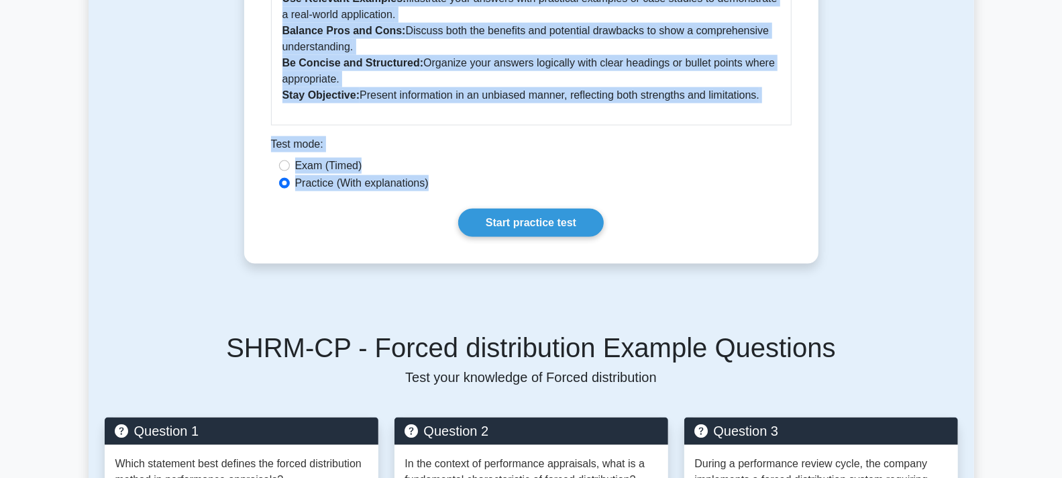
drag, startPoint x: 272, startPoint y: 180, endPoint x: 750, endPoint y: 95, distance: 485.2
copy div "Forced distribution 5 minutes 5 Questions Forced distribution is a performance …"
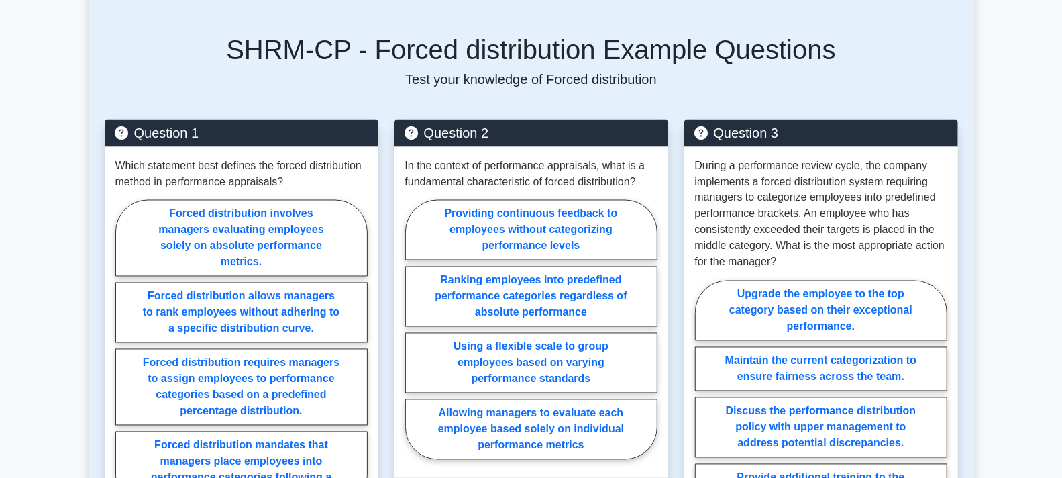
scroll to position [1474, 0]
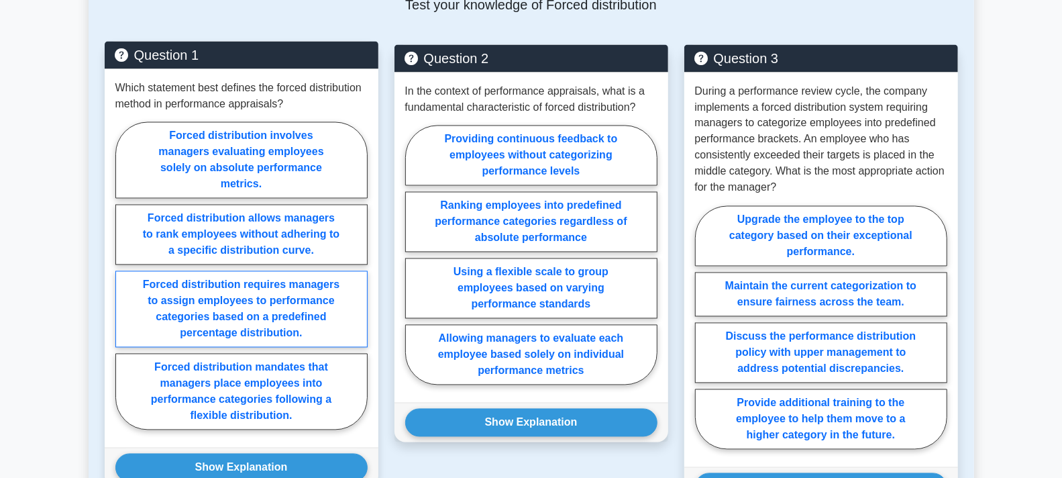
click at [332, 271] on label "Forced distribution requires managers to assign employees to performance catego…" at bounding box center [241, 309] width 252 height 76
click at [124, 276] on input "Forced distribution requires managers to assign employees to performance catego…" at bounding box center [119, 280] width 9 height 9
radio input "true"
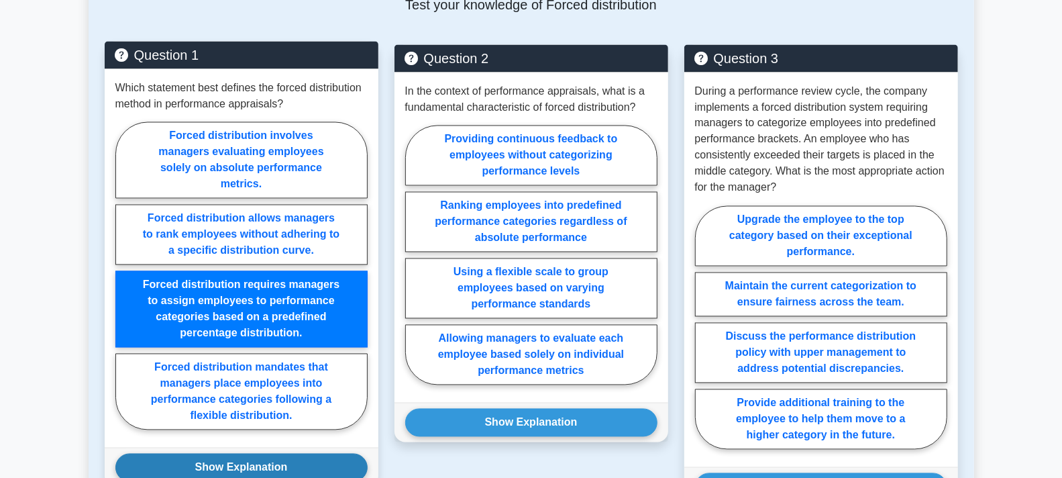
click at [202, 454] on button "Show Explanation" at bounding box center [241, 468] width 252 height 28
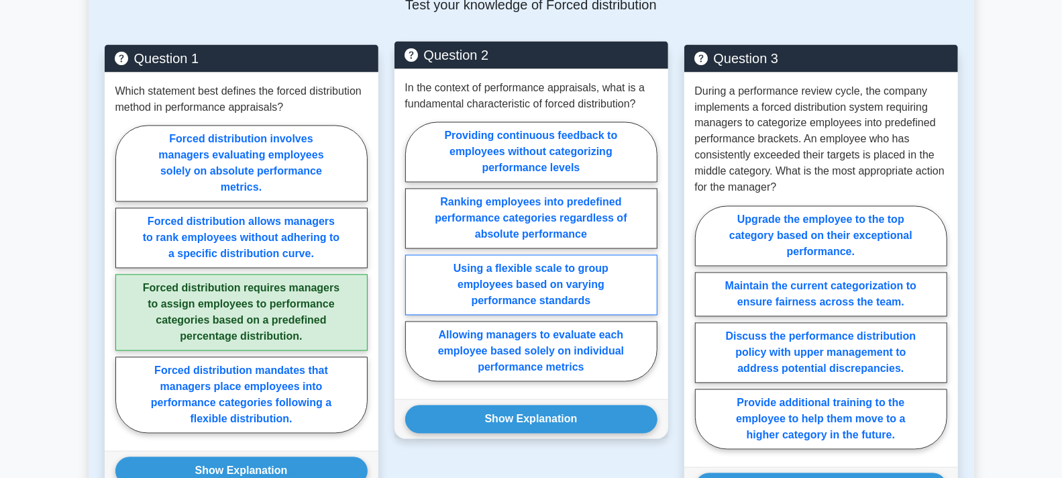
click at [531, 273] on label "Using a flexible scale to group employees based on varying performance standards" at bounding box center [531, 285] width 252 height 60
click at [414, 260] on input "Using a flexible scale to group employees based on varying performance standards" at bounding box center [409, 256] width 9 height 9
radio input "true"
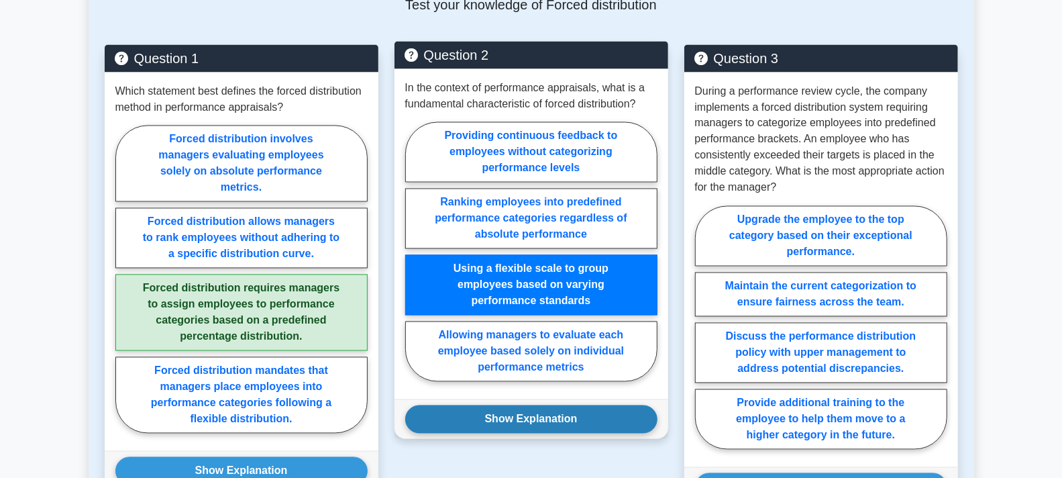
click at [566, 413] on button "Show Explanation" at bounding box center [531, 419] width 252 height 28
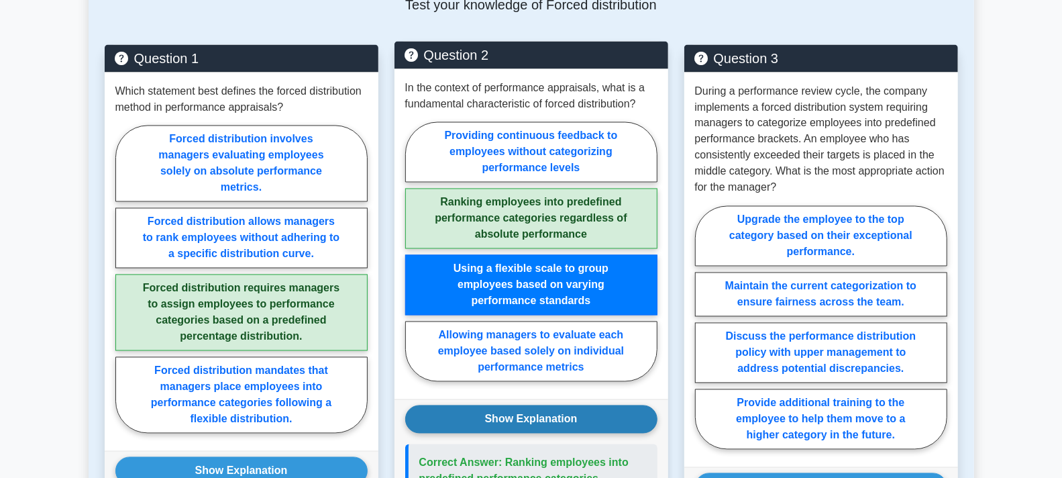
click at [561, 416] on button "Show Explanation" at bounding box center [531, 419] width 252 height 28
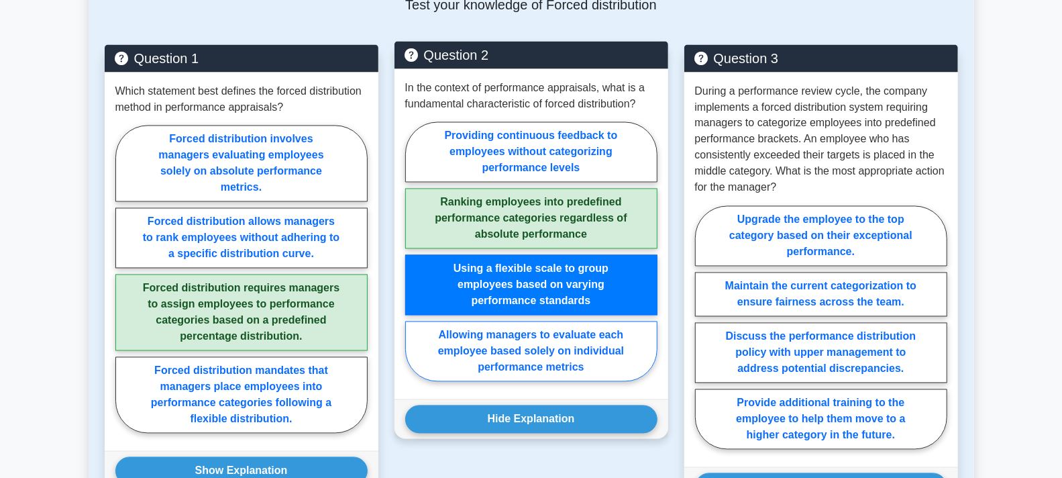
click at [545, 350] on label "Allowing managers to evaluate each employee based solely on individual performa…" at bounding box center [531, 351] width 252 height 60
click at [414, 260] on input "Allowing managers to evaluate each employee based solely on individual performa…" at bounding box center [409, 256] width 9 height 9
radio input "true"
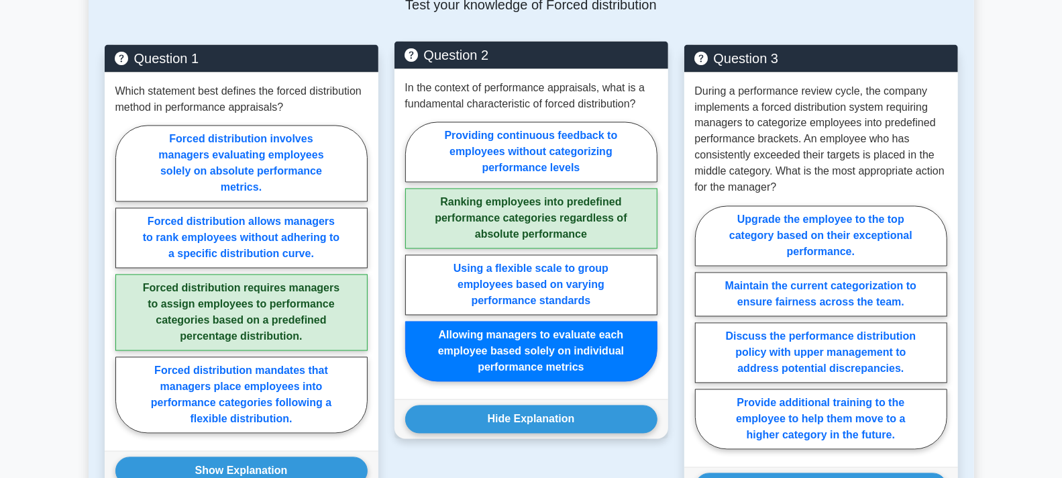
click at [550, 199] on label "Ranking employees into predefined performance categories regardless of absolute…" at bounding box center [531, 219] width 252 height 60
click at [414, 252] on input "Ranking employees into predefined performance categories regardless of absolute…" at bounding box center [409, 256] width 9 height 9
radio input "true"
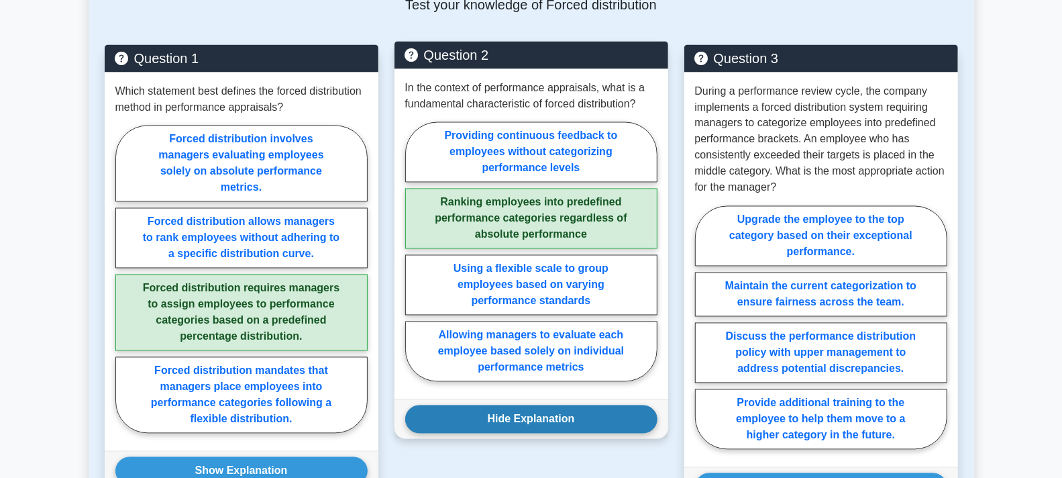
click at [548, 411] on button "Hide Explanation" at bounding box center [531, 419] width 252 height 28
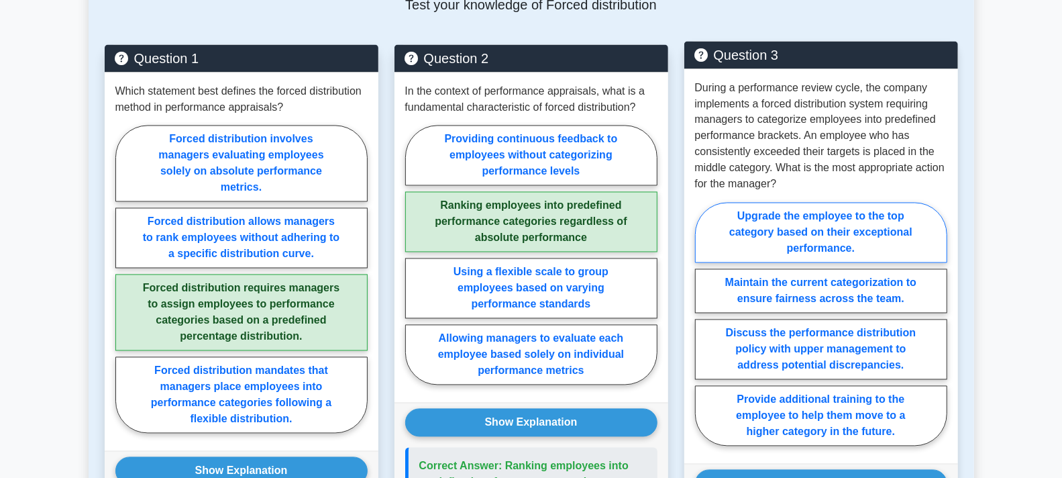
click at [760, 240] on label "Upgrade the employee to the top category based on their exceptional performance." at bounding box center [821, 233] width 252 height 60
click at [704, 324] on input "Upgrade the employee to the top category based on their exceptional performance." at bounding box center [699, 328] width 9 height 9
radio input "true"
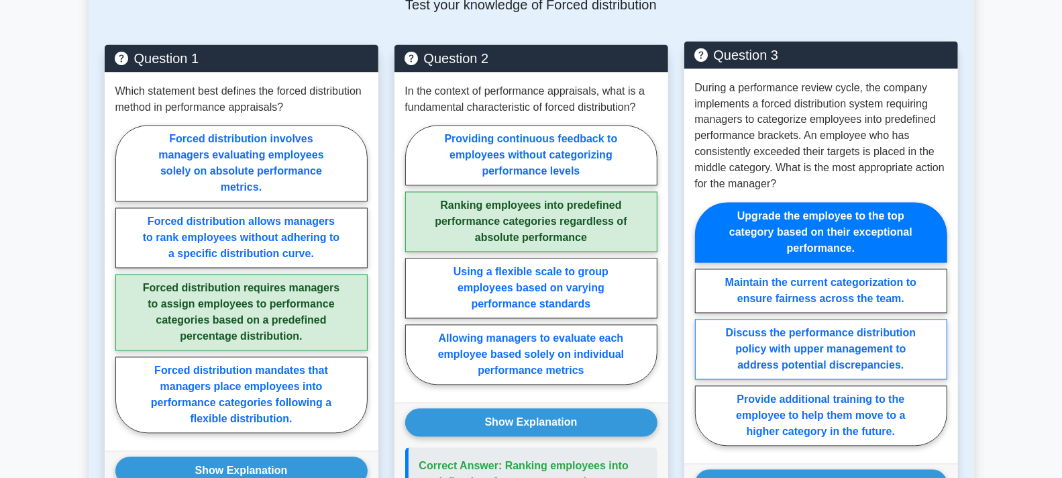
scroll to position [1624, 0]
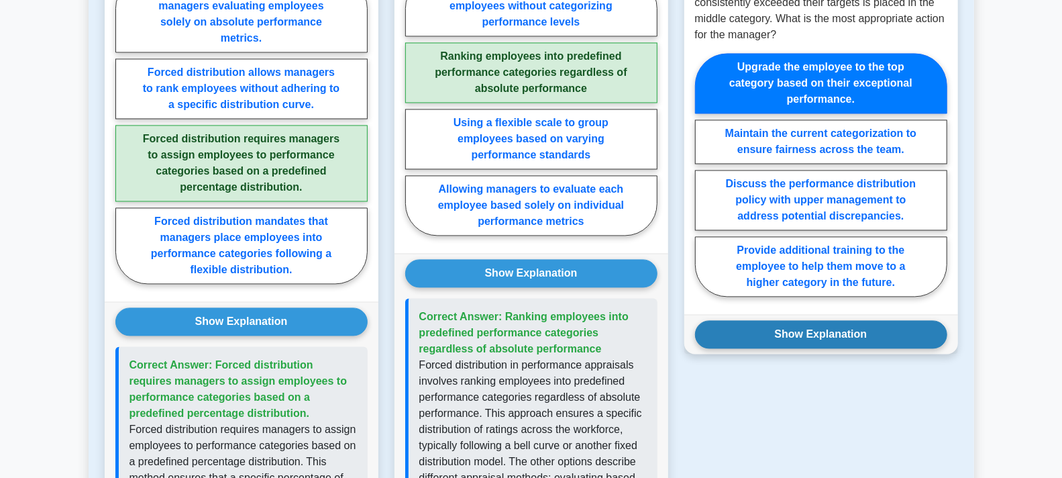
click at [790, 334] on button "Show Explanation" at bounding box center [821, 334] width 252 height 28
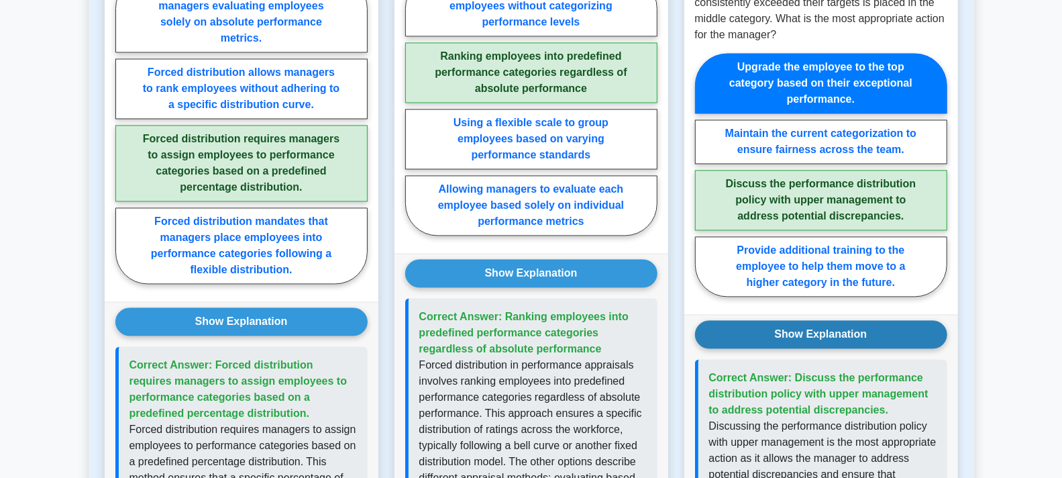
click at [784, 326] on button "Show Explanation" at bounding box center [821, 334] width 252 height 28
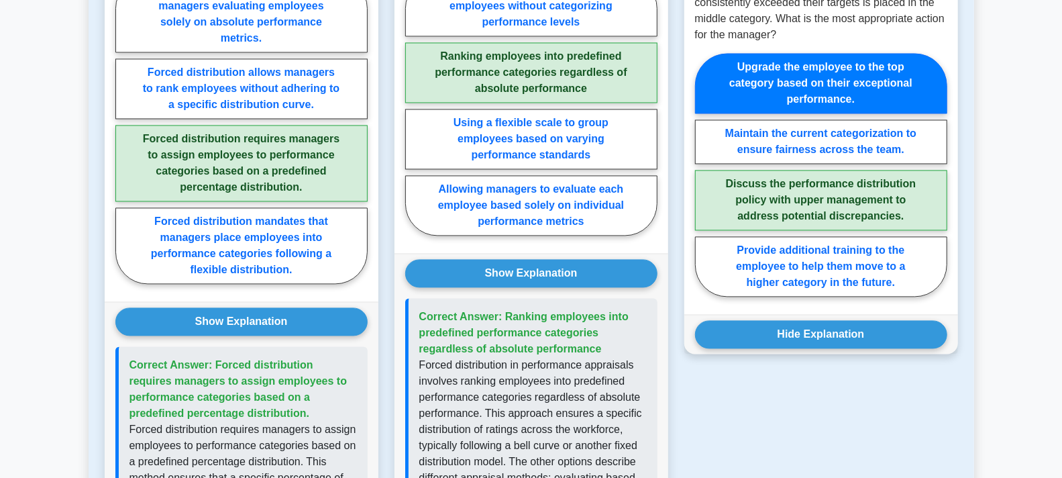
click at [777, 179] on label "Discuss the performance distribution policy with upper management to address po…" at bounding box center [821, 200] width 252 height 60
click at [704, 179] on input "Discuss the performance distribution policy with upper management to address po…" at bounding box center [699, 178] width 9 height 9
radio input "true"
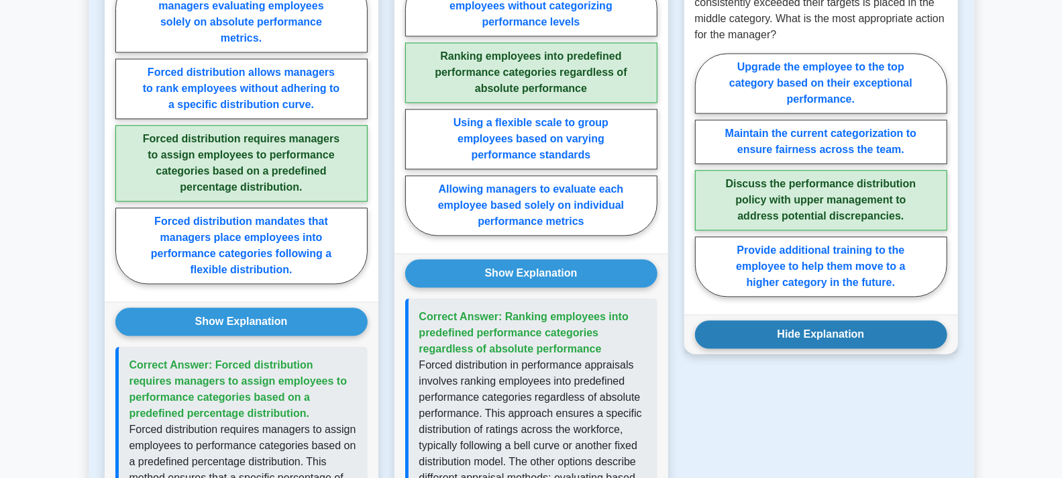
click at [780, 326] on button "Hide Explanation" at bounding box center [821, 334] width 252 height 28
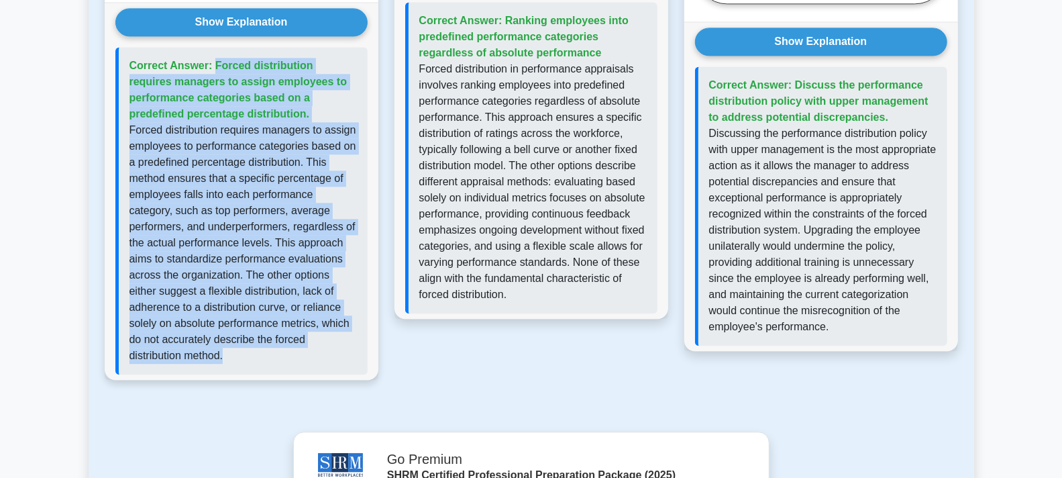
scroll to position [1917, 0]
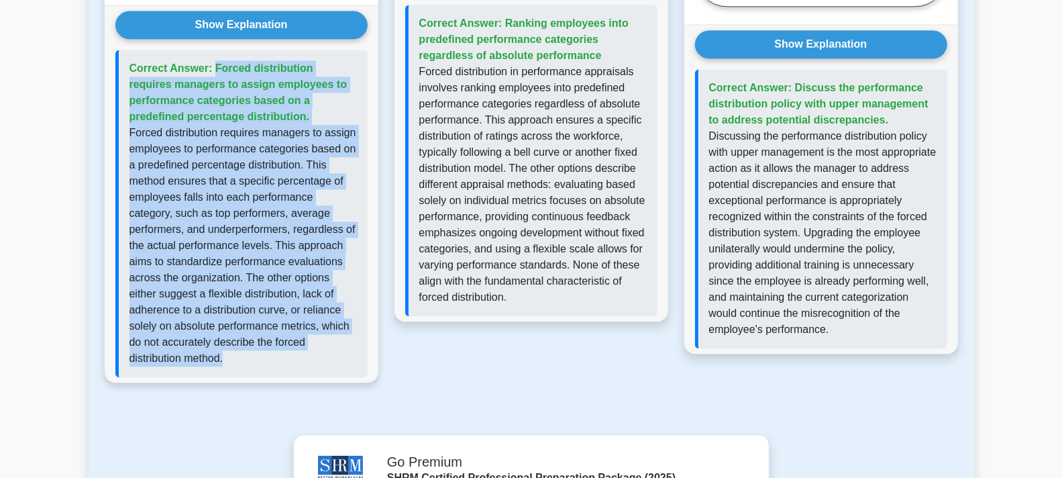
drag, startPoint x: 234, startPoint y: 320, endPoint x: 118, endPoint y: 38, distance: 304.8
click at [118, 50] on div "Correct Answer: Forced distribution requires managers to assign employees to pe…" at bounding box center [241, 213] width 252 height 327
copy div "Correct Answer: Forced distribution requires managers to assign employees to pe…"
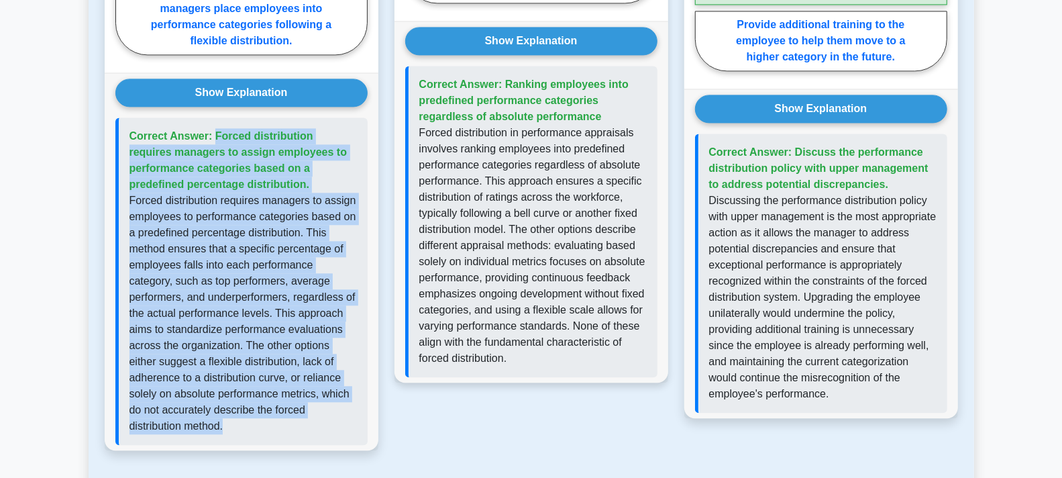
scroll to position [1768, 0]
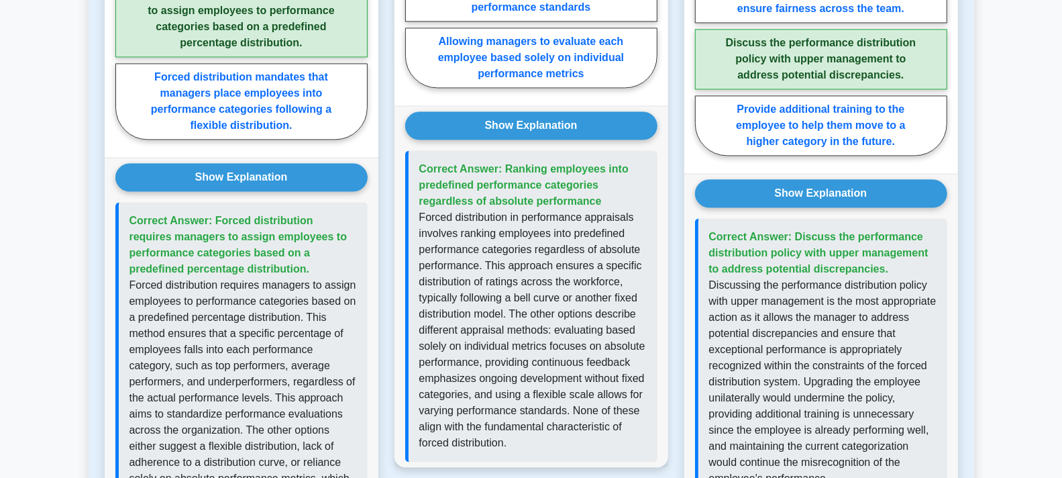
click at [594, 443] on p "Forced distribution in performance appraisals involves ranking employees into p…" at bounding box center [532, 330] width 227 height 242
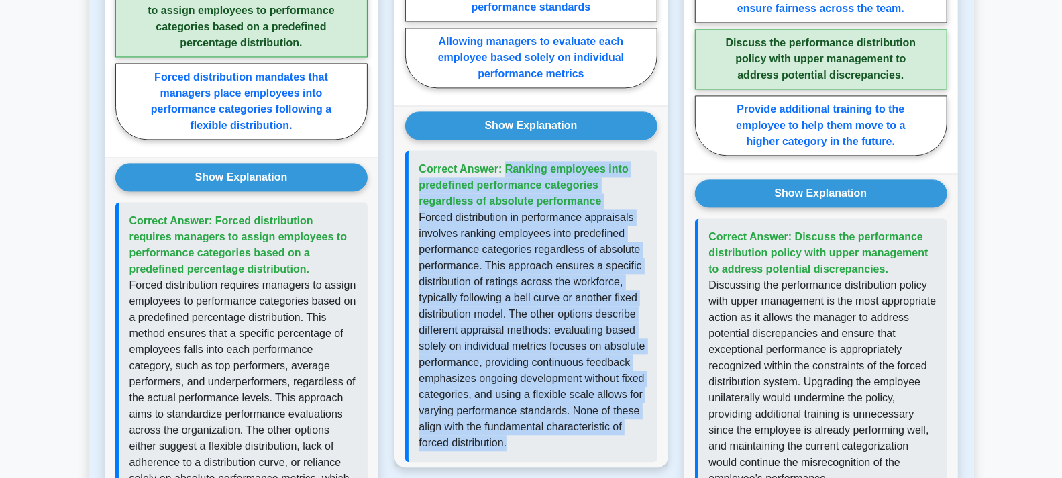
drag, startPoint x: 594, startPoint y: 443, endPoint x: 440, endPoint y: 207, distance: 281.2
click at [418, 170] on div "Correct Answer: Ranking employees into predefined performance categories regard…" at bounding box center [531, 305] width 252 height 311
copy div "Correct Answer: Ranking employees into predefined performance categories regard…"
click at [644, 445] on p "Forced distribution in performance appraisals involves ranking employees into p…" at bounding box center [532, 330] width 227 height 242
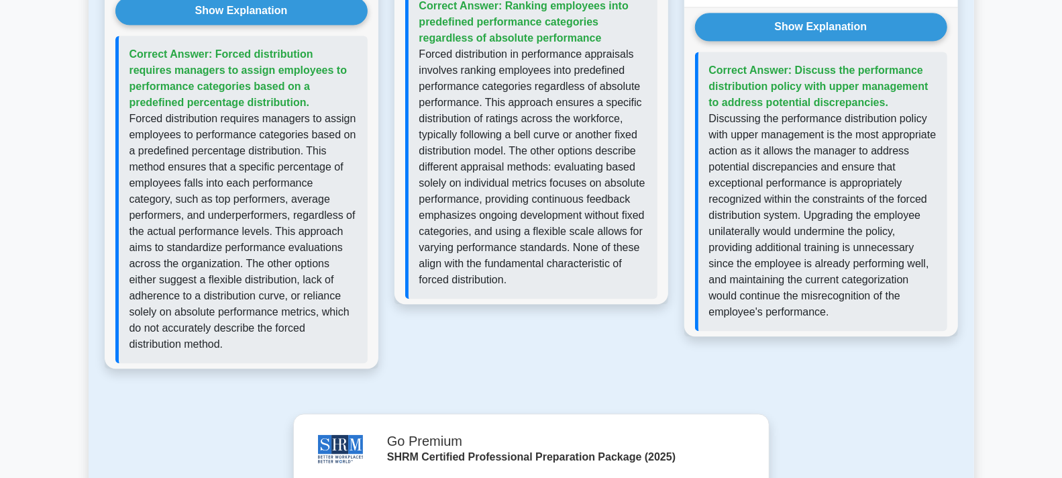
scroll to position [1992, 0]
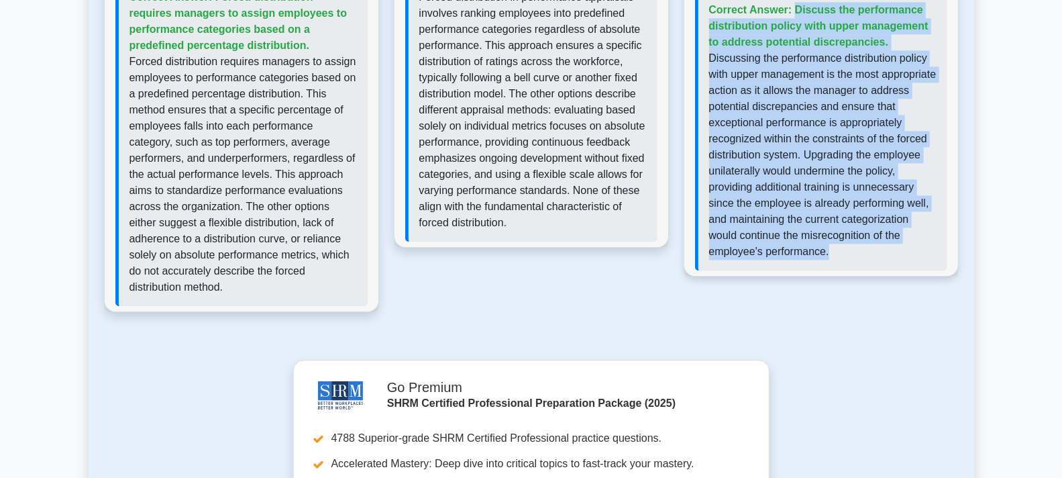
drag, startPoint x: 840, startPoint y: 245, endPoint x: 708, endPoint y: 12, distance: 267.8
click at [708, 12] on div "Correct Answer: Discuss the performance distribution policy with upper manageme…" at bounding box center [821, 130] width 252 height 279
copy div "Correct Answer: Discuss the performance distribution policy with upper manageme…"
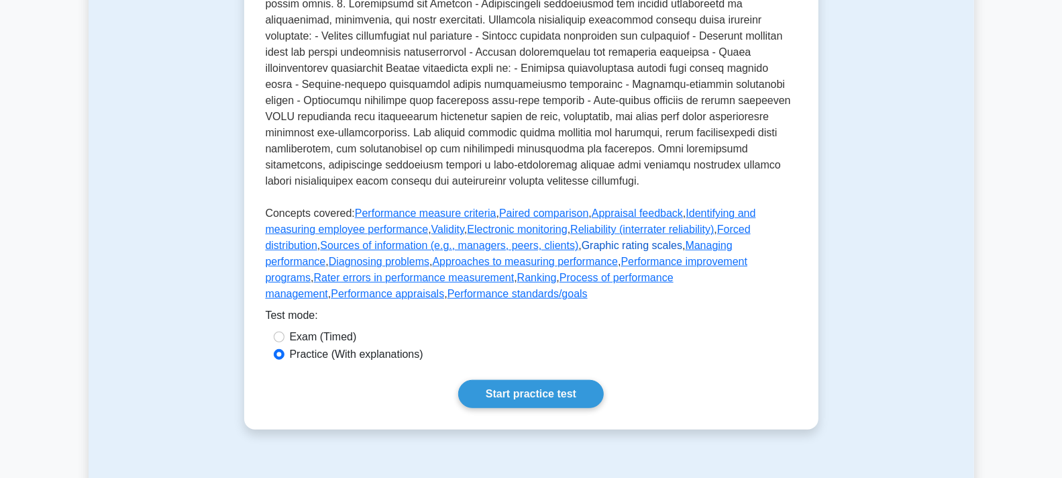
click at [582, 251] on link "Graphic rating scales" at bounding box center [632, 245] width 101 height 11
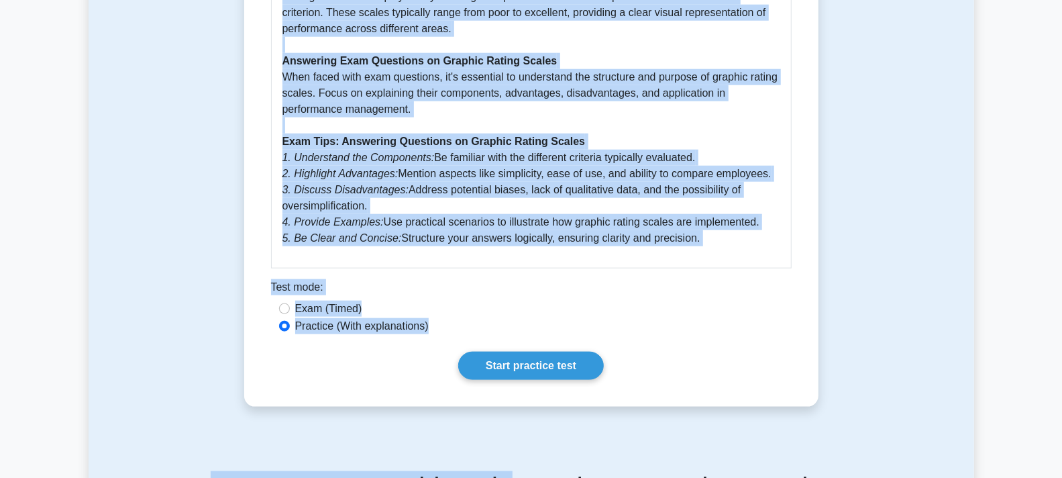
scroll to position [925, 0]
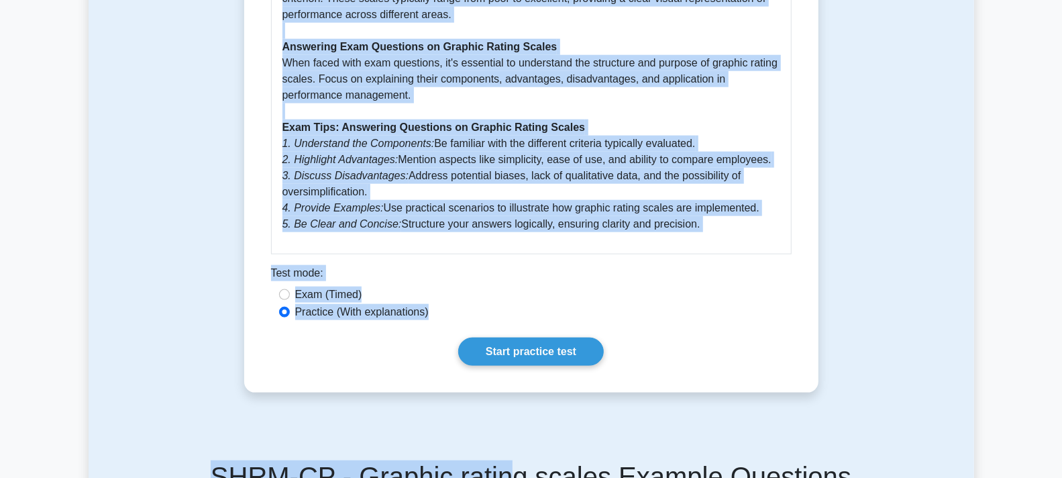
drag, startPoint x: 273, startPoint y: 178, endPoint x: 619, endPoint y: 183, distance: 345.6
copy div "Graphic rating scales 5 minutes 5 Questions Graphic rating scales are a widely …"
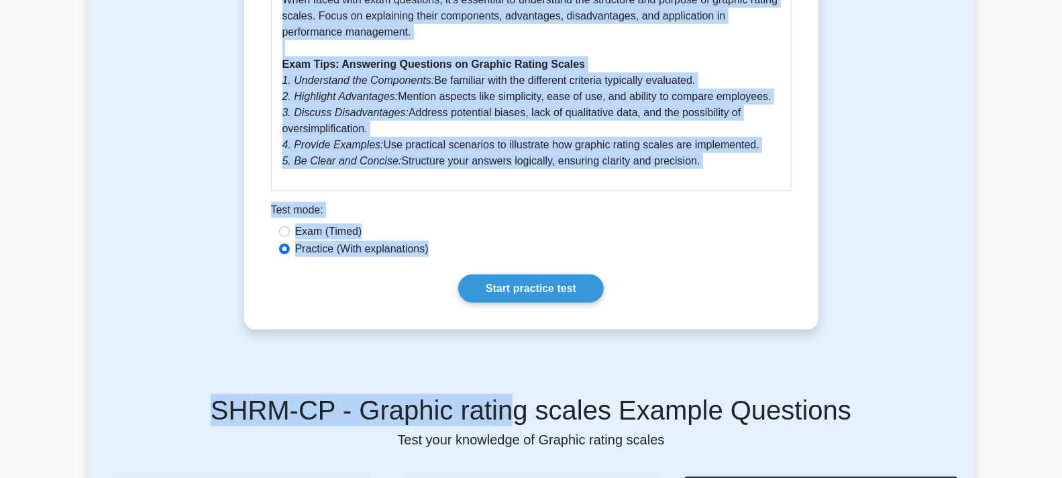
scroll to position [1223, 0]
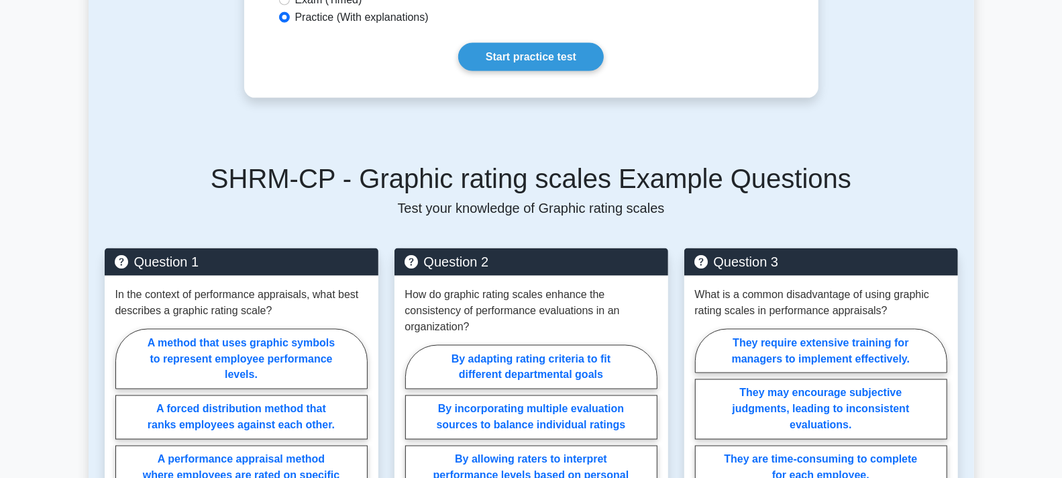
click at [894, 136] on div "SHRM-CP - Graphic rating scales Example Questions Test your knowledge of Graphi…" at bounding box center [532, 412] width 870 height 564
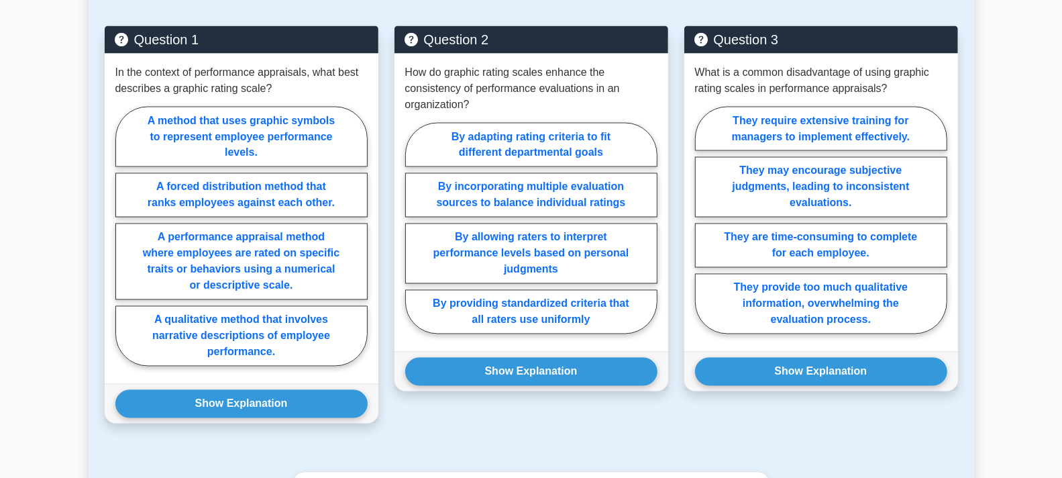
scroll to position [1447, 0]
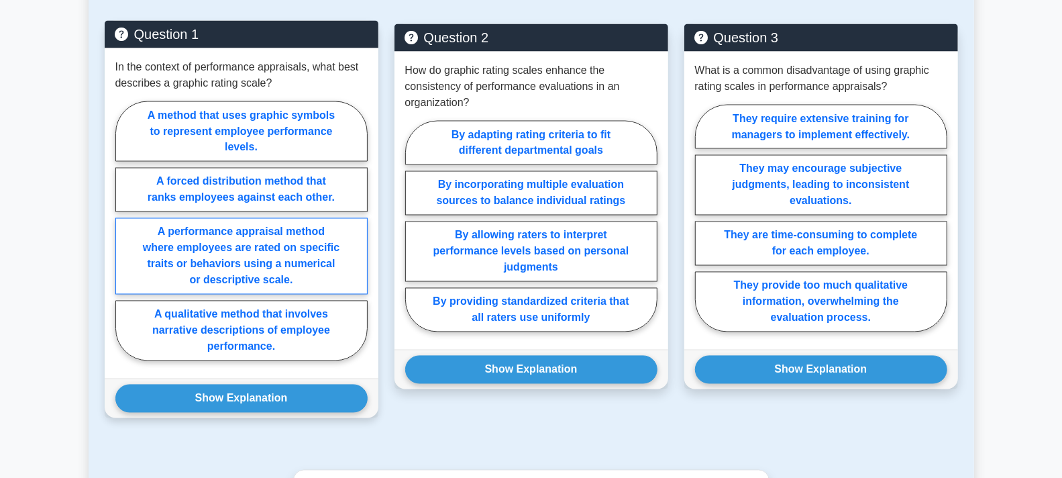
click at [238, 260] on label "A performance appraisal method where employees are rated on specific traits or …" at bounding box center [241, 256] width 252 height 76
click at [124, 240] on input "A performance appraisal method where employees are rated on specific traits or …" at bounding box center [119, 235] width 9 height 9
radio input "true"
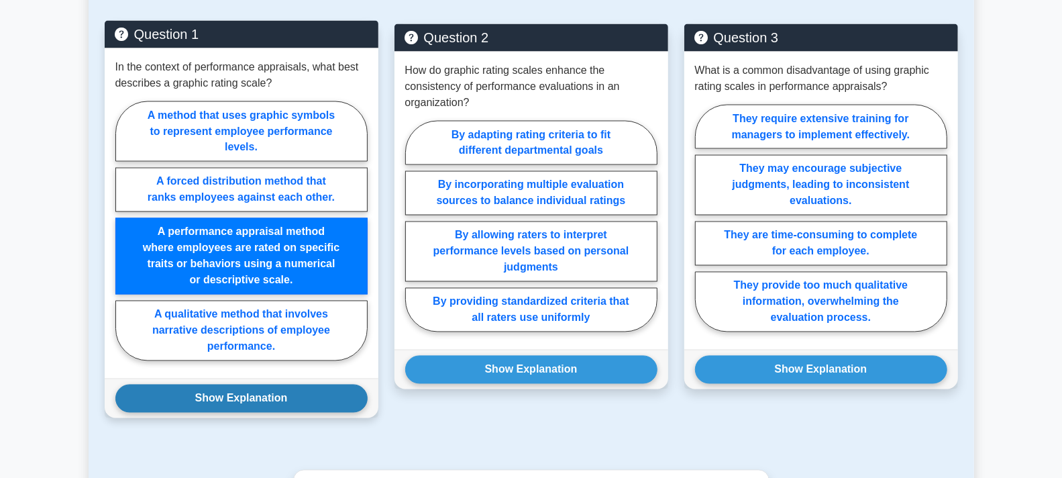
click at [248, 400] on button "Show Explanation" at bounding box center [241, 399] width 252 height 28
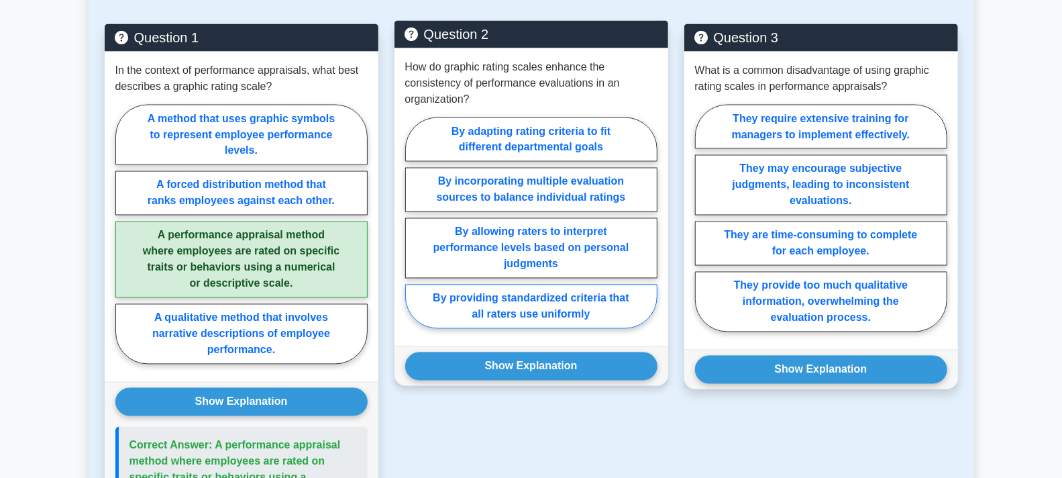
click at [509, 306] on label "By providing standardized criteria that all raters use uniformly" at bounding box center [531, 307] width 252 height 44
click at [414, 232] on input "By providing standardized criteria that all raters use uniformly" at bounding box center [409, 227] width 9 height 9
radio input "true"
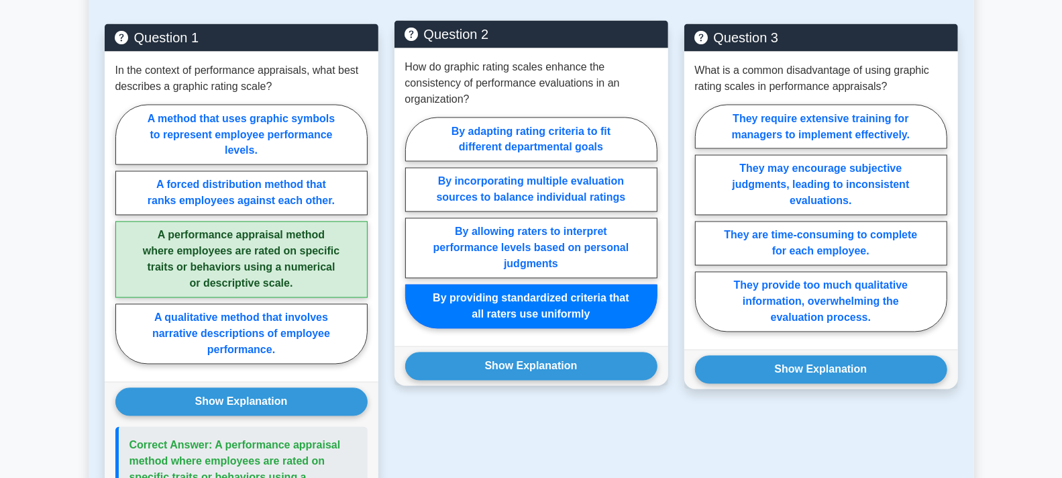
drag, startPoint x: 514, startPoint y: 368, endPoint x: 601, endPoint y: 384, distance: 88.7
click at [515, 369] on button "Show Explanation" at bounding box center [531, 366] width 252 height 28
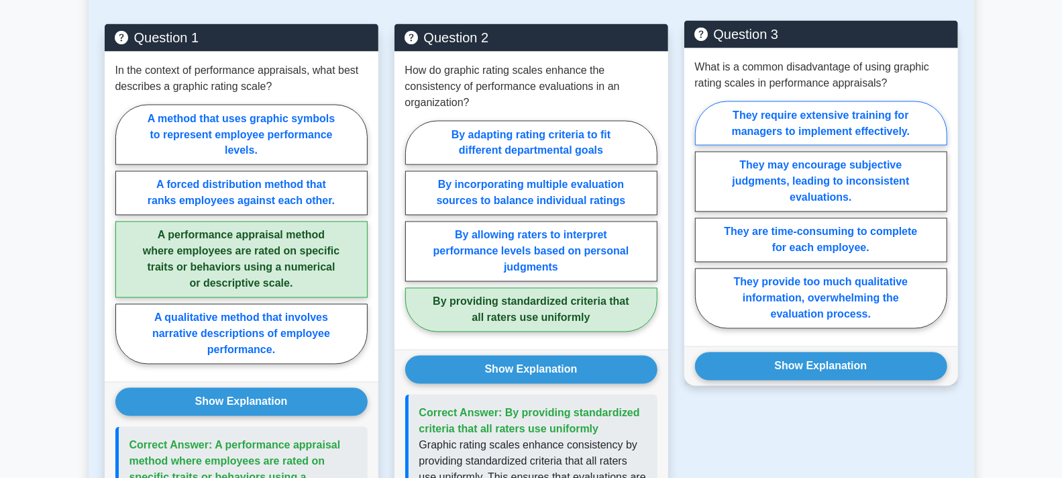
click at [839, 115] on label "They require extensive training for managers to implement effectively." at bounding box center [821, 123] width 252 height 44
click at [704, 215] on input "They require extensive training for managers to implement effectively." at bounding box center [699, 219] width 9 height 9
radio input "true"
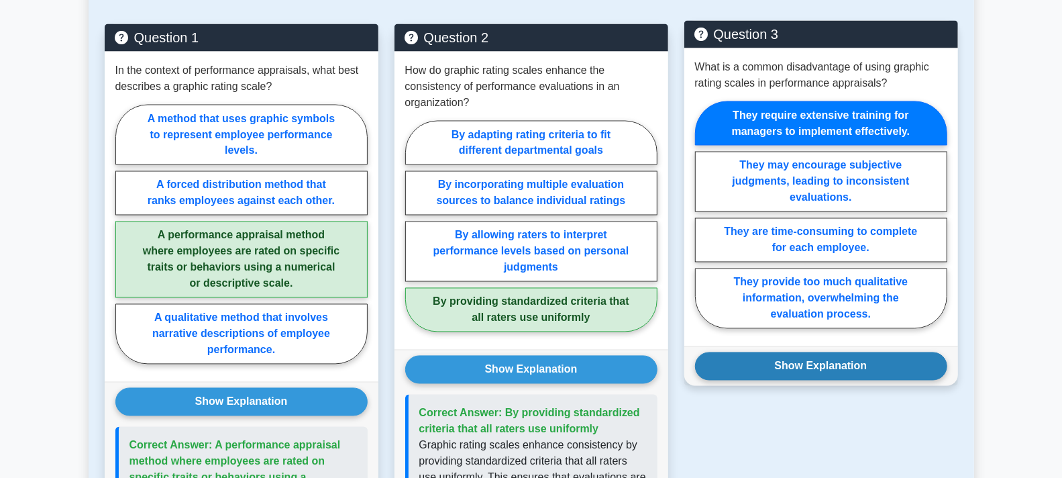
click at [827, 360] on button "Show Explanation" at bounding box center [821, 366] width 252 height 28
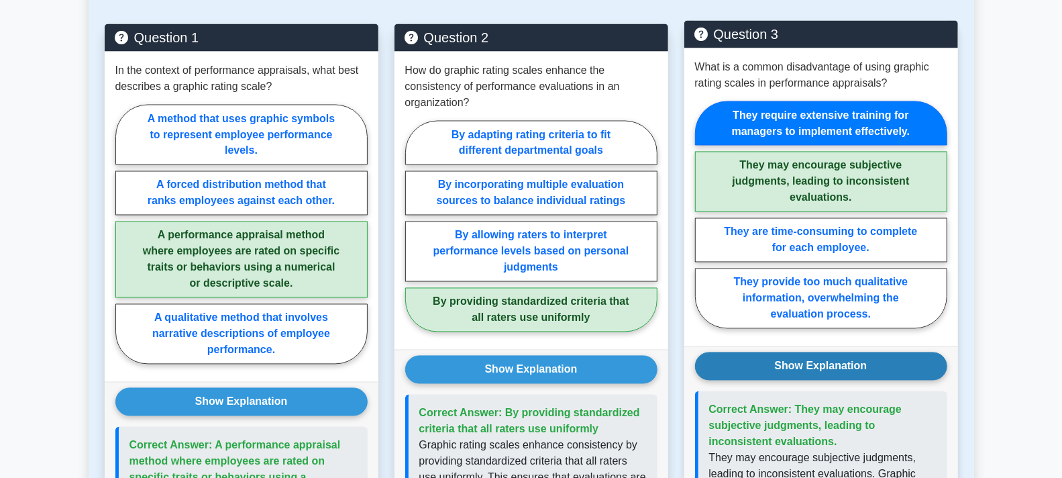
click at [830, 364] on button "Show Explanation" at bounding box center [821, 366] width 252 height 28
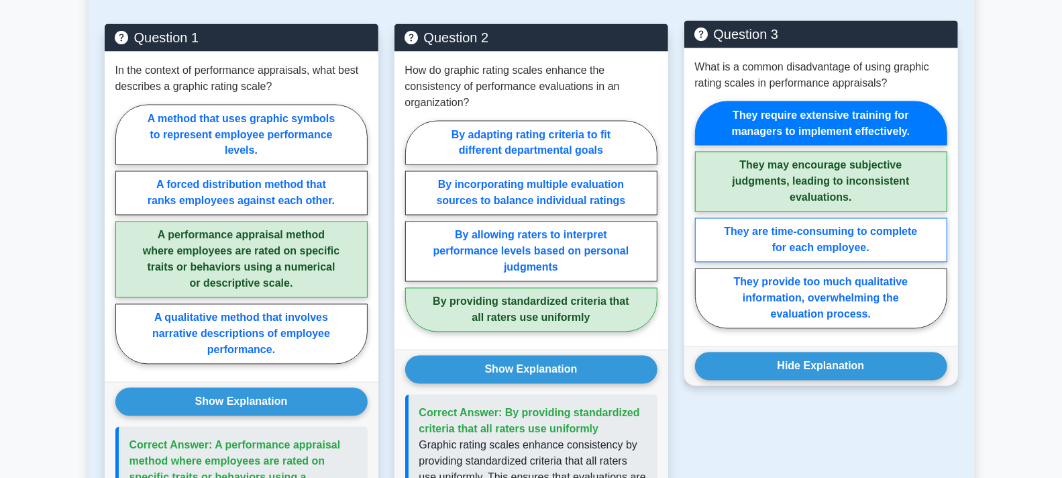
drag, startPoint x: 815, startPoint y: 240, endPoint x: 816, endPoint y: 204, distance: 35.6
click at [815, 238] on label "They are time-consuming to complete for each employee." at bounding box center [821, 240] width 252 height 44
click at [704, 223] on input "They are time-consuming to complete for each employee." at bounding box center [699, 219] width 9 height 9
radio input "true"
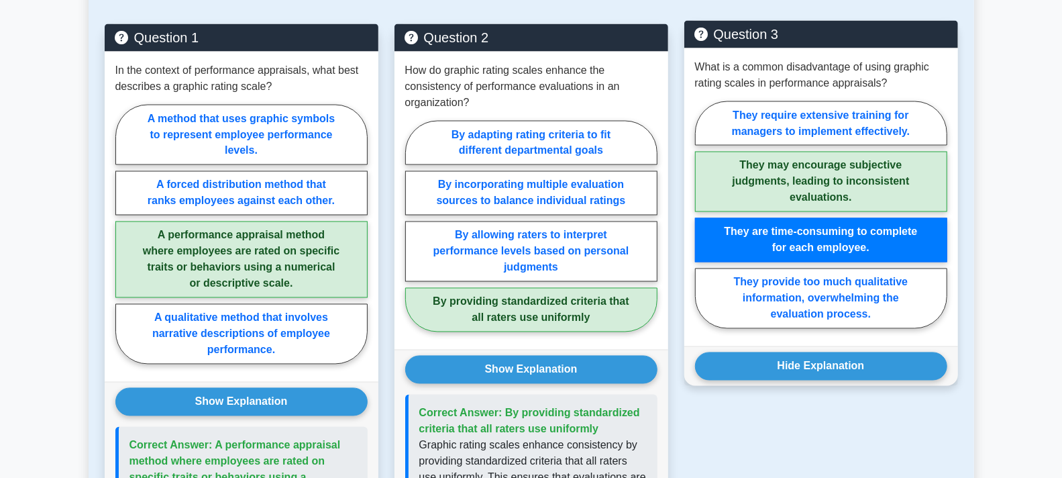
click at [816, 173] on label "They may encourage subjective judgments, leading to inconsistent evaluations." at bounding box center [821, 182] width 252 height 60
click at [704, 215] on input "They may encourage subjective judgments, leading to inconsistent evaluations." at bounding box center [699, 219] width 9 height 9
radio input "true"
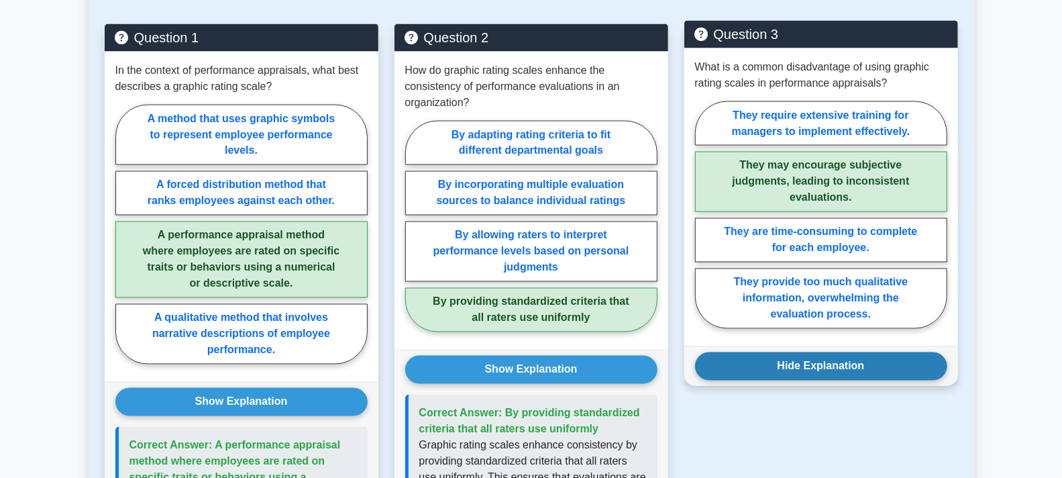
click at [832, 364] on button "Hide Explanation" at bounding box center [821, 366] width 252 height 28
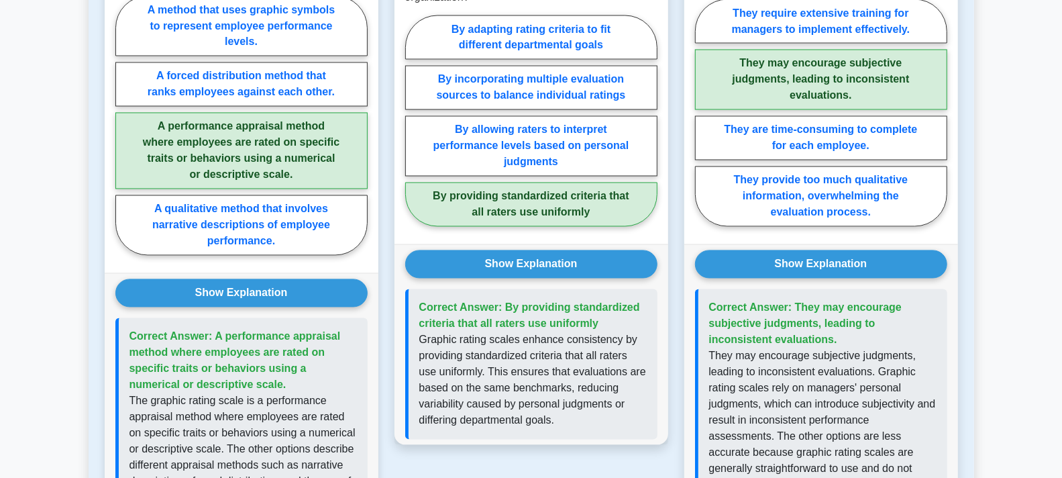
scroll to position [1670, 0]
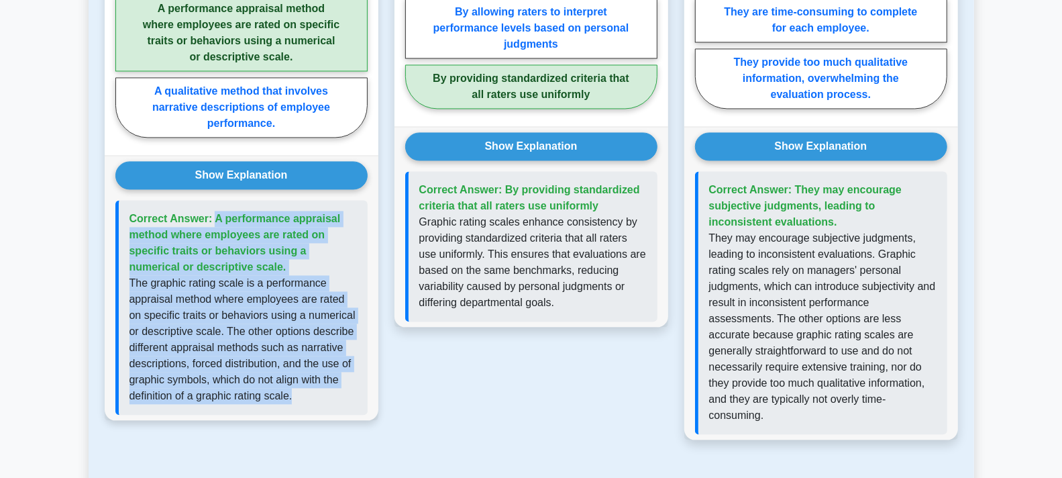
drag, startPoint x: 297, startPoint y: 391, endPoint x: 144, endPoint y: 222, distance: 228.5
click at [131, 203] on div "Correct Answer: A performance appraisal method where employees are rated on spe…" at bounding box center [241, 307] width 252 height 215
copy div "Correct Answer: A performance appraisal method where employees are rated on spe…"
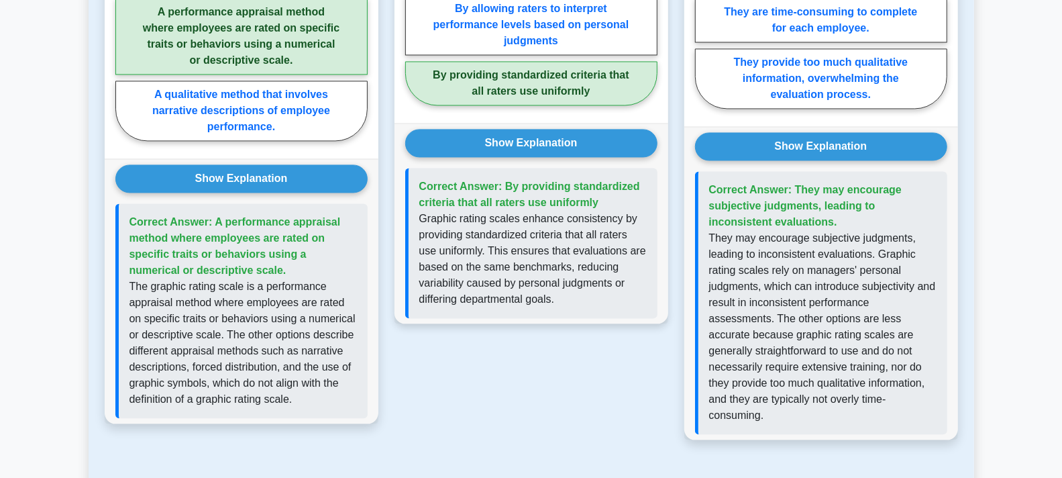
click at [563, 291] on p "Graphic rating scales enhance consistency by providing standardized criteria th…" at bounding box center [532, 259] width 227 height 97
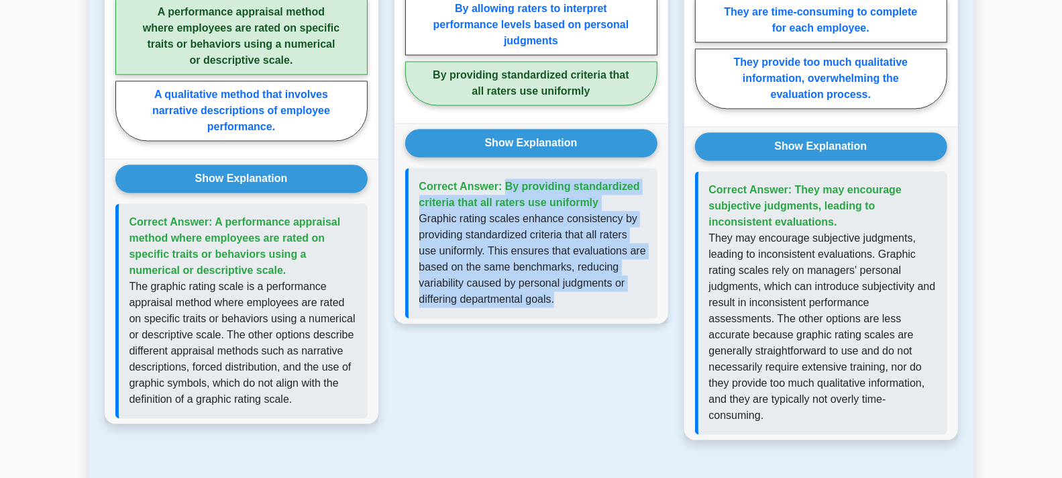
drag, startPoint x: 559, startPoint y: 296, endPoint x: 421, endPoint y: 186, distance: 176.7
click at [421, 186] on div "Correct Answer: By providing standardized criteria that all raters use uniformly" at bounding box center [531, 243] width 252 height 150
copy div "Correct Answer: By providing standardized criteria that all raters use uniforml…"
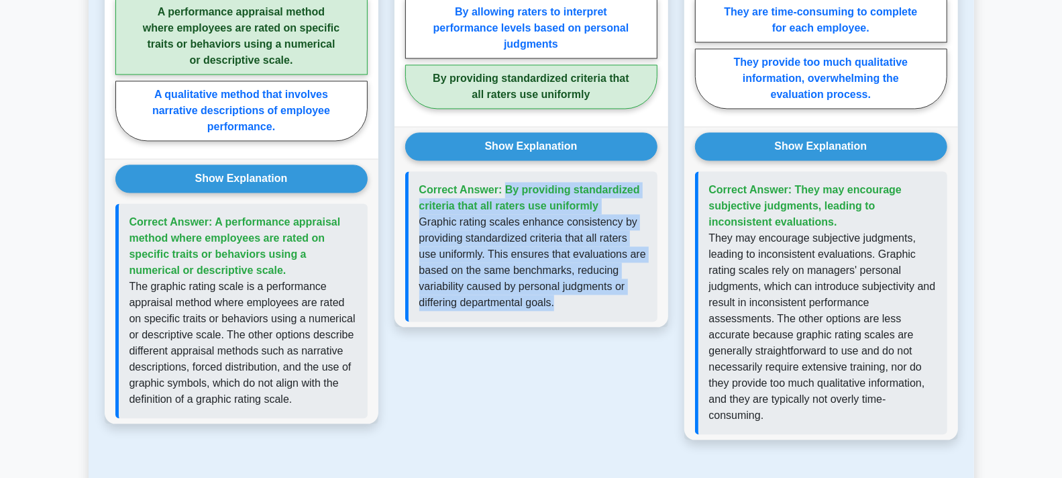
click at [586, 410] on div "Question 2 How do graphic rating scales enhance the consistency of performance …" at bounding box center [532, 128] width 290 height 655
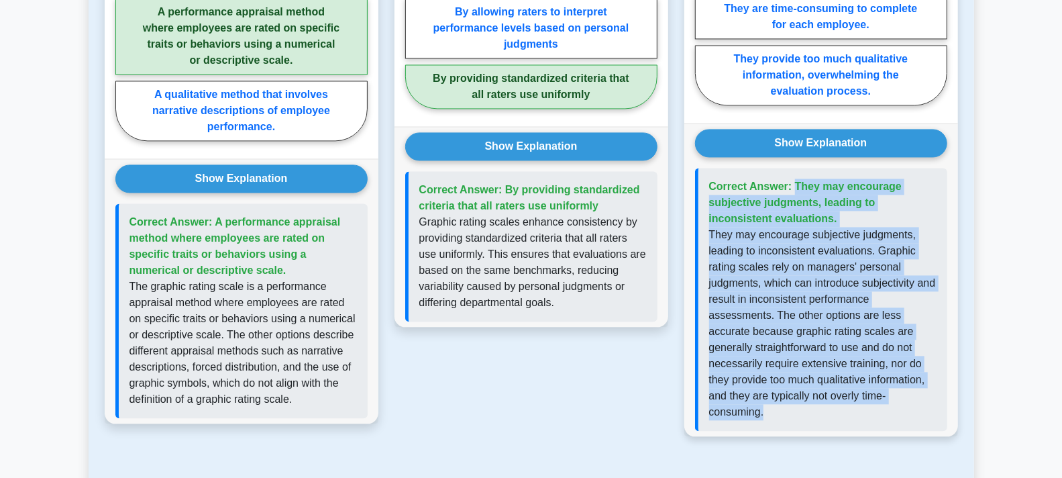
drag, startPoint x: 770, startPoint y: 408, endPoint x: 722, endPoint y: 197, distance: 216.0
click at [687, 178] on div "Show Explanation Correct Answer: They may encourage subjective judgments, leadi…" at bounding box center [821, 279] width 274 height 313
copy div "Correct Answer: They may encourage subjective judgments, leading to inconsisten…"
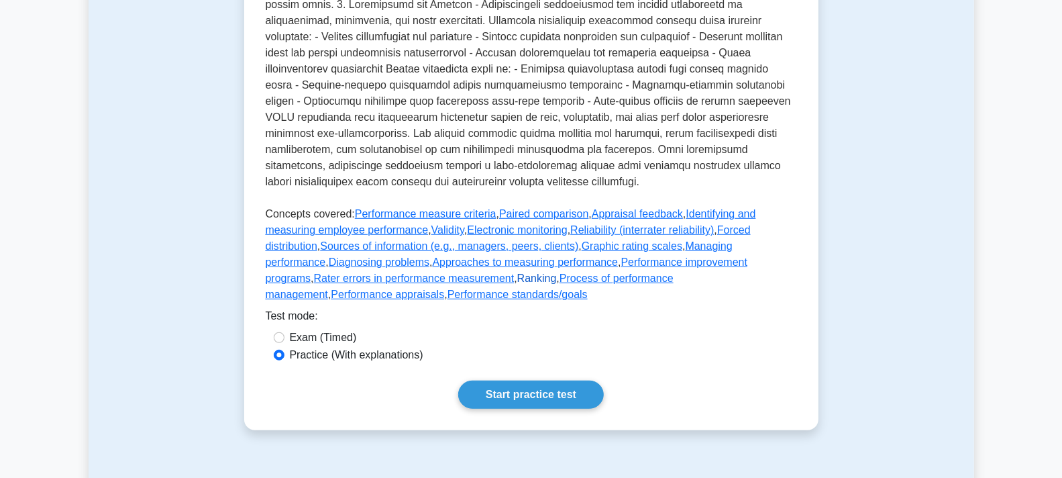
click at [517, 284] on link "Ranking" at bounding box center [537, 277] width 40 height 11
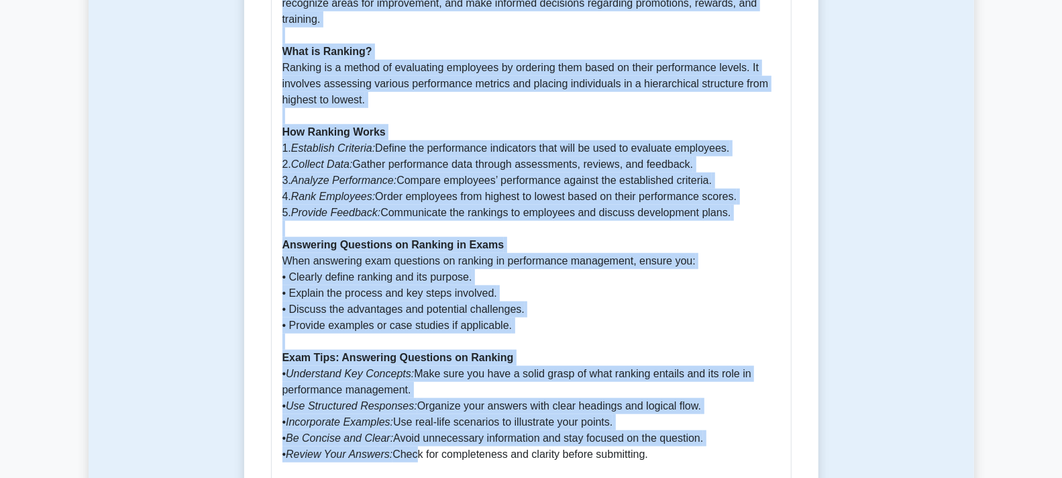
scroll to position [690, 0]
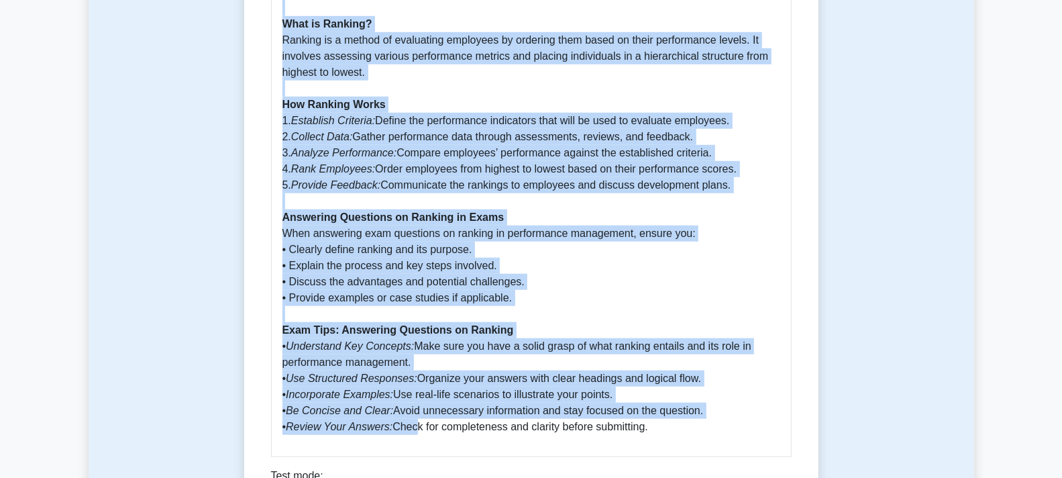
drag, startPoint x: 270, startPoint y: 170, endPoint x: 507, endPoint y: 317, distance: 277.8
click at [652, 421] on div "Ranking 5 minutes 5 Questions Comprehensive Guide to Ranking in Performance Man…" at bounding box center [532, 17] width 564 height 1143
copy div "Ranking 5 minutes 5 Questions Ranking is a performance appraisal method used wi…"
click at [715, 413] on p "Introduction Ranking is a crucial aspect of performance management as it helps …" at bounding box center [532, 185] width 498 height 499
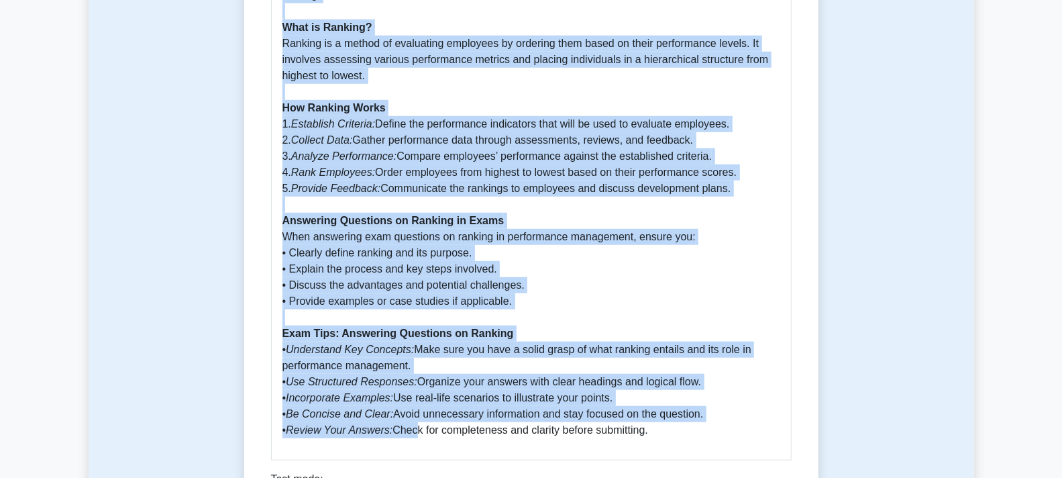
click at [821, 406] on div "Ranking 5 minutes 5 Questions Comprehensive Guide to Ranking in Performance Man…" at bounding box center [531, 21] width 591 height 1219
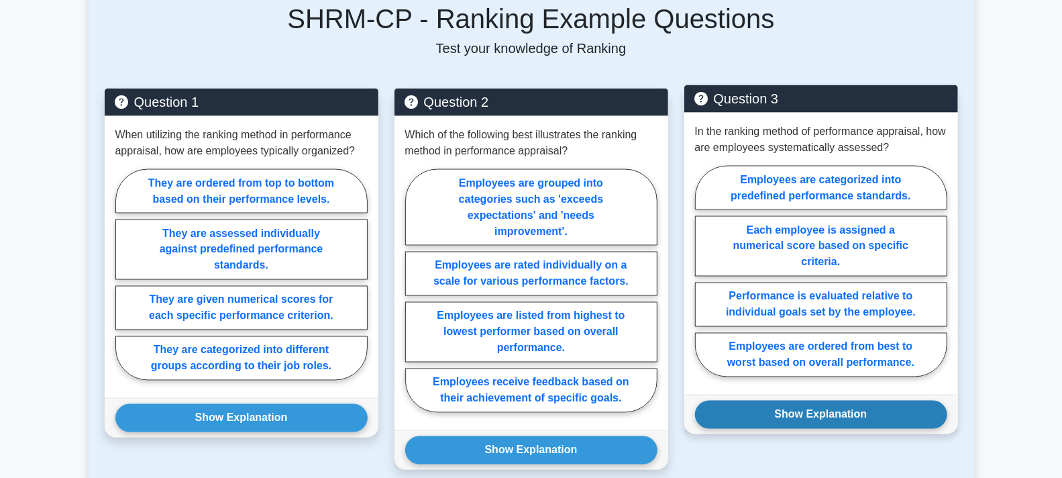
scroll to position [1361, 0]
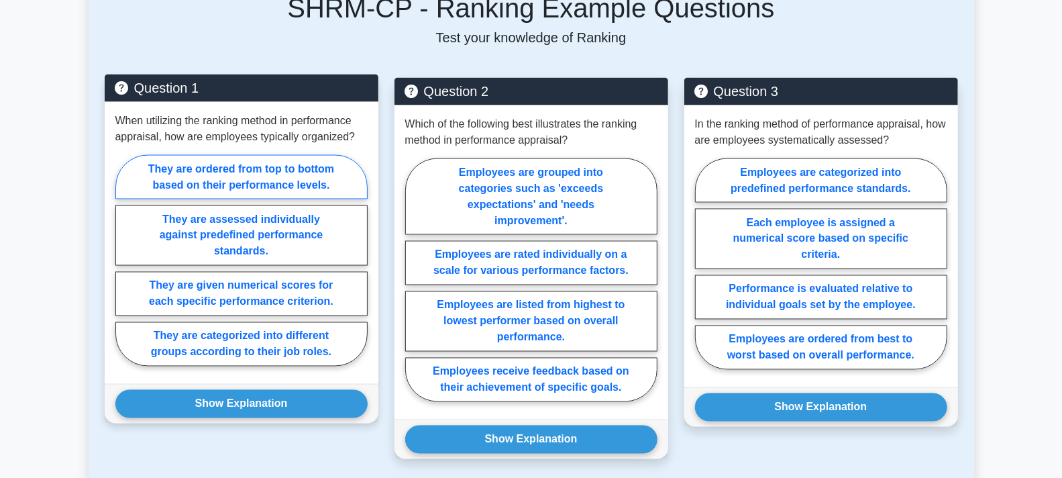
click at [219, 175] on label "They are ordered from top to bottom based on their performance levels." at bounding box center [241, 177] width 252 height 44
click at [124, 260] on input "They are ordered from top to bottom based on their performance levels." at bounding box center [119, 264] width 9 height 9
radio input "true"
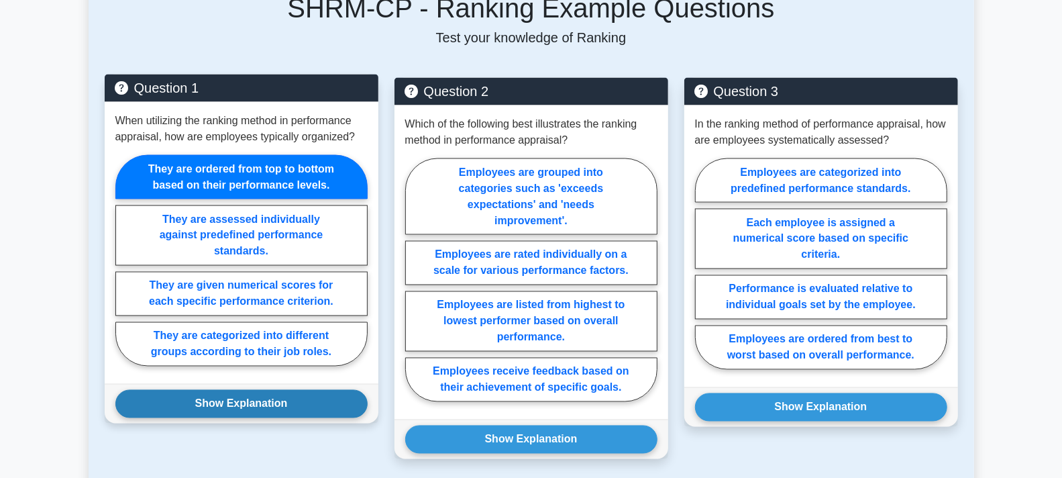
click at [269, 409] on button "Show Explanation" at bounding box center [241, 404] width 252 height 28
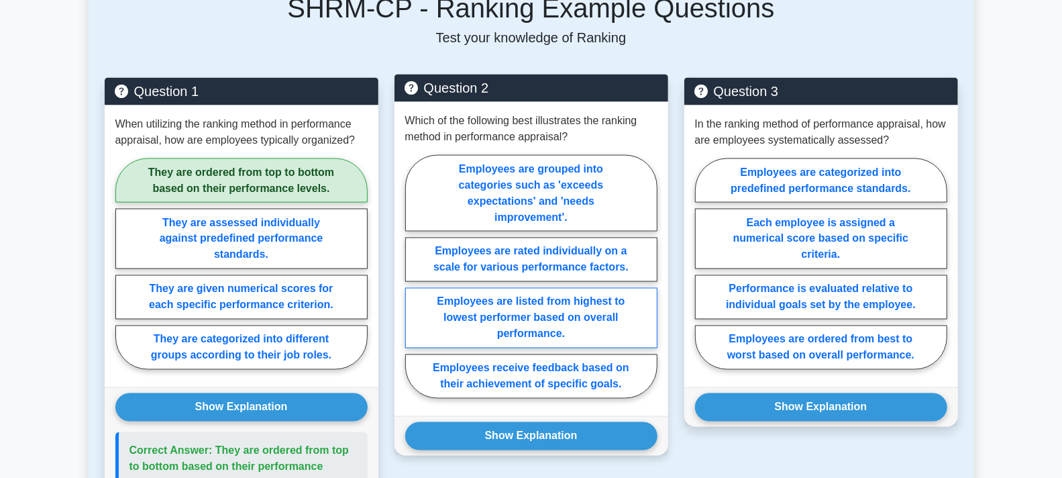
click at [568, 315] on label "Employees are listed from highest to lowest performer based on overall performa…" at bounding box center [531, 318] width 252 height 60
click at [414, 285] on input "Employees are listed from highest to lowest performer based on overall performa…" at bounding box center [409, 280] width 9 height 9
radio input "true"
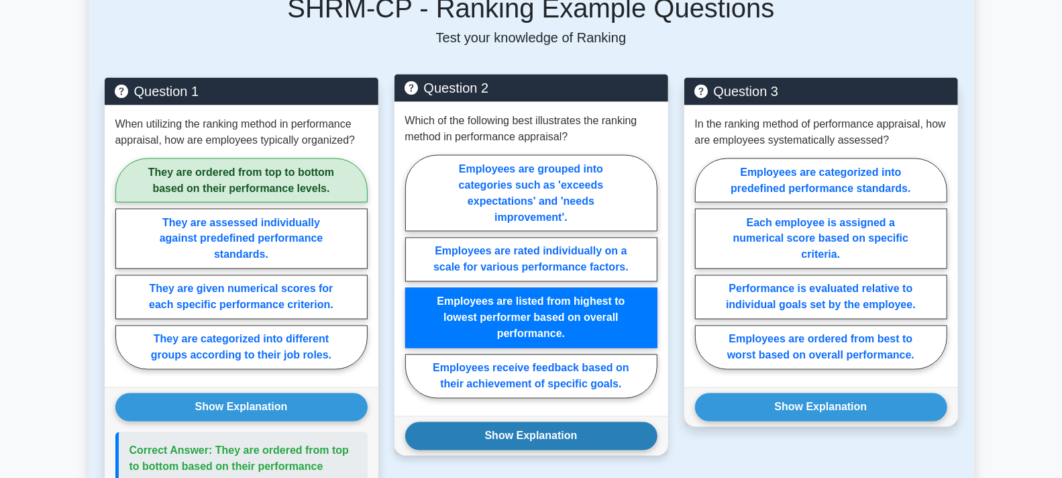
click at [582, 426] on button "Show Explanation" at bounding box center [531, 436] width 252 height 28
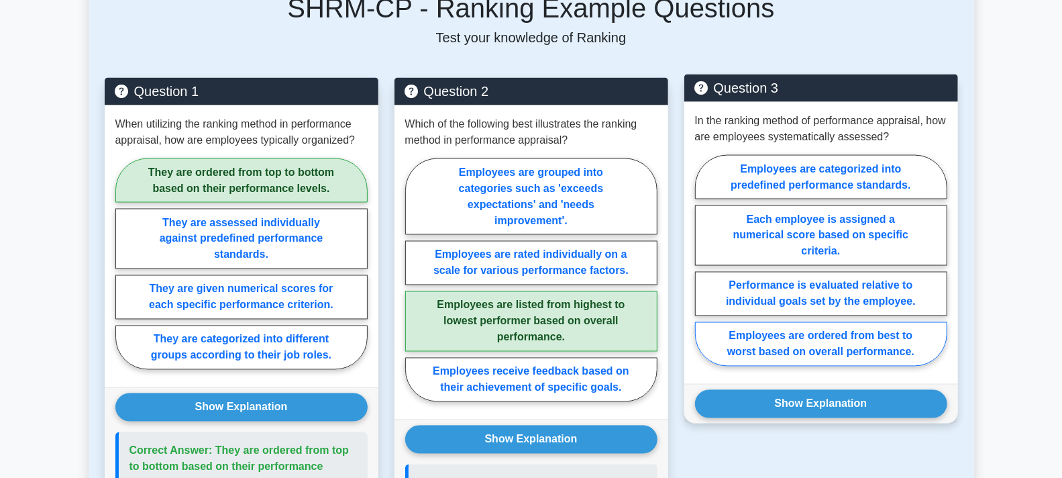
click at [829, 332] on label "Employees are ordered from best to worst based on overall performance." at bounding box center [821, 344] width 252 height 44
click at [704, 269] on input "Employees are ordered from best to worst based on overall performance." at bounding box center [699, 264] width 9 height 9
radio input "true"
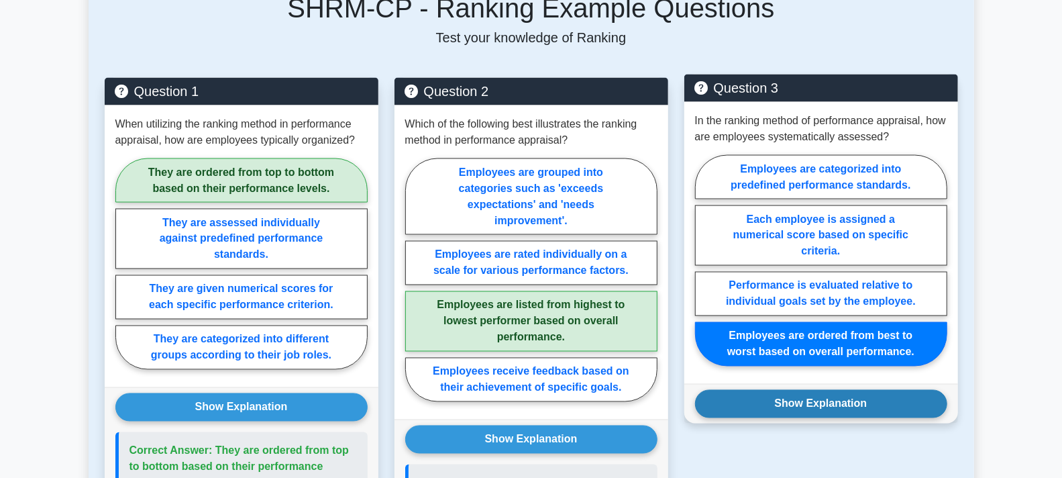
click at [841, 405] on button "Show Explanation" at bounding box center [821, 404] width 252 height 28
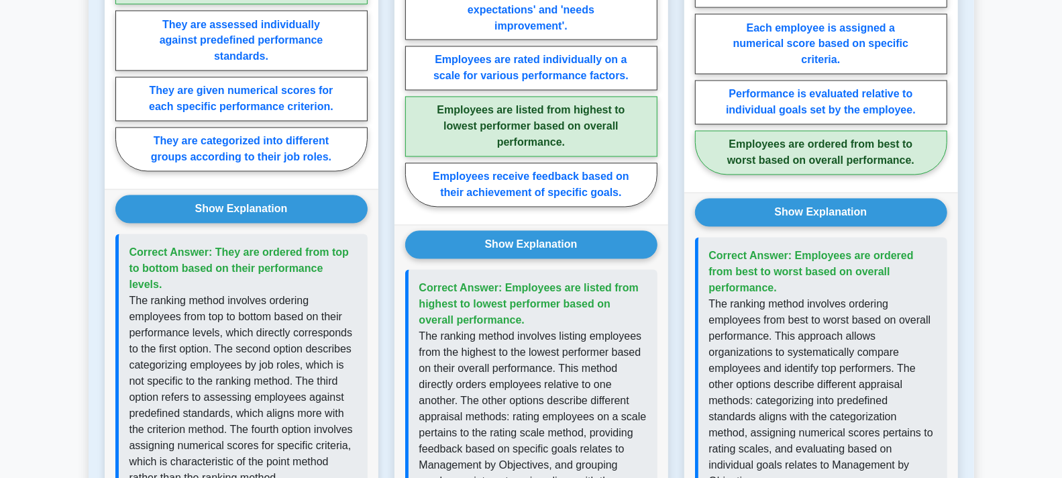
scroll to position [1660, 0]
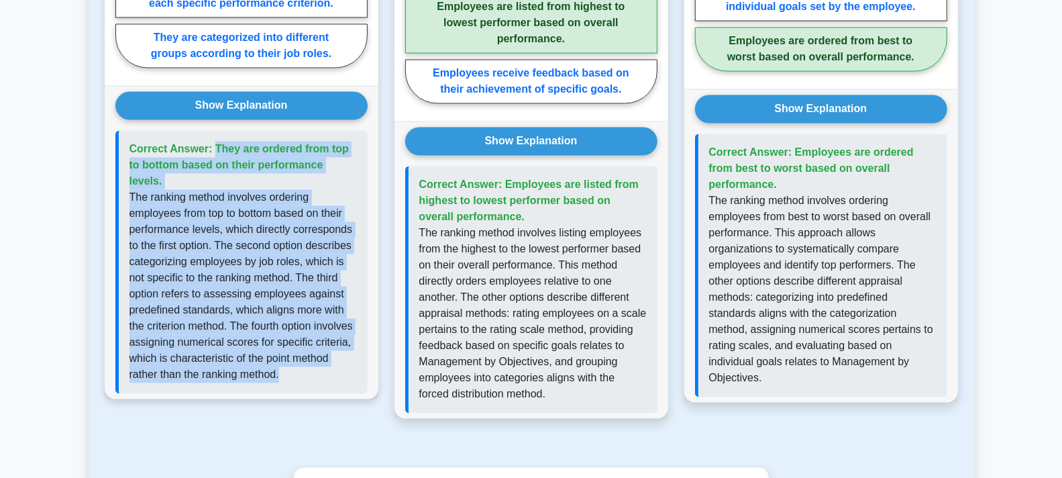
drag, startPoint x: 285, startPoint y: 364, endPoint x: 129, endPoint y: 145, distance: 269.4
click at [129, 144] on div "Correct Answer: They are ordered from top to bottom based on their performance …" at bounding box center [241, 261] width 252 height 263
copy div "Correct Answer: They are ordered from top to bottom based on their performance …"
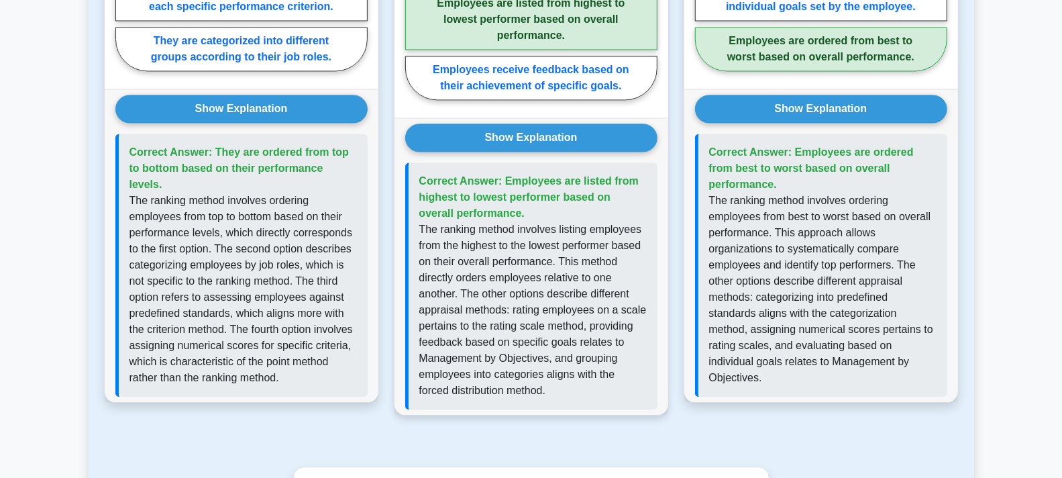
click at [566, 396] on div "Correct Answer: Employees are listed from highest to lowest performer based on …" at bounding box center [531, 285] width 252 height 247
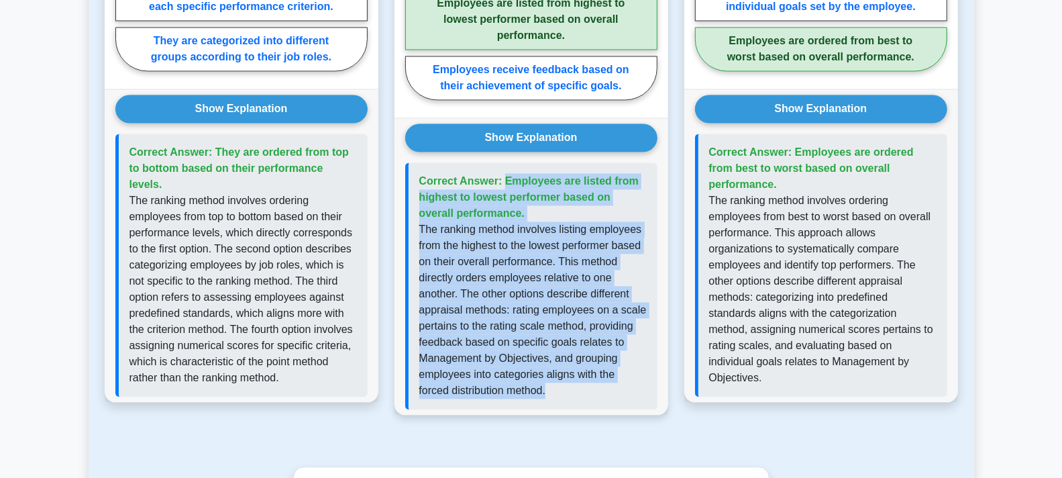
drag, startPoint x: 566, startPoint y: 393, endPoint x: 408, endPoint y: 180, distance: 265.2
click at [408, 180] on div "Correct Answer: Employees are listed from highest to lowest performer based on …" at bounding box center [531, 285] width 252 height 247
copy div "Correct Answer: Employees are listed from highest to lowest performer based on …"
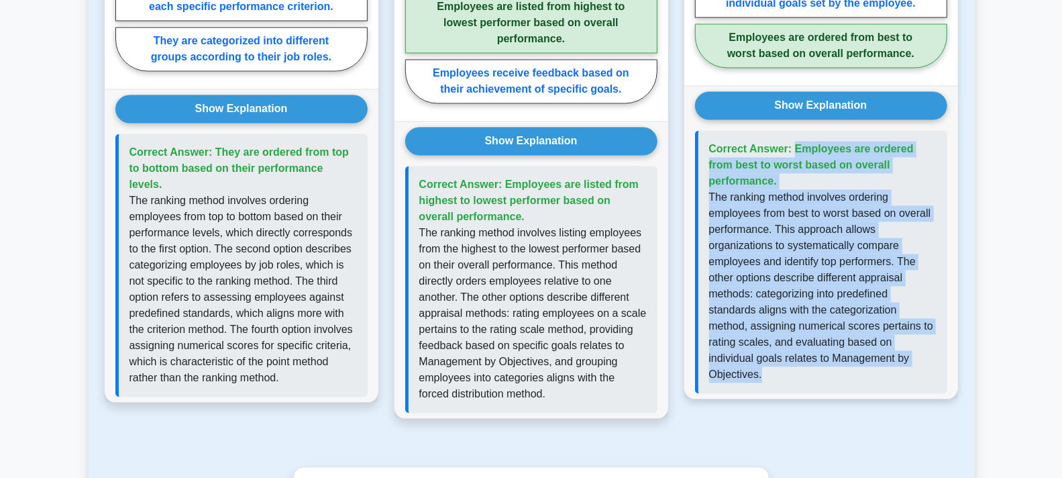
drag, startPoint x: 772, startPoint y: 357, endPoint x: 707, endPoint y: 138, distance: 229.1
click at [707, 138] on div "Correct Answer: Employees are ordered from best to worst based on overall perfo…" at bounding box center [821, 261] width 252 height 263
copy div "Correct Answer: Employees are ordered from best to worst based on overall perfo…"
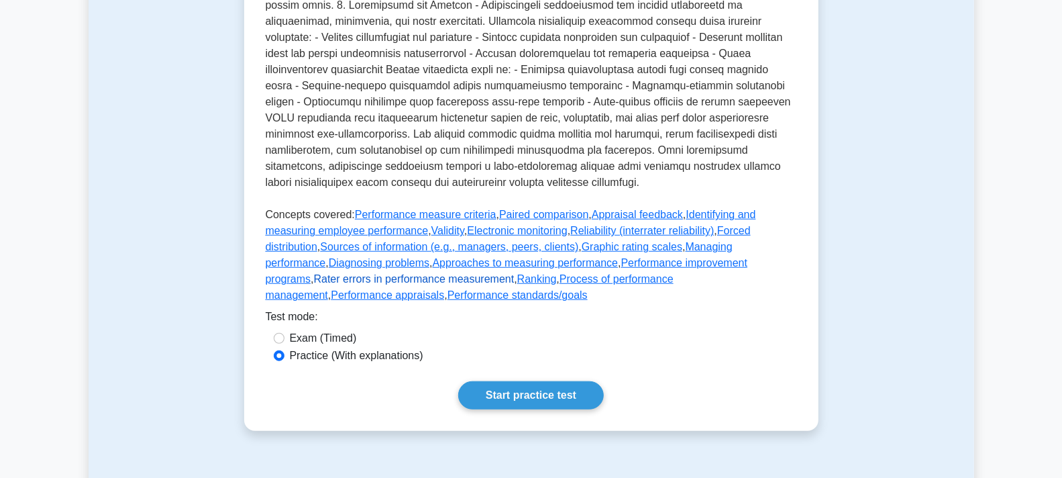
click at [515, 285] on link "Rater errors in performance measurement" at bounding box center [414, 278] width 201 height 11
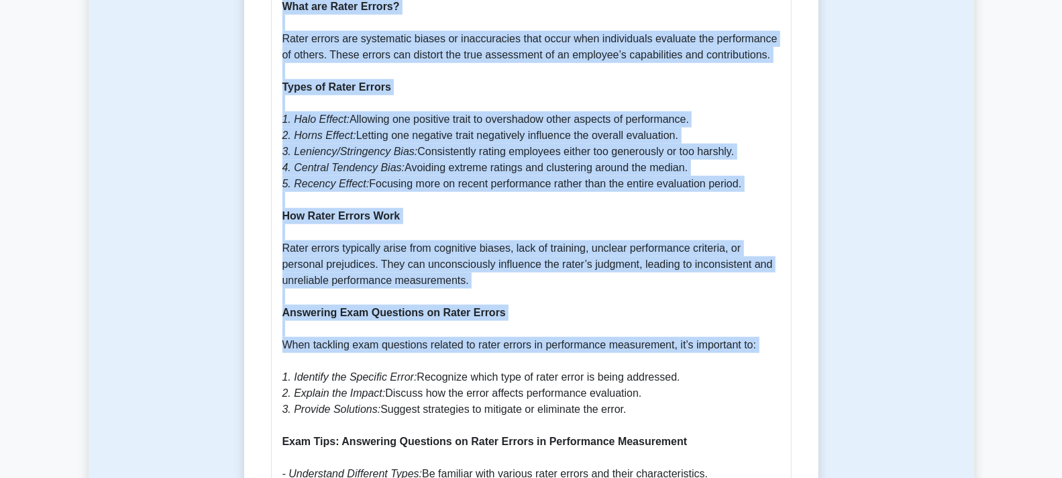
scroll to position [1043, 0]
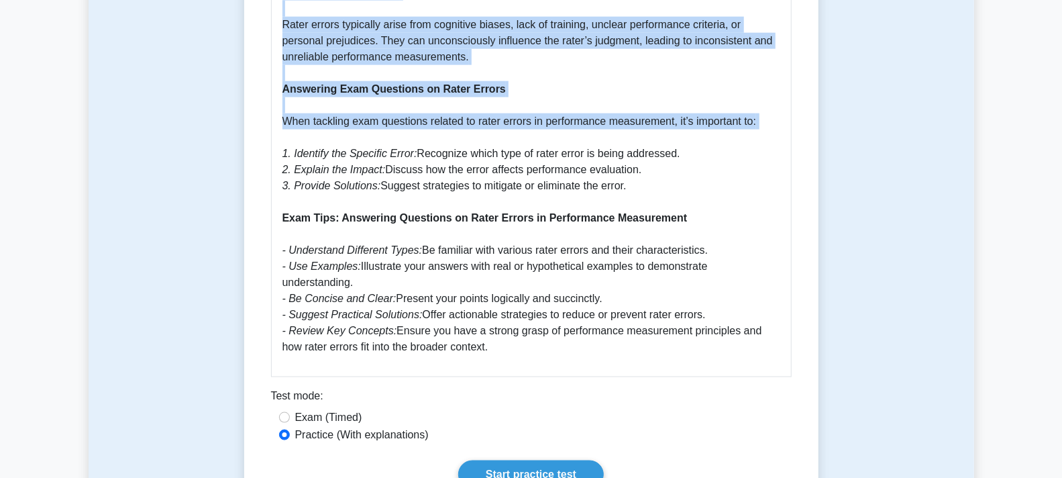
drag, startPoint x: 273, startPoint y: 175, endPoint x: 519, endPoint y: 343, distance: 297.4
copy div "Lorem ipsumd si ametconsect adipiscinge 3 seddoei 2 Temporinc Ut lab etdolor ma…"
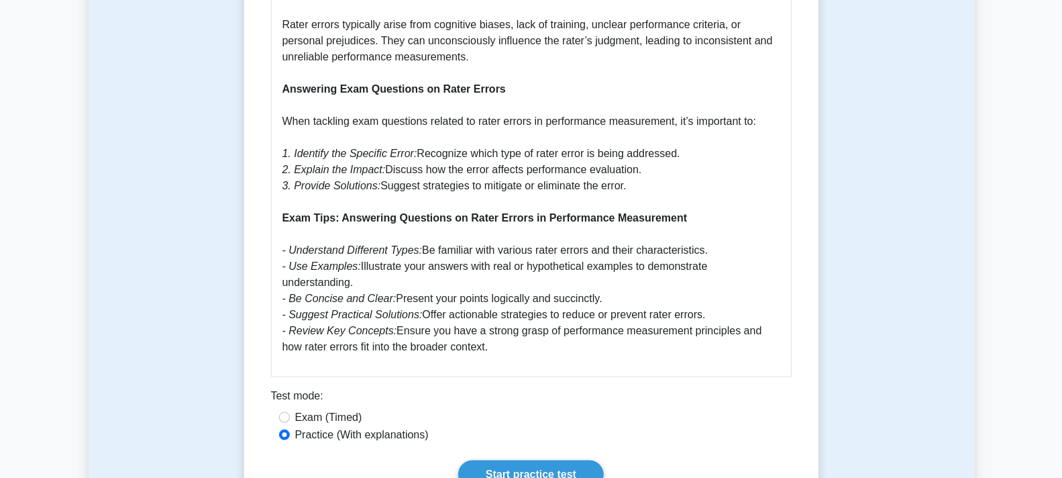
click at [754, 460] on div "Start practice test" at bounding box center [531, 474] width 521 height 28
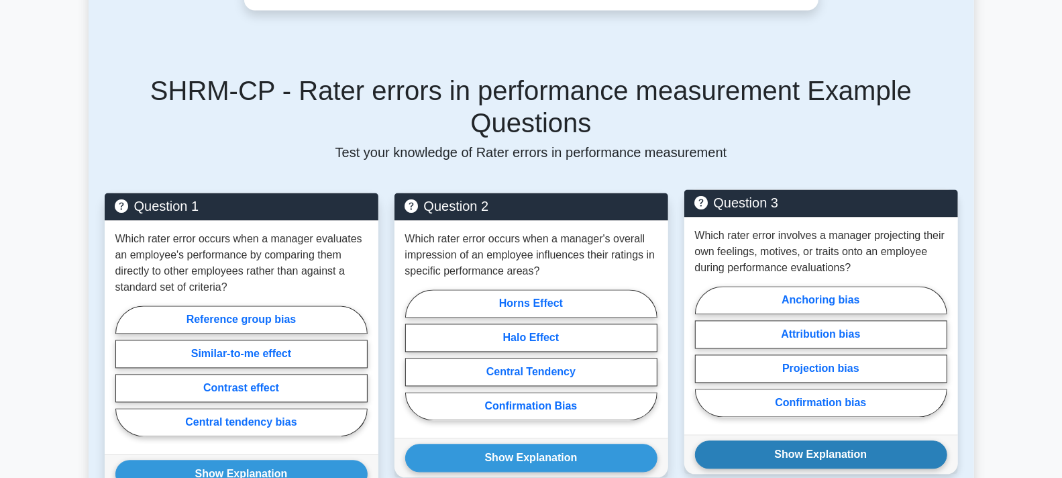
scroll to position [1566, 0]
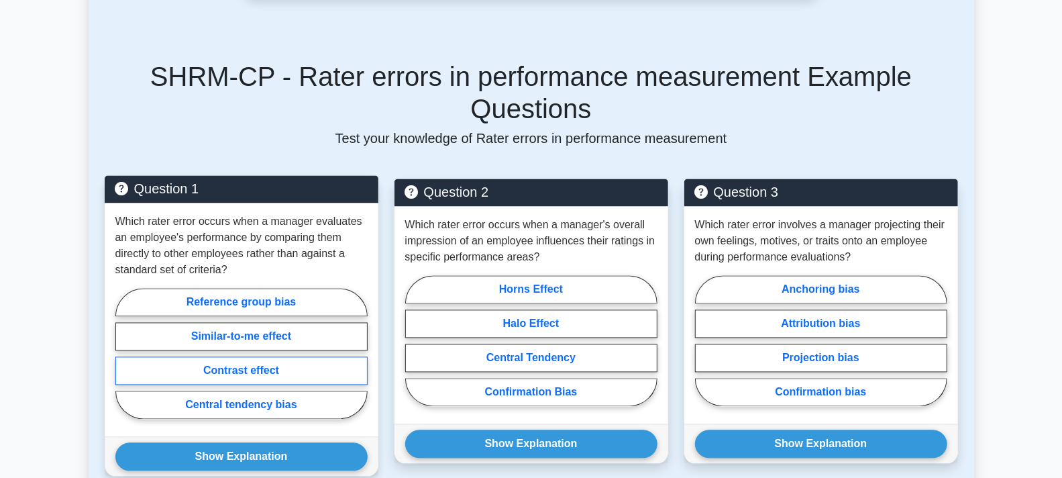
click at [243, 357] on label "Contrast effect" at bounding box center [241, 371] width 252 height 28
click at [124, 354] on input "Contrast effect" at bounding box center [119, 358] width 9 height 9
radio input "true"
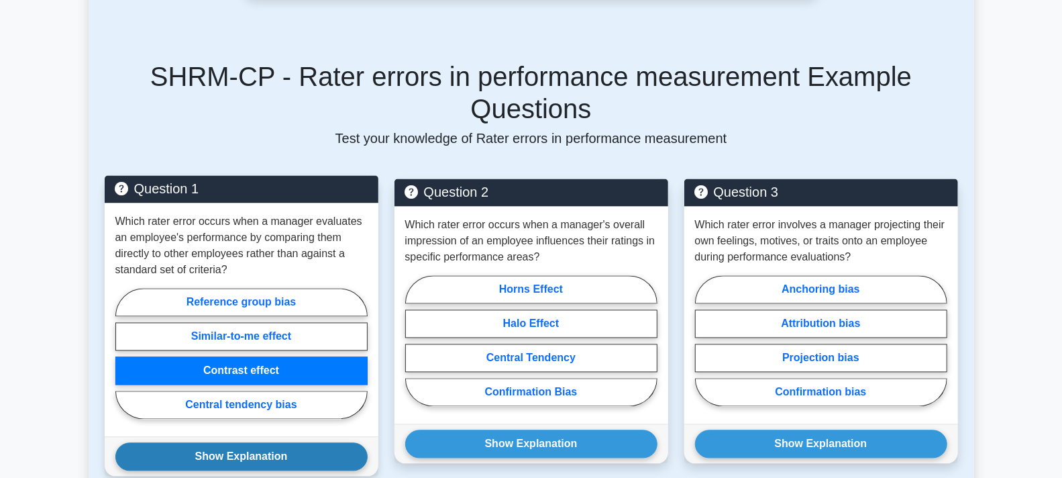
click at [231, 443] on button "Show Explanation" at bounding box center [241, 457] width 252 height 28
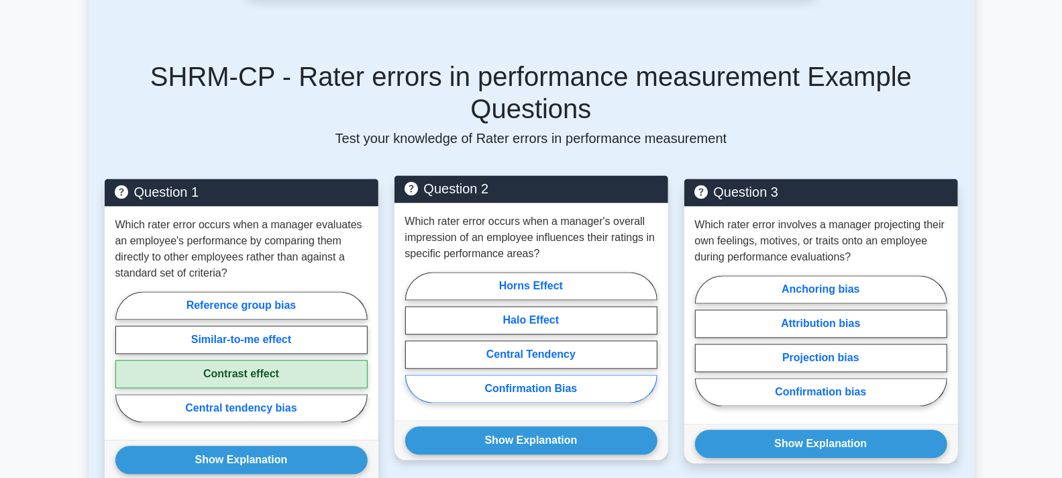
click at [518, 375] on label "Confirmation Bias" at bounding box center [531, 389] width 252 height 28
click at [414, 338] on input "Confirmation Bias" at bounding box center [409, 342] width 9 height 9
radio input "true"
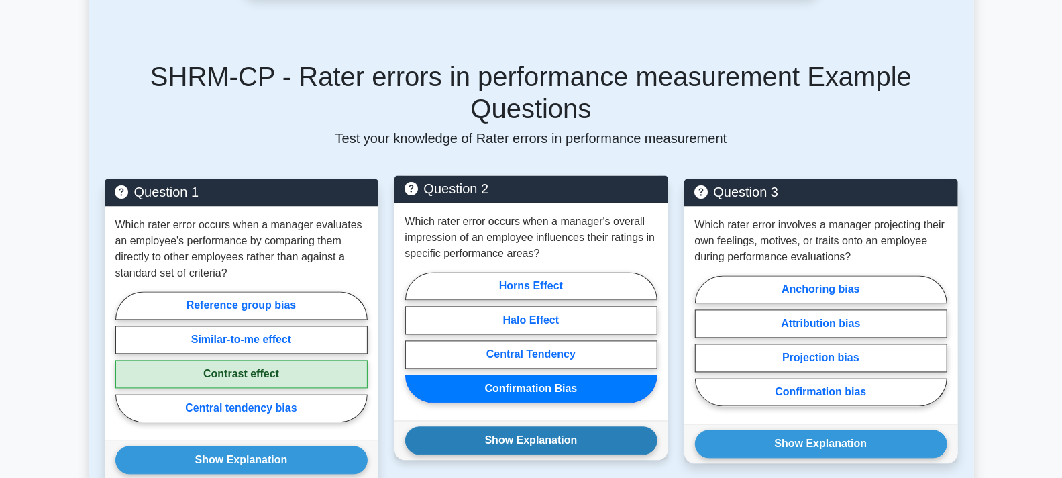
click at [522, 427] on button "Show Explanation" at bounding box center [531, 441] width 252 height 28
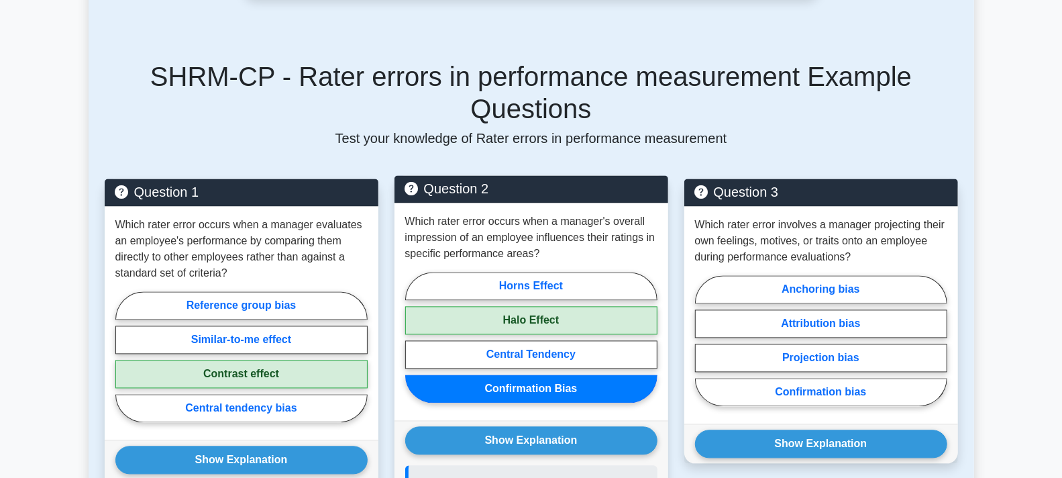
click at [523, 375] on label "Confirmation Bias" at bounding box center [531, 389] width 252 height 28
click at [414, 338] on input "Confirmation Bias" at bounding box center [409, 342] width 9 height 9
drag, startPoint x: 513, startPoint y: 378, endPoint x: 516, endPoint y: 349, distance: 29.0
click at [513, 427] on button "Show Explanation" at bounding box center [531, 441] width 252 height 28
click at [535, 307] on label "Halo Effect" at bounding box center [531, 321] width 252 height 28
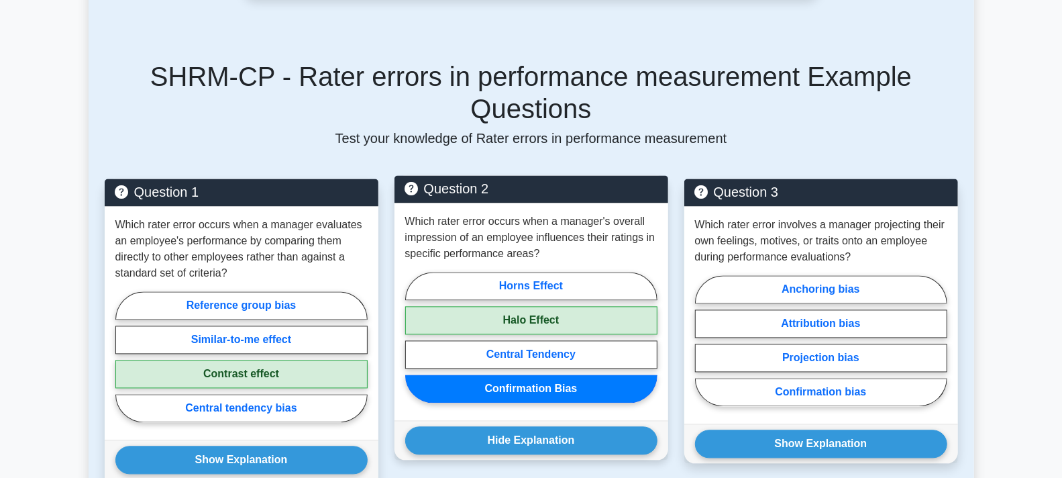
click at [414, 338] on input "Halo Effect" at bounding box center [409, 342] width 9 height 9
radio input "true"
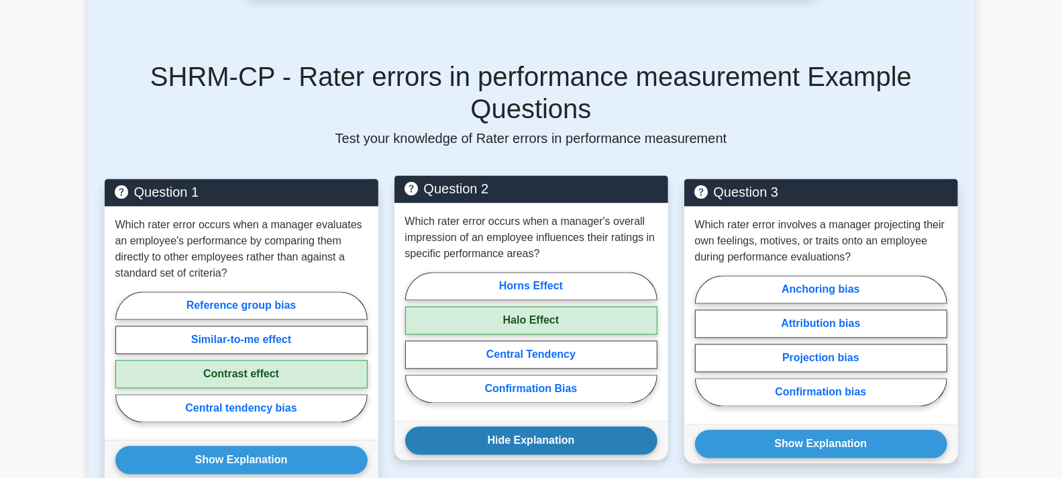
click at [542, 427] on button "Hide Explanation" at bounding box center [531, 441] width 252 height 28
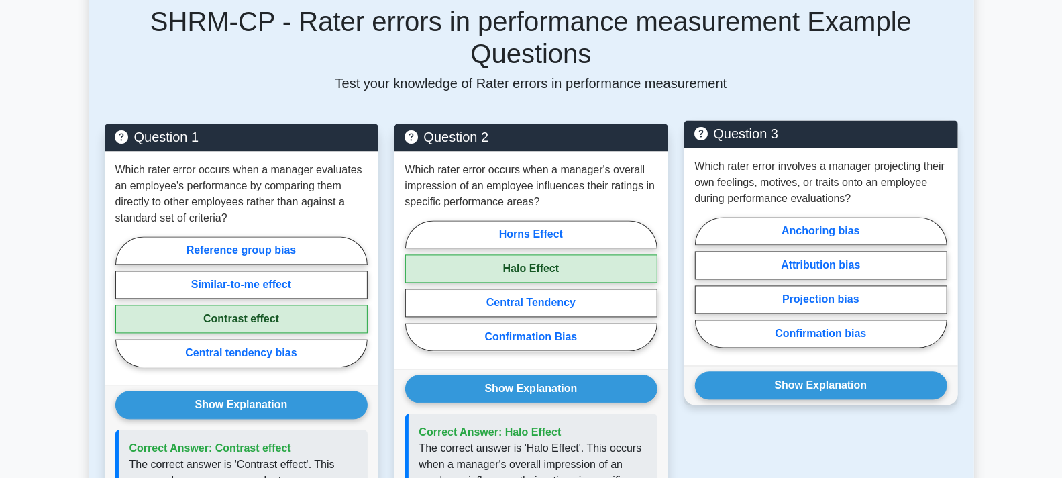
scroll to position [1640, 0]
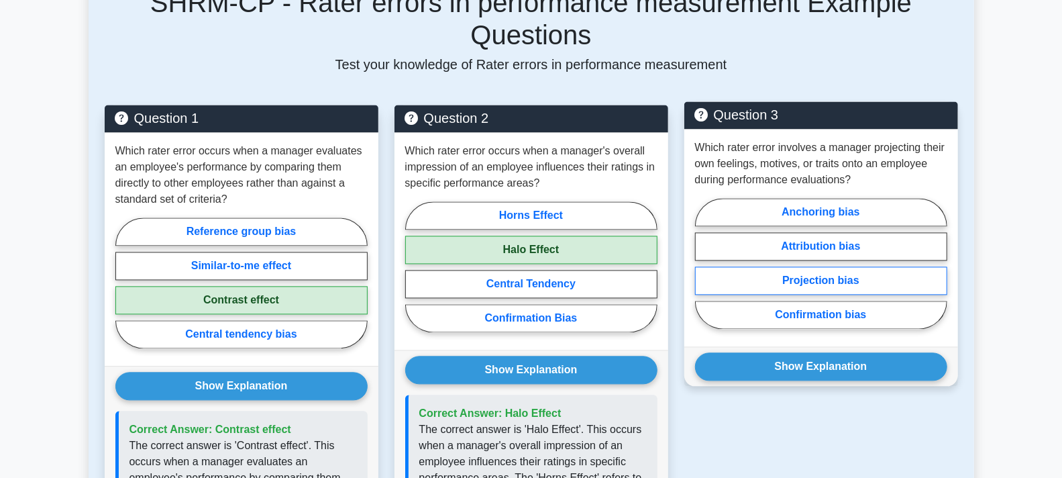
click at [810, 266] on label "Projection bias" at bounding box center [821, 280] width 252 height 28
click at [704, 263] on input "Projection bias" at bounding box center [699, 267] width 9 height 9
radio input "true"
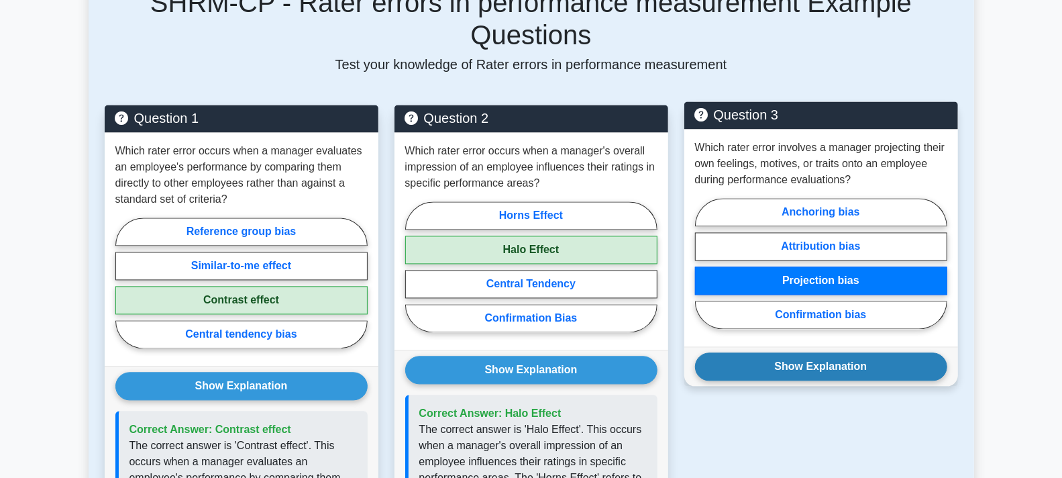
click at [811, 352] on button "Show Explanation" at bounding box center [821, 366] width 252 height 28
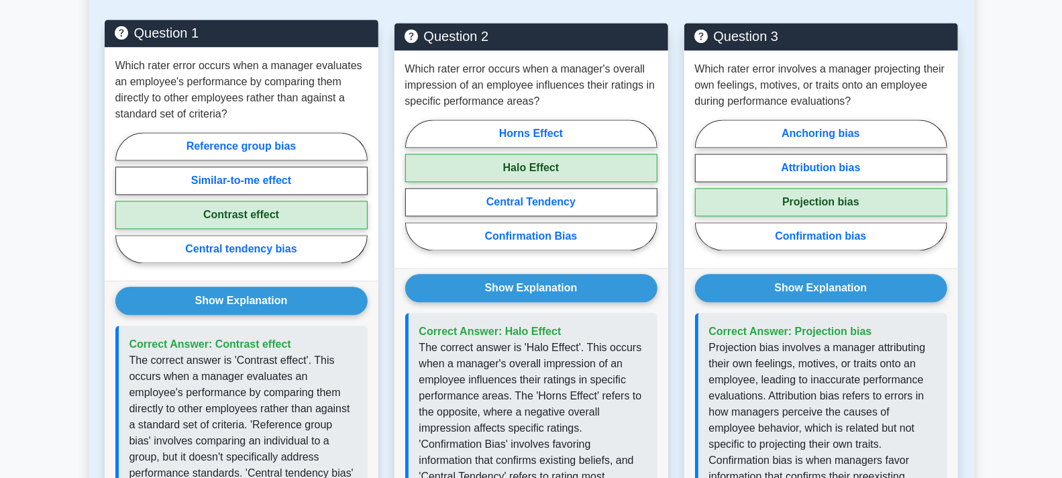
scroll to position [1789, 0]
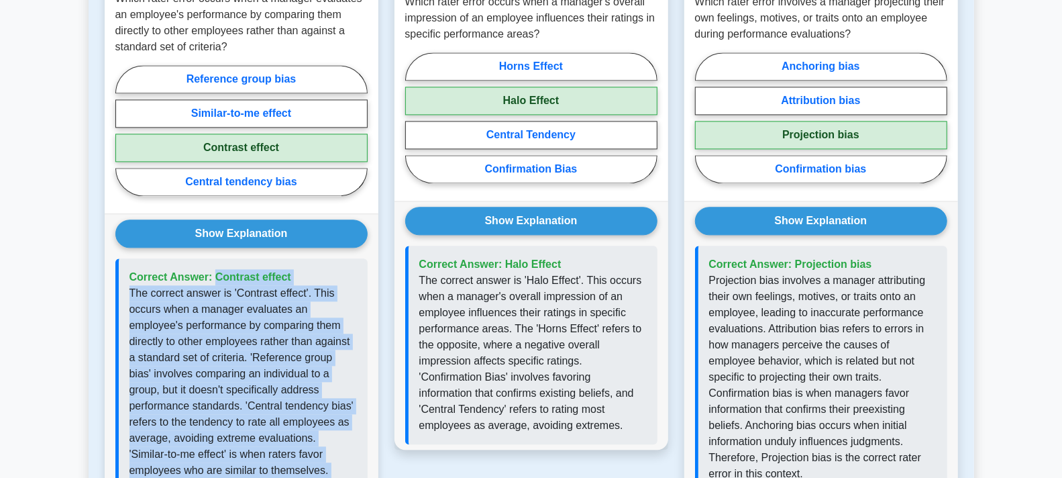
drag, startPoint x: 320, startPoint y: 418, endPoint x: 125, endPoint y: 210, distance: 285.3
click at [125, 258] on div "Correct Answer: Contrast effect" at bounding box center [241, 389] width 252 height 263
copy div "Correct Answer: Contrast effect The correct answer is 'Contrast effect'. This o…"
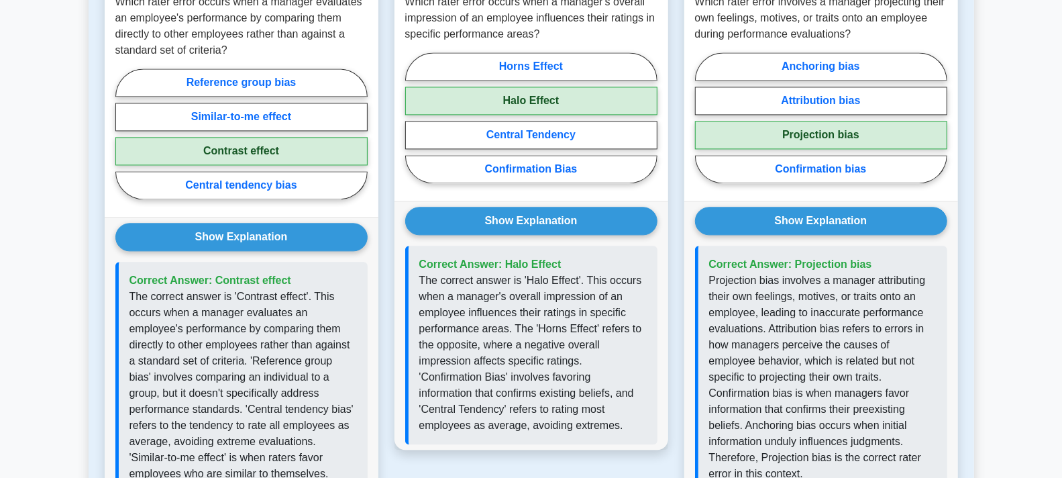
click at [550, 383] on div "Question 2 Which rater error occurs when a manager's overall impression of an e…" at bounding box center [532, 251] width 290 height 591
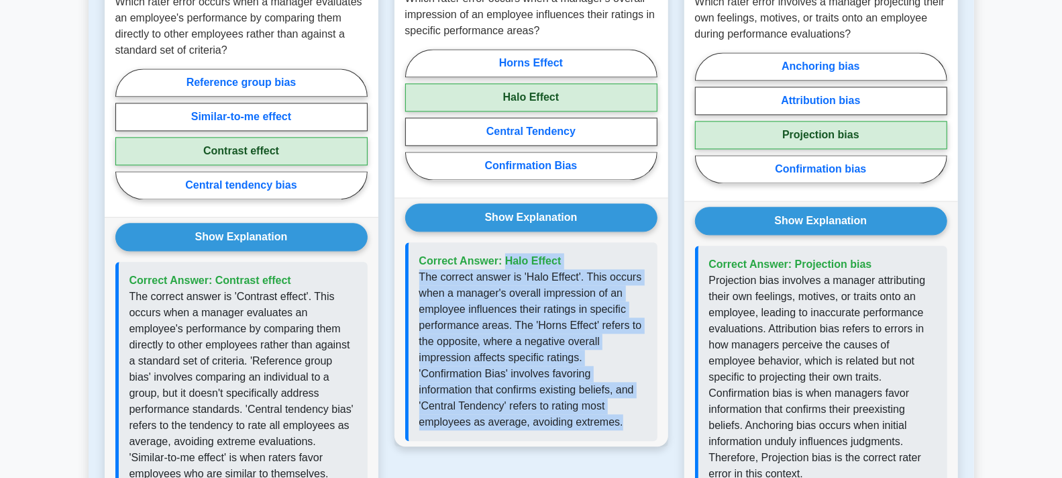
drag, startPoint x: 625, startPoint y: 352, endPoint x: 454, endPoint y: 210, distance: 222.1
click at [419, 242] on div "Correct Answer: Halo Effect" at bounding box center [531, 341] width 252 height 199
copy div "Correct Answer: Halo Effect The correct answer is 'Halo Effect'. This occurs wh…"
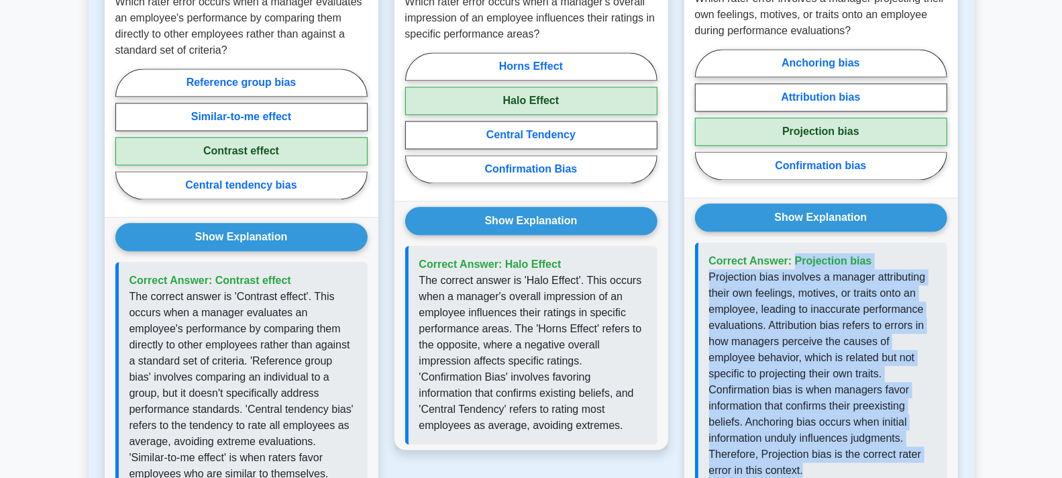
drag, startPoint x: 877, startPoint y: 387, endPoint x: 697, endPoint y: 196, distance: 262.5
click at [697, 242] on div "Correct Answer: Projection bias" at bounding box center [821, 365] width 252 height 247
copy div "Correct Answer: Projection bias Projection bias involves a manager attributing …"
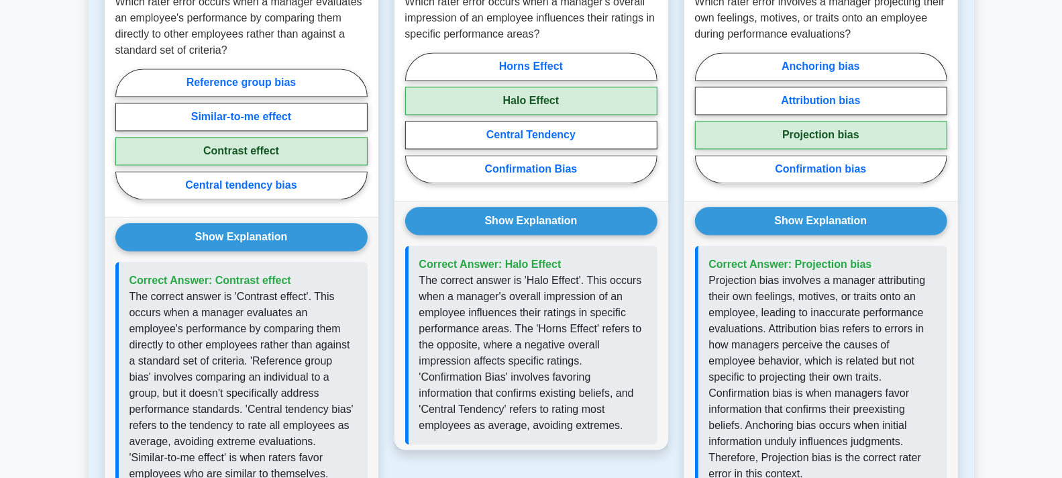
click at [553, 438] on div "Question 2 Which rater error occurs when a manager's overall impression of an e…" at bounding box center [532, 251] width 290 height 591
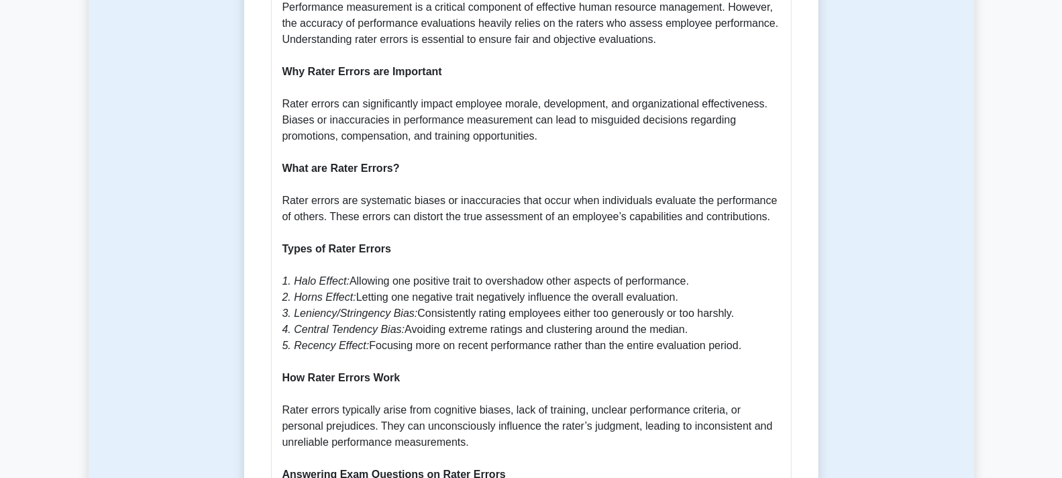
scroll to position [0, 0]
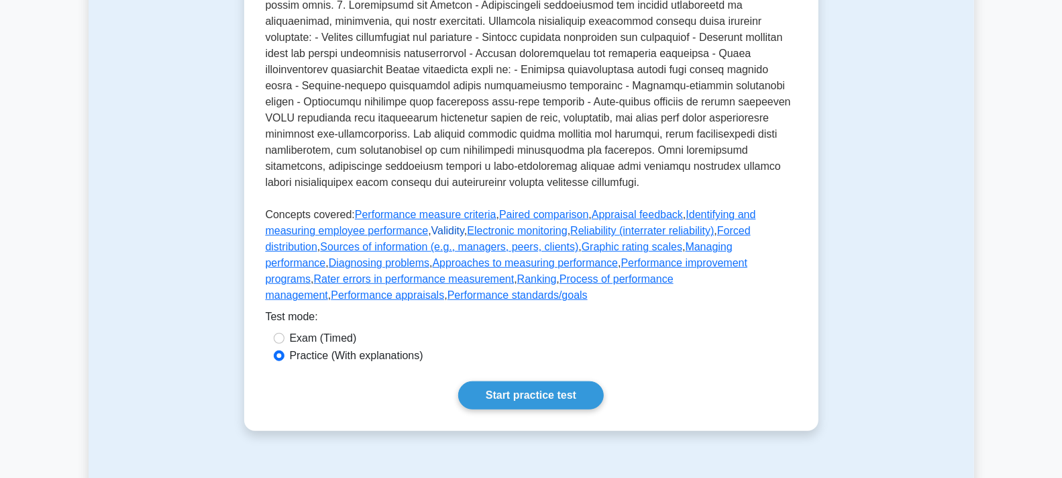
click at [431, 236] on link "Validity" at bounding box center [447, 230] width 33 height 11
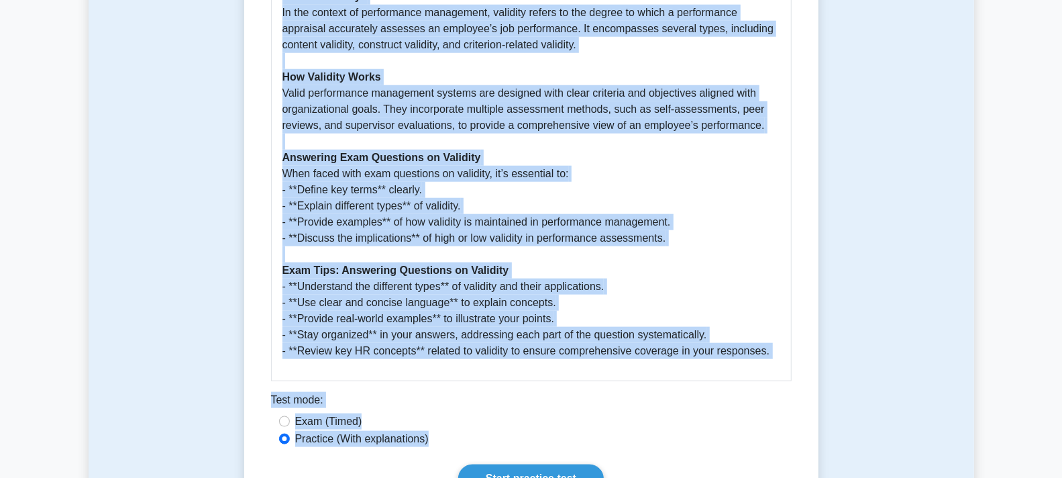
scroll to position [821, 0]
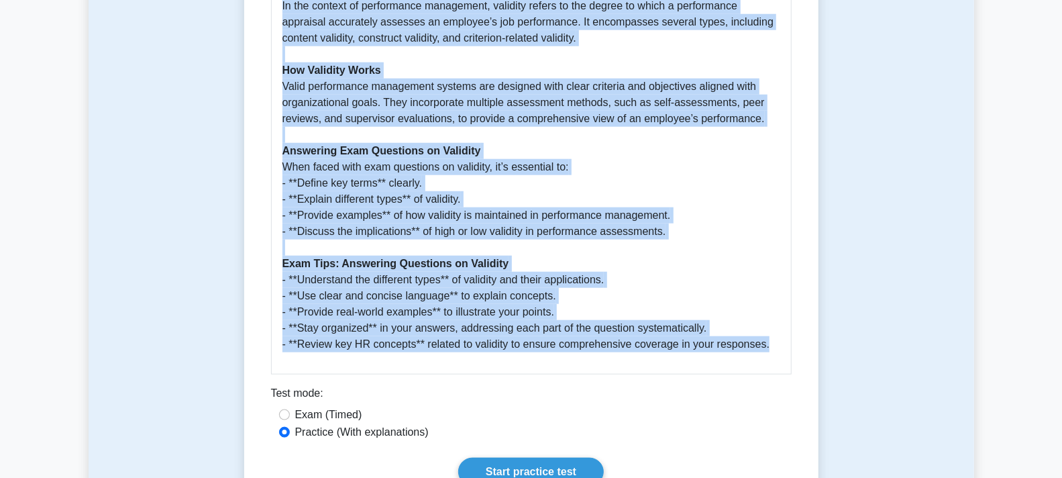
drag, startPoint x: 274, startPoint y: 175, endPoint x: 557, endPoint y: 245, distance: 291.7
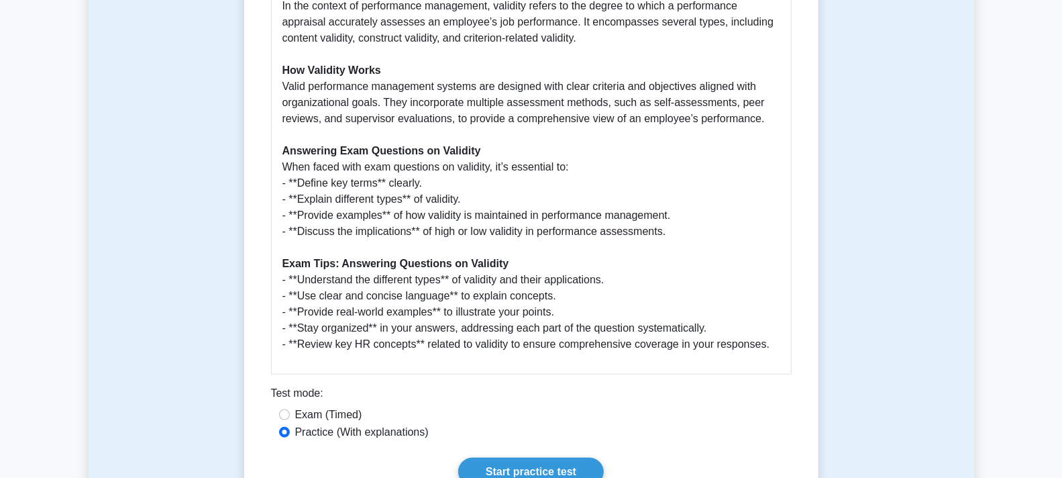
click at [703, 407] on div "Exam (Timed)" at bounding box center [531, 415] width 505 height 16
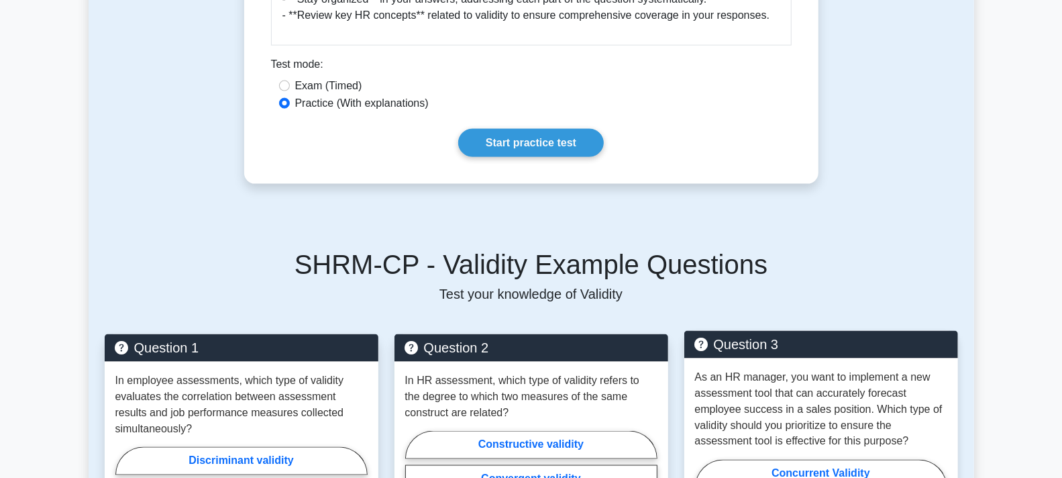
scroll to position [1343, 0]
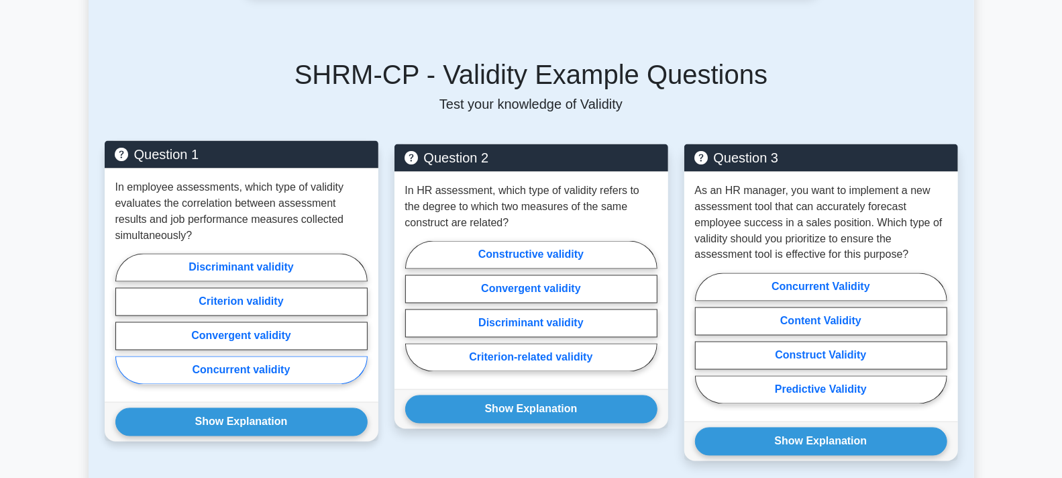
click at [220, 356] on label "Concurrent validity" at bounding box center [241, 370] width 252 height 28
click at [124, 327] on input "Concurrent validity" at bounding box center [119, 323] width 9 height 9
radio input "true"
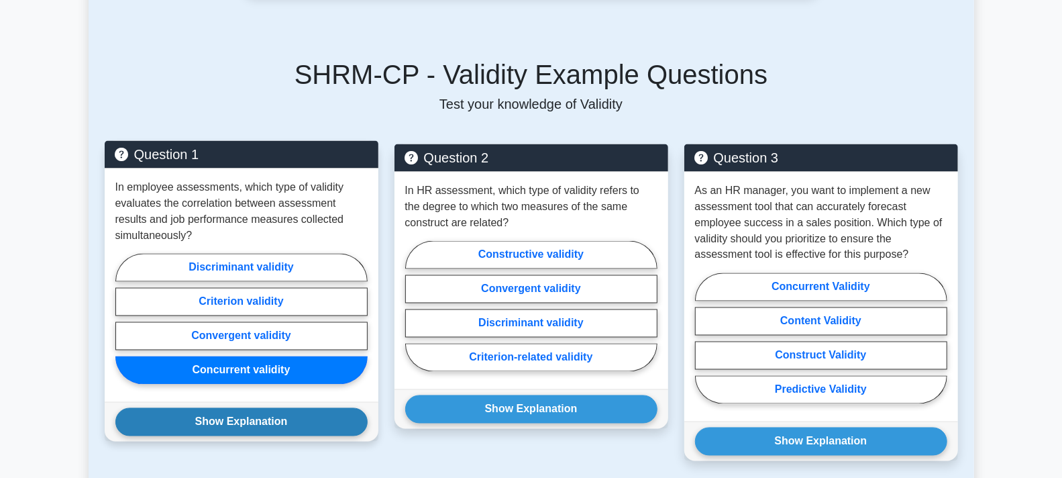
click at [226, 408] on button "Show Explanation" at bounding box center [241, 422] width 252 height 28
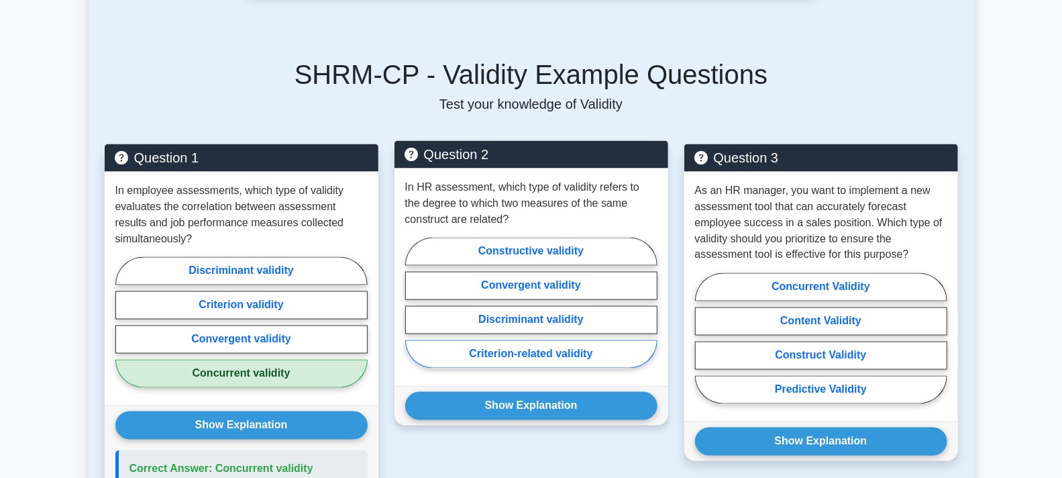
click at [546, 340] on label "Criterion-related validity" at bounding box center [531, 354] width 252 height 28
click at [414, 311] on input "Criterion-related validity" at bounding box center [409, 307] width 9 height 9
radio input "true"
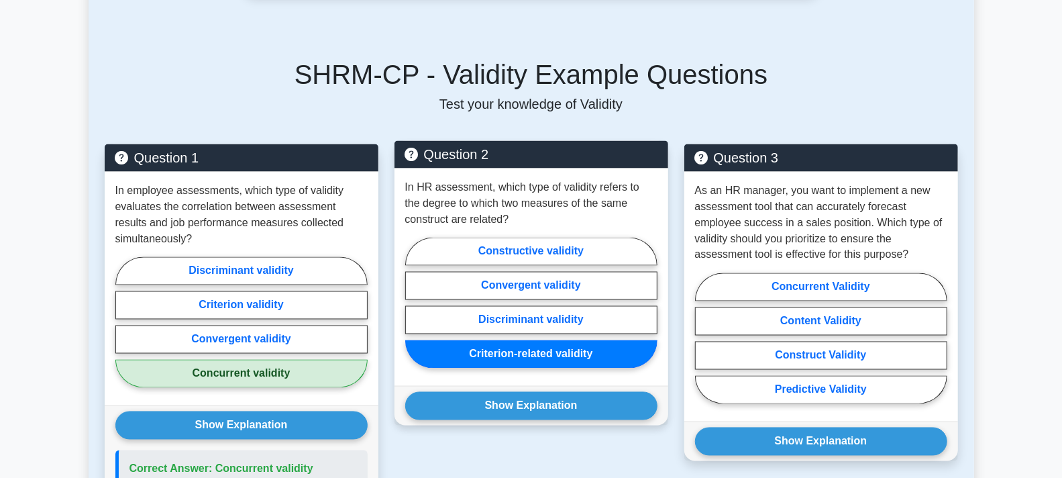
drag, startPoint x: 567, startPoint y: 385, endPoint x: 566, endPoint y: 417, distance: 32.9
click at [566, 392] on button "Show Explanation" at bounding box center [531, 406] width 252 height 28
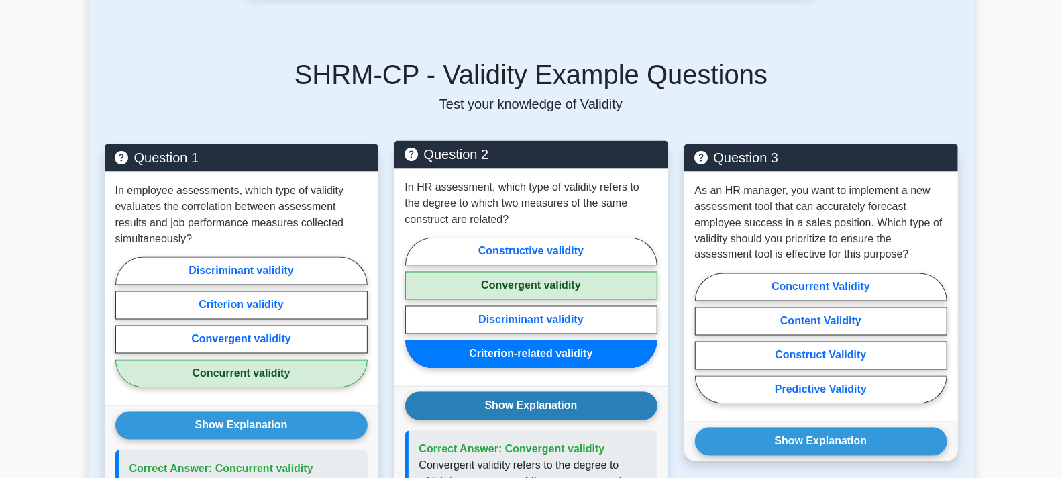
click at [562, 392] on button "Show Explanation" at bounding box center [531, 406] width 252 height 28
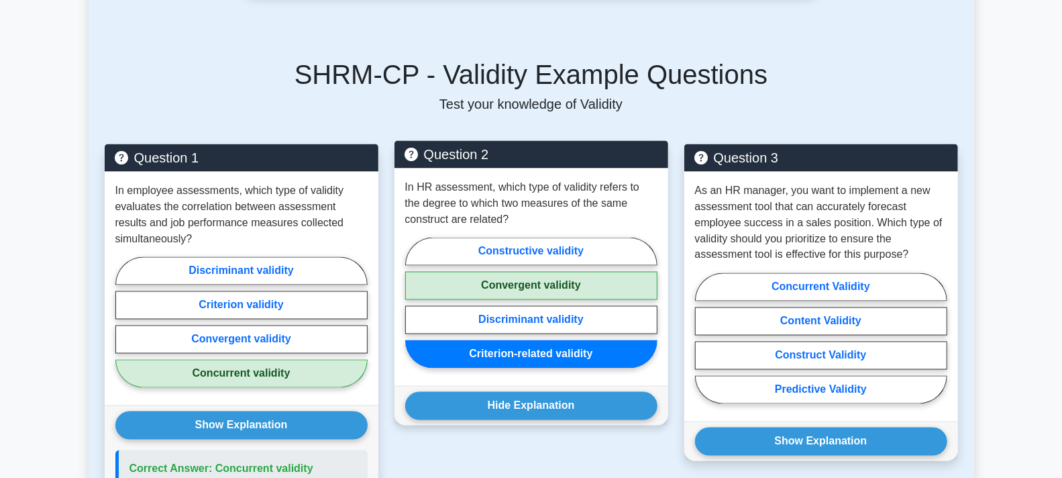
click at [517, 340] on label "Criterion-related validity" at bounding box center [531, 354] width 252 height 28
click at [414, 311] on input "Criterion-related validity" at bounding box center [409, 307] width 9 height 9
click at [509, 272] on label "Convergent validity" at bounding box center [531, 286] width 252 height 28
click at [414, 303] on input "Convergent validity" at bounding box center [409, 307] width 9 height 9
radio input "true"
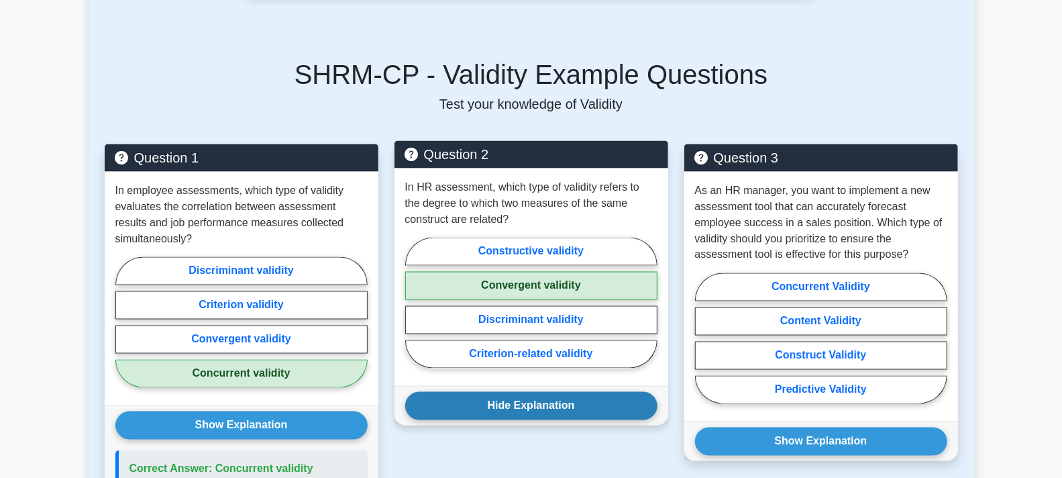
click at [557, 392] on button "Hide Explanation" at bounding box center [531, 406] width 252 height 28
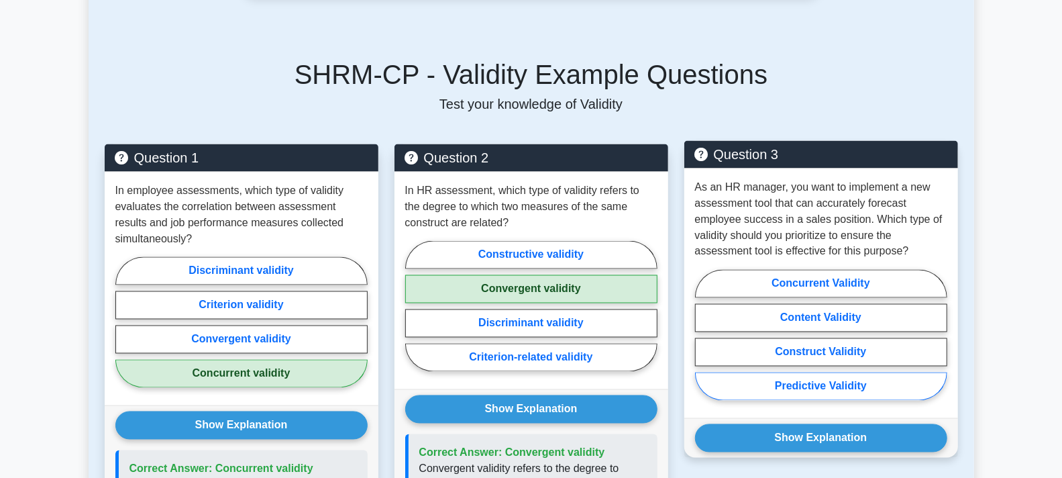
click at [798, 372] on label "Predictive Validity" at bounding box center [821, 386] width 252 height 28
click at [704, 344] on input "Predictive Validity" at bounding box center [699, 339] width 9 height 9
radio input "true"
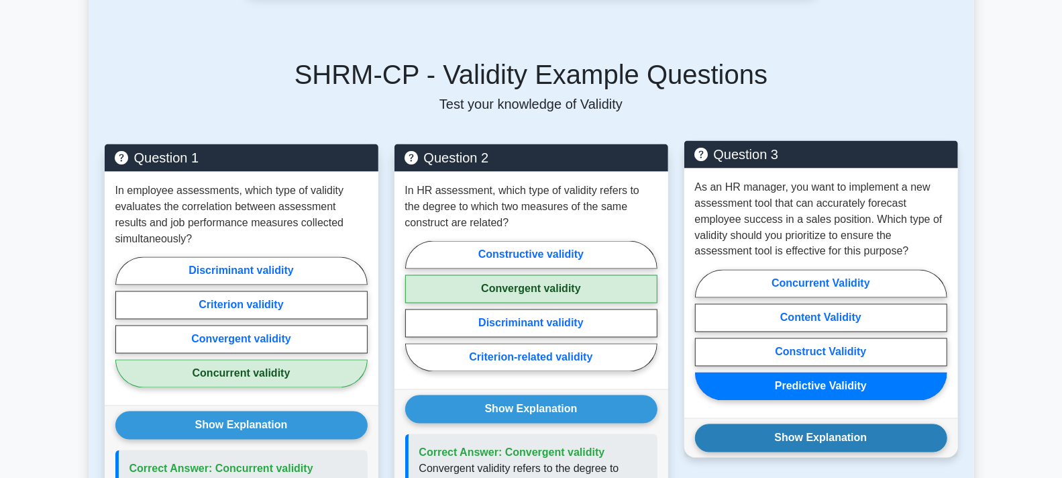
click at [803, 424] on button "Show Explanation" at bounding box center [821, 438] width 252 height 28
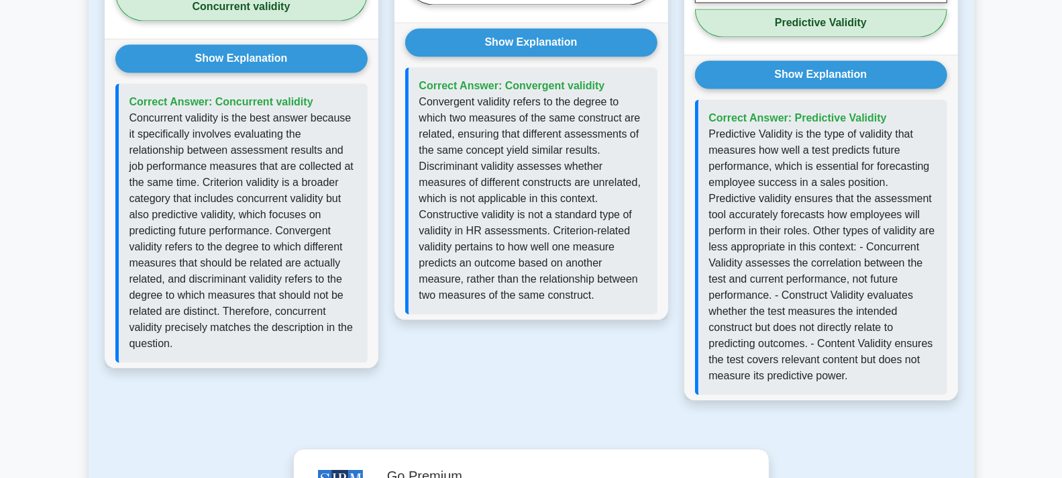
scroll to position [1716, 0]
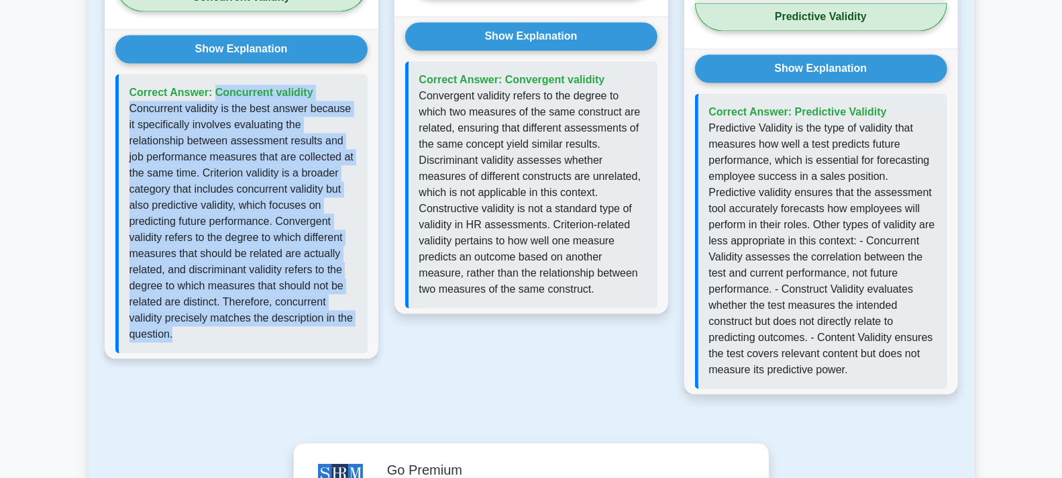
drag, startPoint x: 222, startPoint y: 323, endPoint x: 130, endPoint y: 70, distance: 269.2
click at [130, 74] on div "Correct Answer: Concurrent validity" at bounding box center [241, 213] width 252 height 279
copy div "Correct Answer: Concurrent validity Concurrent validity is the best answer beca…"
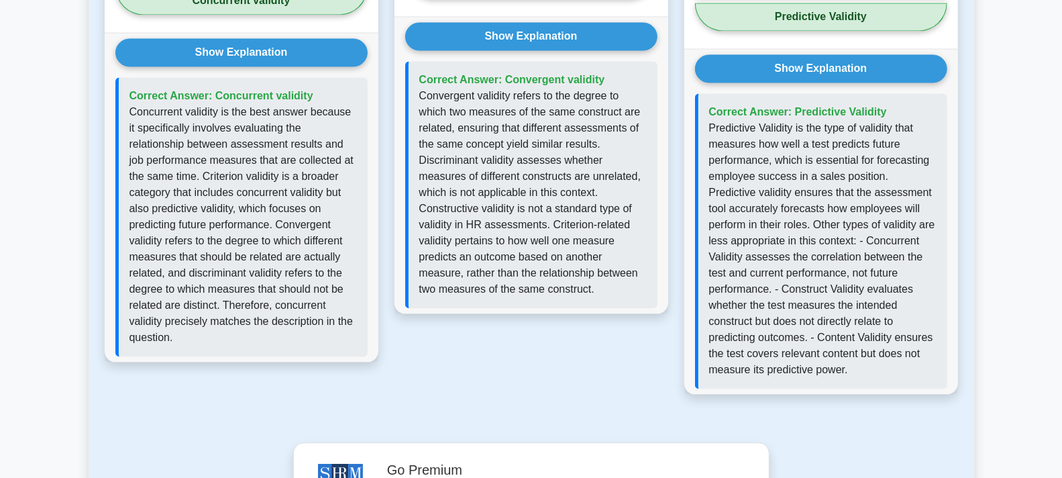
drag, startPoint x: 481, startPoint y: 361, endPoint x: 500, endPoint y: 304, distance: 60.1
click at [483, 357] on div "Question 2 In HR assessment, which type of validity refers to the degree to whi…" at bounding box center [532, 90] width 290 height 639
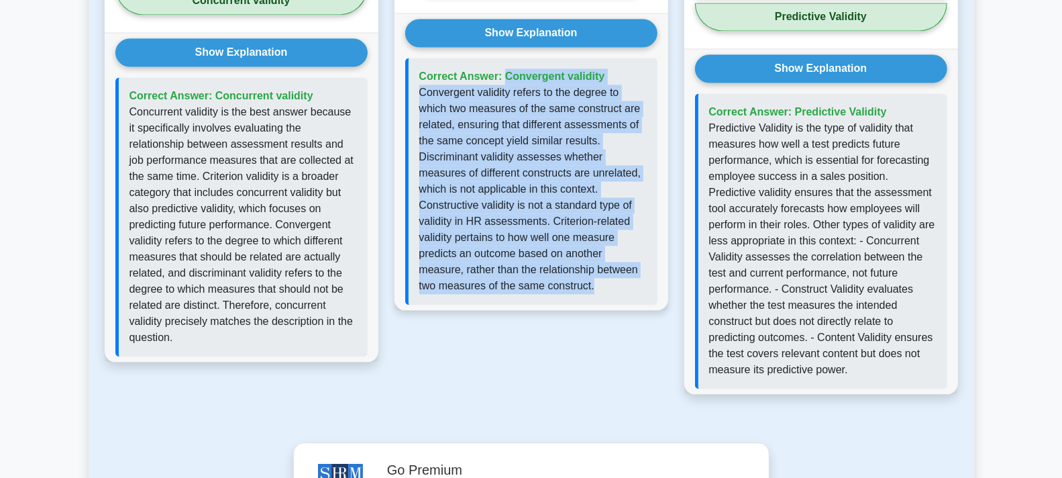
drag, startPoint x: 487, startPoint y: 273, endPoint x: 407, endPoint y: 51, distance: 235.8
click at [407, 58] on div "Correct Answer: Convergent validity" at bounding box center [531, 181] width 252 height 247
copy div "Correct Answer: Convergent validity Convergent validity refers to the degree to…"
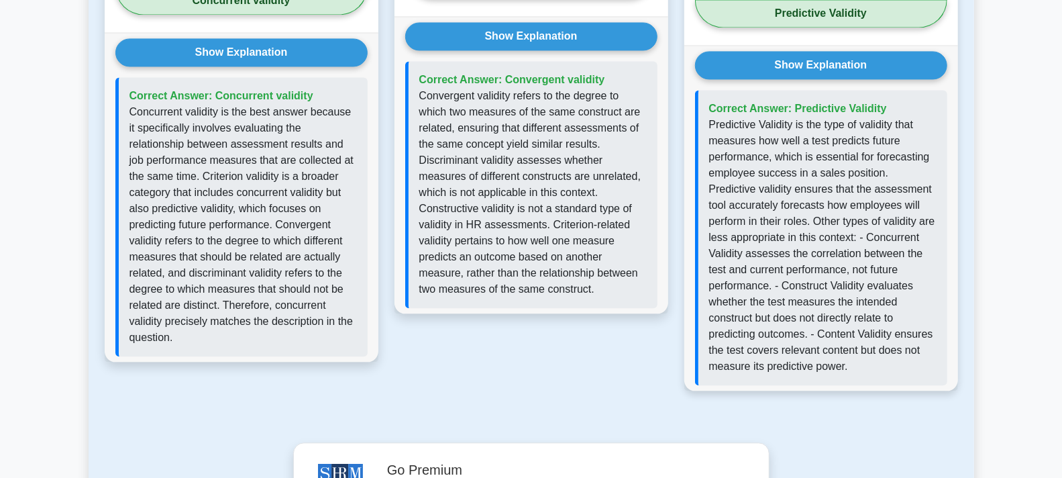
drag, startPoint x: 882, startPoint y: 377, endPoint x: 889, endPoint y: 364, distance: 15.0
click at [882, 375] on div "Question 3 As an HR manager, you want to implement a new assessment tool that c…" at bounding box center [821, 90] width 290 height 639
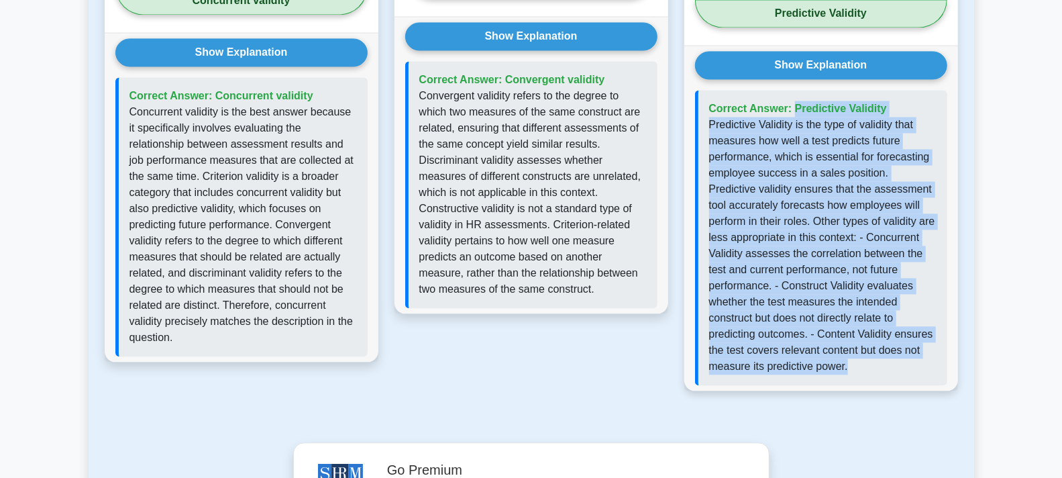
drag, startPoint x: 894, startPoint y: 346, endPoint x: 703, endPoint y: 92, distance: 318.2
click at [703, 92] on div "Correct Answer: Predictive Validity" at bounding box center [821, 237] width 252 height 295
copy div "Correct Answer: Predictive Validity Predictive Validity is the type of validity…"
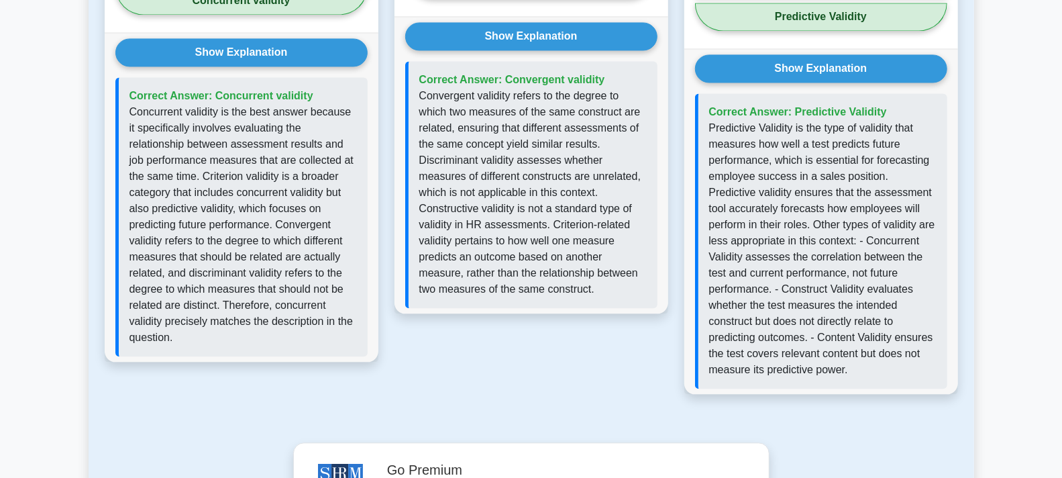
click at [587, 396] on div "SHRM-CP - Validity Example Questions Test your knowledge of Validity Question 1…" at bounding box center [532, 47] width 870 height 789
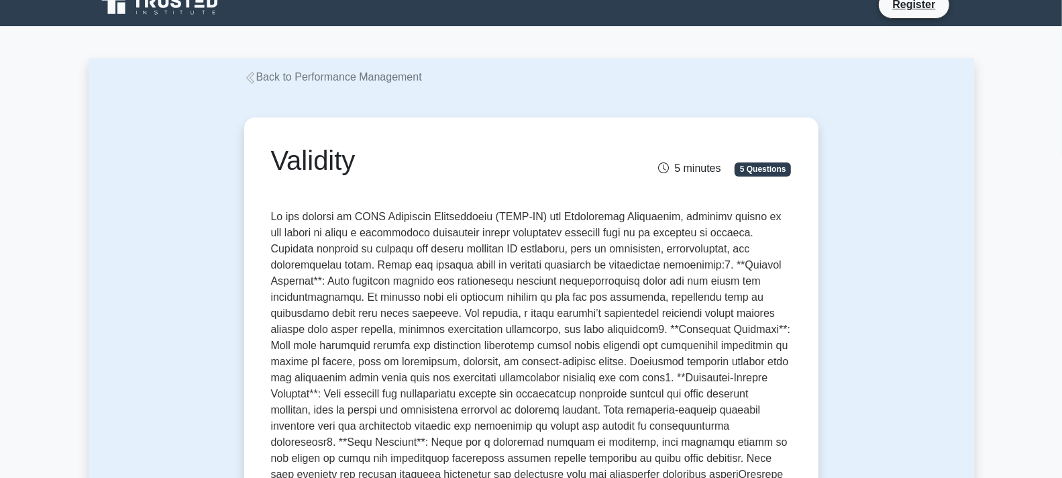
scroll to position [0, 0]
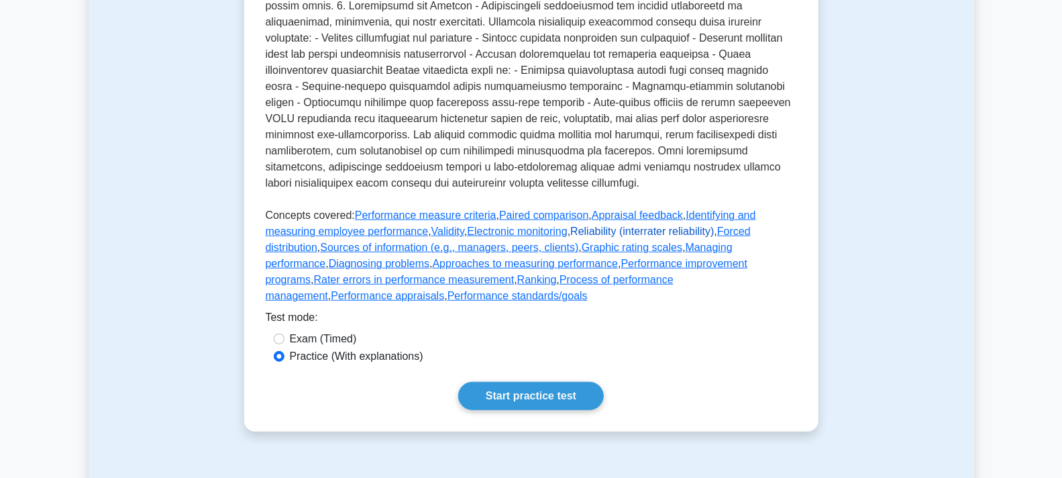
click at [570, 237] on link "Reliability (interrater reliability)" at bounding box center [642, 230] width 144 height 11
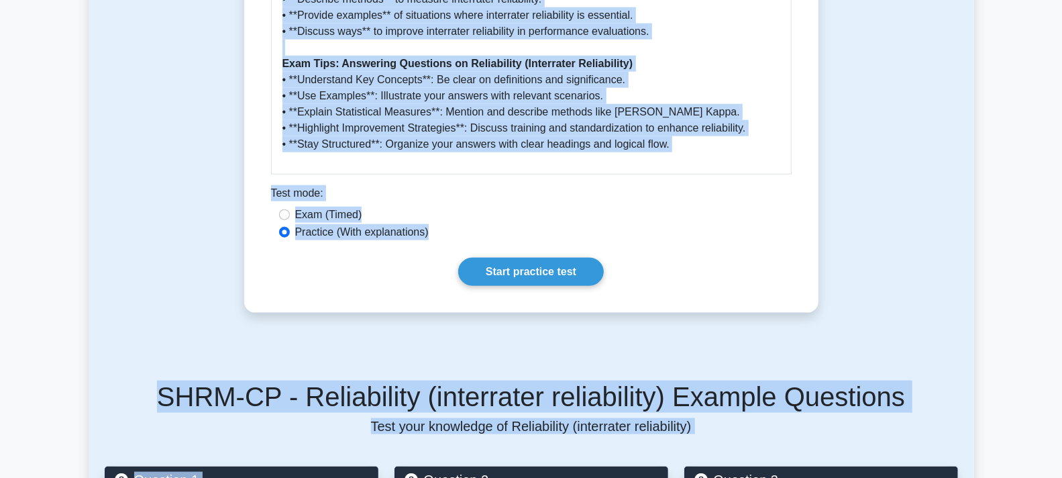
scroll to position [964, 0]
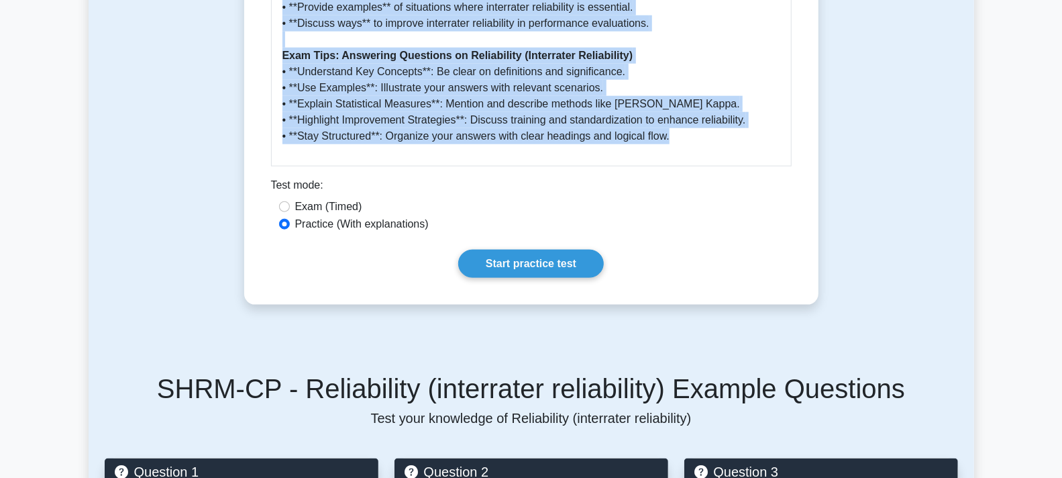
drag, startPoint x: 272, startPoint y: 176, endPoint x: 648, endPoint y: 124, distance: 380.0
copy div "Loremipsumd (sitametcon adipiscinge) 5 seddoei 6 Temporinc Ut lab etdolor ma AL…"
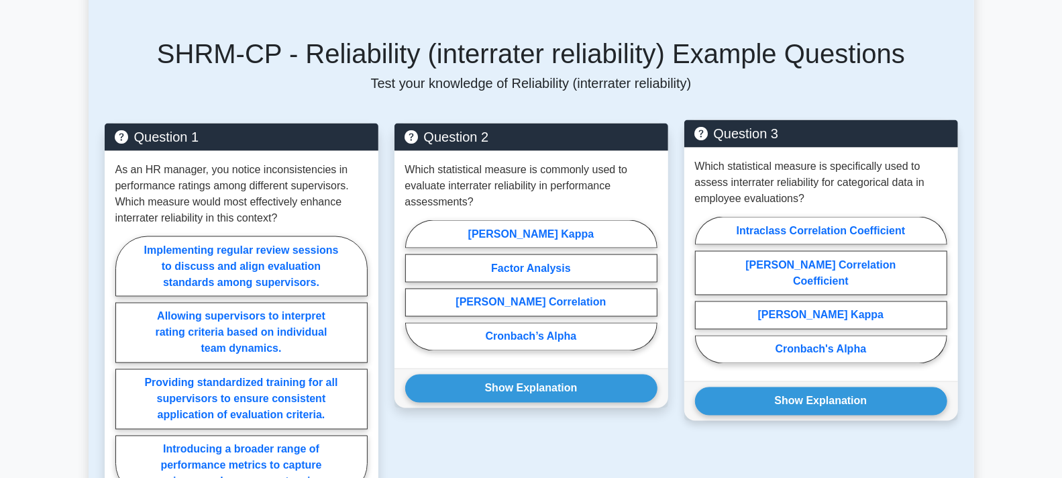
scroll to position [1337, 0]
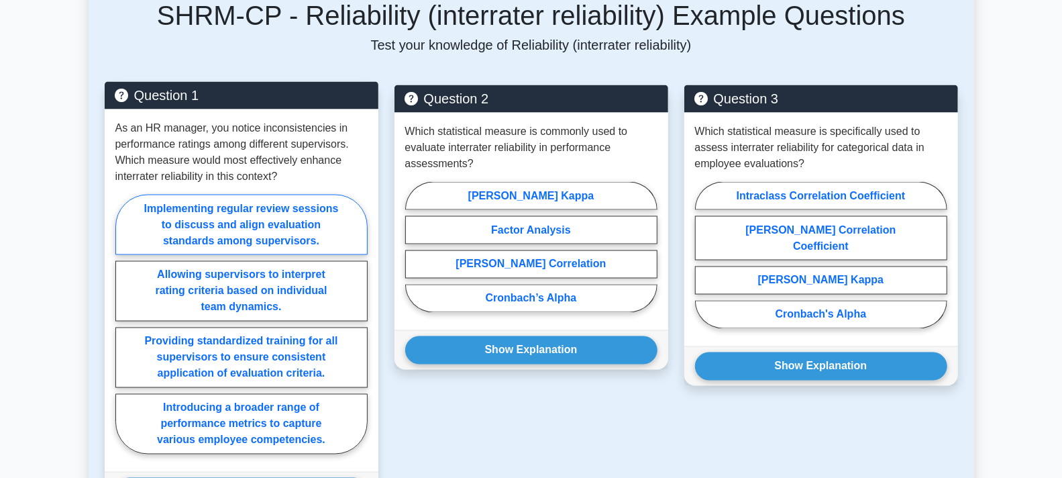
click at [224, 217] on label "Implementing regular review sessions to discuss and align evaluation standards …" at bounding box center [241, 225] width 252 height 60
click at [124, 324] on input "Implementing regular review sessions to discuss and align evaluation standards …" at bounding box center [119, 328] width 9 height 9
radio input "true"
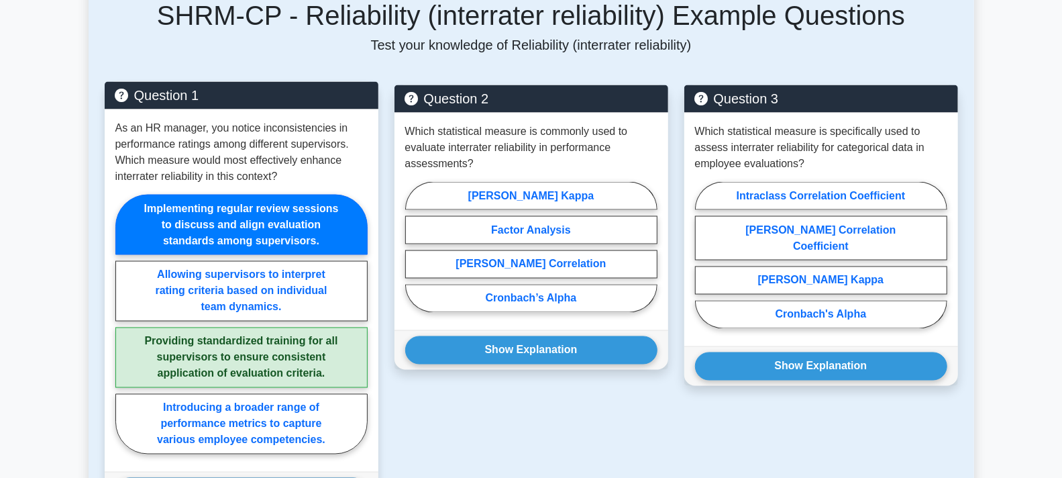
click at [262, 351] on label "Providing standardized training for all supervisors to ensure consistent applic…" at bounding box center [241, 357] width 252 height 60
click at [124, 333] on input "Providing standardized training for all supervisors to ensure consistent applic…" at bounding box center [119, 328] width 9 height 9
radio input "true"
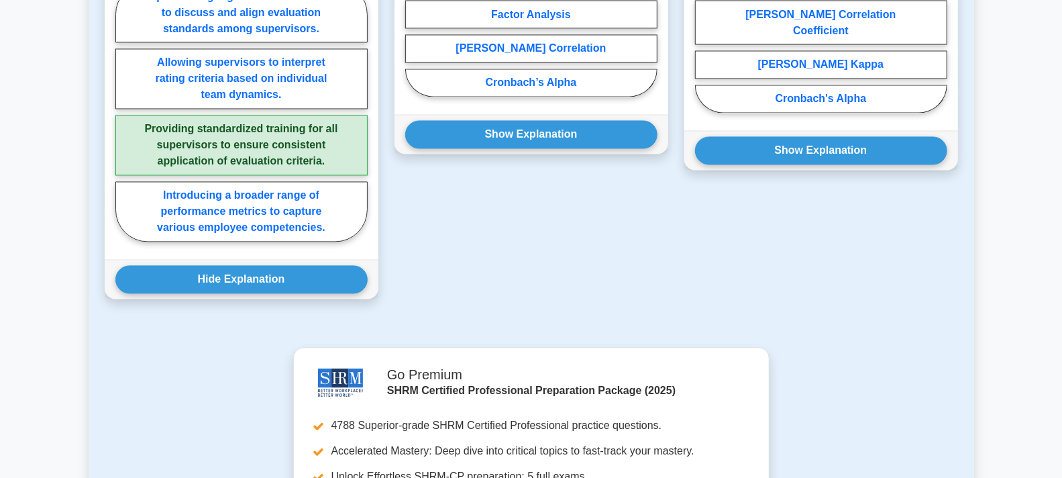
scroll to position [1561, 0]
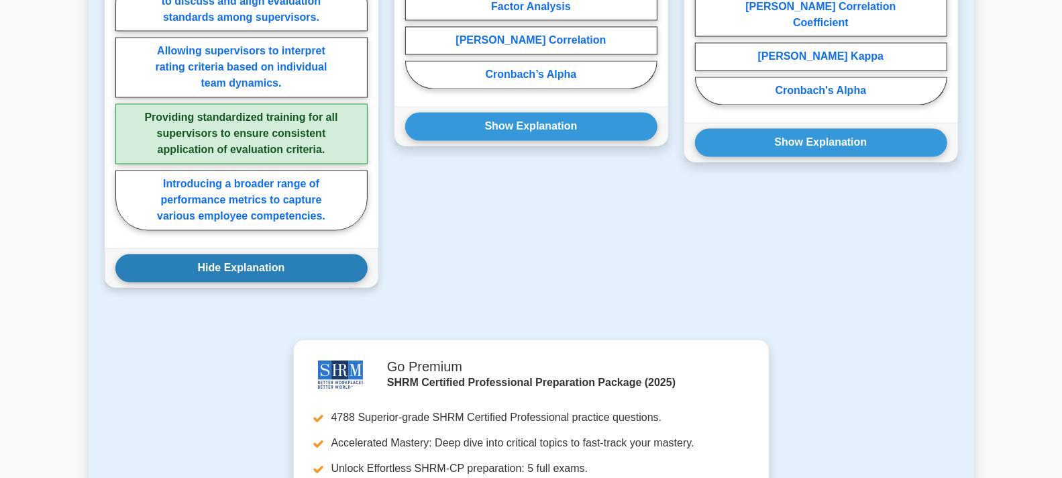
click at [262, 258] on button "Hide Explanation" at bounding box center [241, 268] width 252 height 28
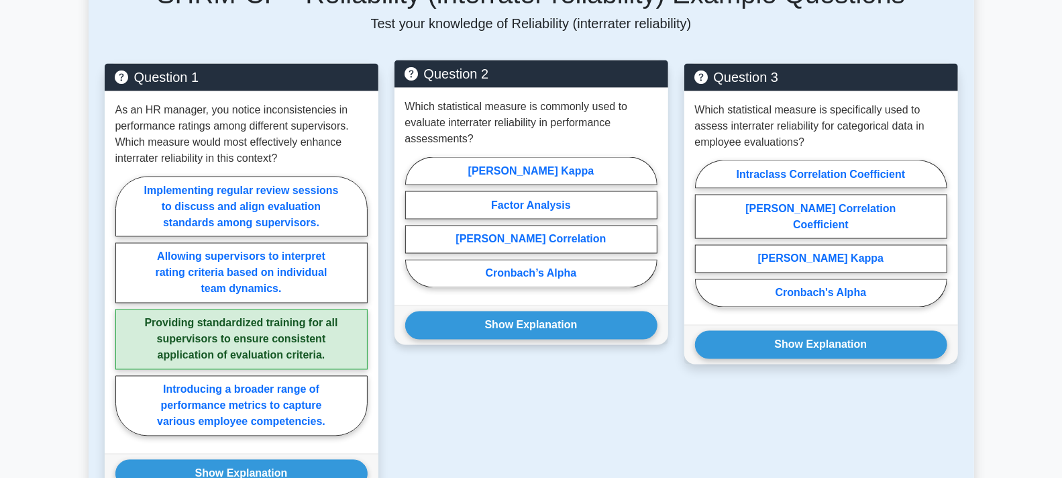
scroll to position [1337, 0]
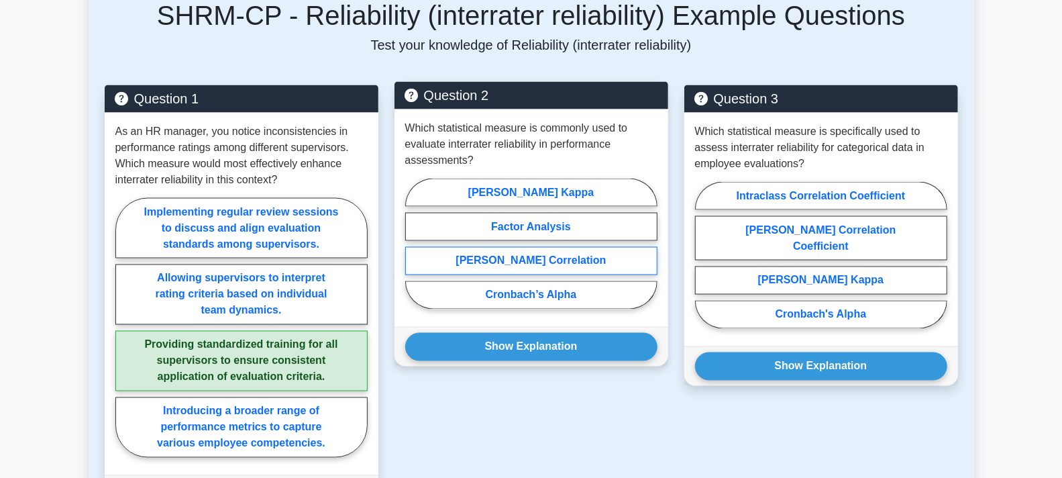
click at [528, 247] on label "Pearson’s Correlation" at bounding box center [531, 261] width 252 height 28
click at [414, 244] on input "Pearson’s Correlation" at bounding box center [409, 248] width 9 height 9
radio input "true"
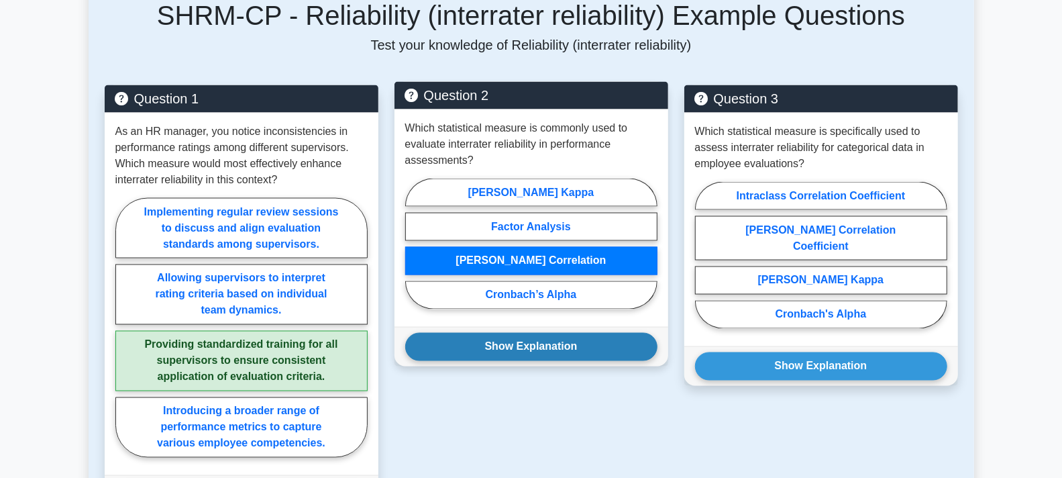
click at [538, 333] on button "Show Explanation" at bounding box center [531, 347] width 252 height 28
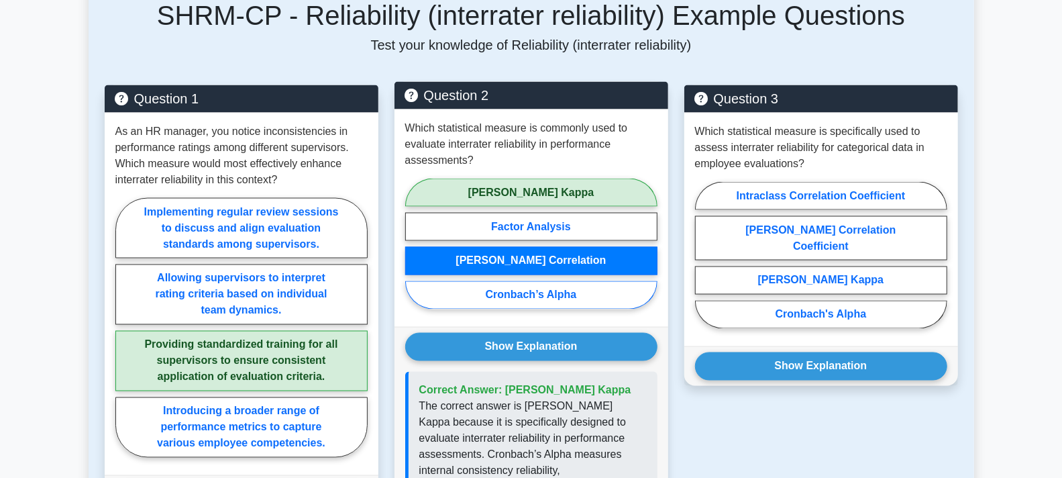
click at [531, 281] on label "Cronbach’s Alpha" at bounding box center [531, 295] width 252 height 28
click at [414, 252] on input "Cronbach’s Alpha" at bounding box center [409, 248] width 9 height 9
radio input "true"
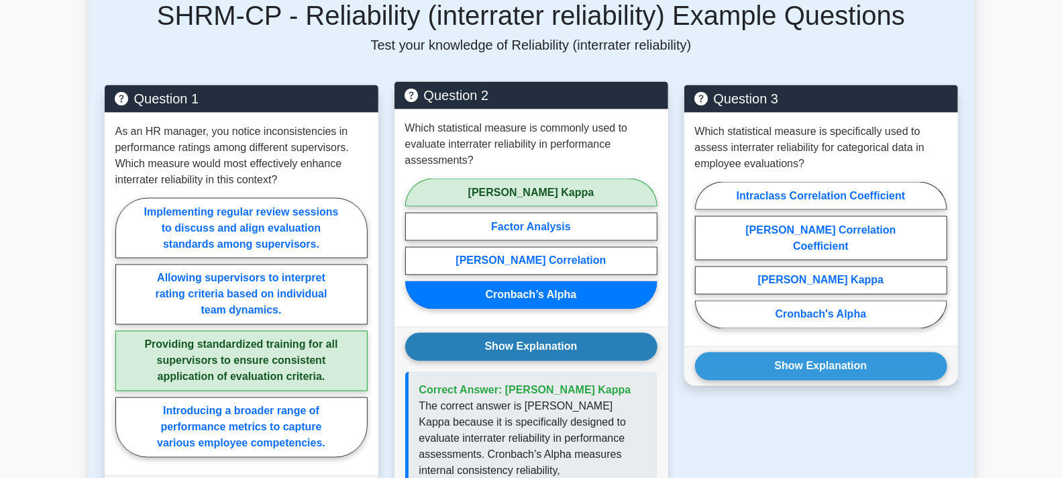
click at [542, 333] on button "Show Explanation" at bounding box center [531, 347] width 252 height 28
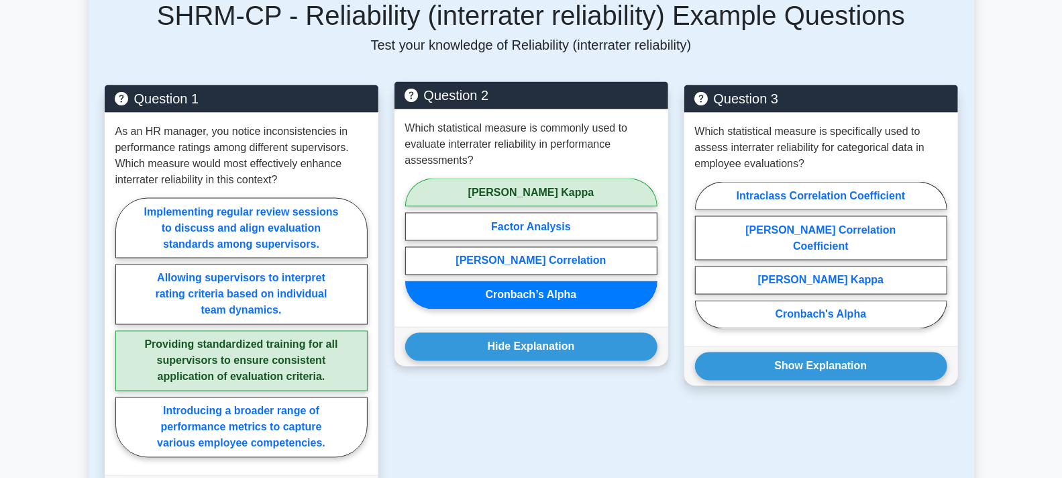
click at [527, 178] on label "Cohen’s Kappa" at bounding box center [531, 192] width 252 height 28
click at [414, 244] on input "Cohen’s Kappa" at bounding box center [409, 248] width 9 height 9
radio input "true"
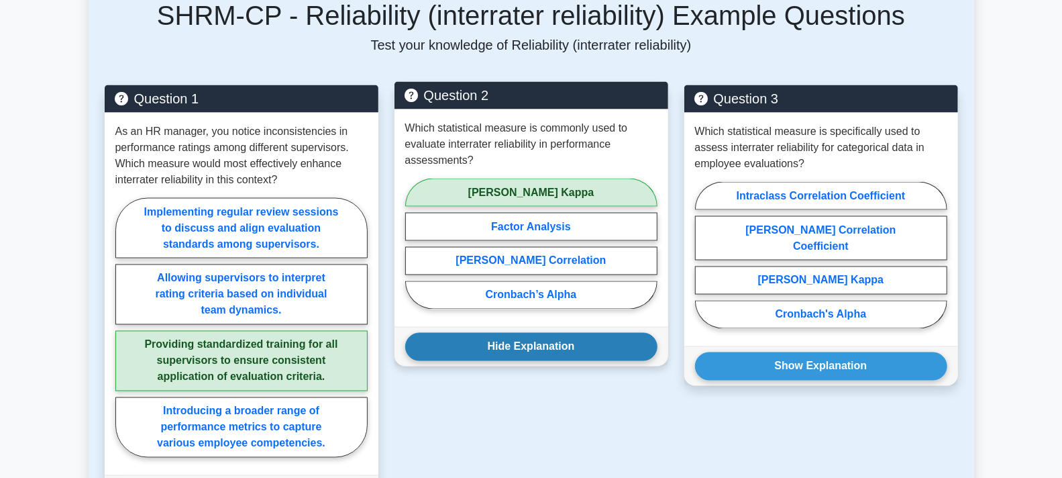
click at [534, 333] on button "Hide Explanation" at bounding box center [531, 347] width 252 height 28
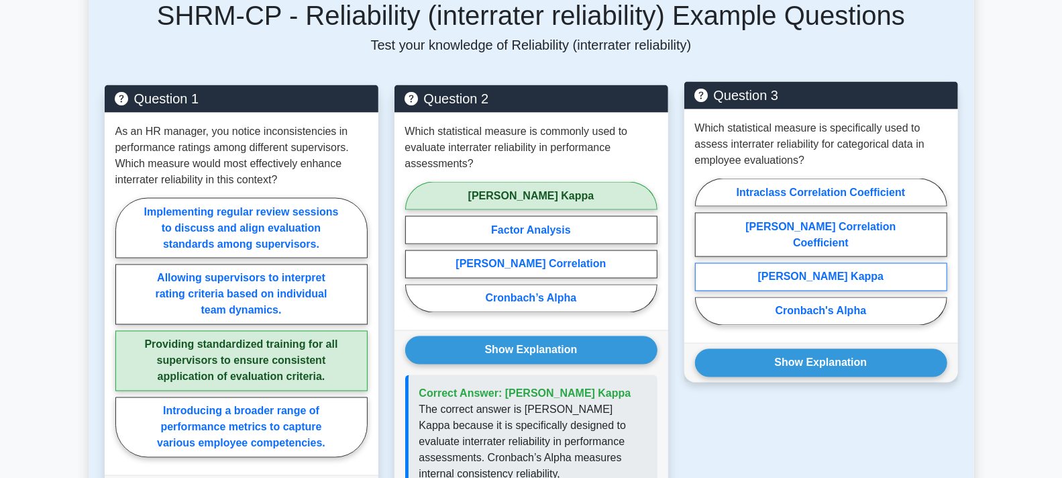
click at [809, 263] on label "Cohen's Kappa" at bounding box center [821, 277] width 252 height 28
click at [704, 252] on input "Cohen's Kappa" at bounding box center [699, 256] width 9 height 9
radio input "true"
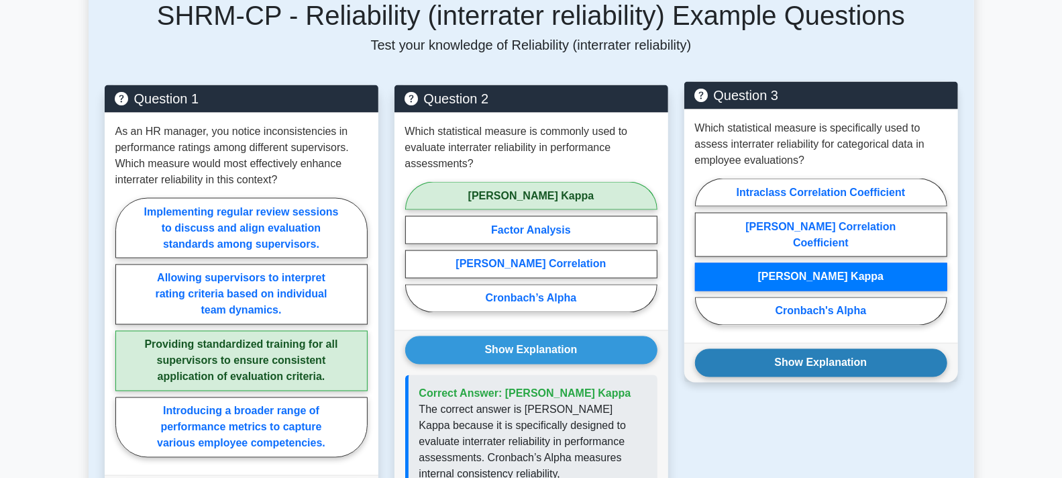
click at [813, 349] on button "Show Explanation" at bounding box center [821, 363] width 252 height 28
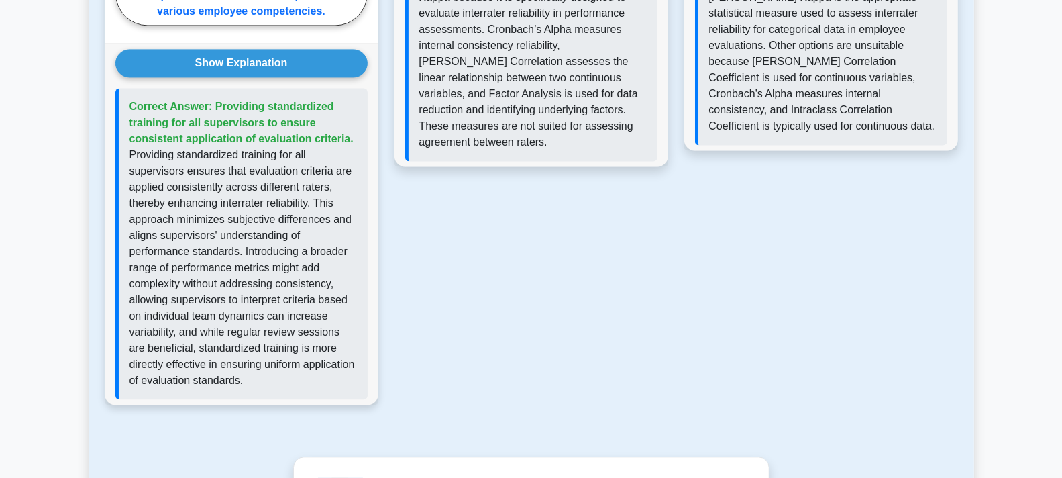
scroll to position [1785, 0]
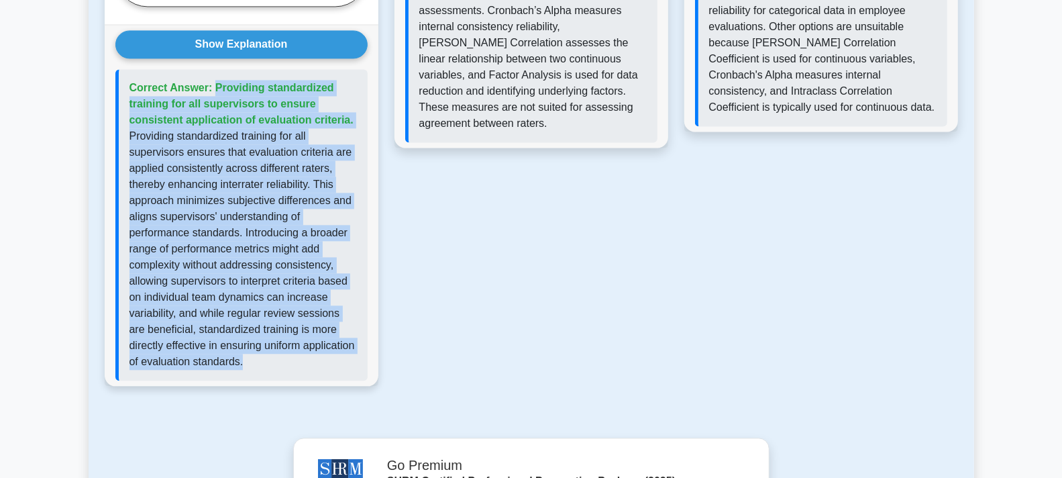
drag, startPoint x: 268, startPoint y: 342, endPoint x: 130, endPoint y: 69, distance: 306.1
click at [130, 69] on div "Correct Answer: Providing standardized training for all supervisors to ensure c…" at bounding box center [241, 224] width 252 height 311
copy div "Correct Answer: Providing standardized training for all supervisors to ensure c…"
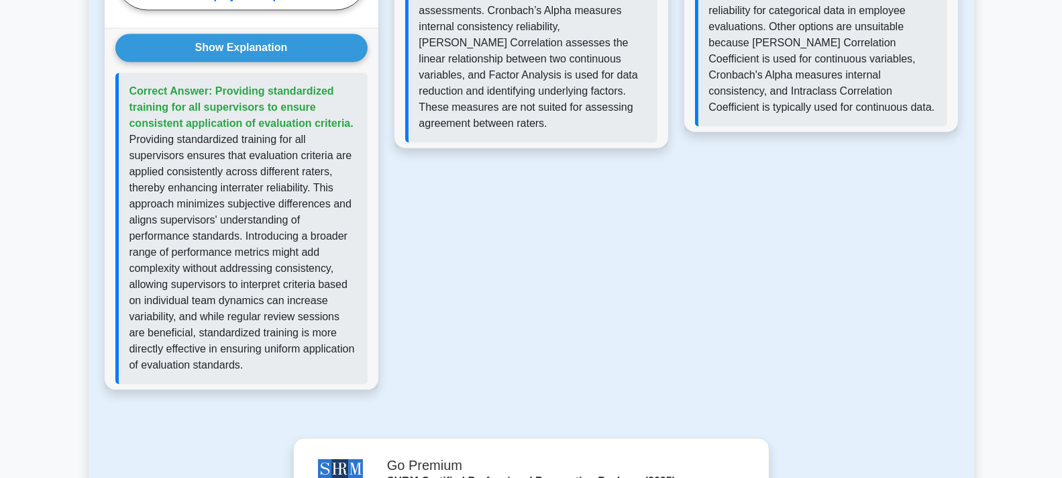
click at [572, 242] on div "Question 2 Which statistical measure is commonly used to evaluate interrater re…" at bounding box center [532, 22] width 290 height 768
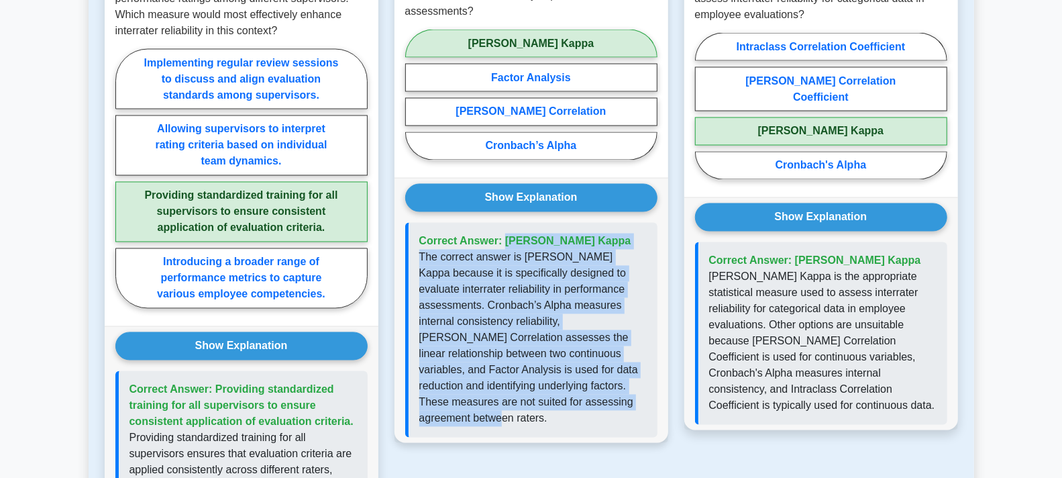
drag, startPoint x: 573, startPoint y: 385, endPoint x: 421, endPoint y: 223, distance: 222.7
click at [421, 223] on div "Correct Answer: Cohen’s Kappa" at bounding box center [531, 330] width 252 height 215
copy div "Correct Answer: Cohen’s Kappa The correct answer is Cohen’s Kappa because it is…"
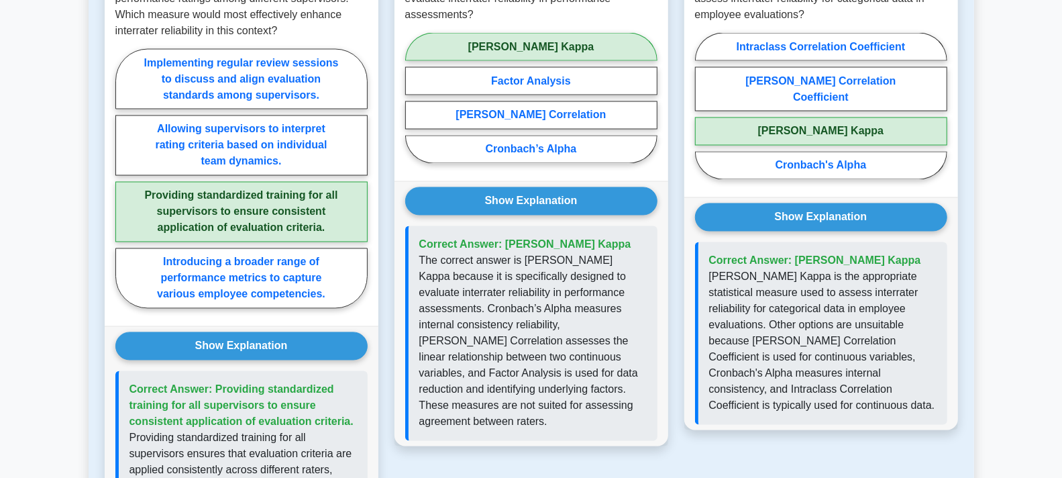
click at [796, 385] on div "Question 3 Which statistical measure is specifically used to assess interrater …" at bounding box center [821, 320] width 290 height 768
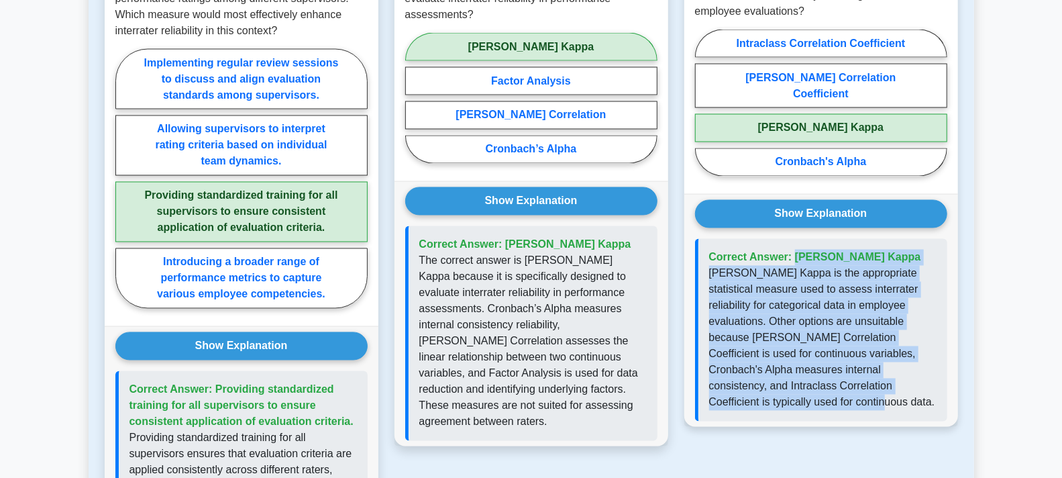
drag, startPoint x: 938, startPoint y: 351, endPoint x: 750, endPoint y: 254, distance: 211.3
click at [710, 239] on div "Correct Answer: Cohen's Kappa" at bounding box center [821, 330] width 252 height 183
copy div "Correct Answer: Cohen's Kappa Cohen's Kappa is the appropriate statistical meas…"
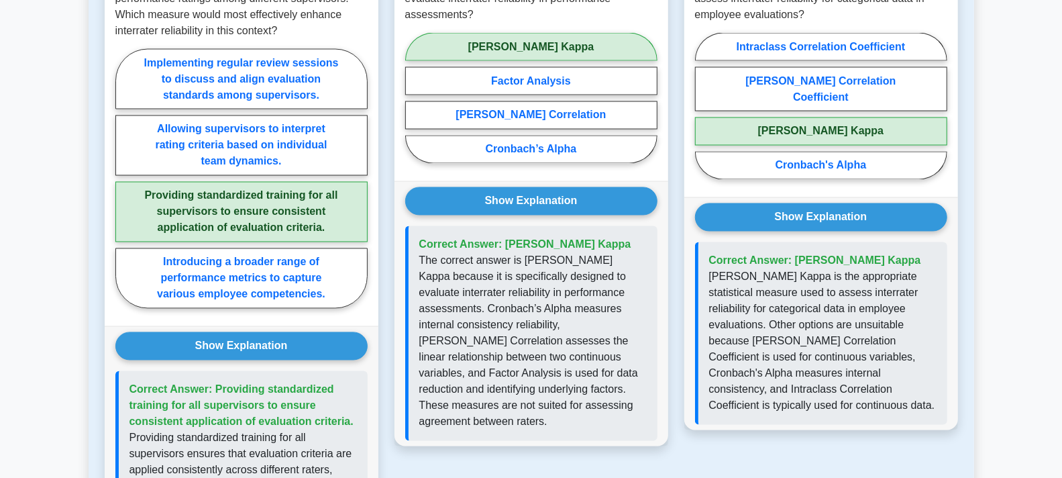
click at [665, 433] on div "Question 2 Which statistical measure is commonly used to evaluate interrater re…" at bounding box center [532, 320] width 290 height 768
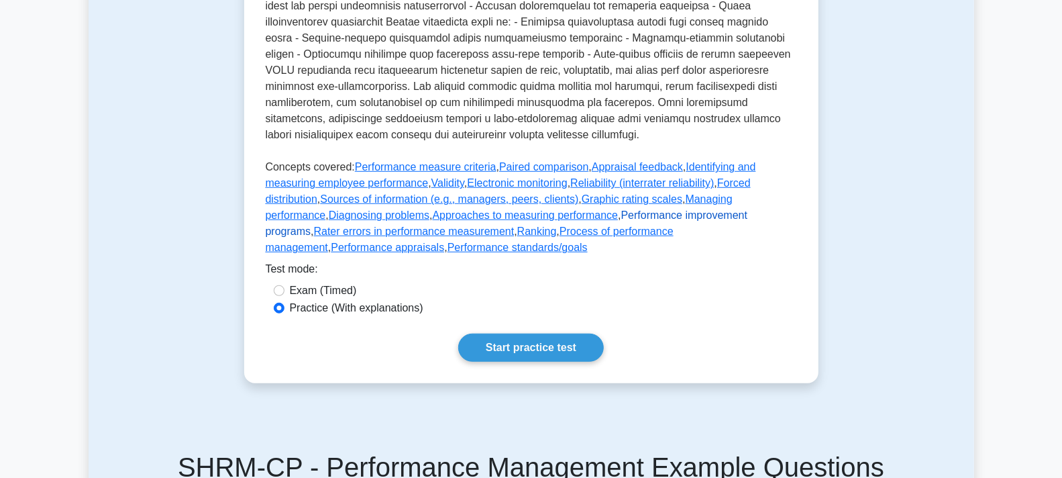
scroll to position [476, 0]
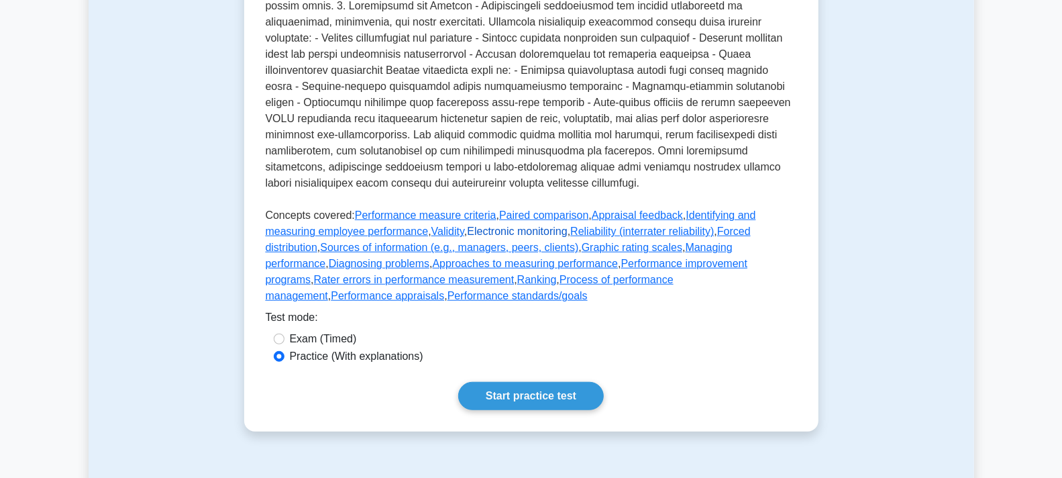
click at [467, 237] on link "Electronic monitoring" at bounding box center [517, 230] width 100 height 11
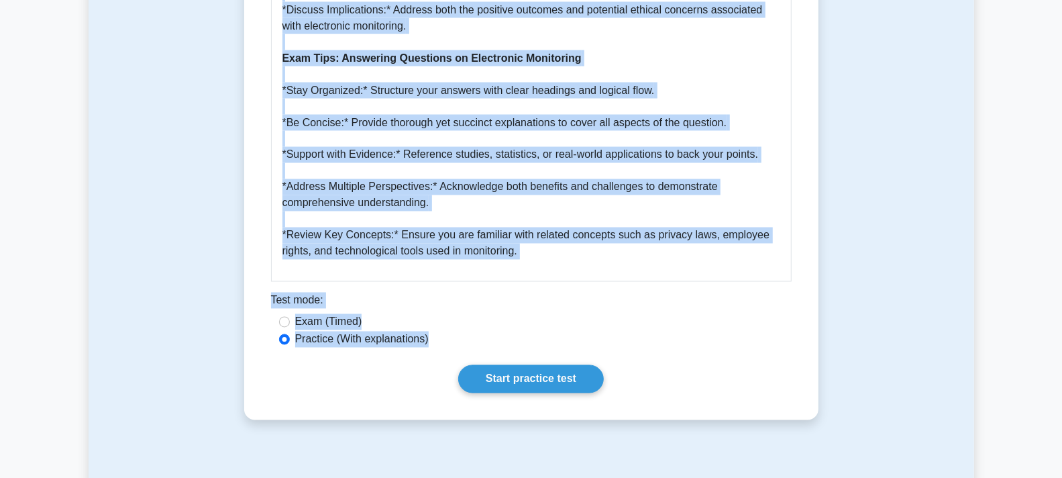
scroll to position [1463, 0]
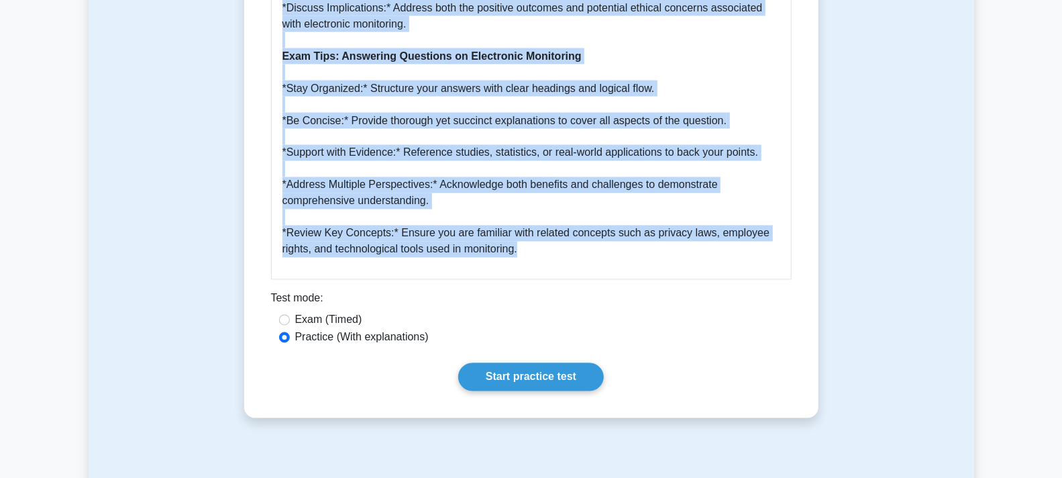
drag, startPoint x: 272, startPoint y: 175, endPoint x: 568, endPoint y: 228, distance: 301.3
copy div "Electronic monitoring 5 minutes 5 Questions Electronic monitoring refers to the…"
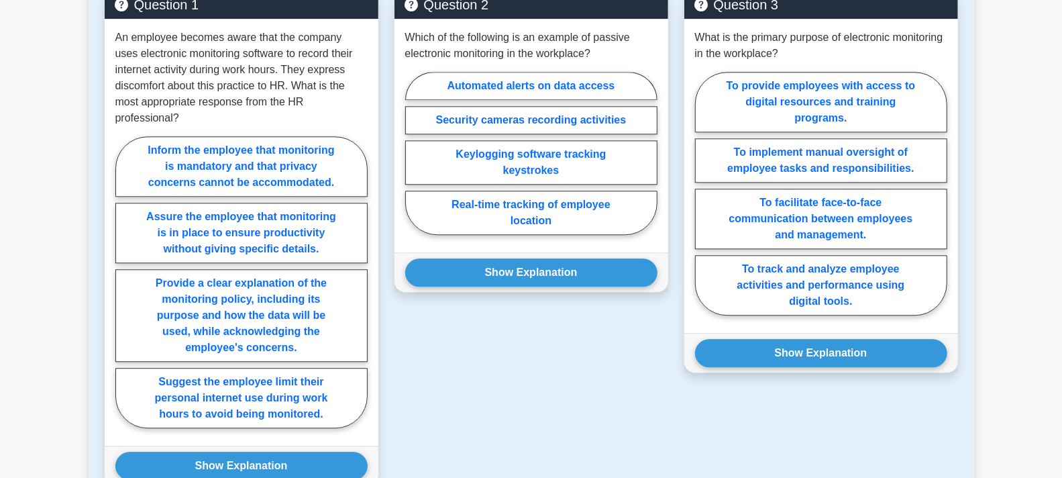
scroll to position [2014, 0]
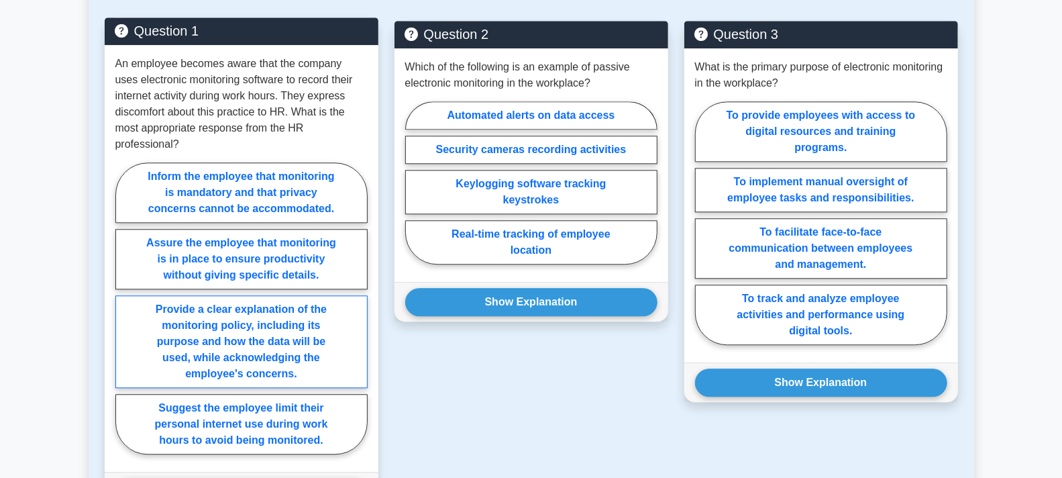
click at [303, 332] on label "Provide a clear explanation of the monitoring policy, including its purpose and…" at bounding box center [241, 341] width 252 height 93
click at [124, 317] on input "Provide a clear explanation of the monitoring policy, including its purpose and…" at bounding box center [119, 312] width 9 height 9
radio input "true"
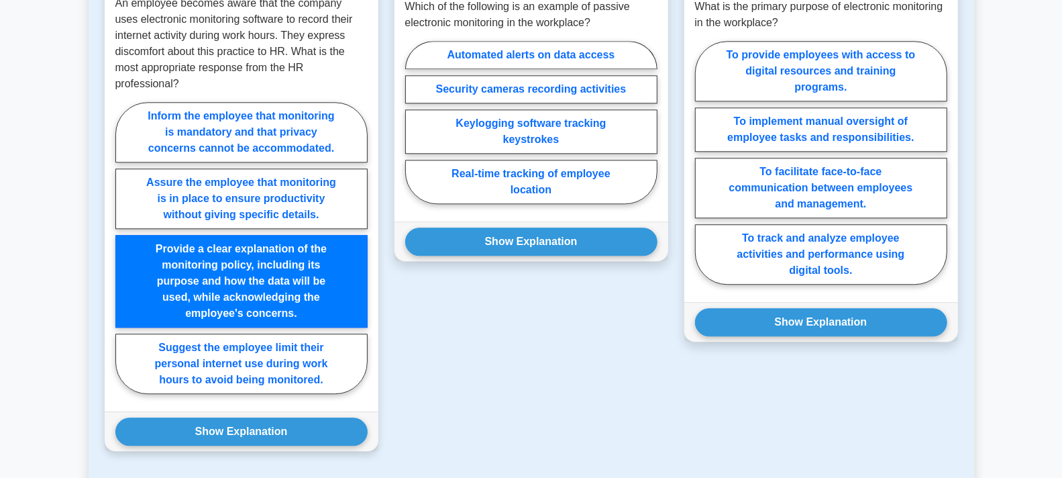
scroll to position [2088, 0]
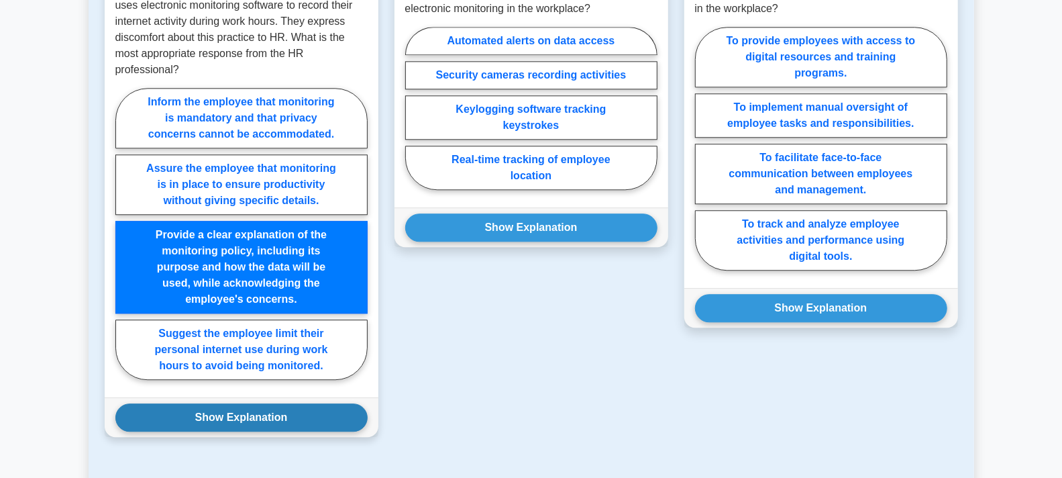
click at [255, 414] on button "Show Explanation" at bounding box center [241, 417] width 252 height 28
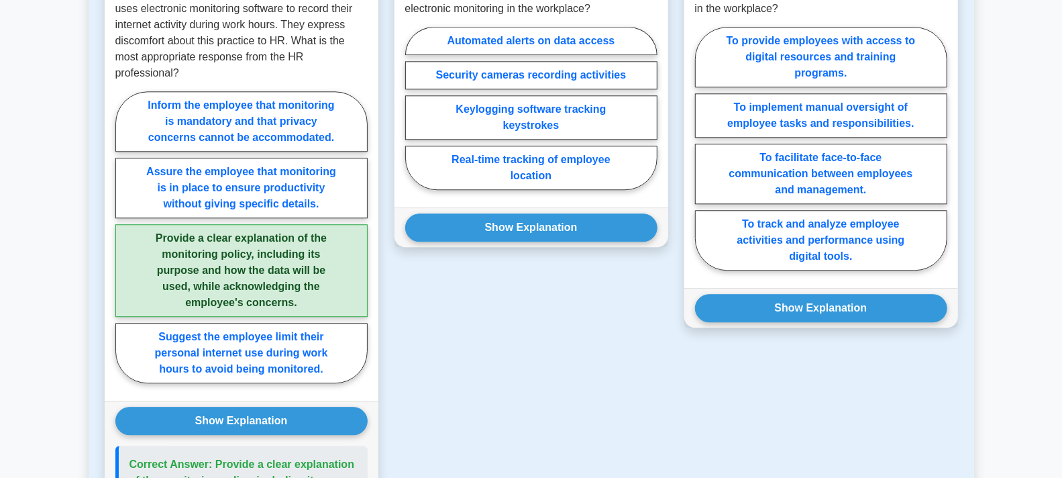
scroll to position [2014, 0]
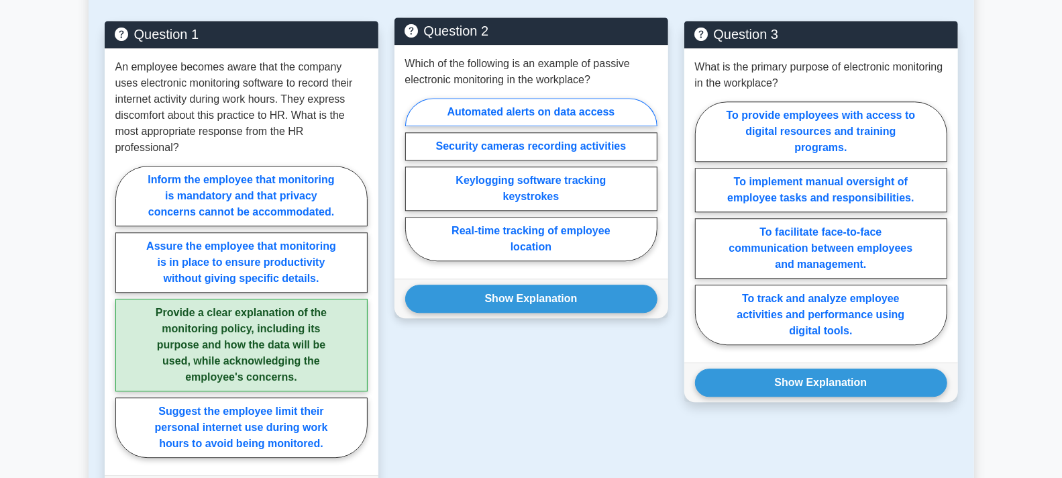
click at [554, 109] on label "Automated alerts on data access" at bounding box center [531, 112] width 252 height 28
click at [414, 179] on input "Automated alerts on data access" at bounding box center [409, 183] width 9 height 9
radio input "true"
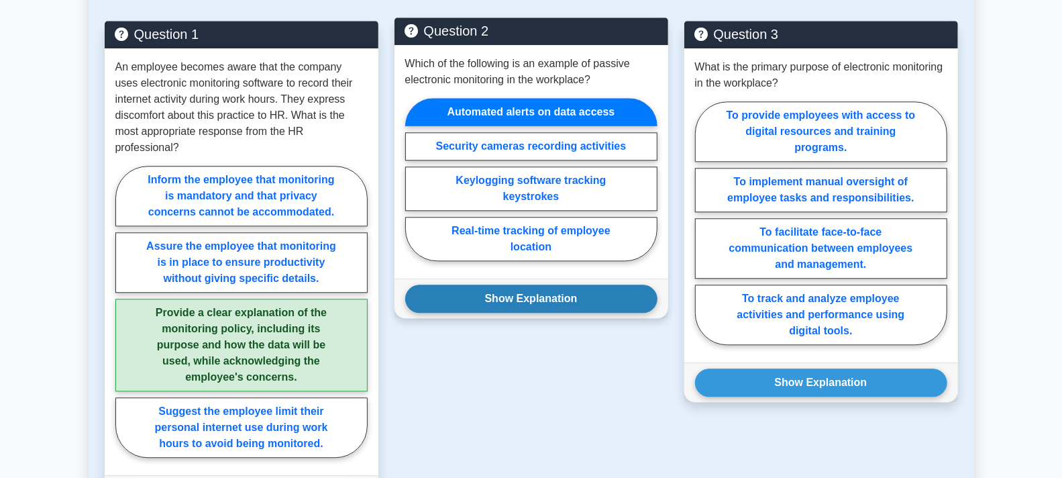
click at [534, 287] on button "Show Explanation" at bounding box center [531, 299] width 252 height 28
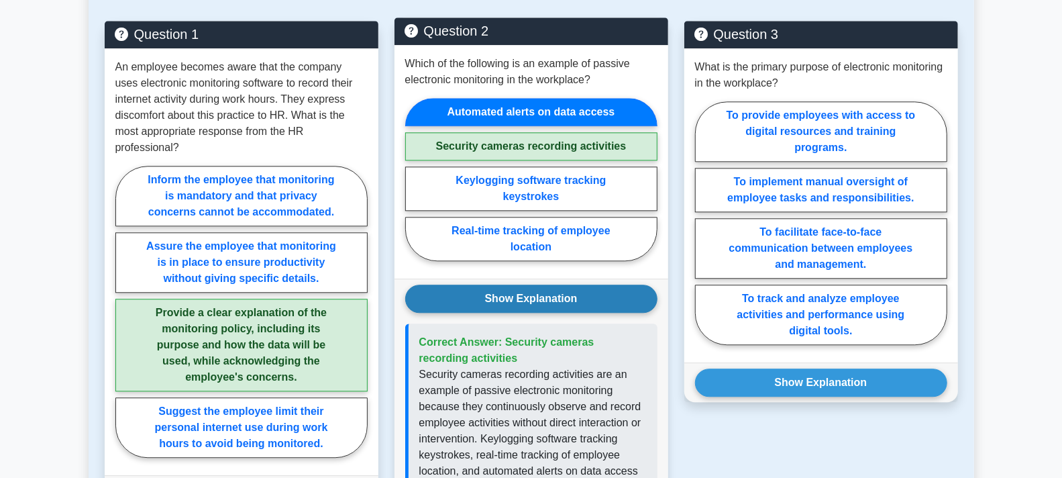
click at [529, 289] on button "Show Explanation" at bounding box center [531, 299] width 252 height 28
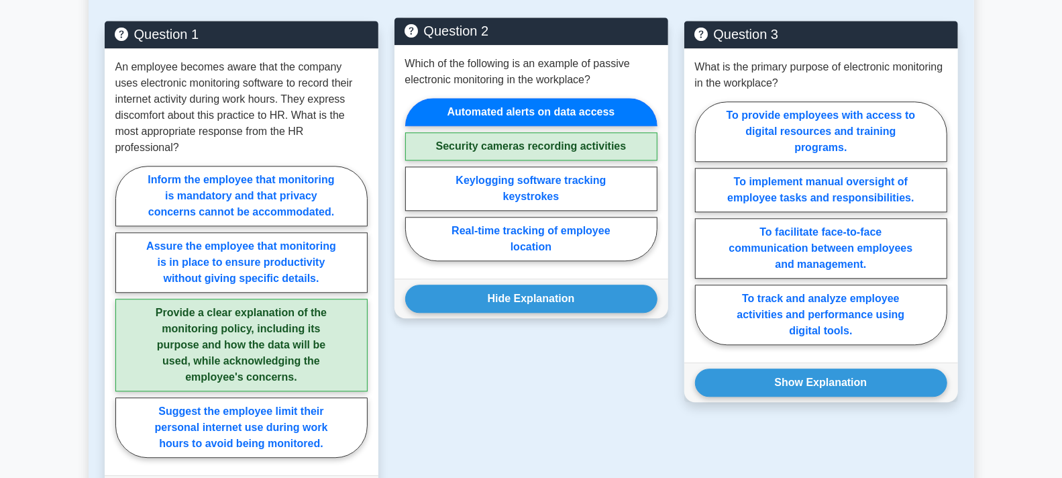
click at [491, 140] on label "Security cameras recording activities" at bounding box center [531, 146] width 252 height 28
click at [414, 179] on input "Security cameras recording activities" at bounding box center [409, 183] width 9 height 9
radio input "true"
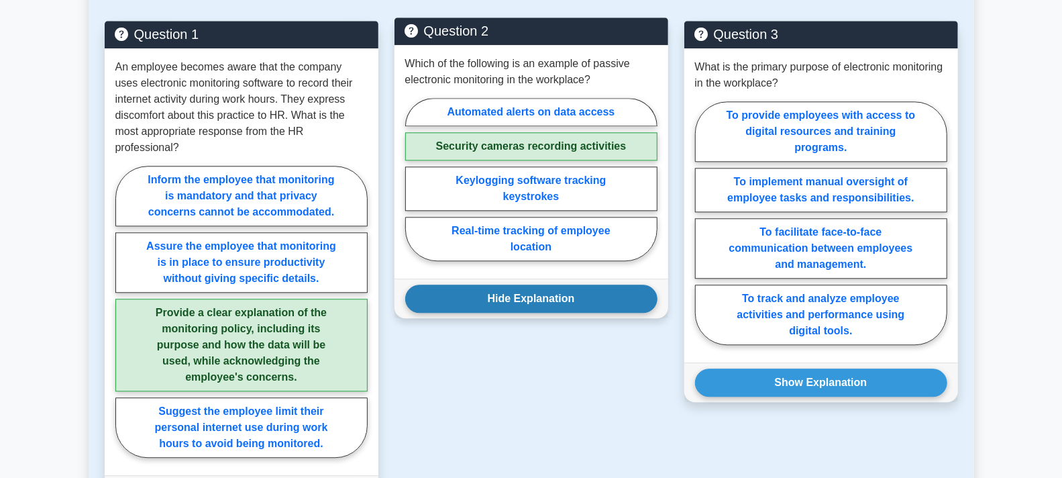
click at [524, 297] on button "Hide Explanation" at bounding box center [531, 299] width 252 height 28
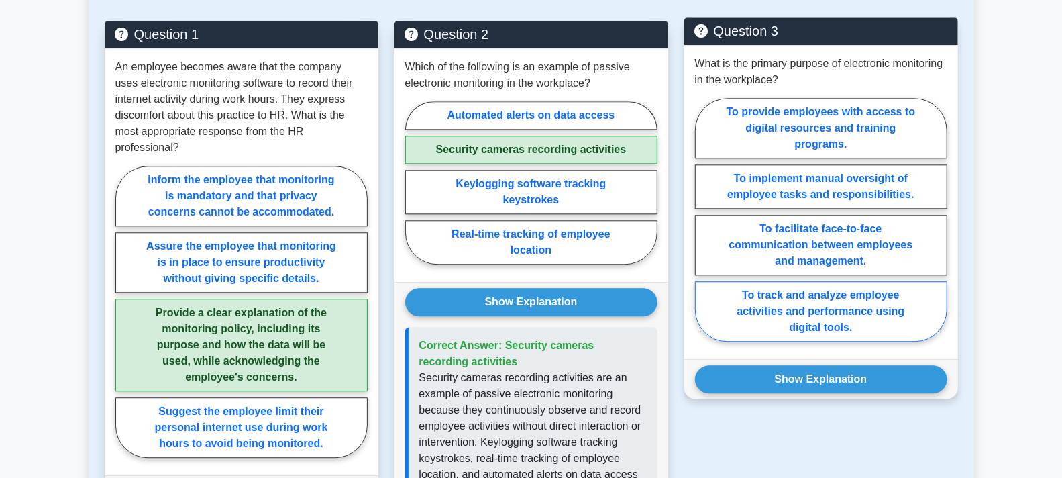
click at [856, 309] on label "To track and analyze employee activities and performance using digital tools." at bounding box center [821, 311] width 252 height 60
click at [704, 228] on input "To track and analyze employee activities and performance using digital tools." at bounding box center [699, 223] width 9 height 9
radio input "true"
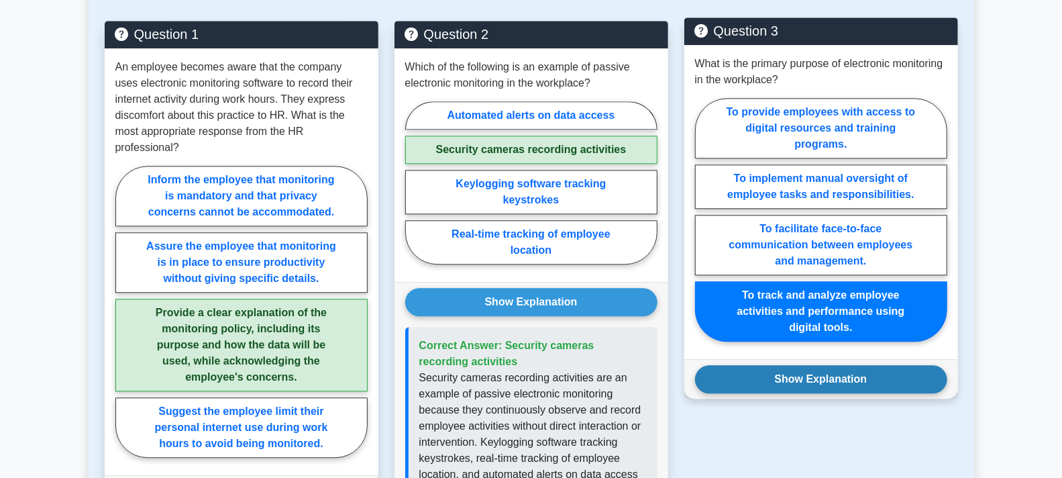
click at [844, 376] on button "Show Explanation" at bounding box center [821, 379] width 252 height 28
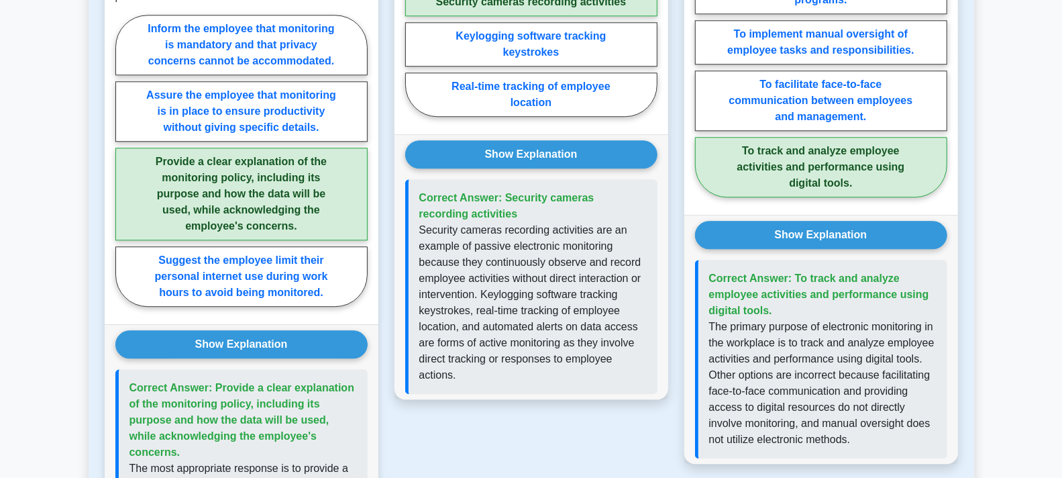
scroll to position [2387, 0]
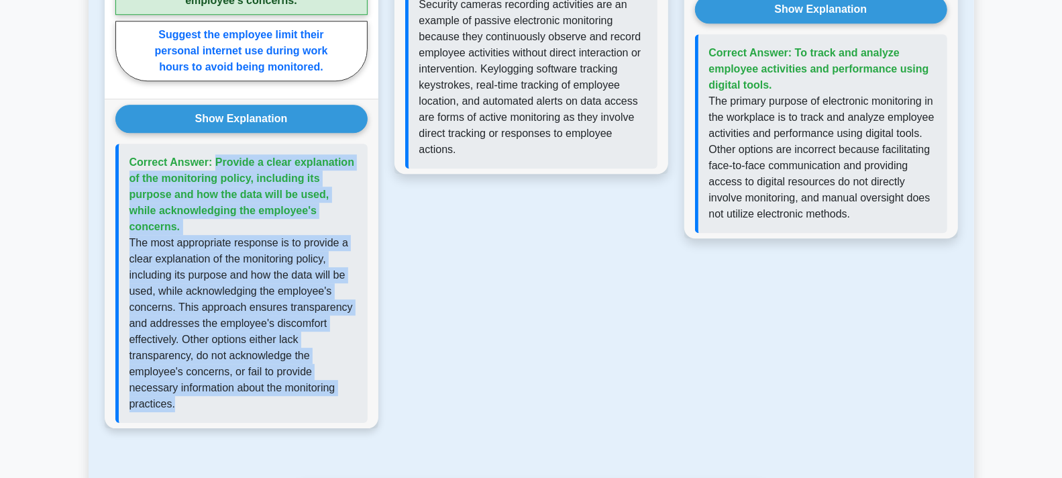
drag, startPoint x: 207, startPoint y: 403, endPoint x: 139, endPoint y: 174, distance: 238.0
click at [126, 158] on div "Correct Answer: Provide a clear explanation of the monitoring policy, including…" at bounding box center [241, 283] width 252 height 279
copy div "Correct Answer: Provide a clear explanation of the monitoring policy, including…"
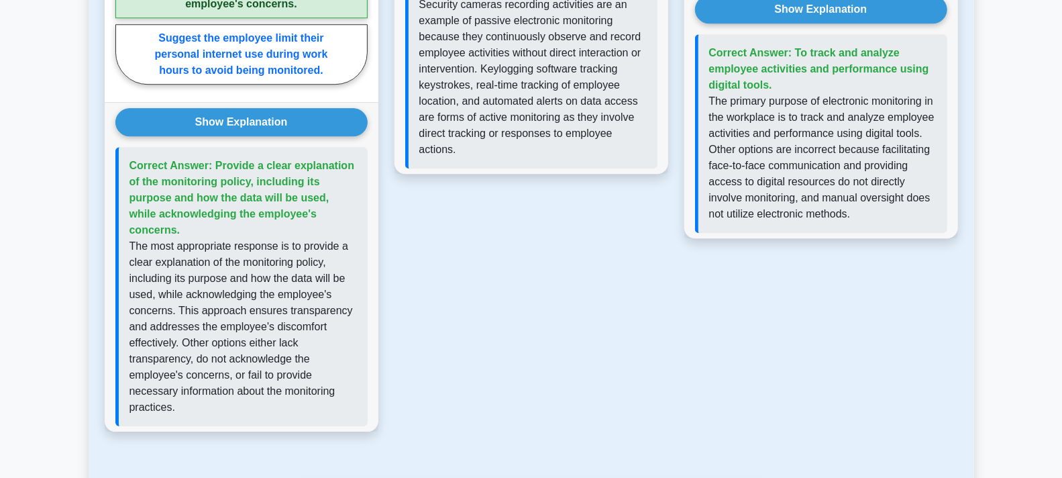
drag, startPoint x: 665, startPoint y: 338, endPoint x: 661, endPoint y: 329, distance: 9.6
click at [665, 336] on div "Question 2 Which of the following is an example of passive electronic monitorin…" at bounding box center [532, 48] width 290 height 800
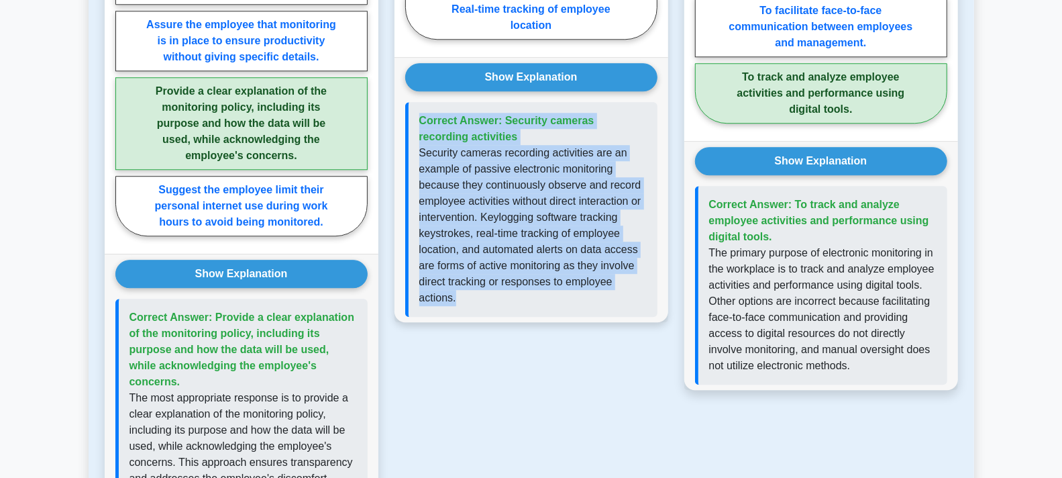
scroll to position [2139, 0]
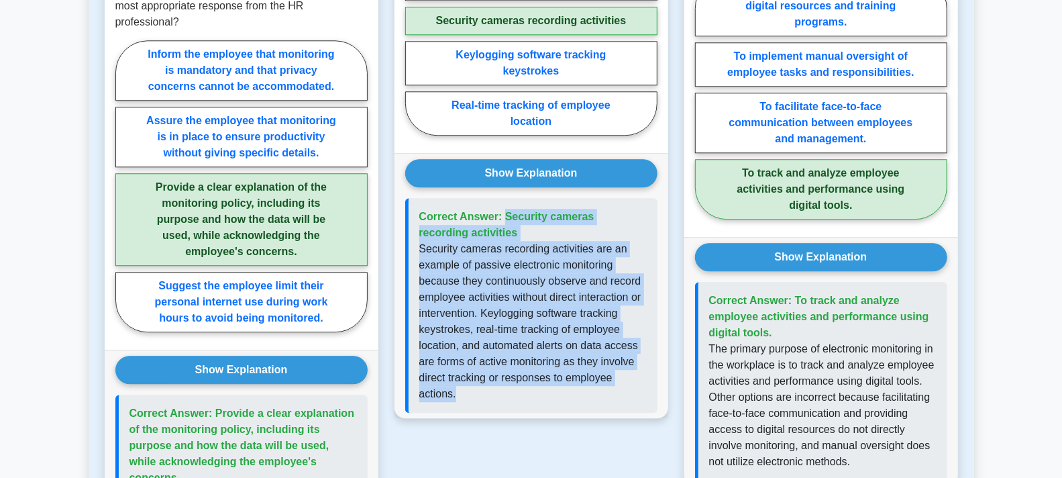
drag, startPoint x: 468, startPoint y: 142, endPoint x: 409, endPoint y: 213, distance: 93.0
click at [409, 213] on div "Correct Answer: Security cameras recording activities" at bounding box center [531, 305] width 252 height 215
copy div "Correct Answer: Security cameras recording activities Security cameras recordin…"
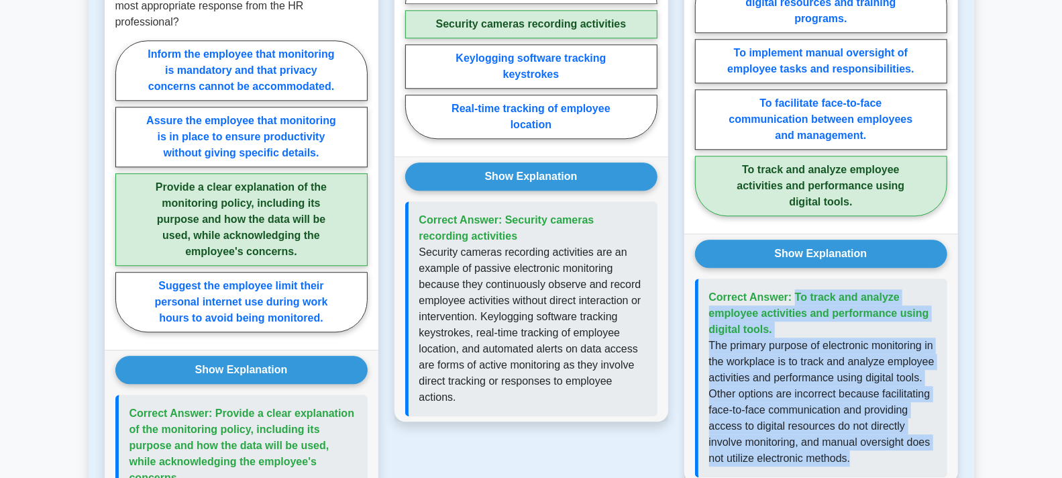
drag, startPoint x: 858, startPoint y: 454, endPoint x: 711, endPoint y: 293, distance: 217.6
click at [711, 293] on div "Correct Answer: To track and analyze employee activities and performance using …" at bounding box center [821, 377] width 252 height 199
copy div "Correct Answer: To track and analyze employee activities and performance using …"
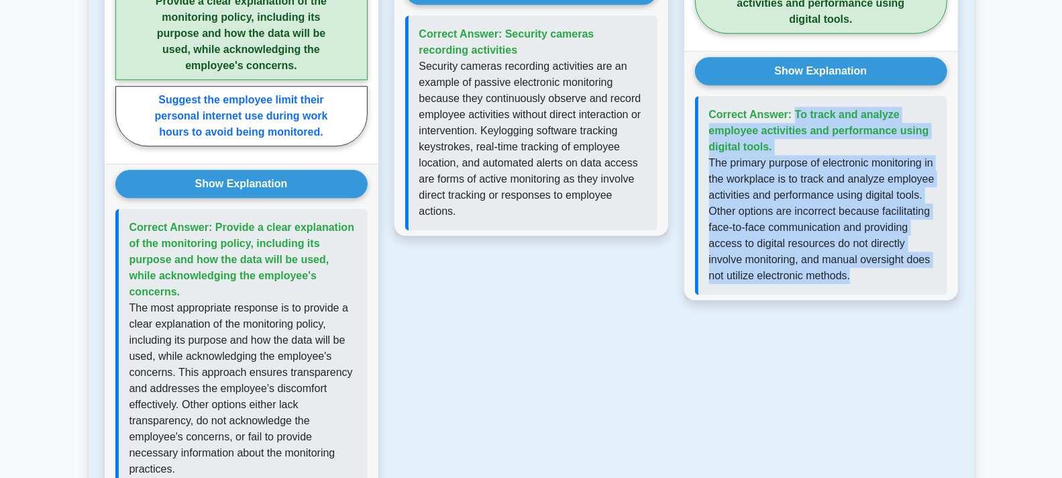
scroll to position [2438, 0]
